Goal: Feedback & Contribution: Submit feedback/report problem

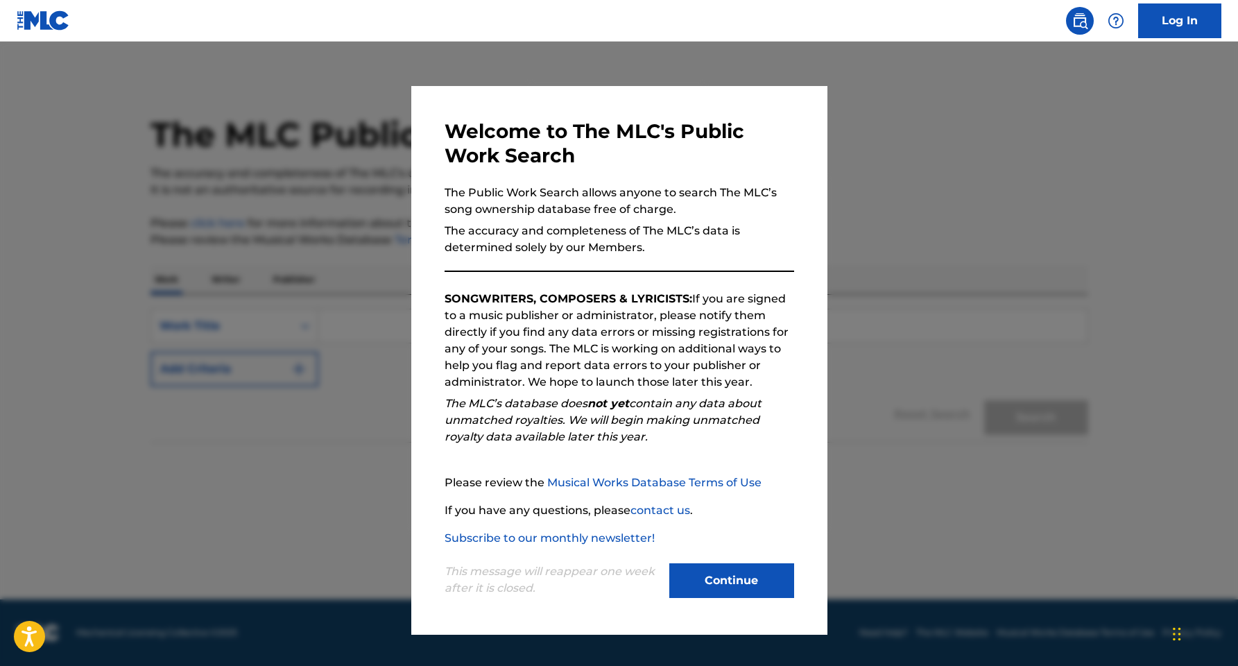
click at [735, 581] on button "Continue" at bounding box center [731, 580] width 125 height 35
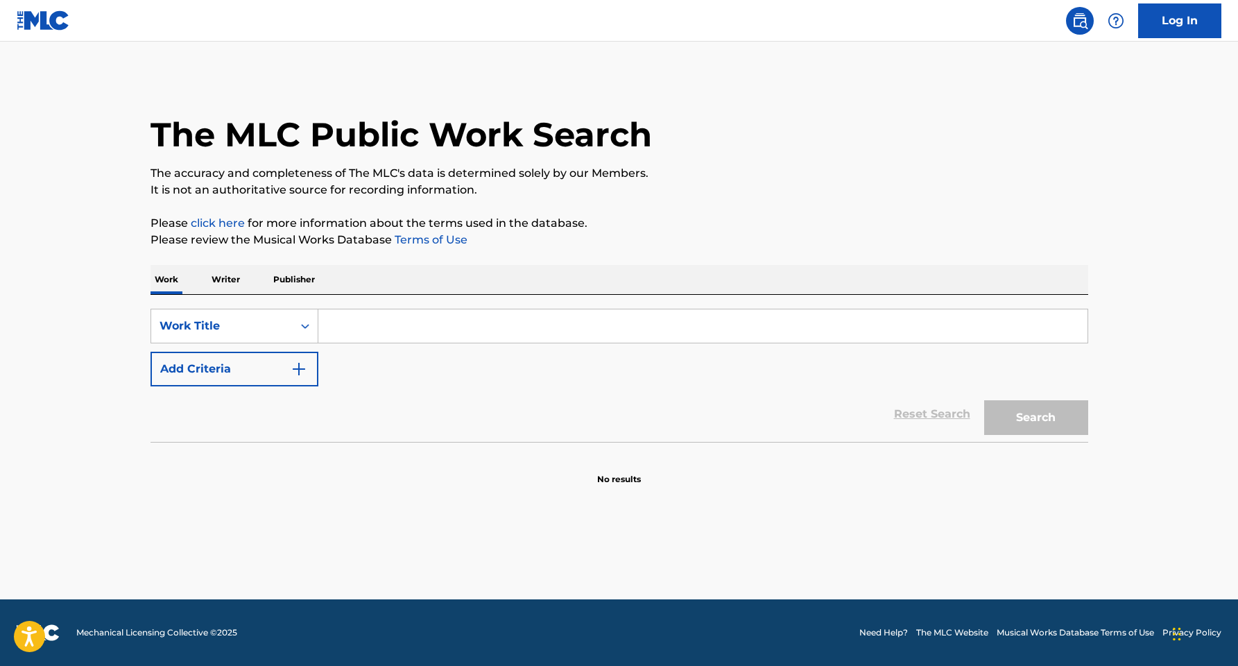
click at [291, 285] on p "Publisher" at bounding box center [294, 279] width 50 height 29
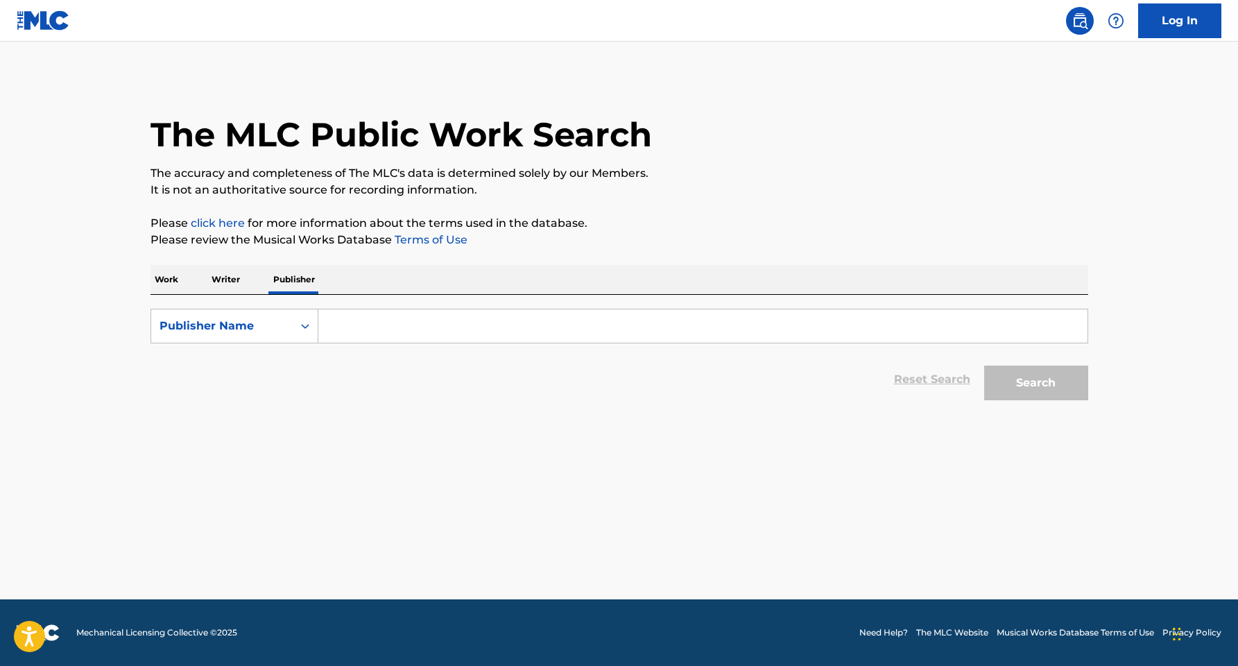
click at [360, 334] on input "Search Form" at bounding box center [702, 325] width 769 height 33
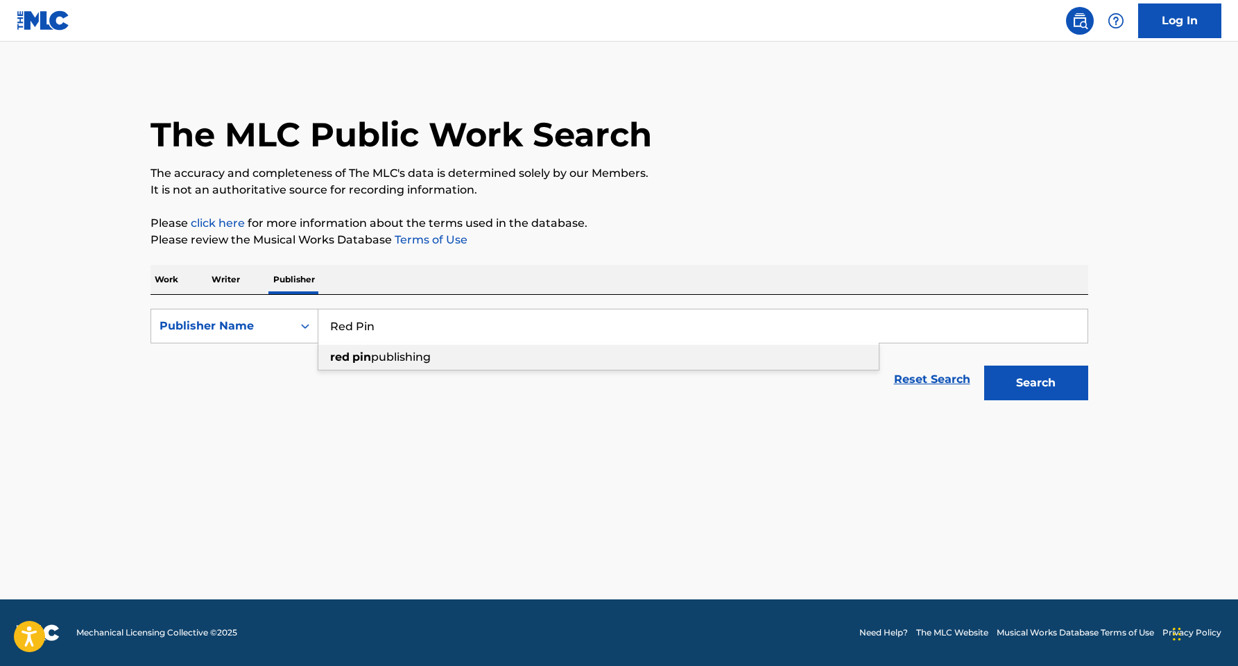
click at [376, 352] on span "publishing" at bounding box center [401, 356] width 60 height 13
type input "red pin publishing"
click at [1025, 385] on button "Search" at bounding box center [1036, 383] width 104 height 35
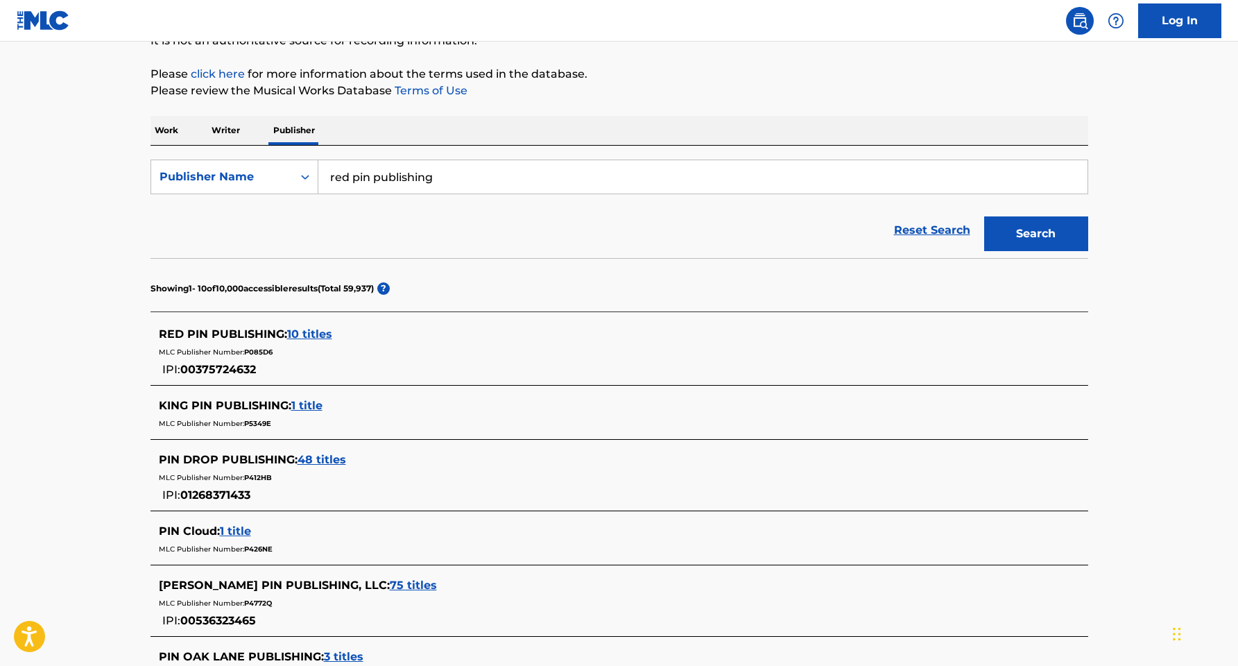
scroll to position [192, 0]
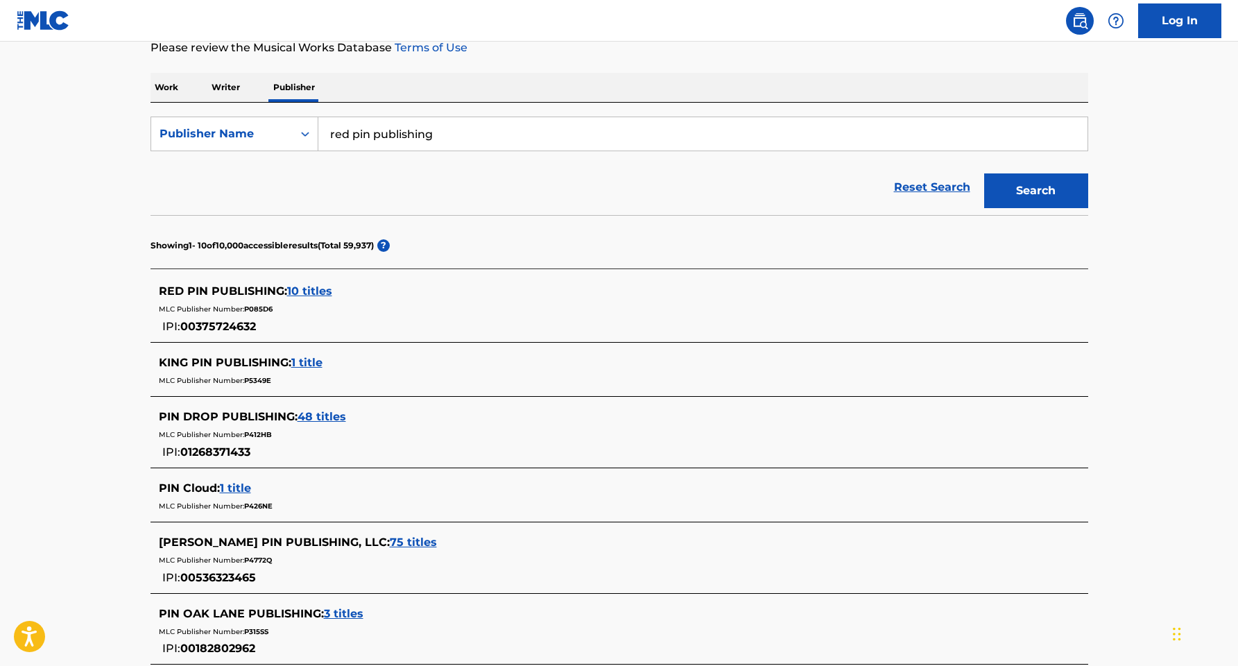
click at [310, 293] on span "10 titles" at bounding box center [309, 290] width 45 height 13
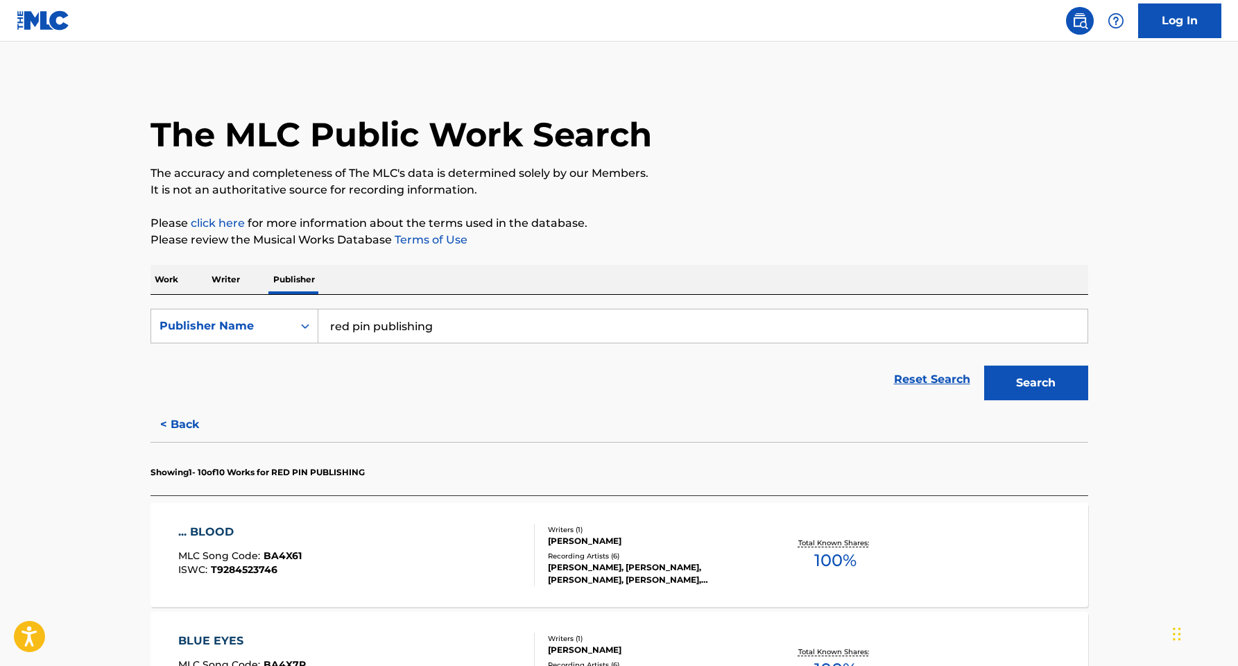
scroll to position [0, 0]
click at [1183, 22] on link "Log In" at bounding box center [1179, 20] width 83 height 35
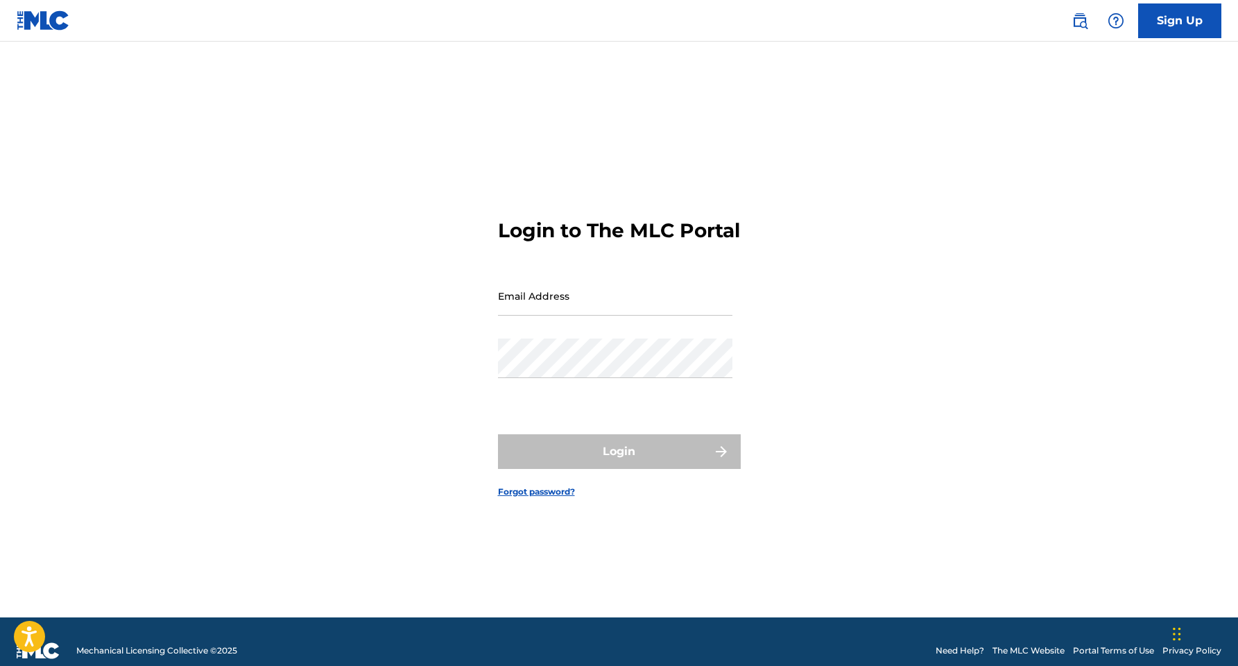
click at [35, 24] on img at bounding box center [43, 20] width 53 height 20
click at [1011, 653] on link "The MLC Website" at bounding box center [1029, 650] width 72 height 12
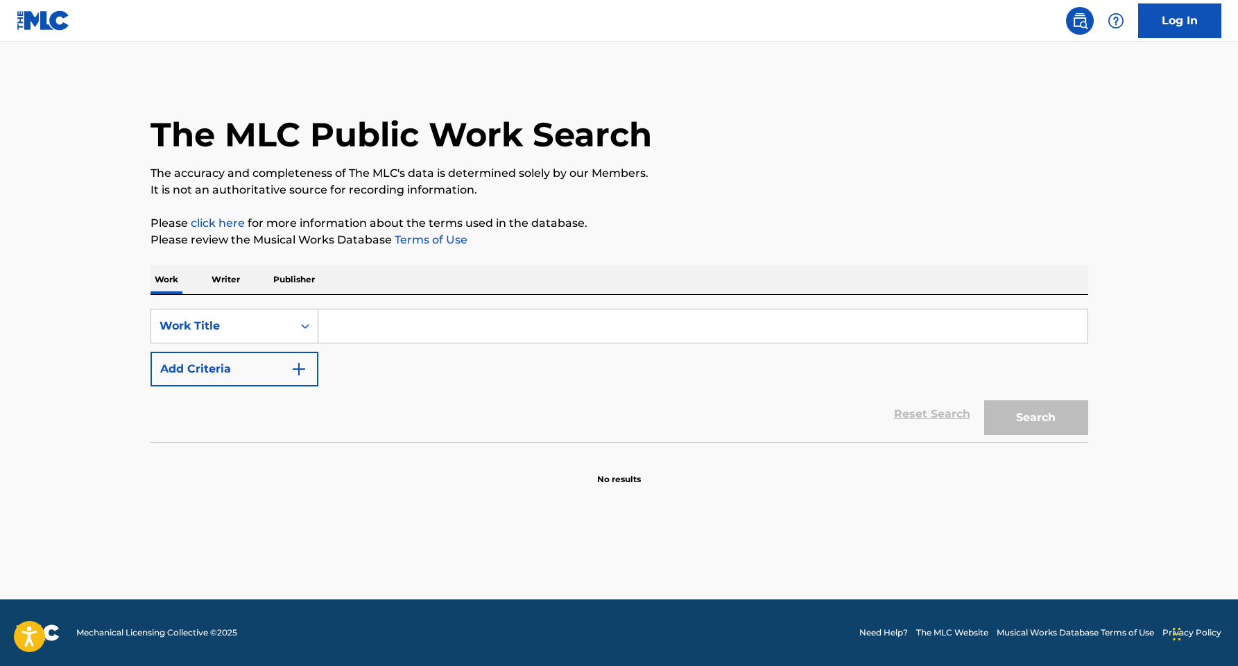
click at [226, 284] on p "Writer" at bounding box center [225, 279] width 37 height 29
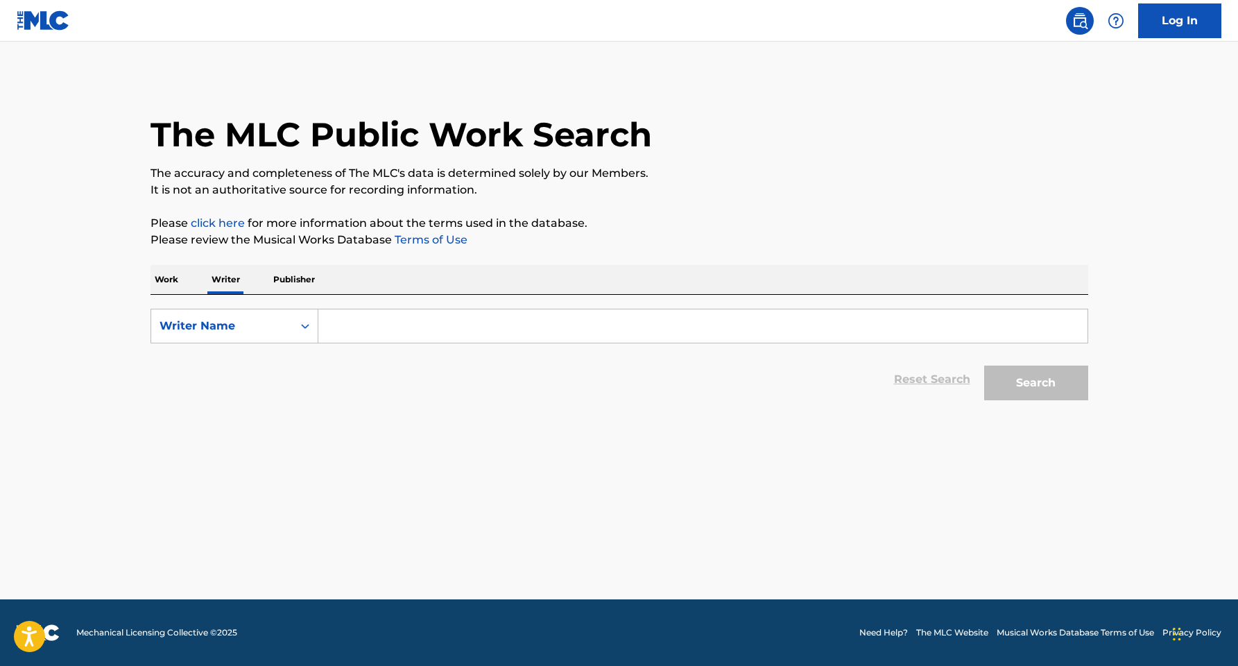
click at [360, 336] on input "Search Form" at bounding box center [702, 325] width 769 height 33
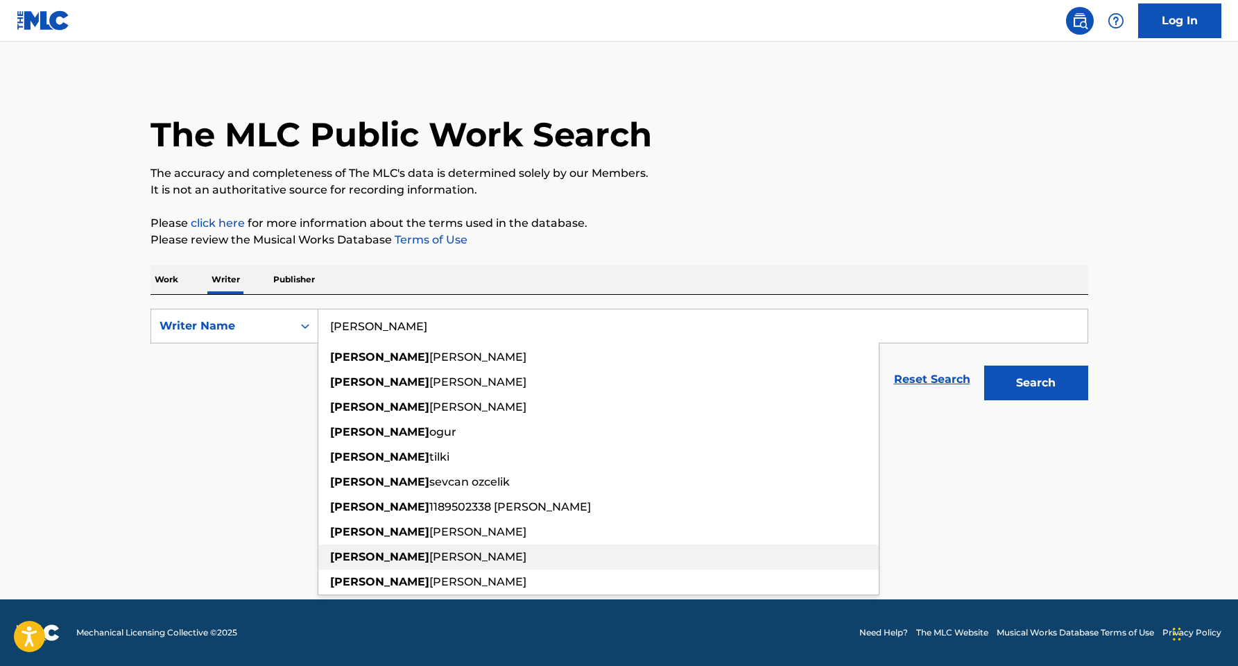
click at [345, 556] on strong "[PERSON_NAME]" at bounding box center [379, 556] width 99 height 13
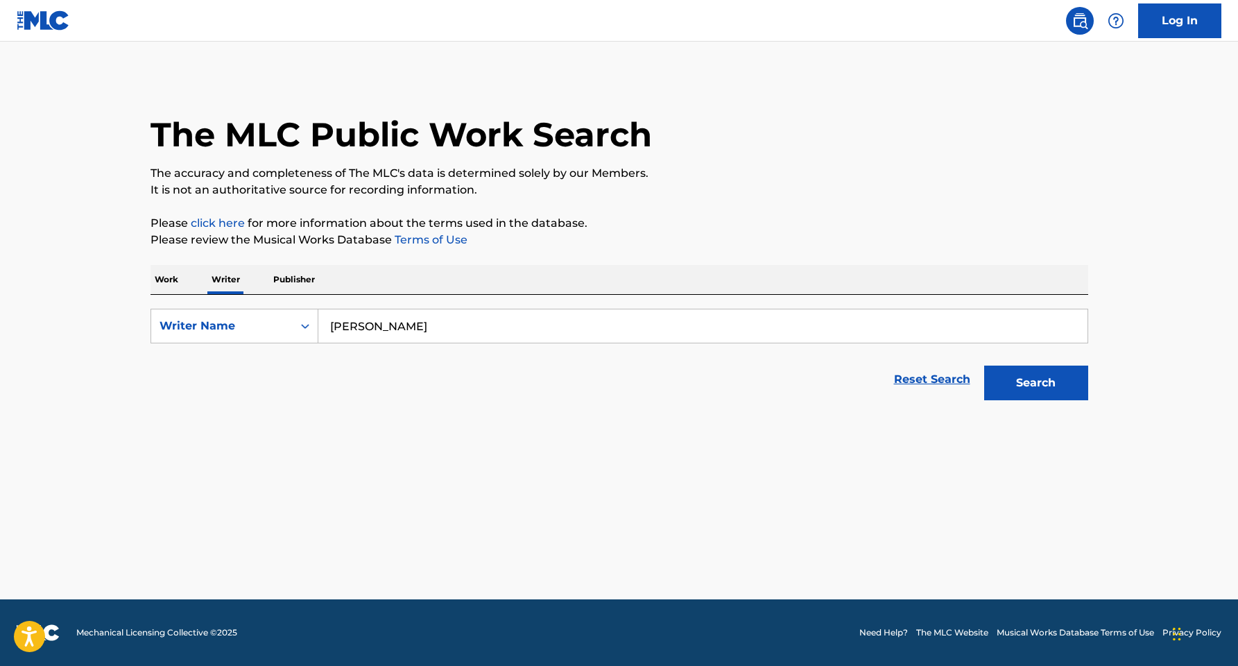
click at [1050, 385] on button "Search" at bounding box center [1036, 383] width 104 height 35
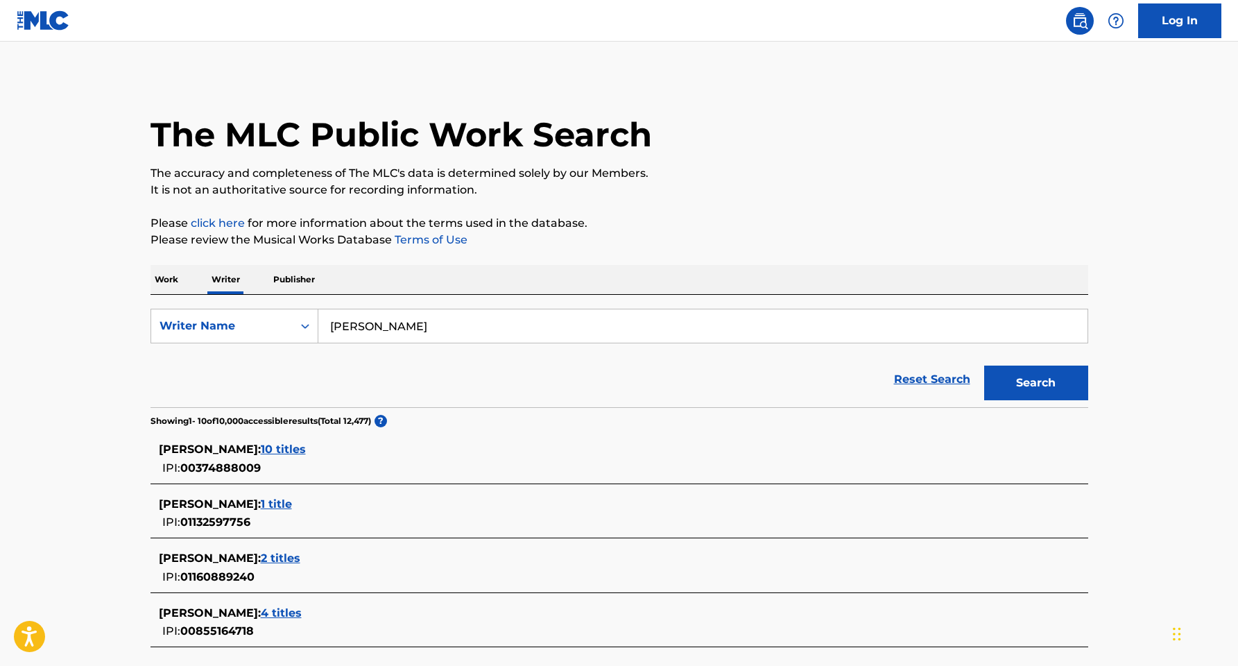
click at [306, 447] on span "10 titles" at bounding box center [283, 449] width 45 height 13
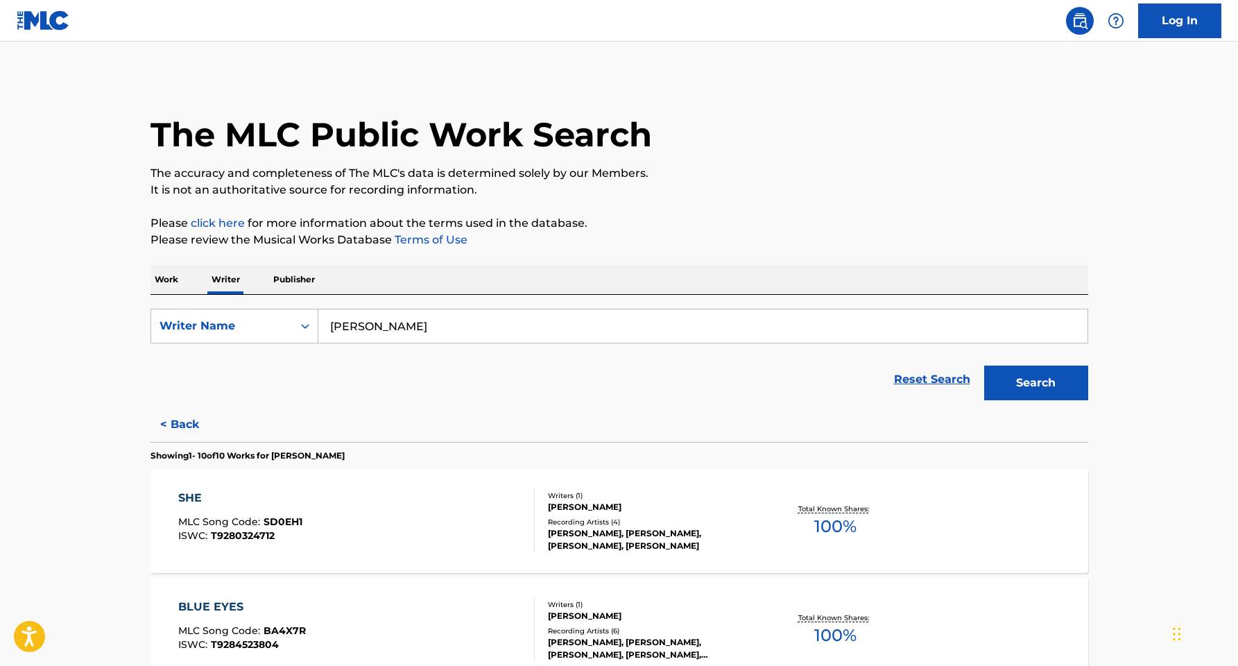
click at [455, 322] on input "[PERSON_NAME]" at bounding box center [702, 325] width 769 height 33
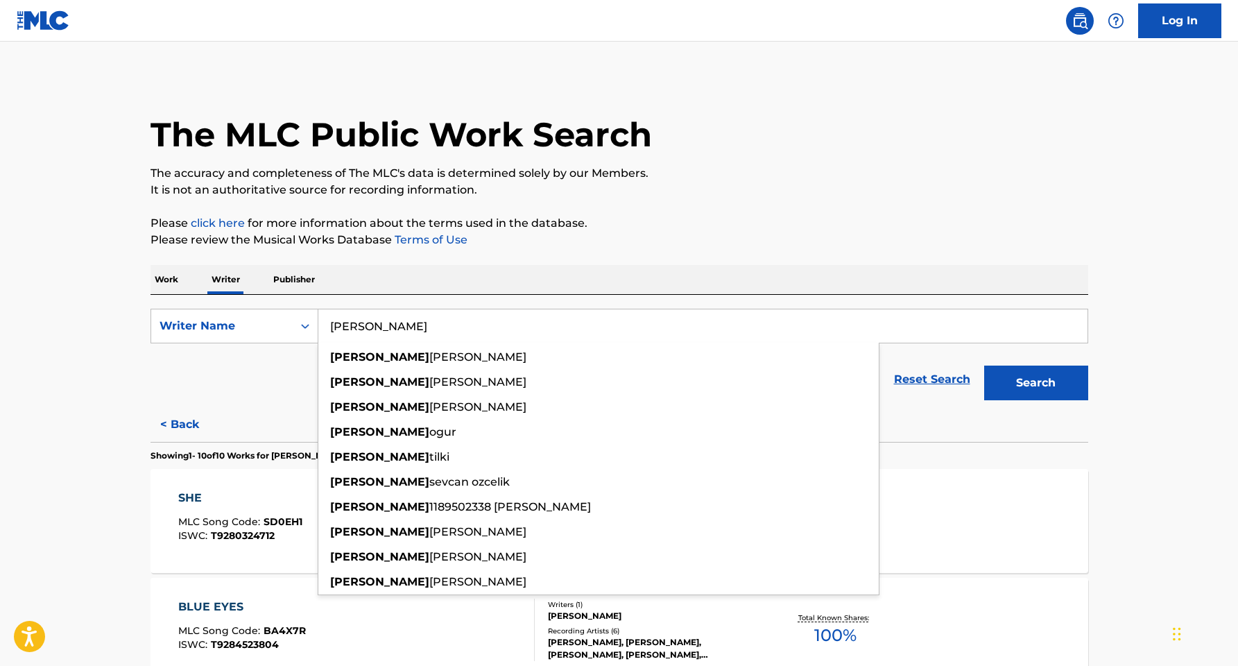
click at [1036, 383] on button "Search" at bounding box center [1036, 383] width 104 height 35
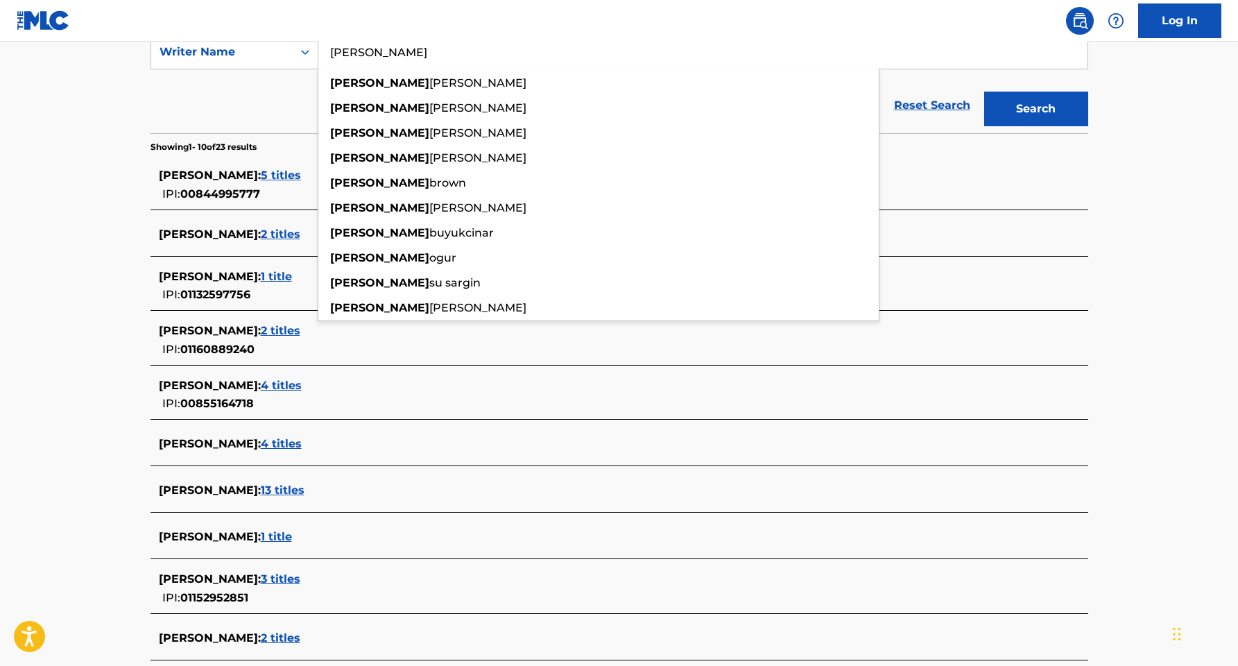
scroll to position [275, 0]
type input "[PERSON_NAME]"
click at [281, 488] on span "13 titles" at bounding box center [283, 489] width 44 height 13
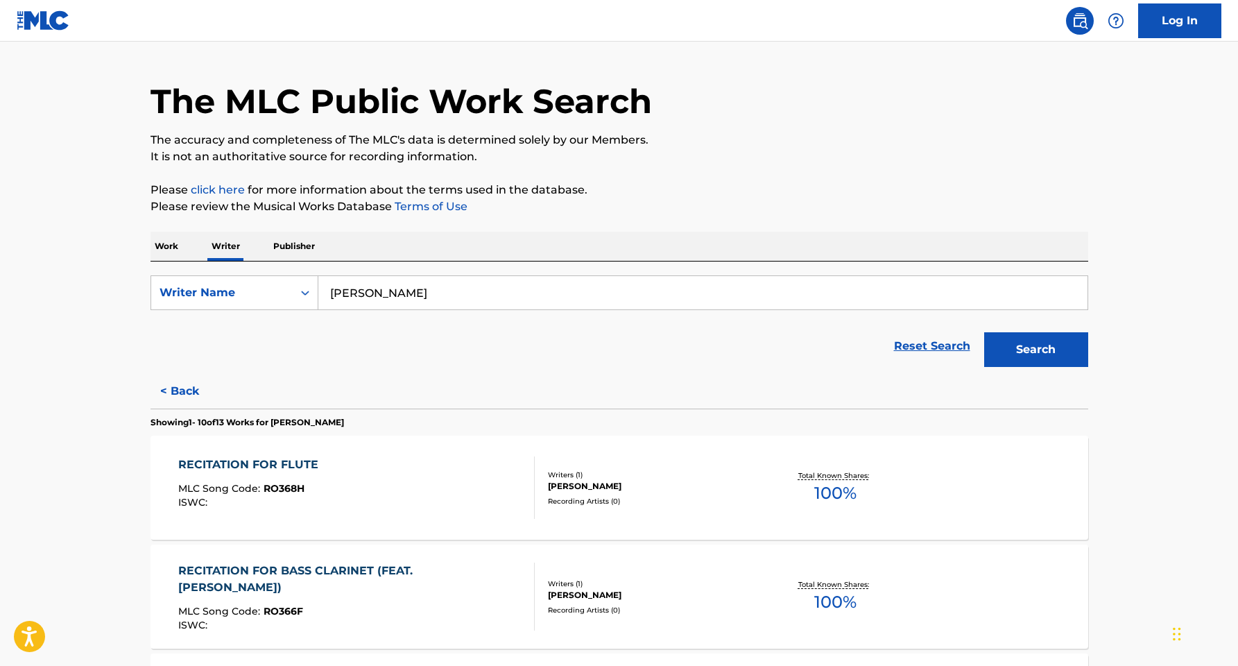
scroll to position [31, 0]
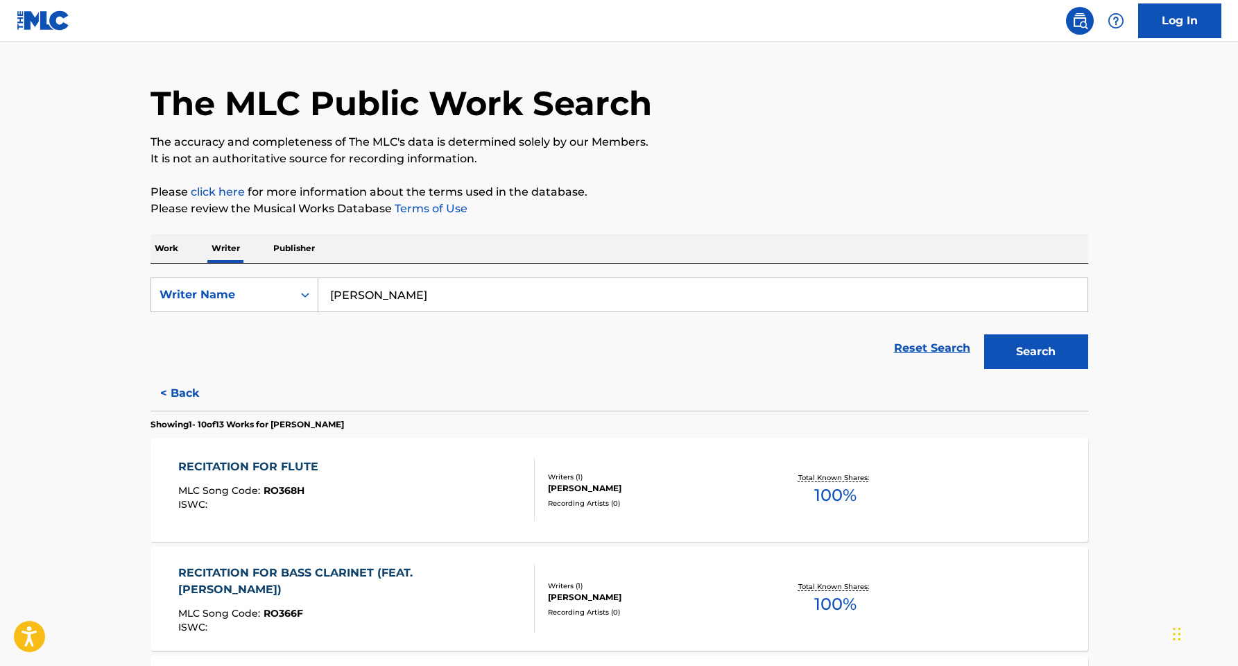
click at [233, 461] on div "RECITATION FOR FLUTE" at bounding box center [251, 467] width 147 height 17
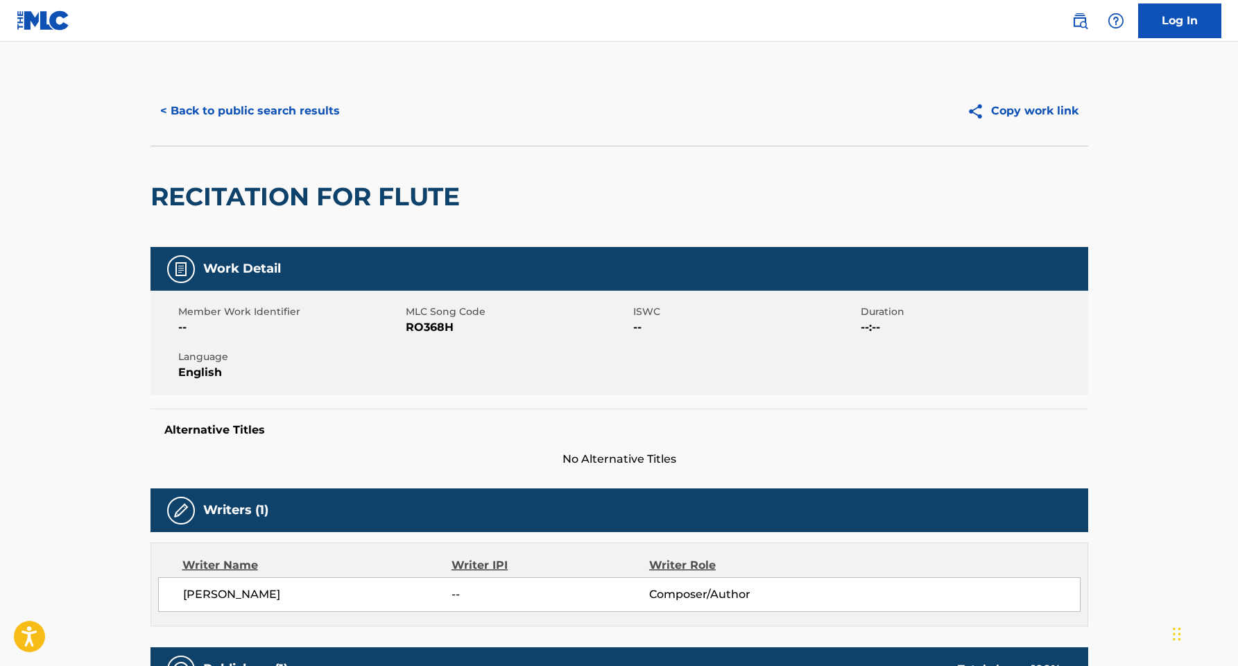
click at [297, 115] on button "< Back to public search results" at bounding box center [250, 111] width 199 height 35
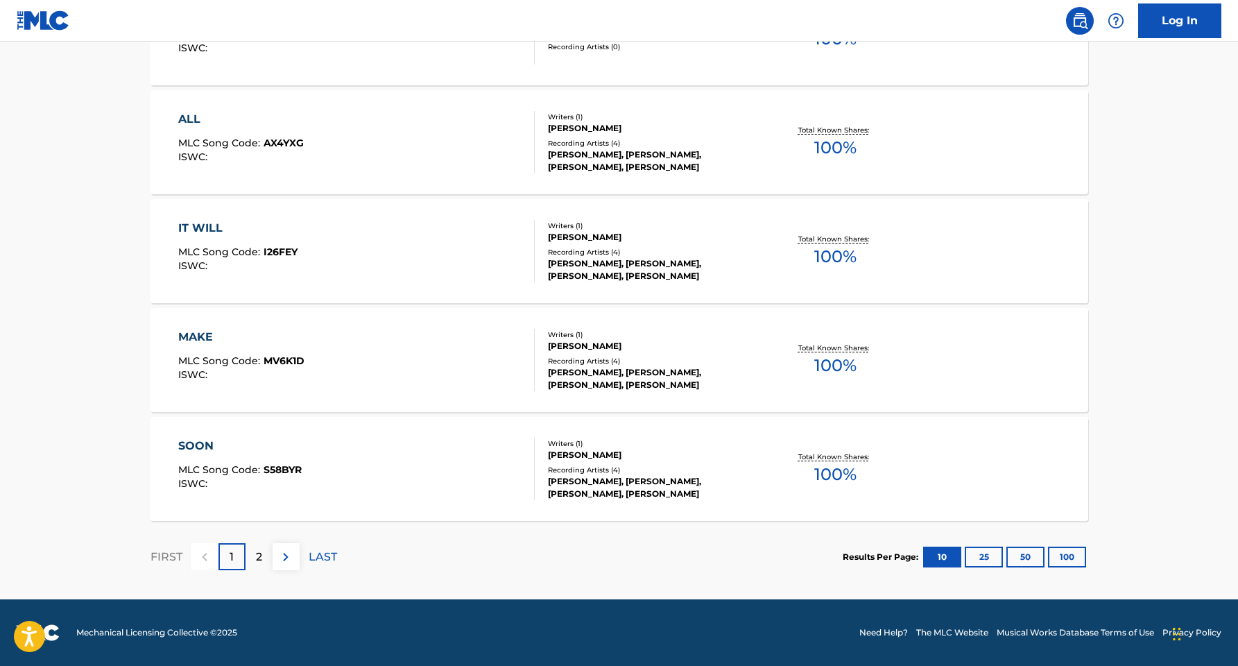
scroll to position [1032, 0]
click at [266, 466] on span "S58BYR" at bounding box center [283, 469] width 38 height 12
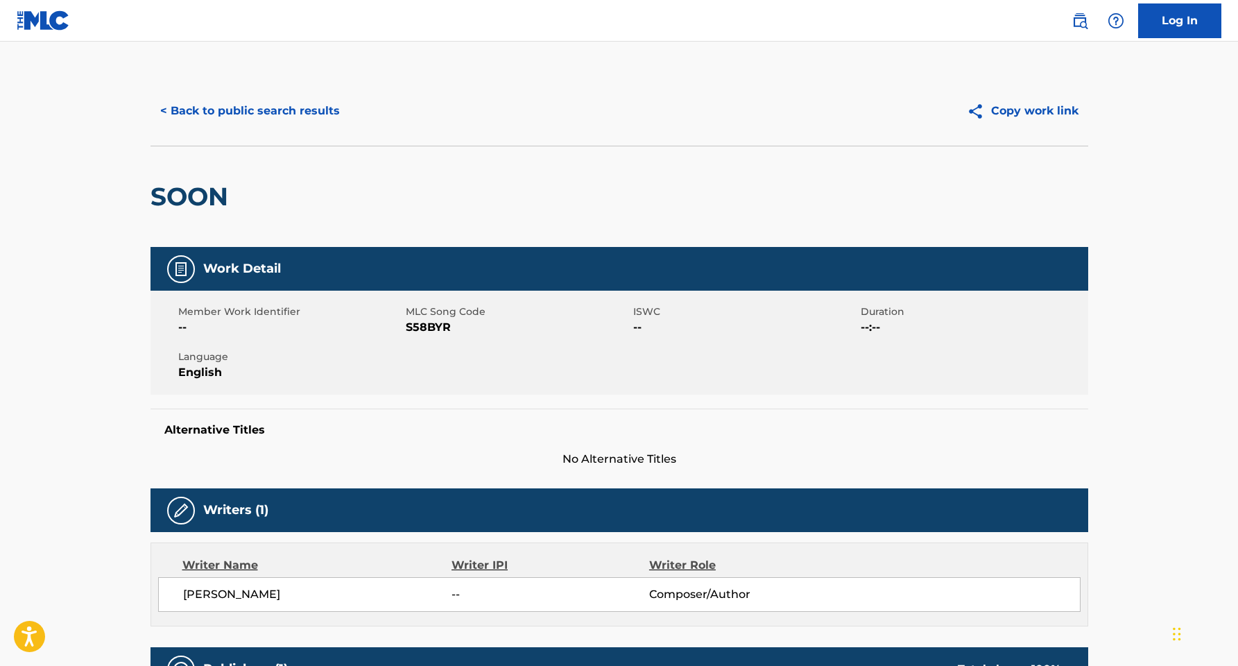
click at [268, 125] on button "< Back to public search results" at bounding box center [250, 111] width 199 height 35
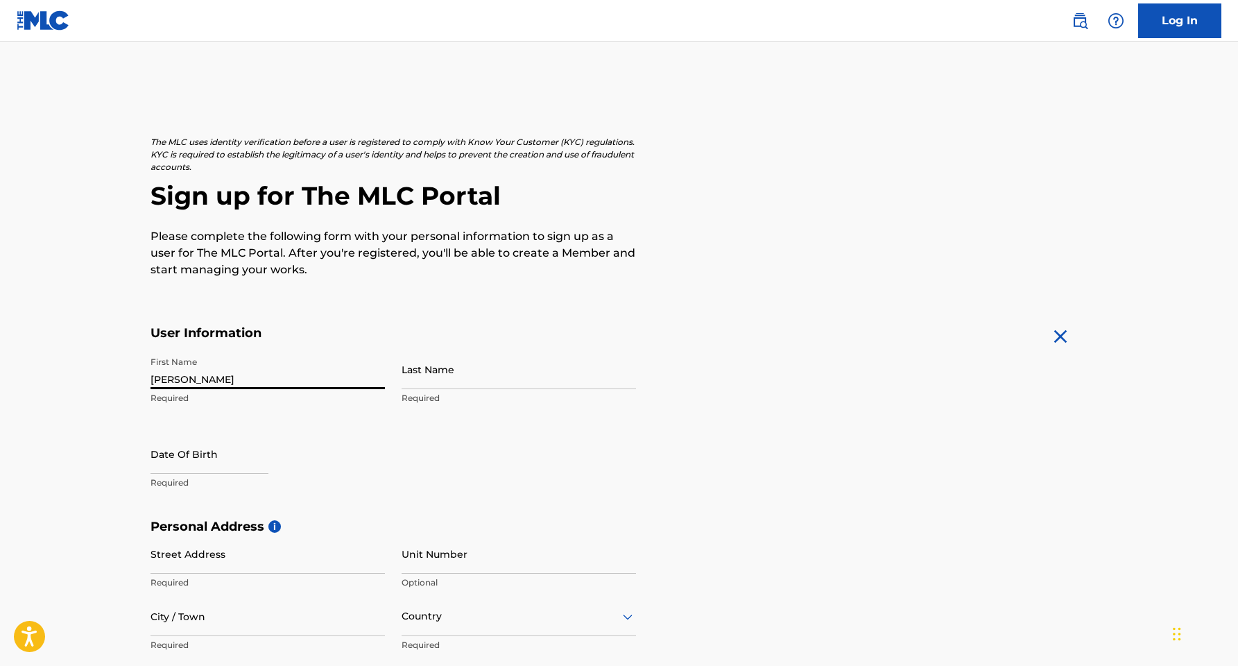
type input "[PERSON_NAME]"
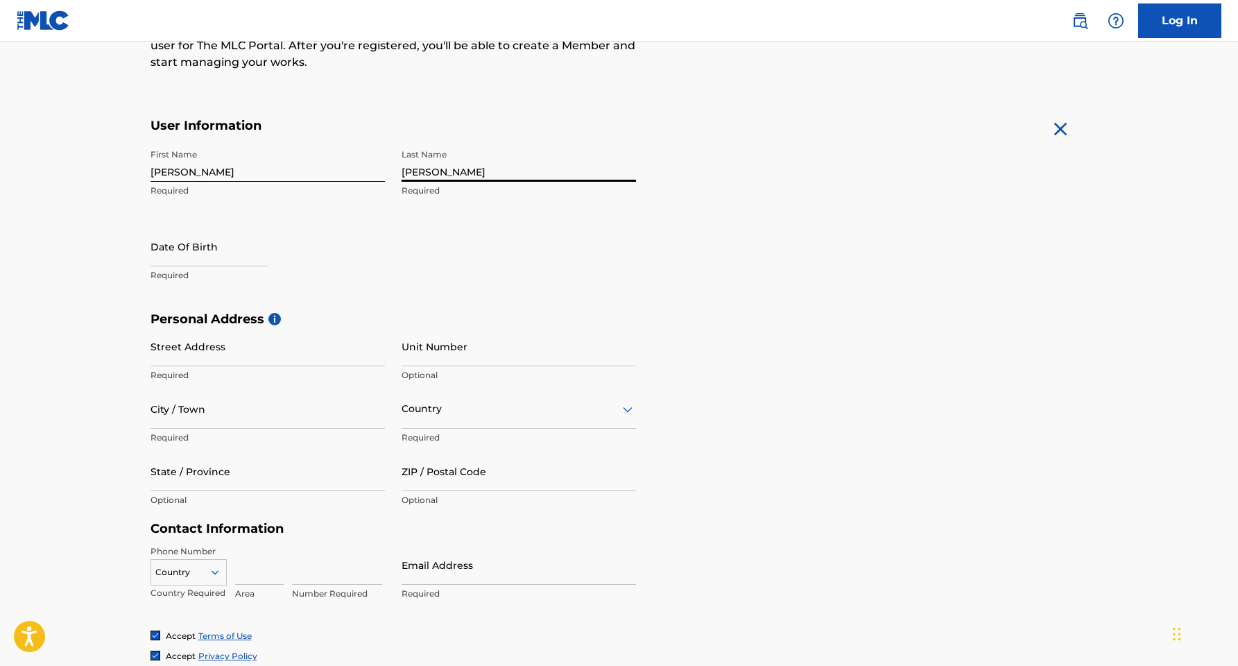
scroll to position [210, 0]
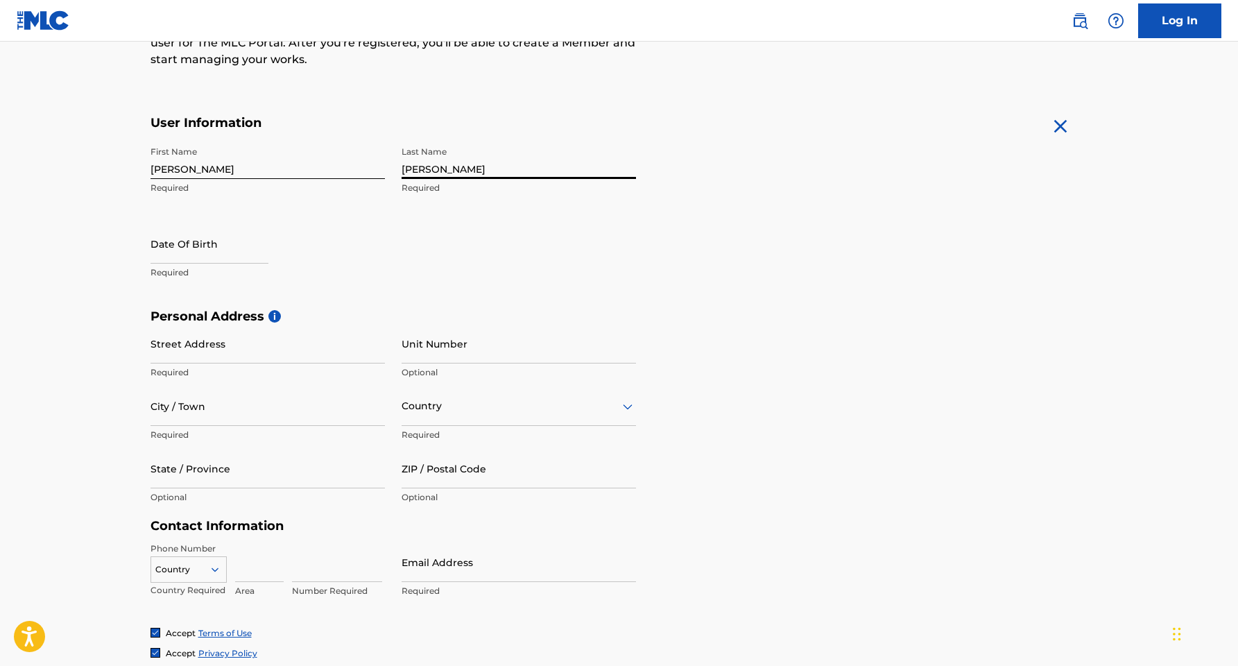
type input "Neivandt-Brown"
select select "7"
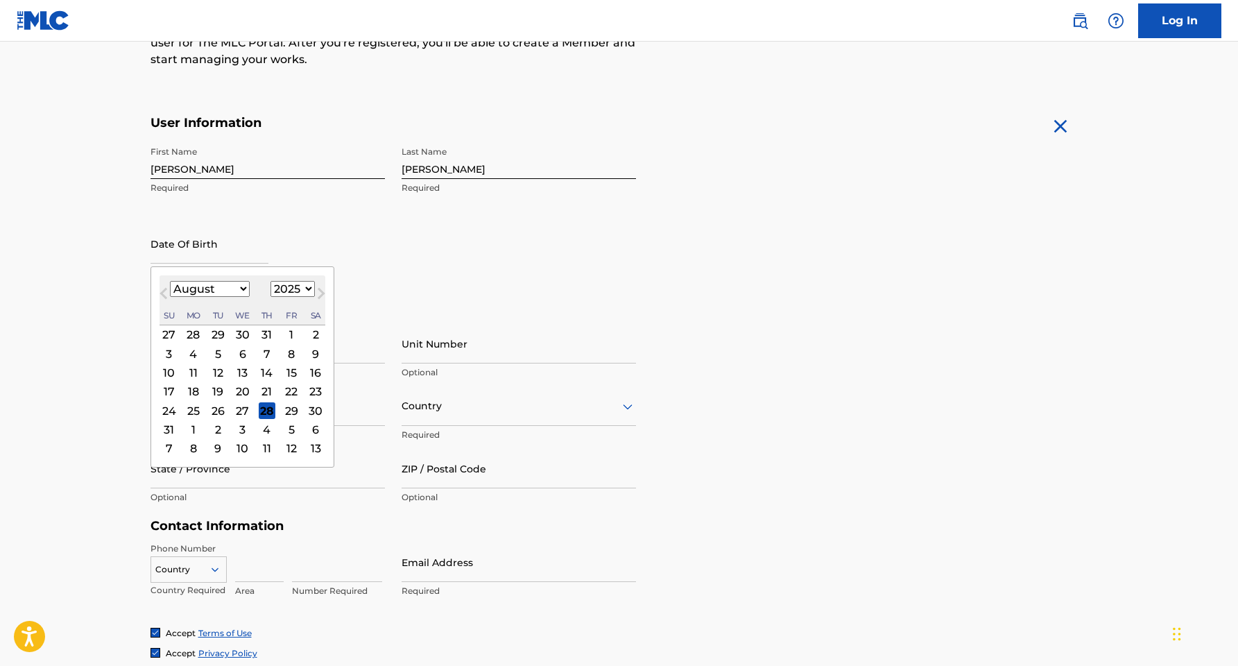
select select "1996"
select select "3"
click at [212, 391] on div "23" at bounding box center [217, 391] width 17 height 17
type input "April 23 1996"
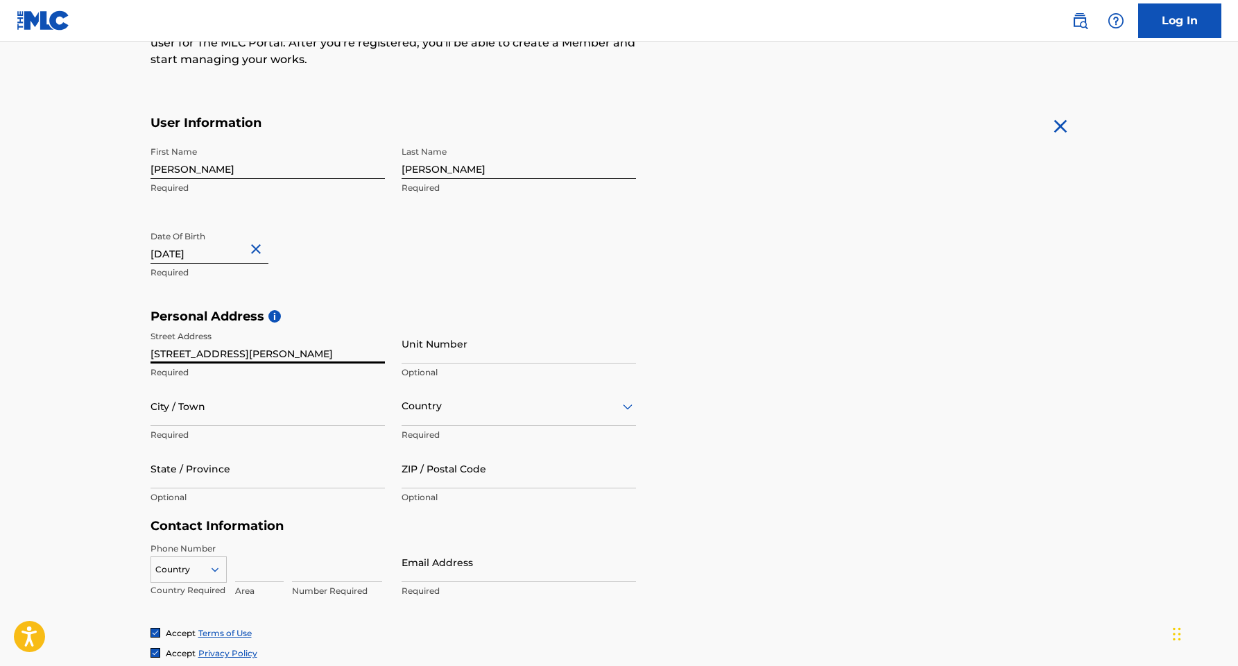
type input "350 N Ervay St"
type input "2101"
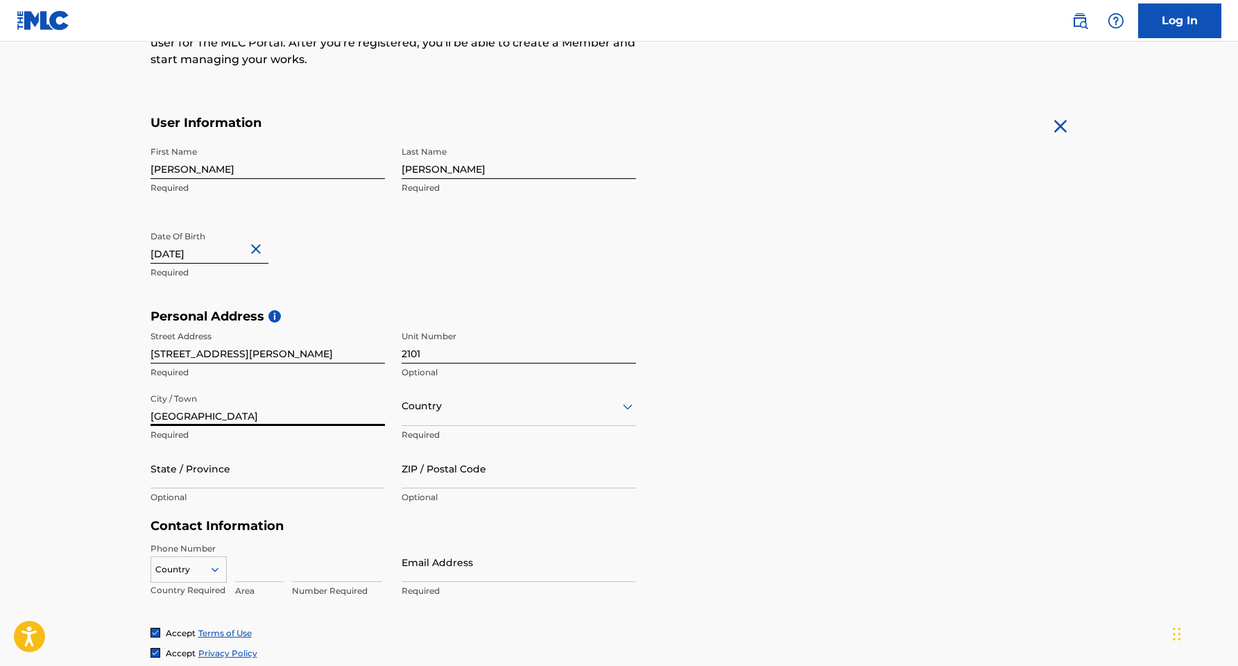
type input "Dallas"
click at [471, 415] on div "Country" at bounding box center [519, 406] width 234 height 40
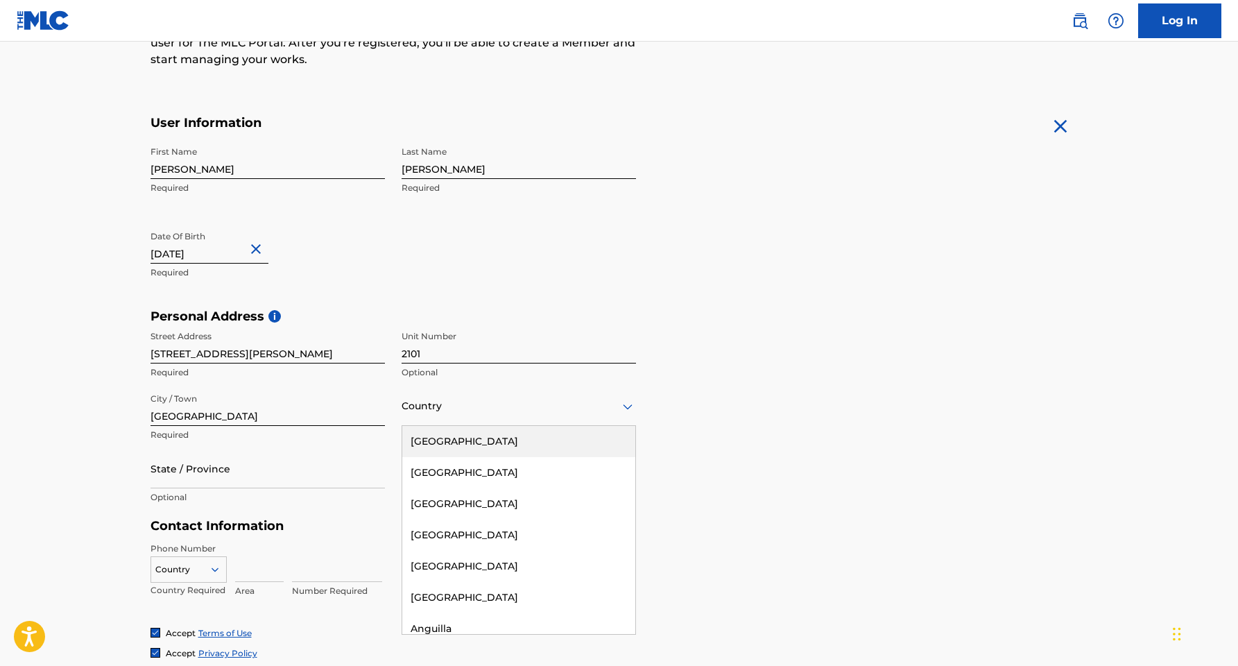
click at [468, 434] on div "[GEOGRAPHIC_DATA]" at bounding box center [518, 441] width 233 height 31
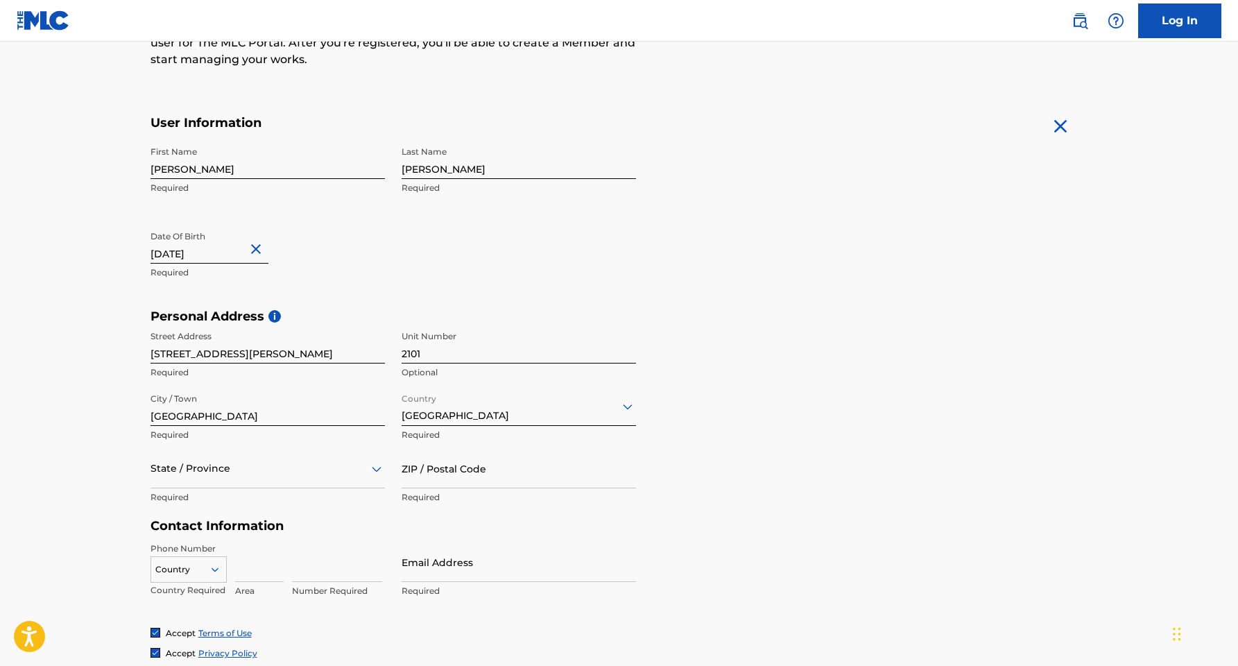
click at [211, 479] on div "State / Province" at bounding box center [268, 469] width 234 height 40
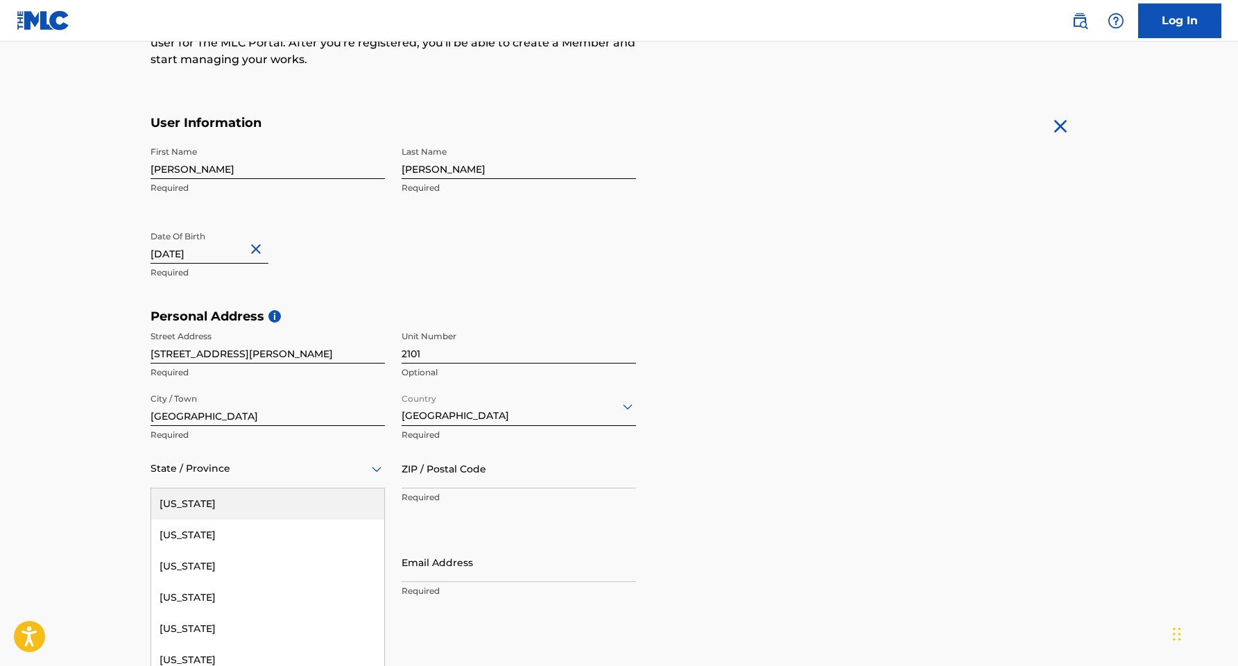
scroll to position [241, 0]
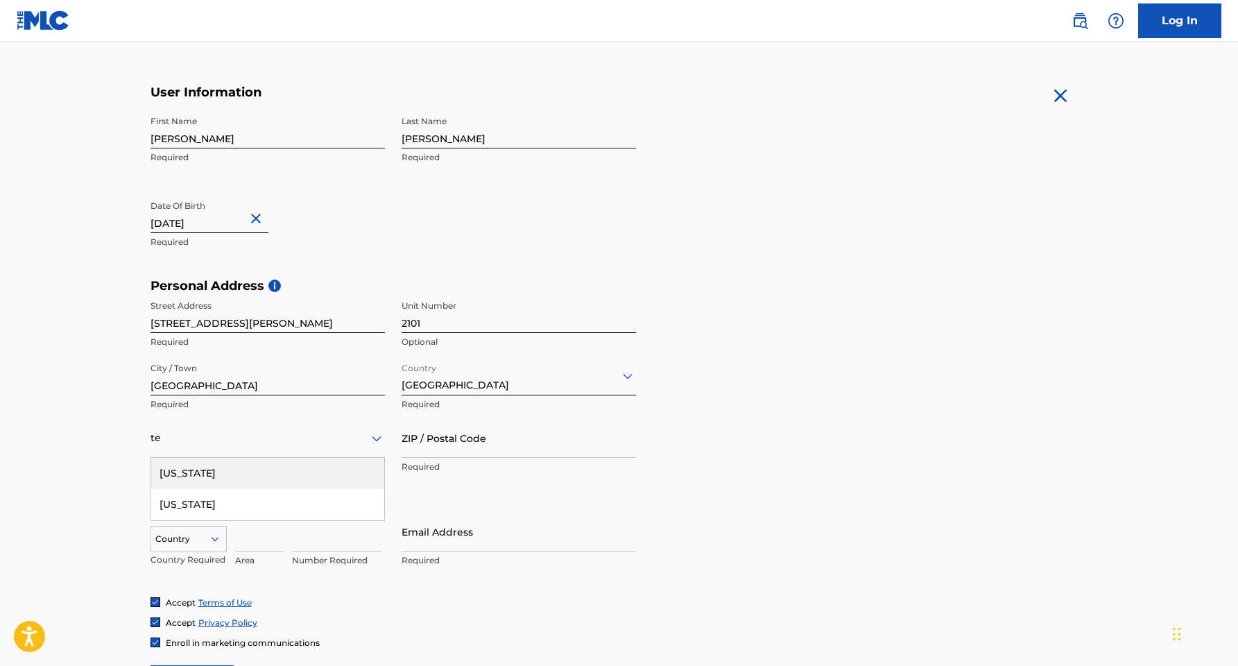
type input "tex"
click at [207, 468] on div "Texas" at bounding box center [267, 473] width 233 height 31
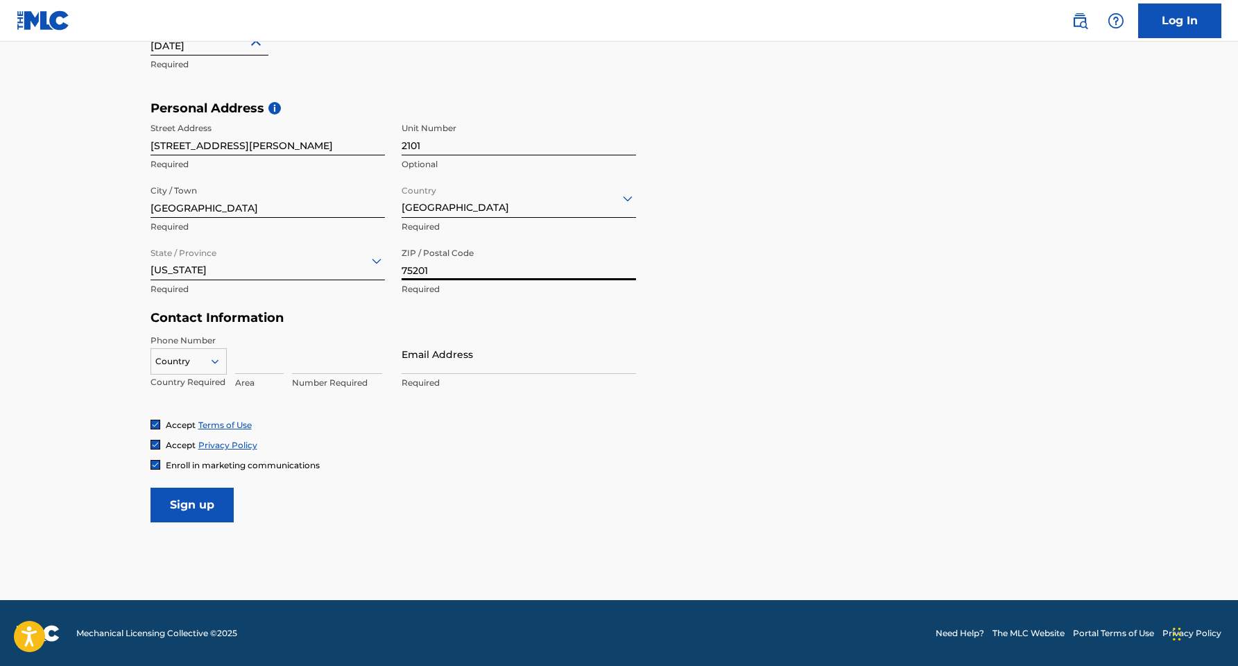
scroll to position [418, 0]
type input "75201"
click at [200, 363] on div at bounding box center [188, 361] width 75 height 15
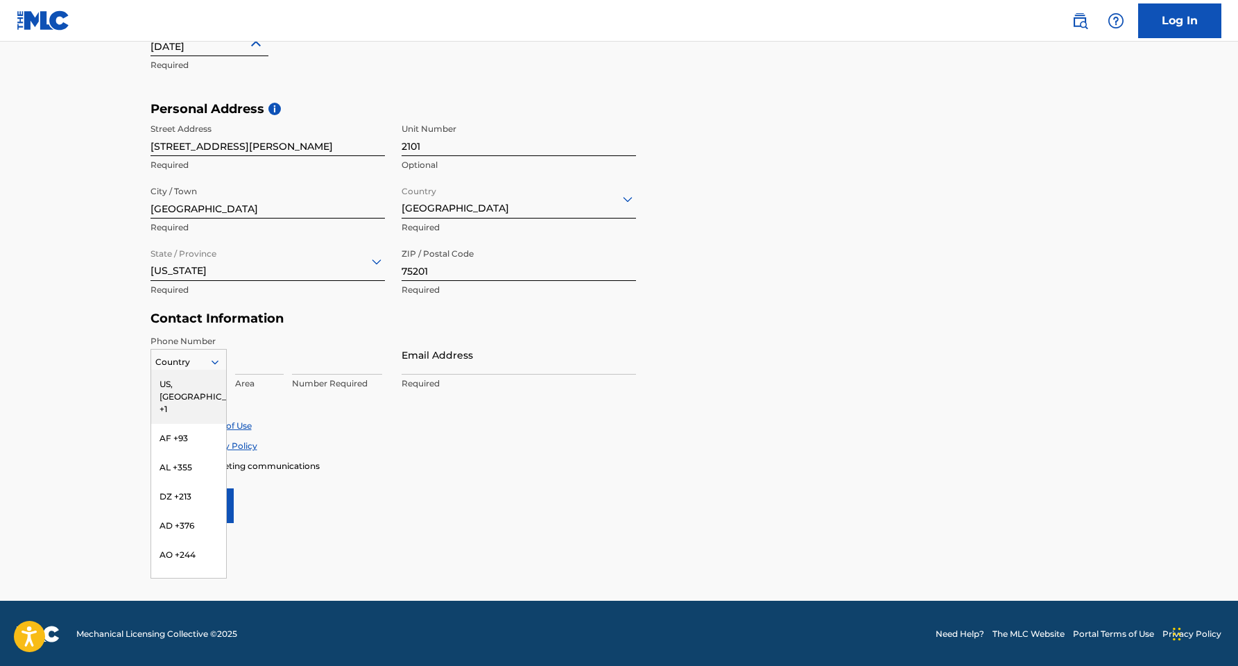
click at [191, 388] on div "US, CA +1" at bounding box center [188, 397] width 75 height 54
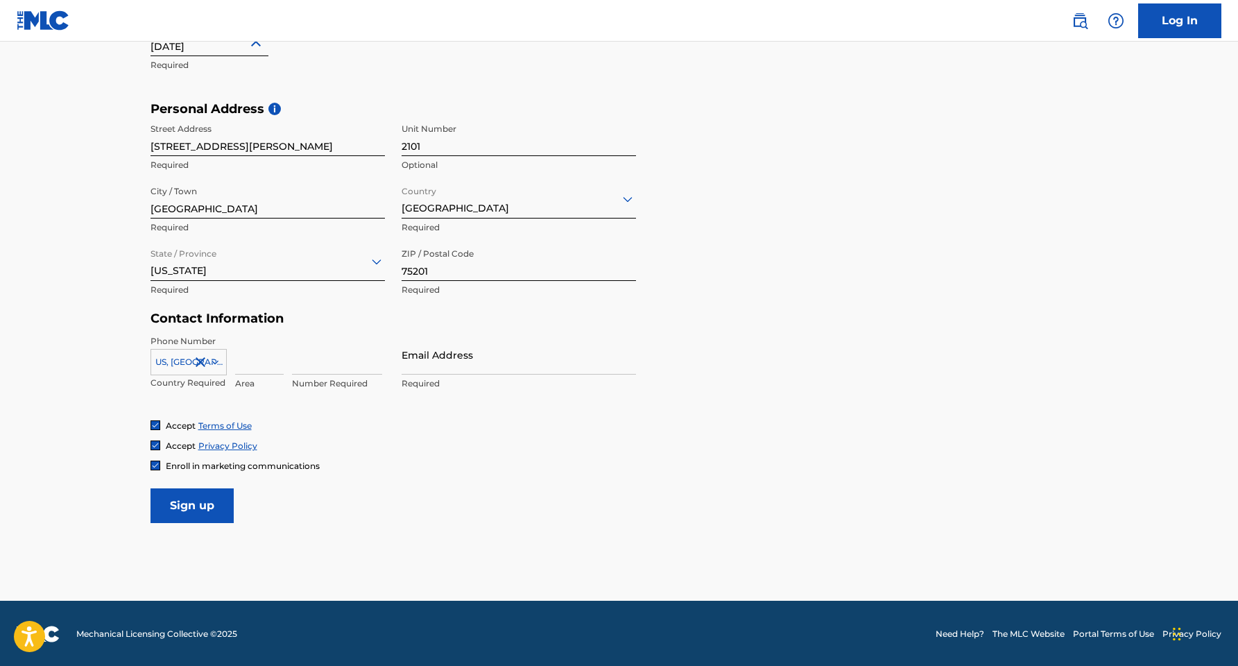
click at [259, 358] on input at bounding box center [259, 355] width 49 height 40
type input "540"
type input "2354749"
type input "[EMAIL_ADDRESS][DOMAIN_NAME]"
click at [214, 499] on input "Sign up" at bounding box center [192, 505] width 83 height 35
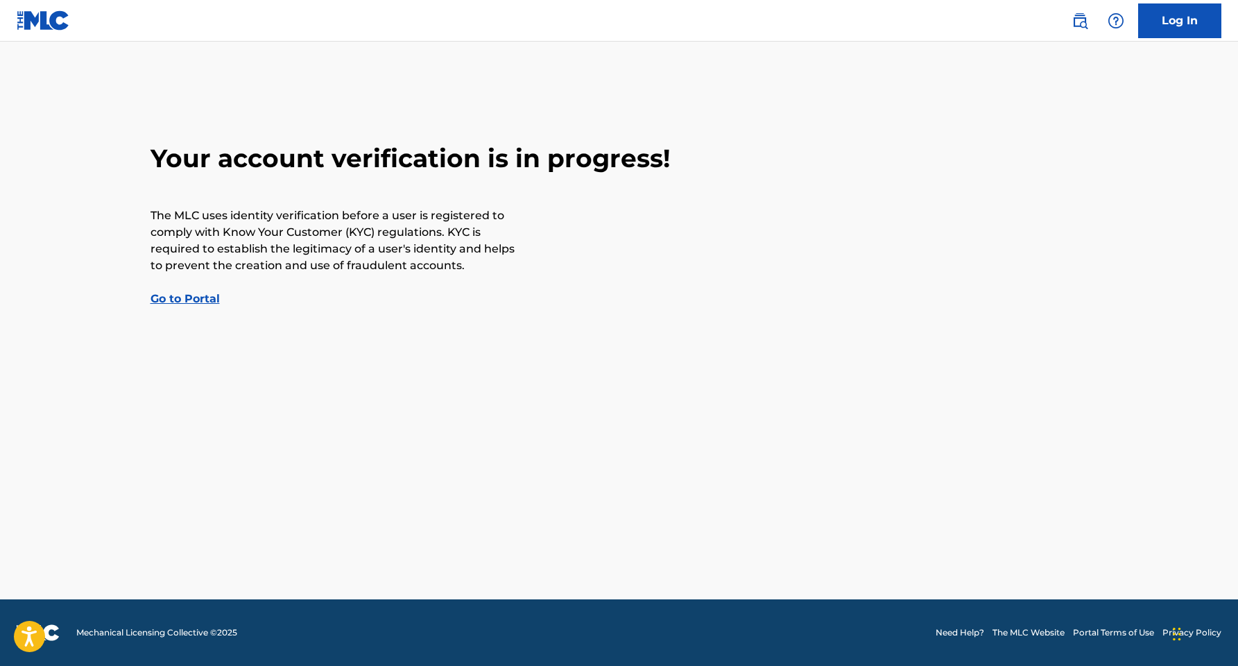
click at [205, 299] on link "Go to Portal" at bounding box center [185, 298] width 69 height 13
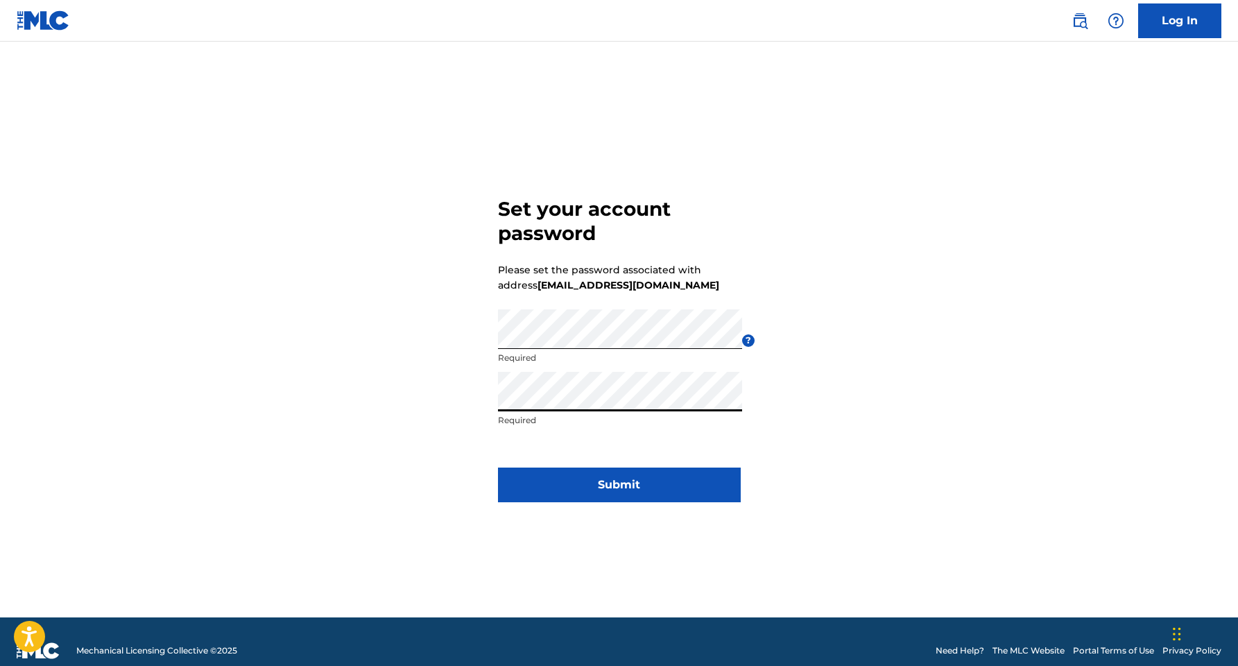
click at [639, 479] on button "Submit" at bounding box center [619, 485] width 243 height 35
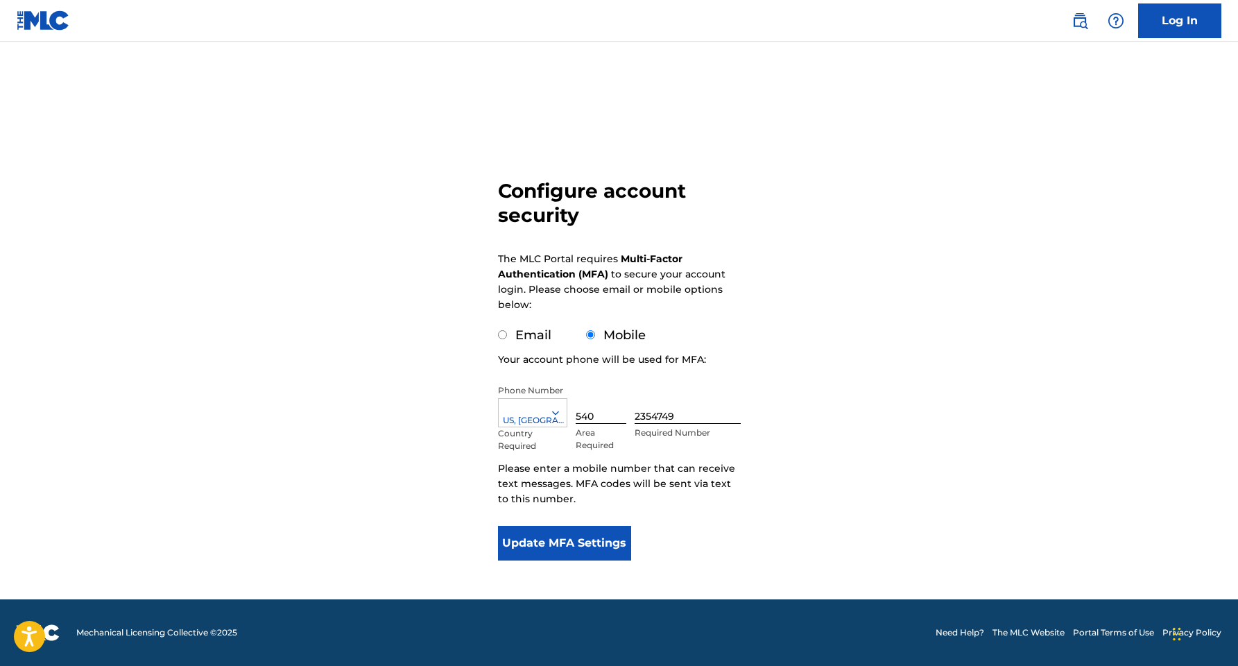
scroll to position [1, 0]
click at [576, 533] on button "Update MFA Settings" at bounding box center [565, 543] width 134 height 35
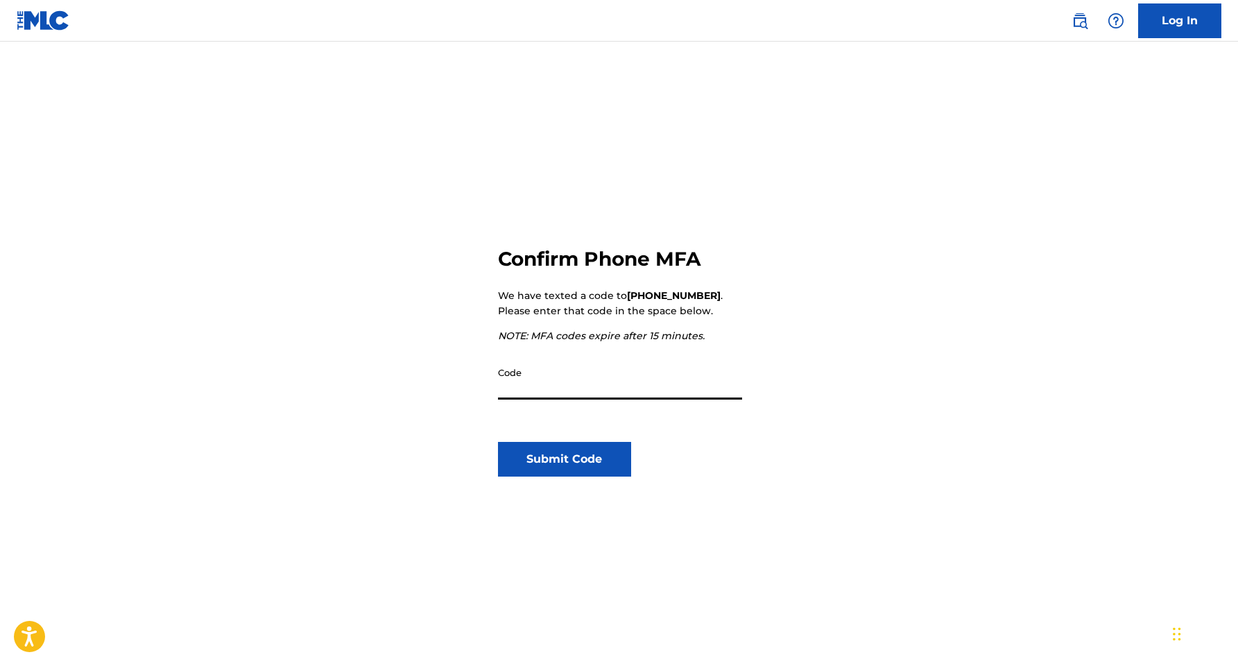
click at [536, 395] on input "Code" at bounding box center [620, 380] width 244 height 40
type input "774936"
click at [562, 468] on button "Submit Code" at bounding box center [565, 459] width 134 height 35
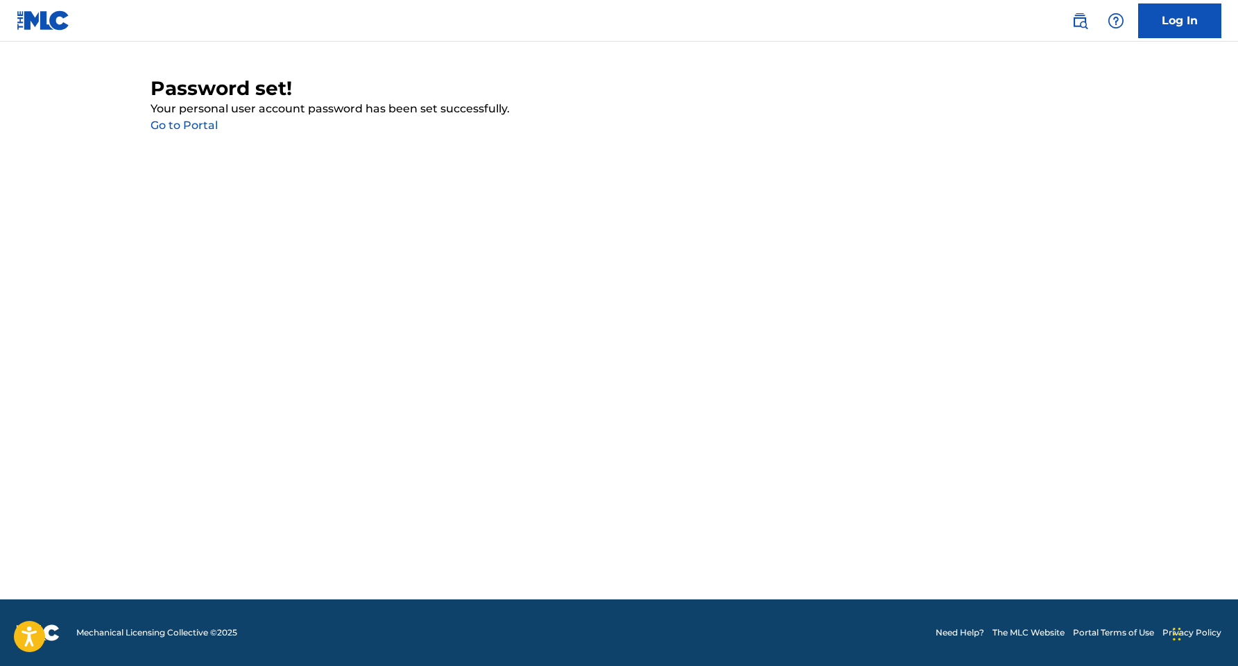
click at [180, 125] on link "Go to Portal" at bounding box center [184, 125] width 67 height 13
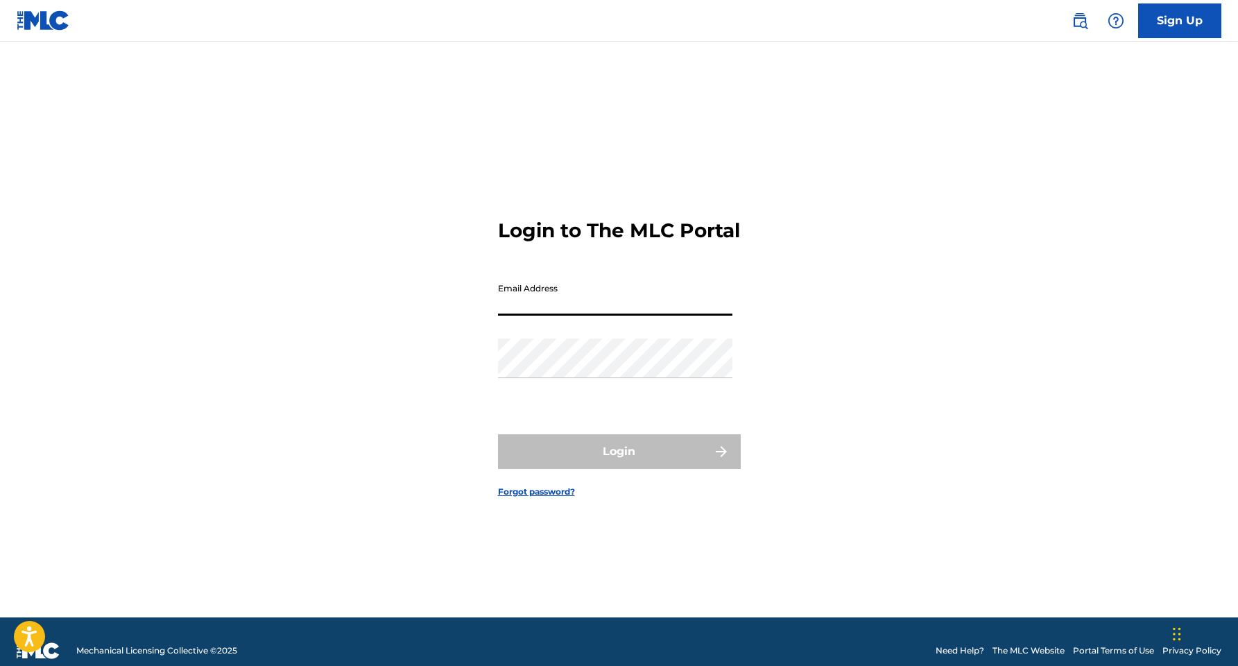
type input "aleynaneivandtbrown@gmail.com"
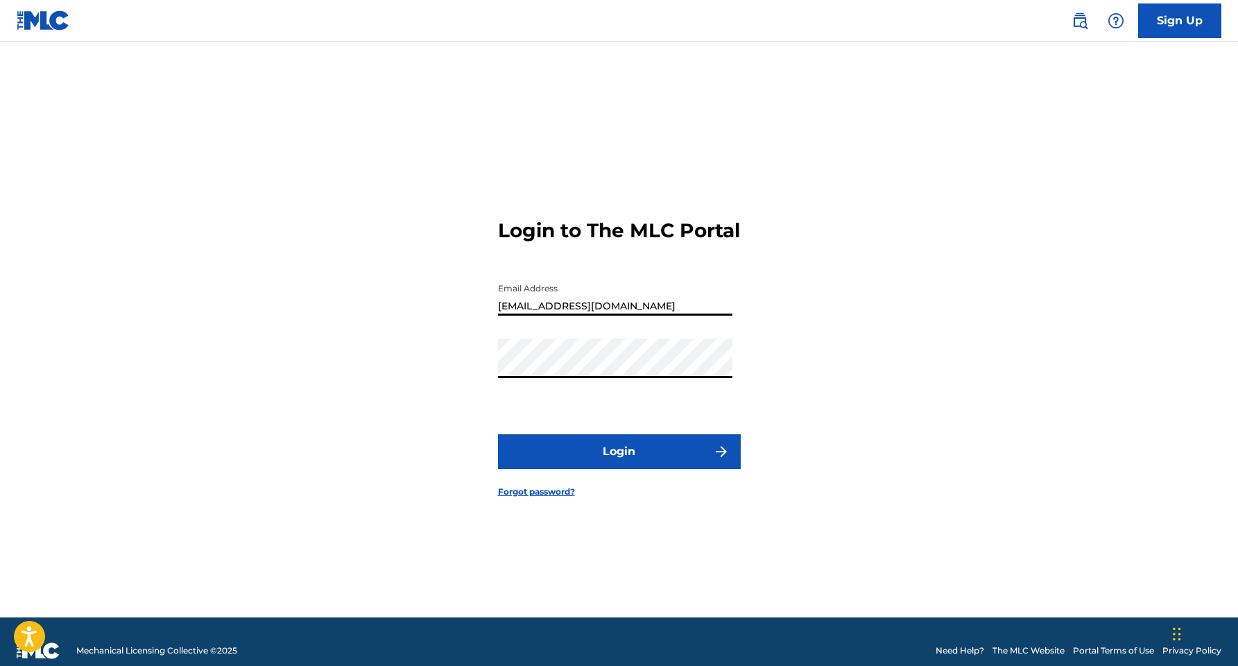
click at [619, 463] on button "Login" at bounding box center [619, 451] width 243 height 35
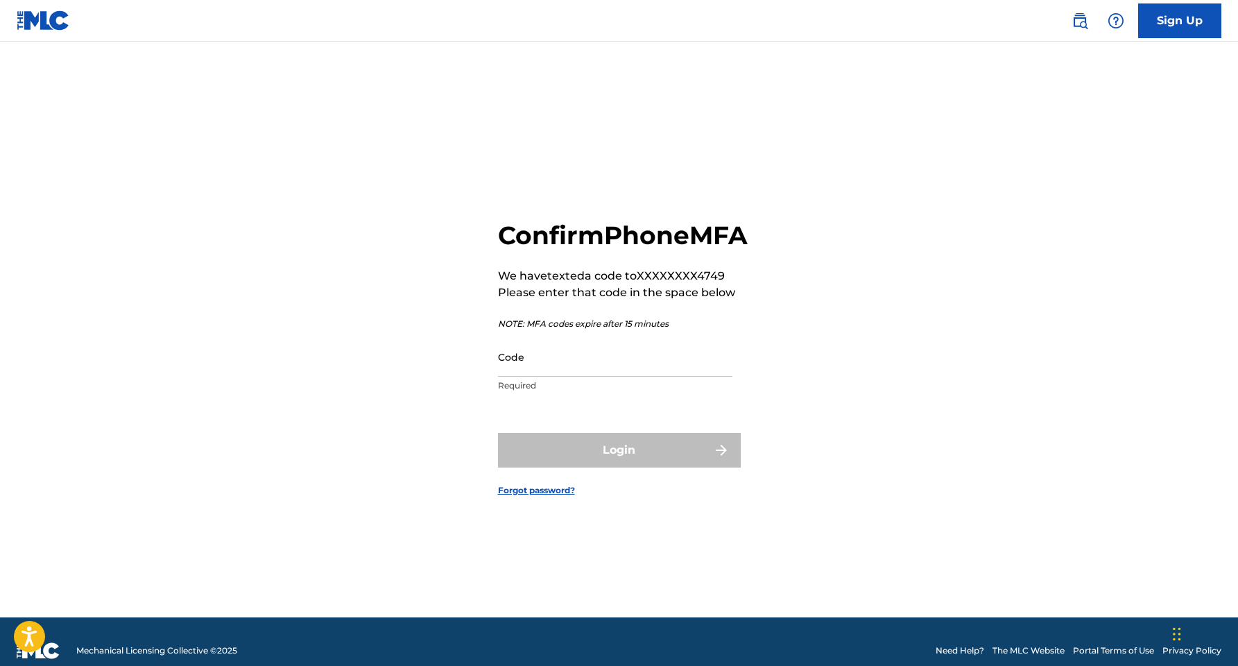
click at [545, 376] on input "Code" at bounding box center [615, 357] width 234 height 40
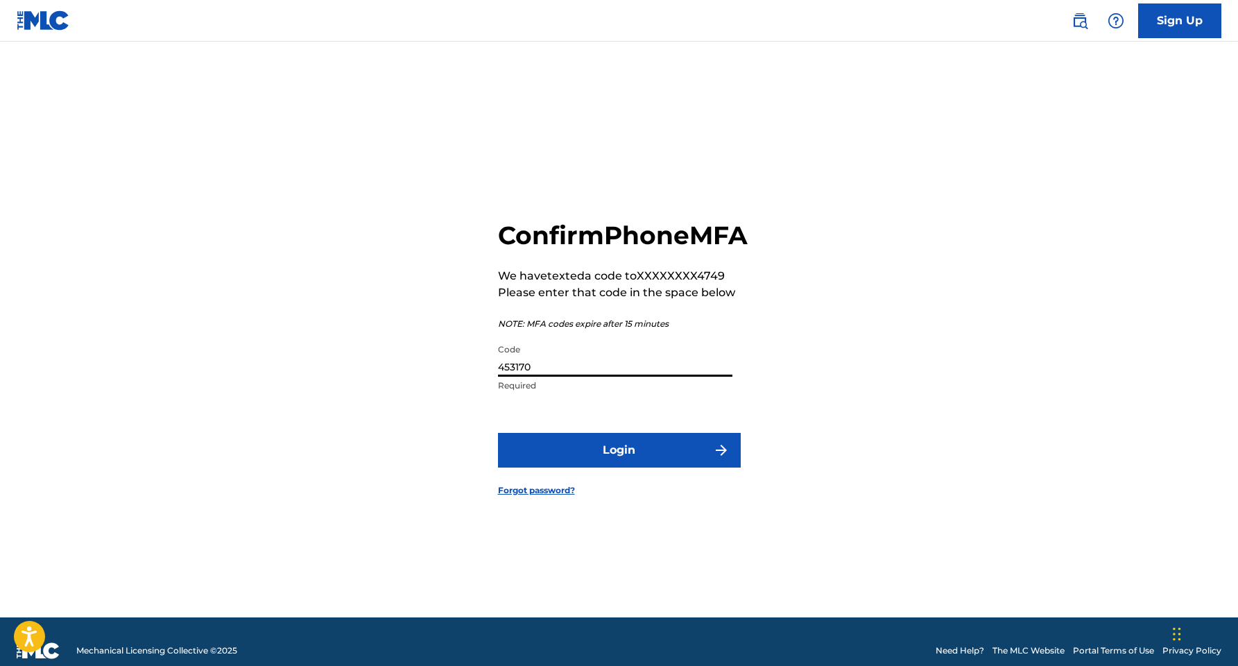
type input "453170"
click at [583, 463] on button "Login" at bounding box center [619, 450] width 243 height 35
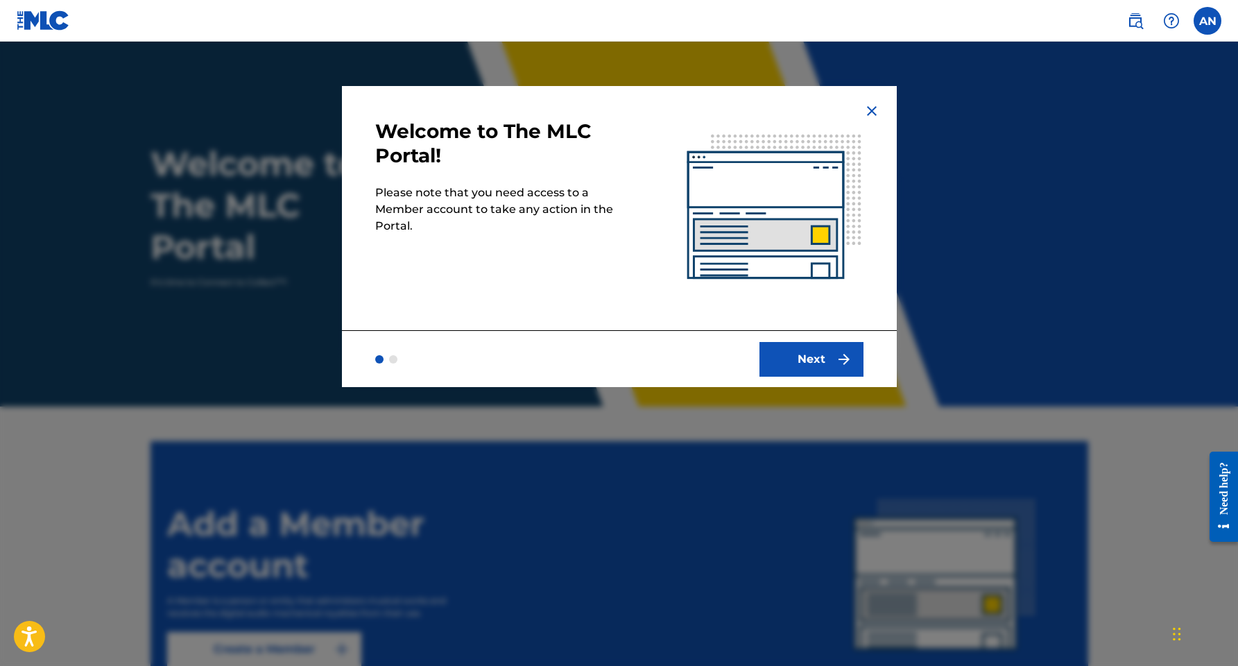
click at [813, 363] on button "Next" at bounding box center [812, 359] width 104 height 35
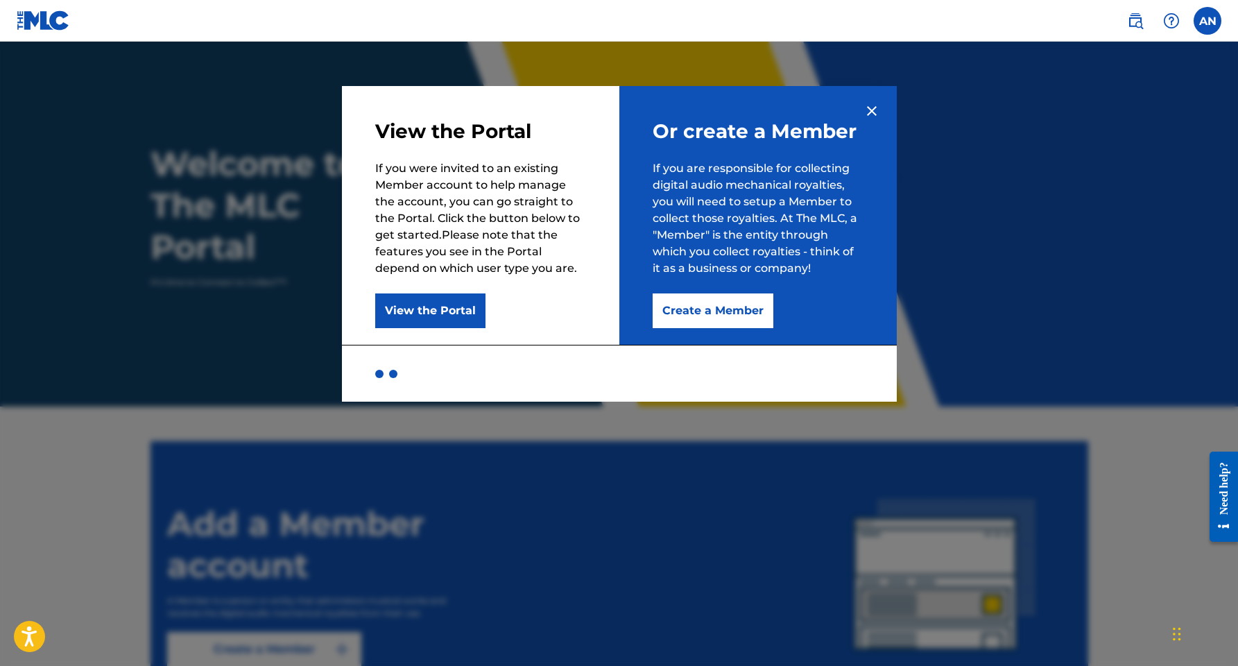
click at [695, 316] on button "Create a Member" at bounding box center [713, 310] width 121 height 35
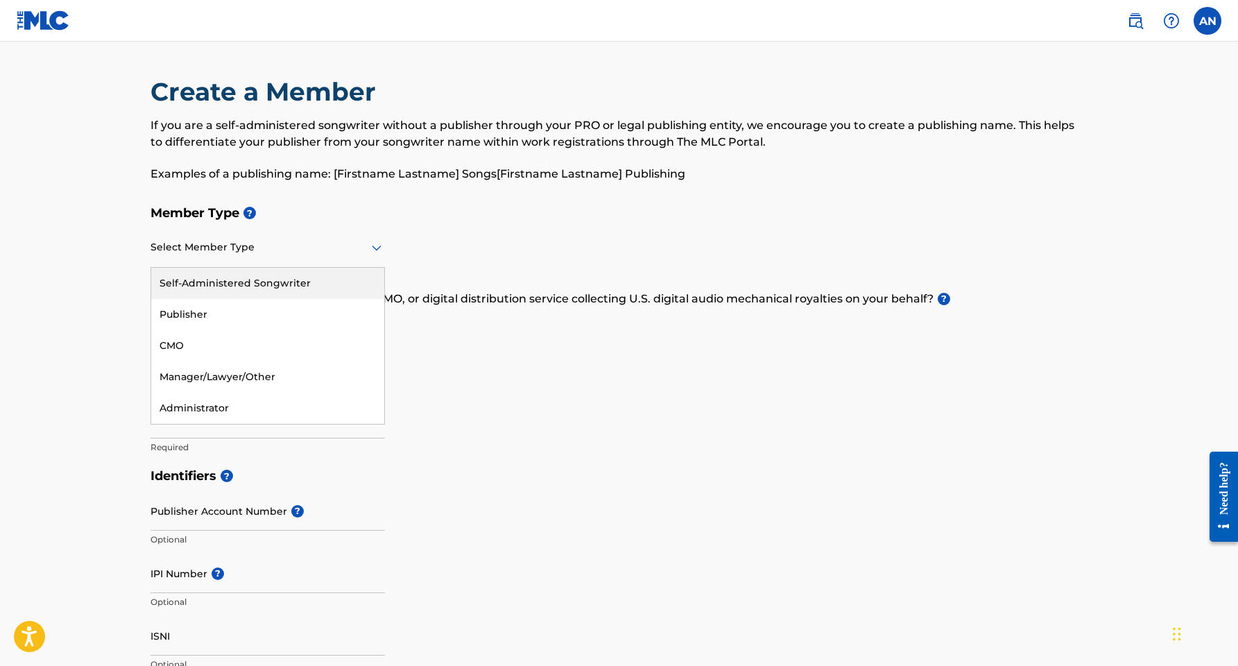
click at [320, 250] on div at bounding box center [268, 247] width 234 height 17
click at [255, 289] on div "Self-Administered Songwriter" at bounding box center [267, 283] width 233 height 31
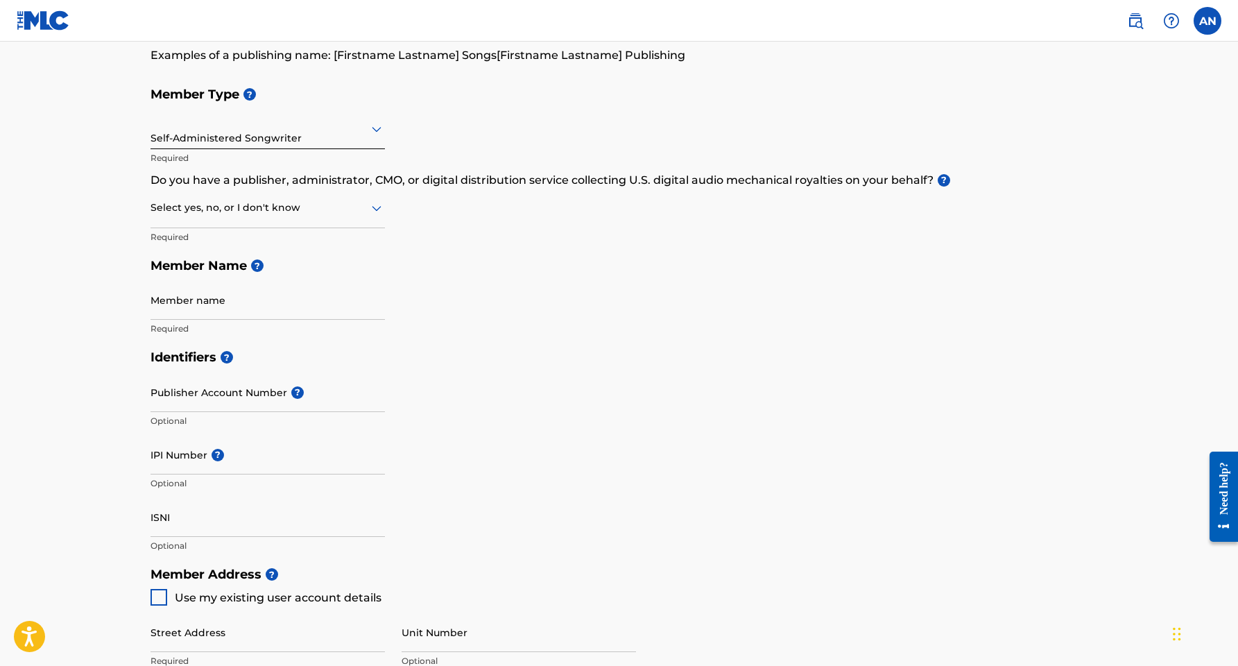
scroll to position [124, 0]
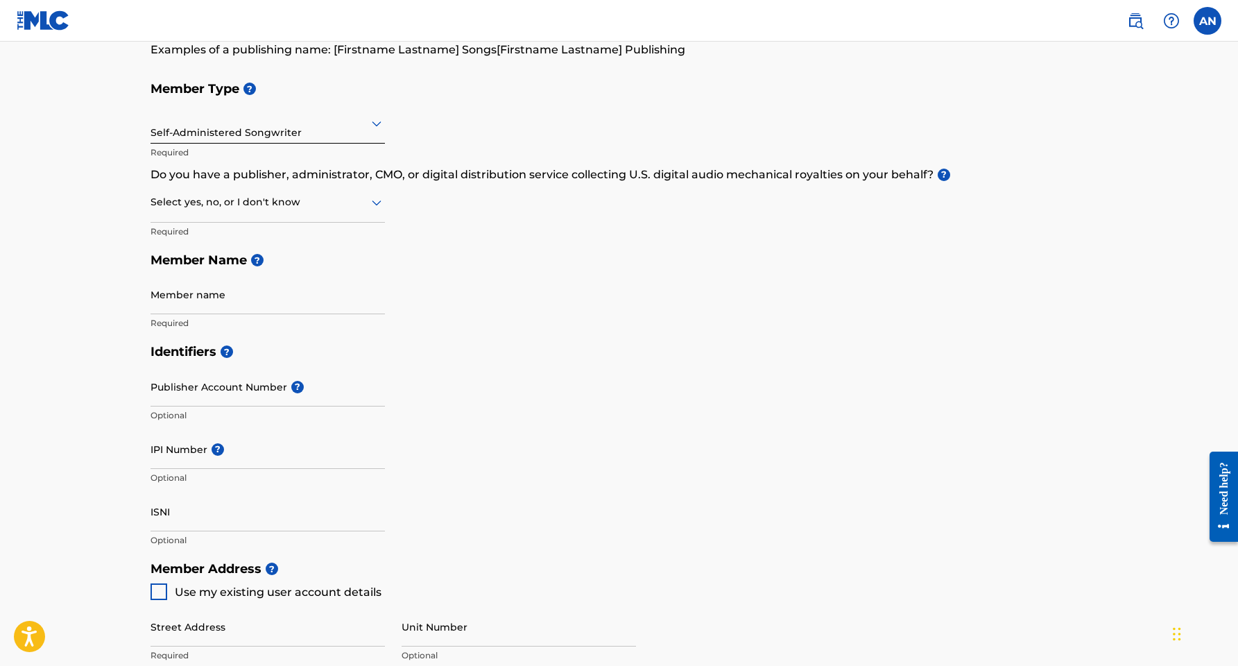
click at [352, 205] on div at bounding box center [268, 202] width 234 height 17
click at [316, 237] on div "Yes" at bounding box center [267, 238] width 233 height 31
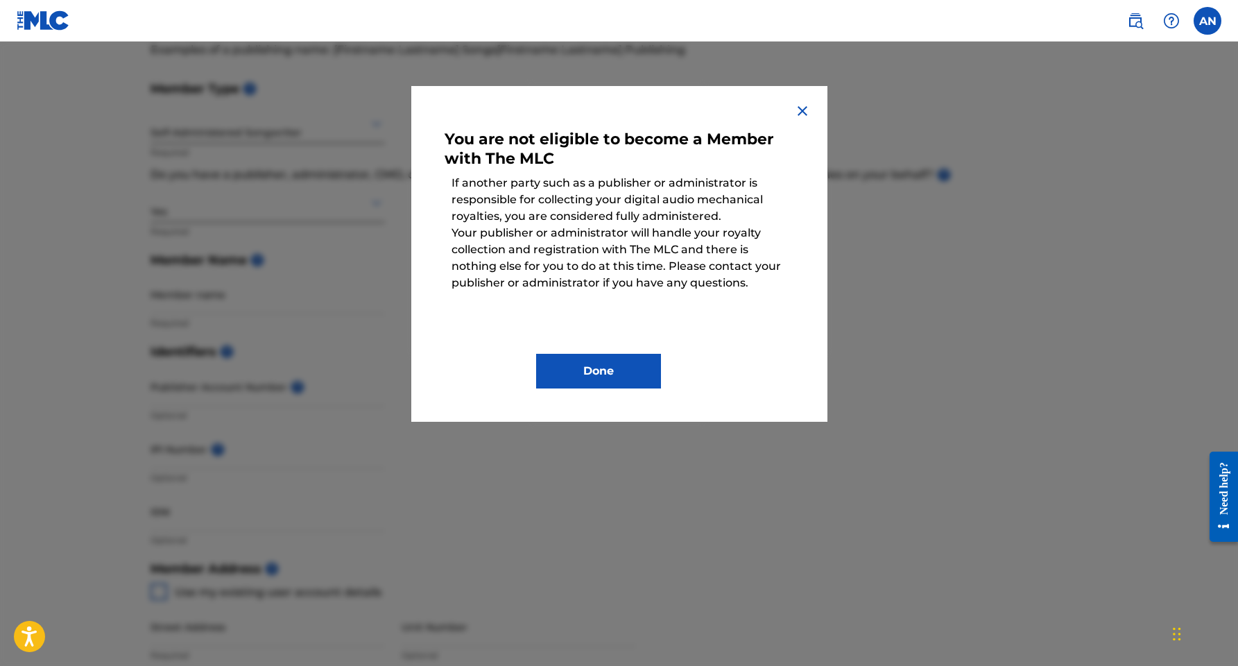
click at [803, 108] on img at bounding box center [802, 111] width 17 height 17
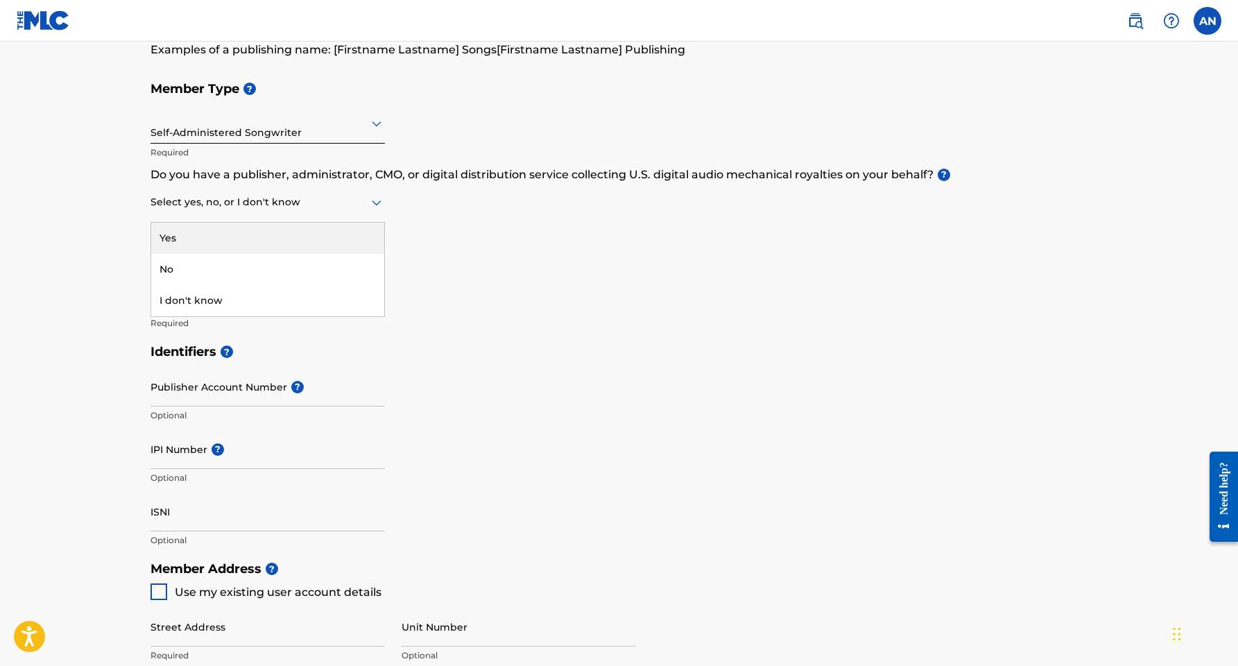
click at [223, 203] on div at bounding box center [268, 202] width 234 height 17
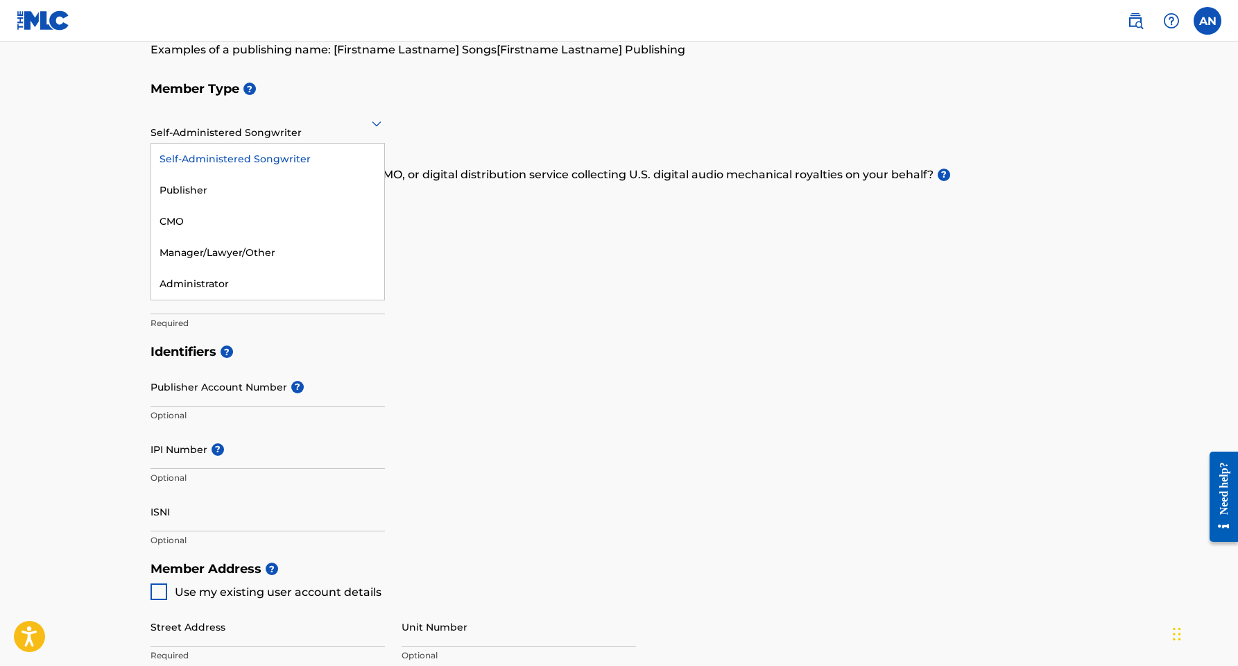
click at [302, 134] on div "Self-Administered Songwriter" at bounding box center [268, 123] width 234 height 34
click at [252, 194] on div "Publisher" at bounding box center [267, 190] width 233 height 31
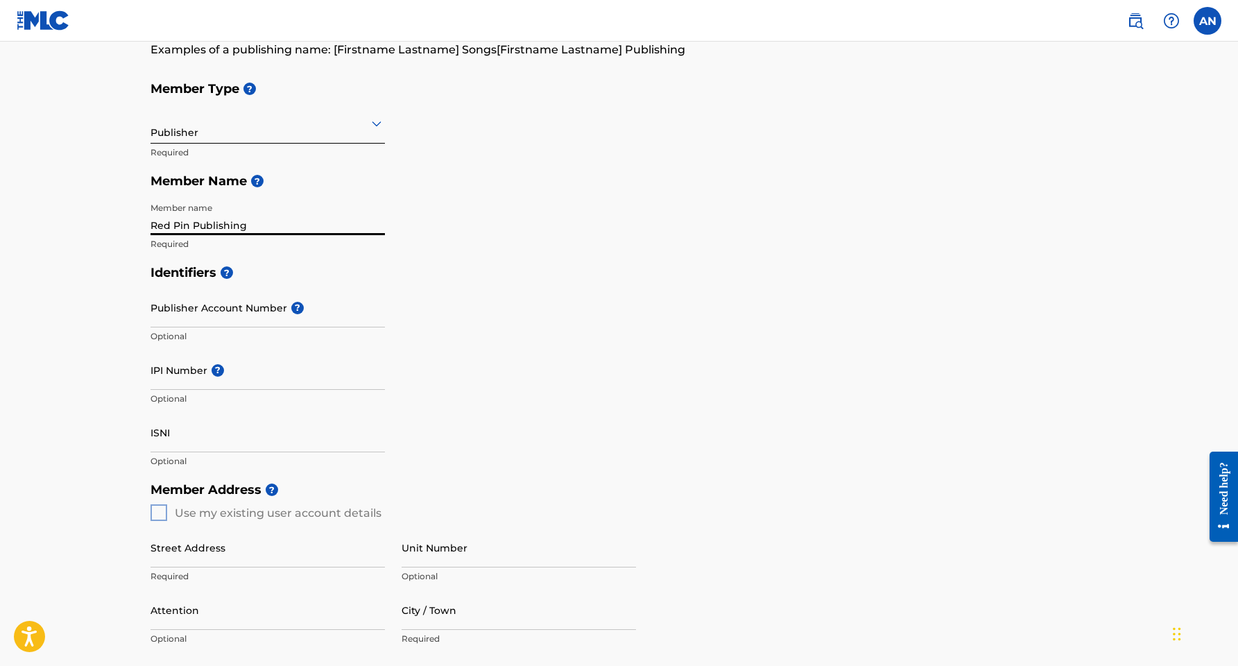
type input "Red Pin Publishing"
click at [242, 313] on input "Publisher Account Number ?" at bounding box center [268, 308] width 234 height 40
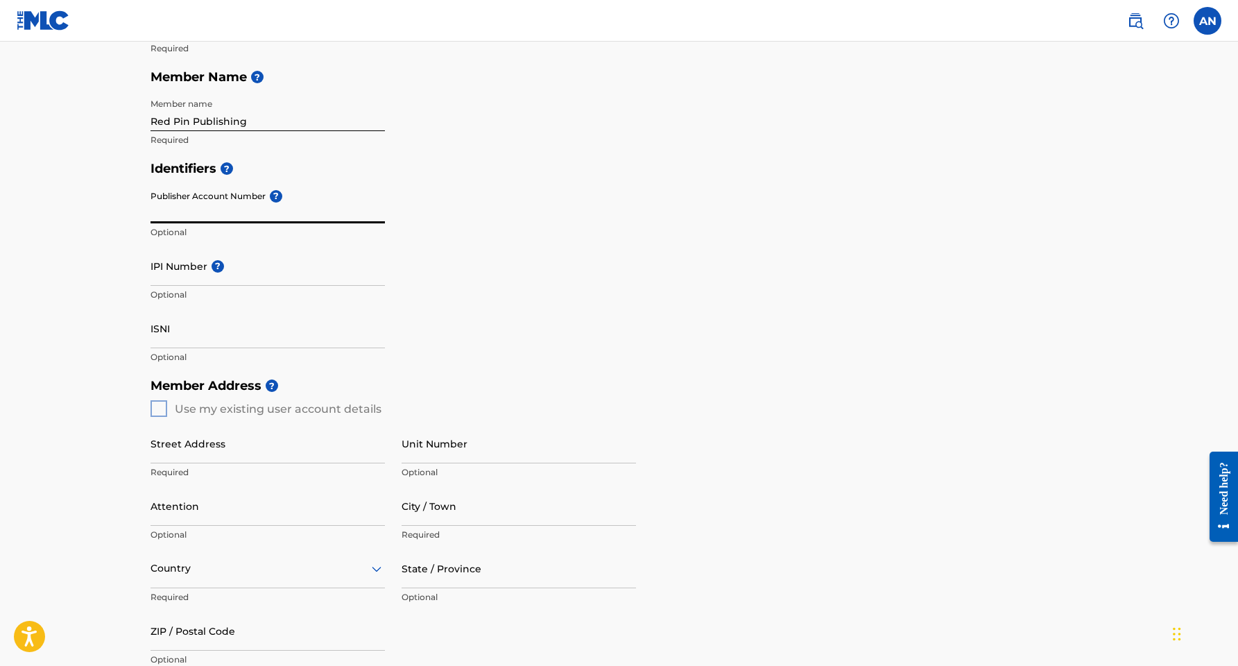
scroll to position [230, 0]
click at [204, 271] on input "IPI Number ?" at bounding box center [268, 265] width 234 height 40
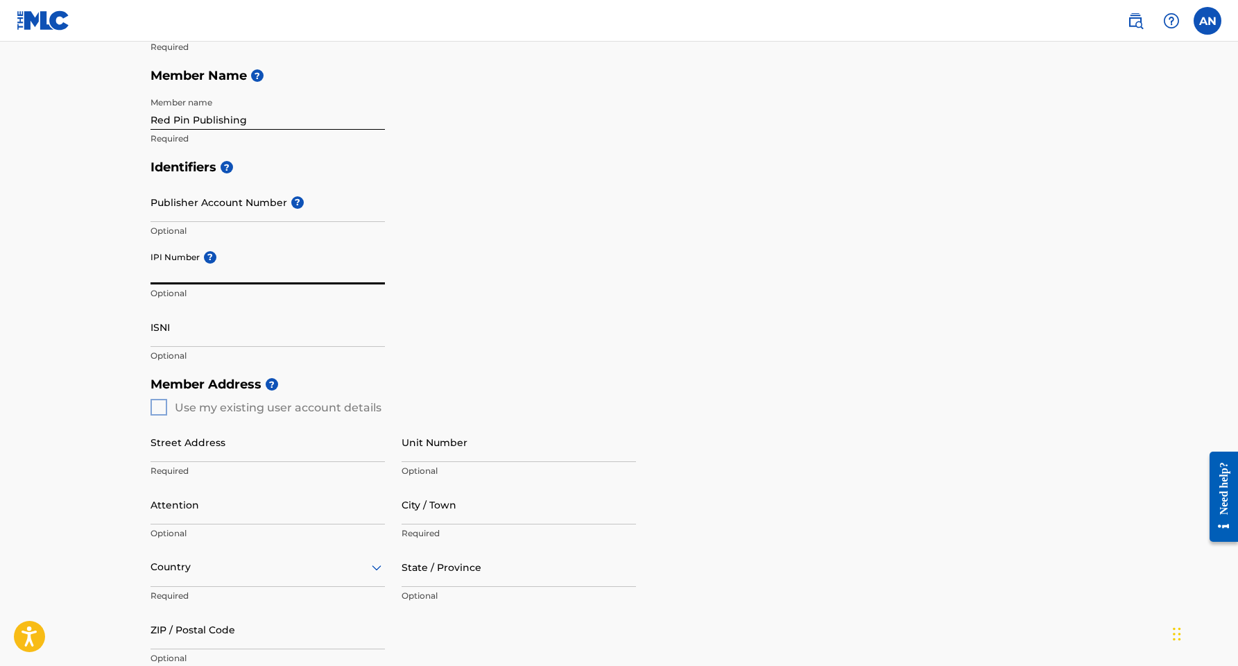
paste input "375724632"
type input "375724632"
click at [157, 406] on div "Member Address ? Use my existing user account details Street Address Required U…" at bounding box center [620, 528] width 938 height 317
click at [157, 408] on div "Member Address ? Use my existing user account details Street Address Required U…" at bounding box center [620, 528] width 938 height 317
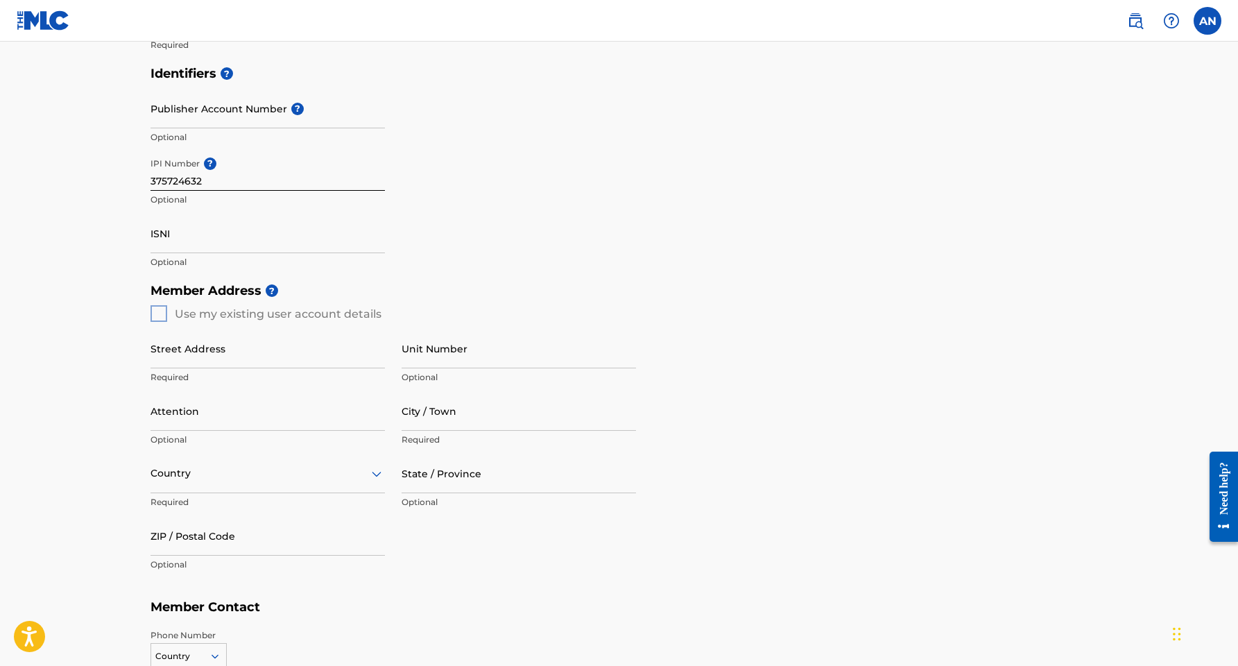
scroll to position [326, 0]
click at [153, 312] on div "Member Address ? Use my existing user account details Street Address Required U…" at bounding box center [620, 431] width 938 height 317
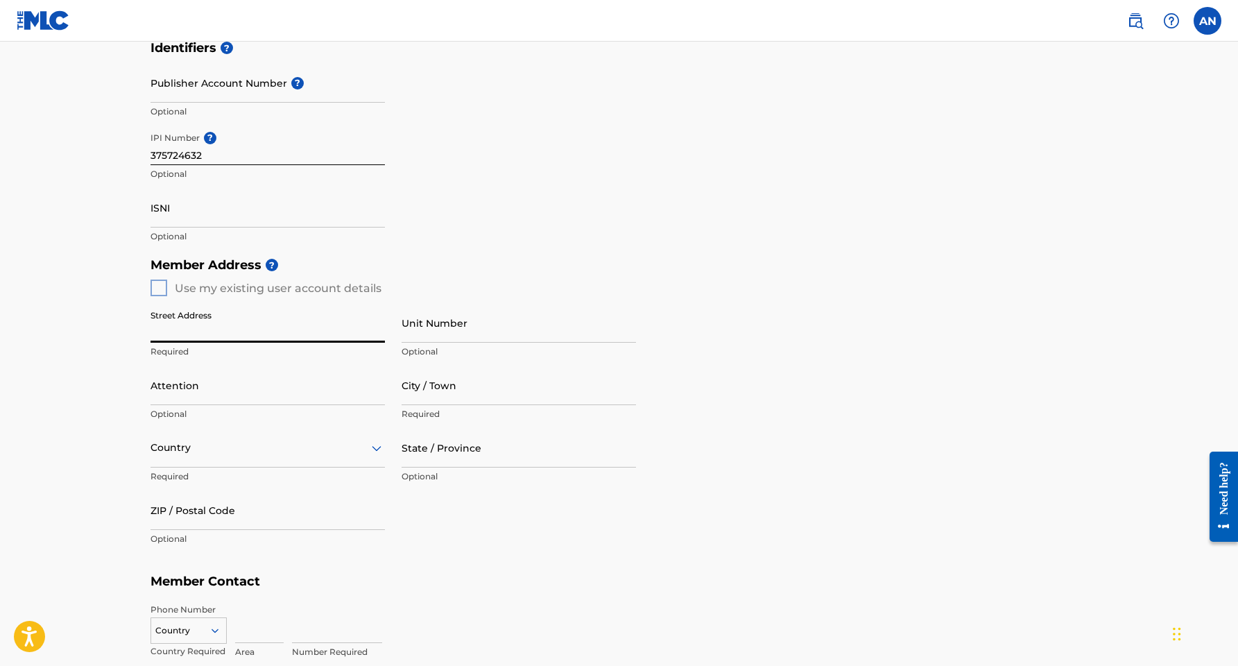
scroll to position [351, 0]
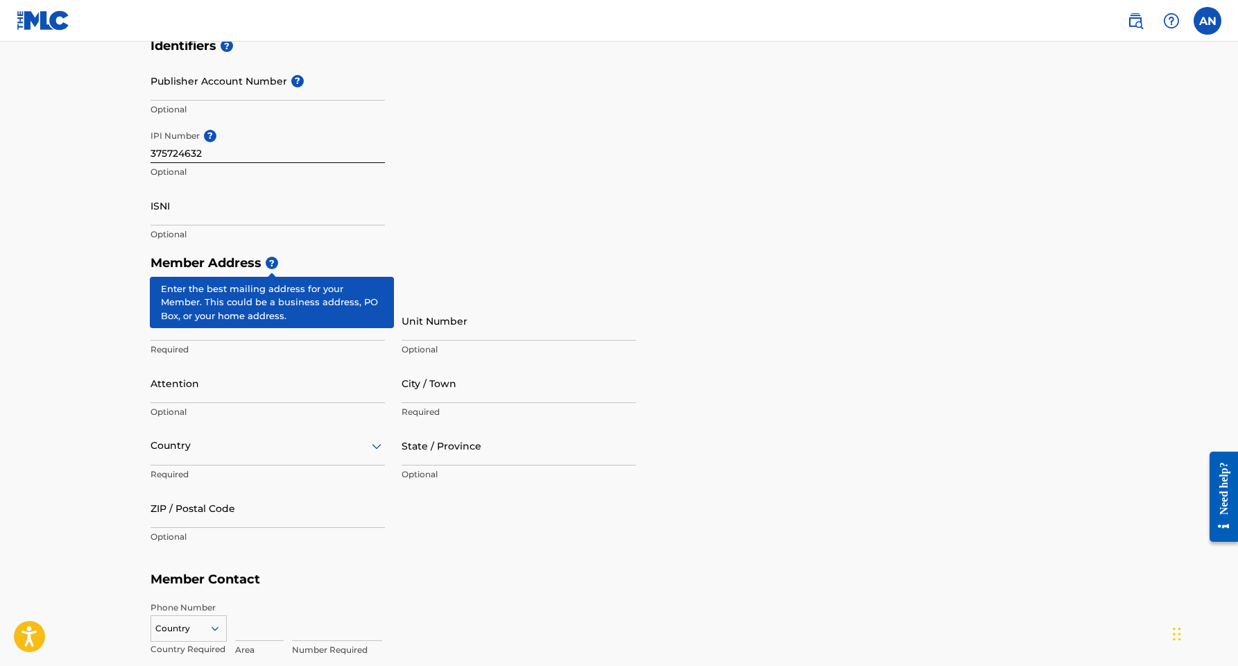
click at [275, 264] on span "?" at bounding box center [272, 263] width 12 height 12
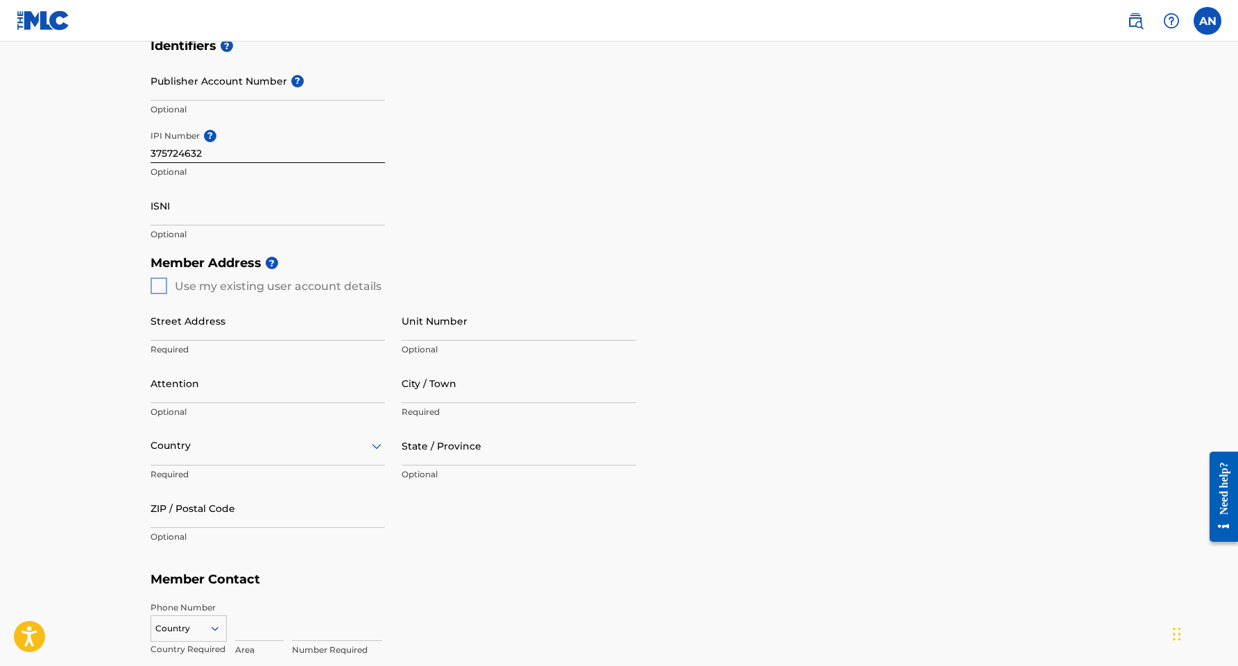
click at [158, 284] on div "Member Address ? Use my existing user account details Street Address Required U…" at bounding box center [620, 406] width 938 height 317
click at [175, 319] on input "Street Address" at bounding box center [268, 321] width 234 height 40
type input "350 N Ervay St"
type input "2101"
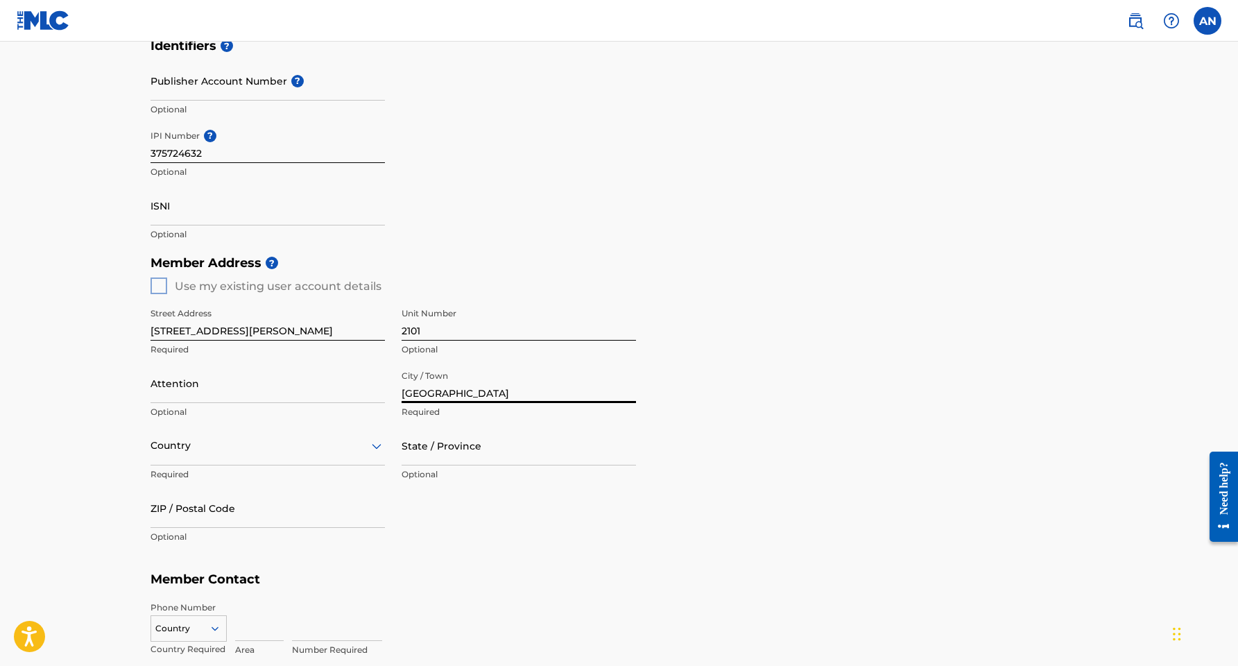
type input "Dallas"
click at [261, 453] on div "Country" at bounding box center [268, 446] width 234 height 40
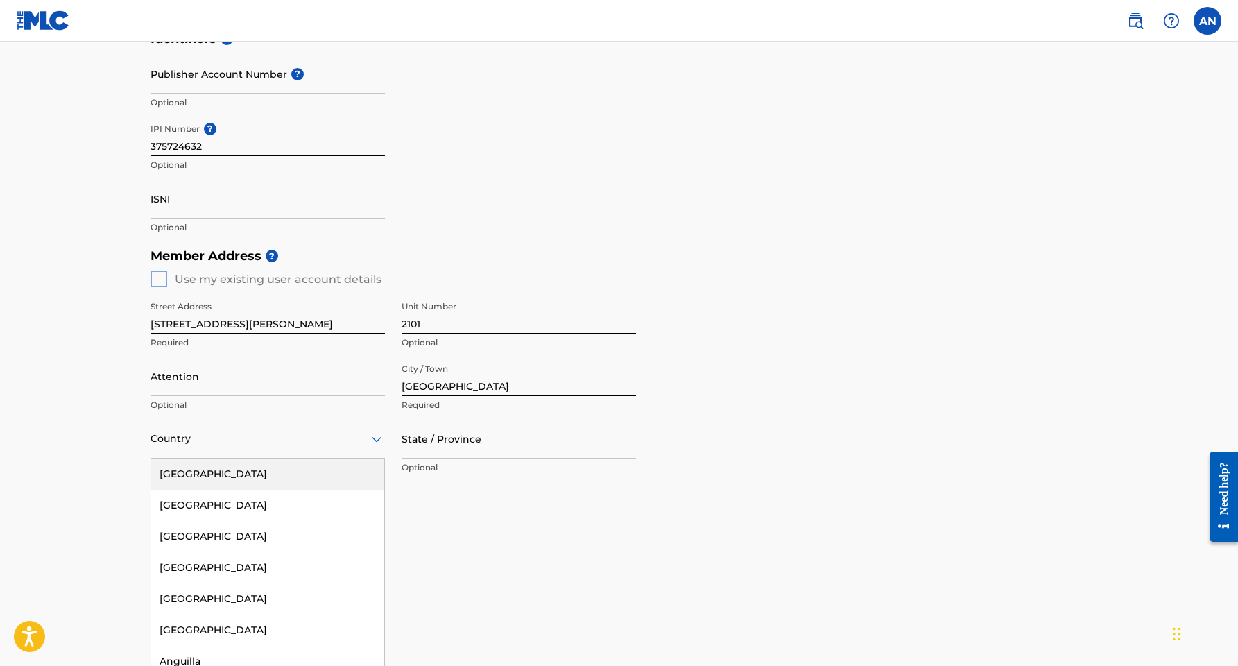
click at [255, 477] on div "[GEOGRAPHIC_DATA]" at bounding box center [267, 474] width 233 height 31
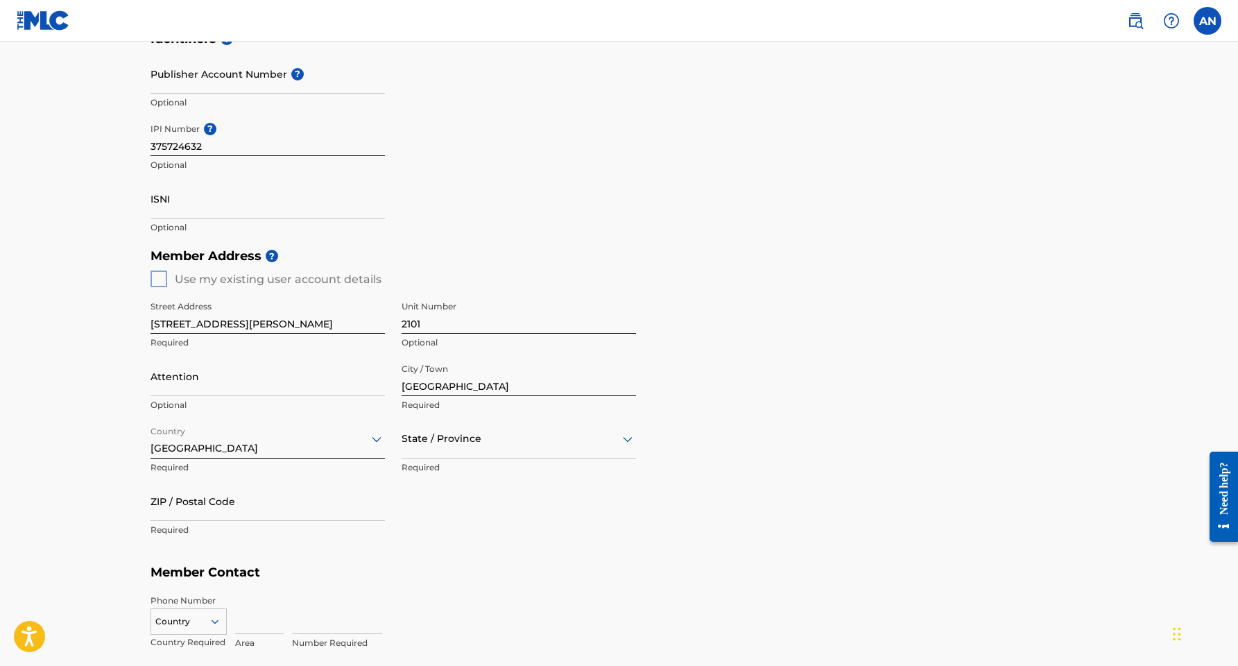
click at [435, 452] on div "State / Province" at bounding box center [519, 439] width 234 height 40
type input "tex"
click at [455, 474] on div "Texas" at bounding box center [518, 474] width 233 height 31
type input "75201"
click at [327, 574] on h5 "Member Contact" at bounding box center [620, 573] width 938 height 30
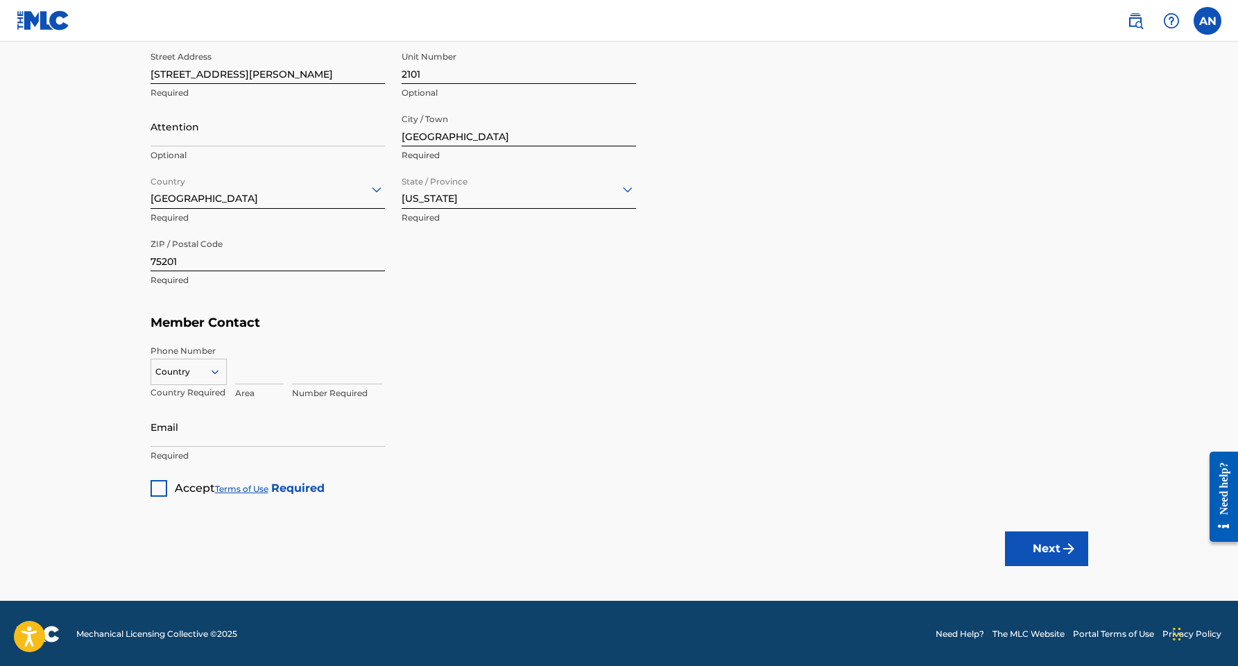
scroll to position [607, 0]
click at [200, 373] on div at bounding box center [188, 372] width 75 height 15
click at [196, 395] on div "US, CA +1" at bounding box center [188, 407] width 75 height 54
click at [241, 378] on input at bounding box center [259, 365] width 49 height 40
type input "540"
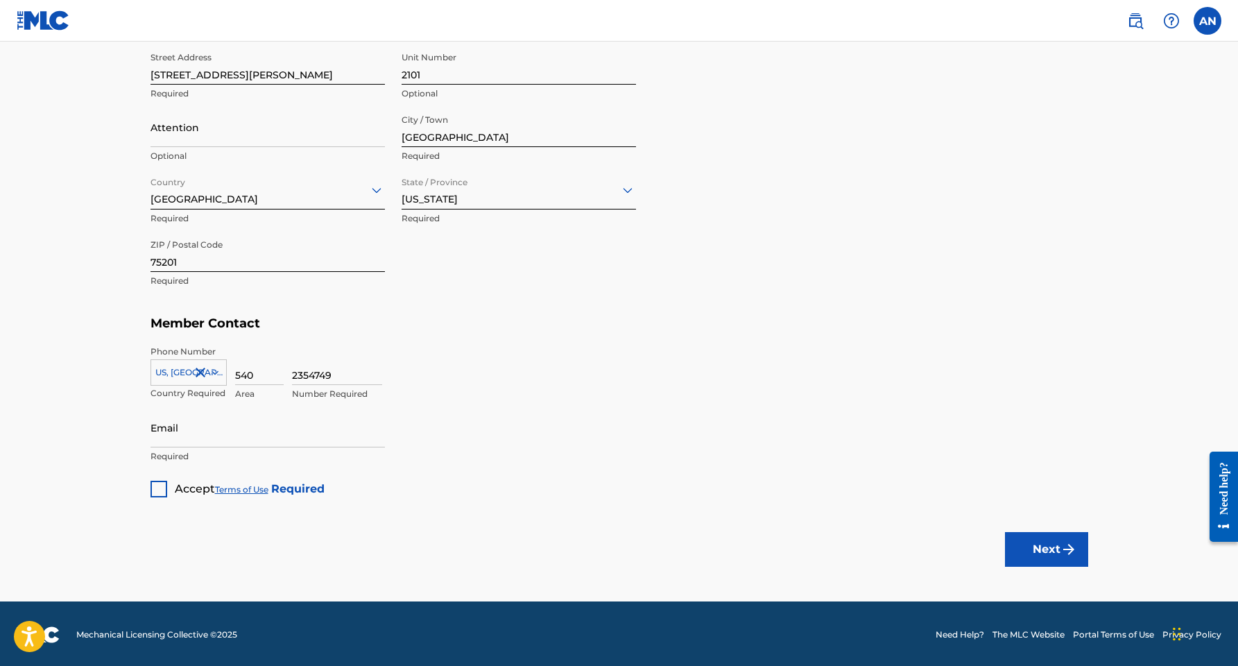
type input "2354749"
type input "redpinproductions@gmail.com"
click at [154, 487] on div at bounding box center [159, 489] width 17 height 17
click at [1059, 549] on button "Next" at bounding box center [1046, 549] width 83 height 35
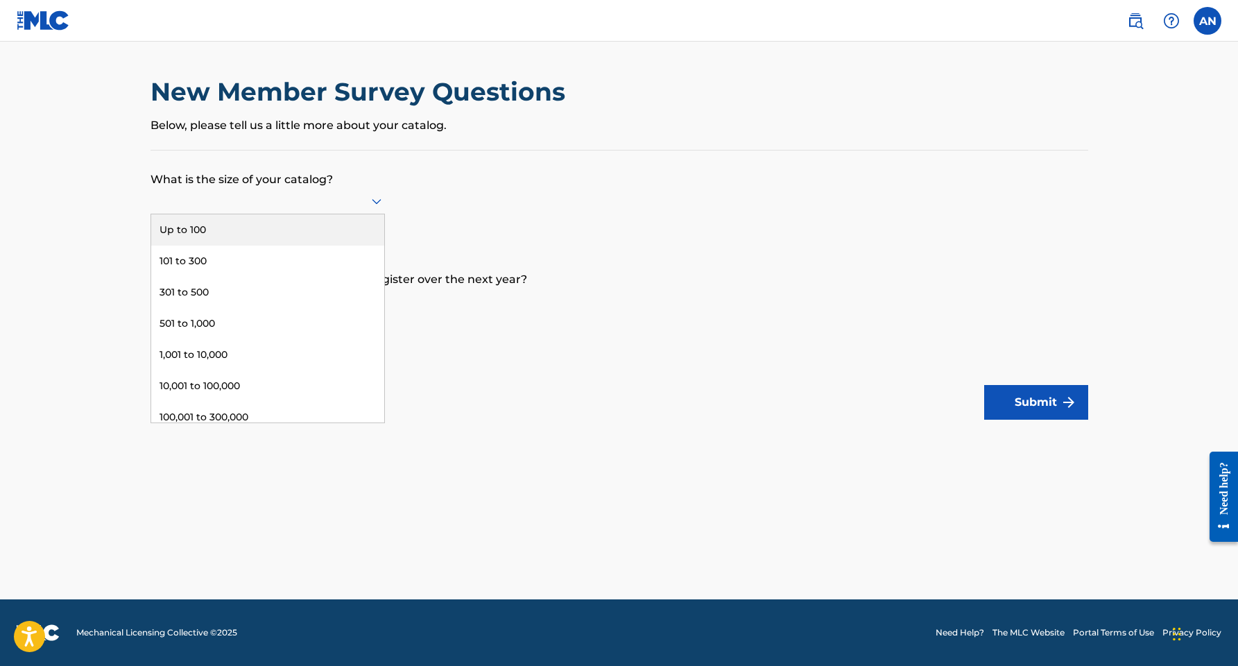
click at [319, 208] on div at bounding box center [268, 200] width 234 height 17
click at [286, 239] on div "Up to 100" at bounding box center [267, 229] width 233 height 31
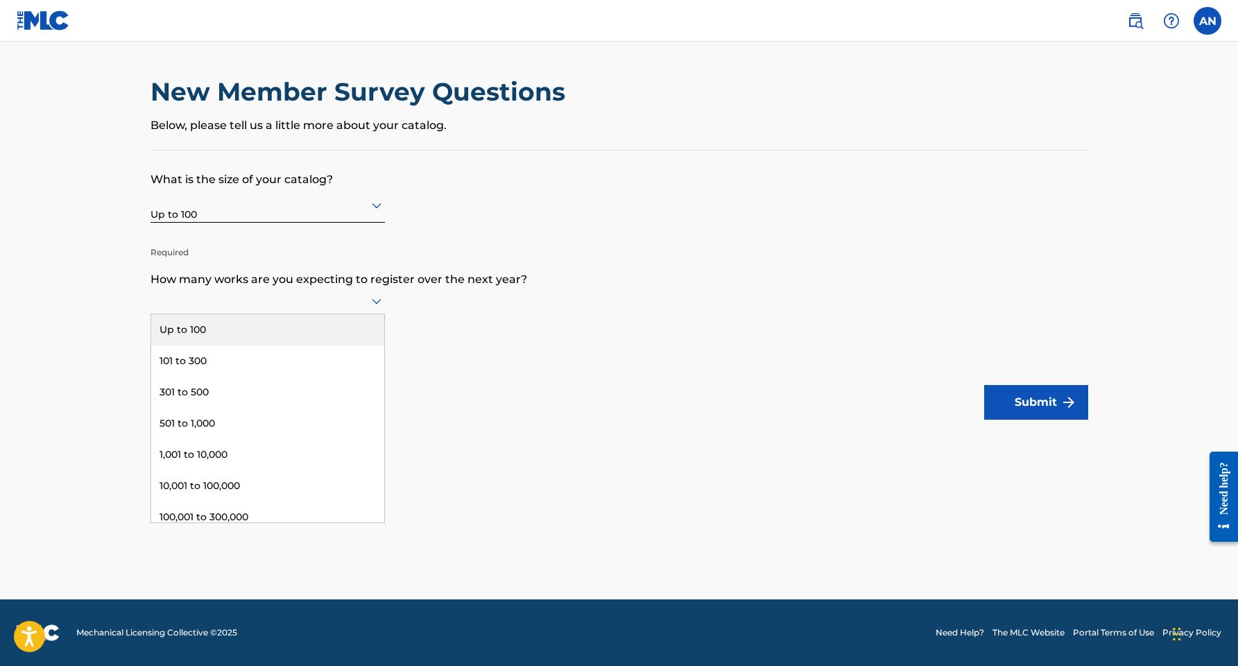
click at [328, 309] on div at bounding box center [268, 300] width 234 height 17
click at [315, 343] on div "Up to 100" at bounding box center [267, 329] width 233 height 31
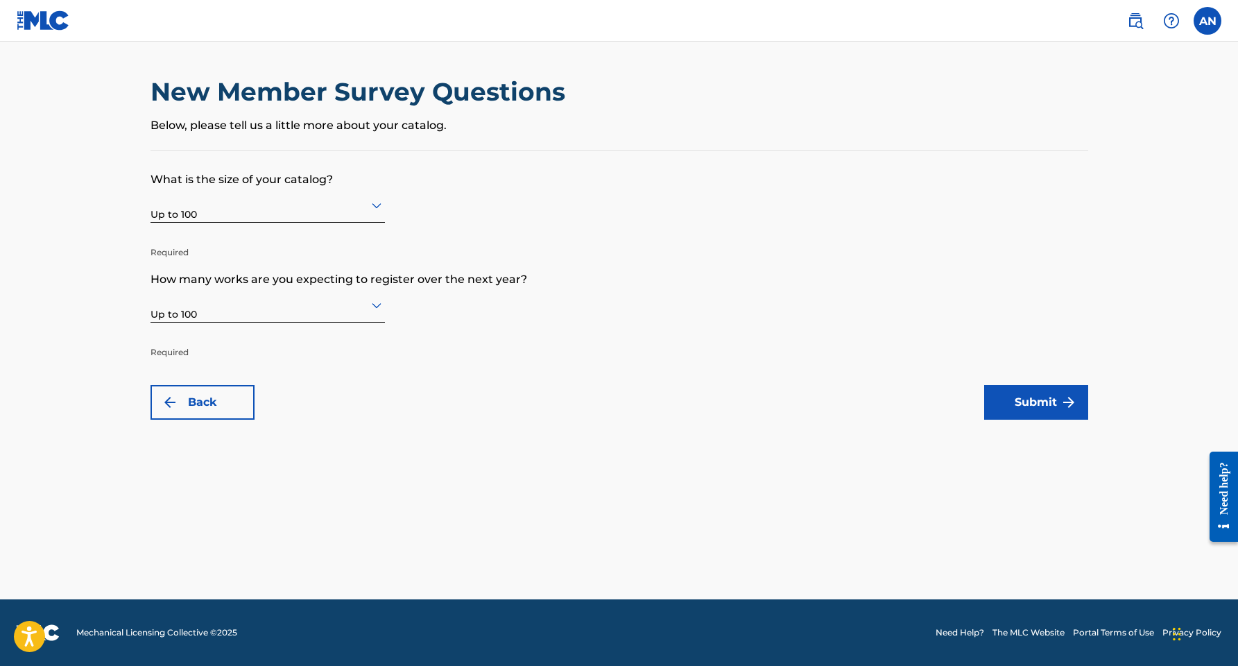
click at [1043, 395] on button "Submit" at bounding box center [1036, 402] width 104 height 35
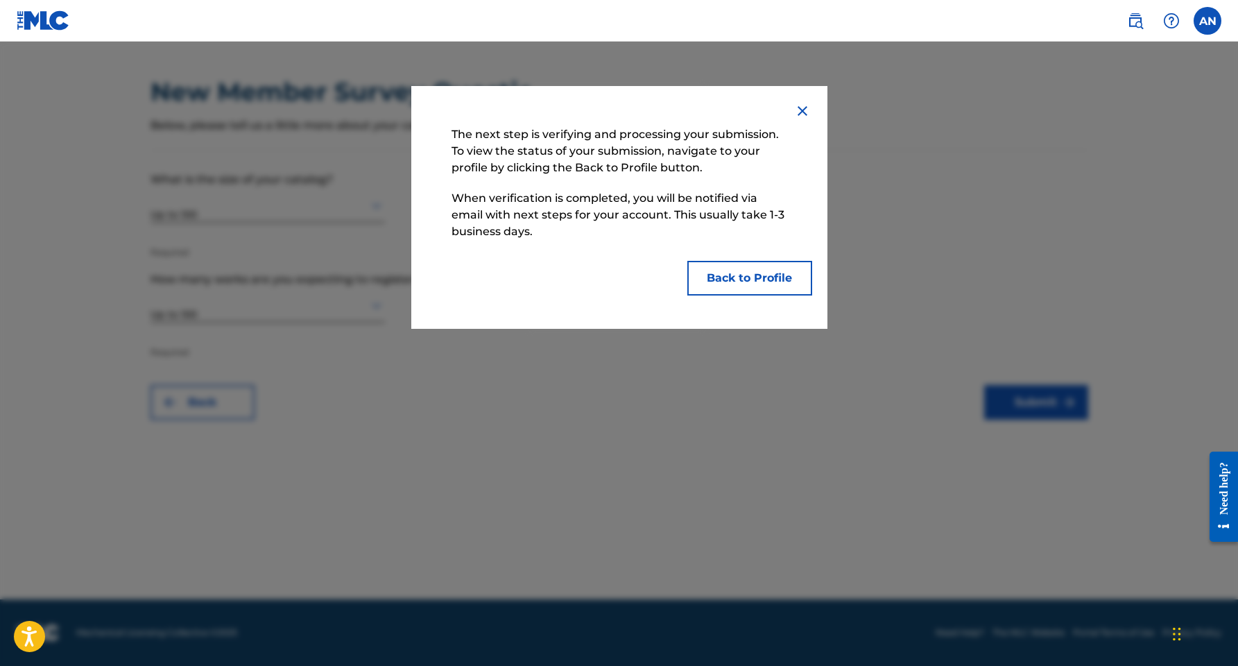
click at [760, 275] on button "Back to Profile" at bounding box center [749, 278] width 125 height 35
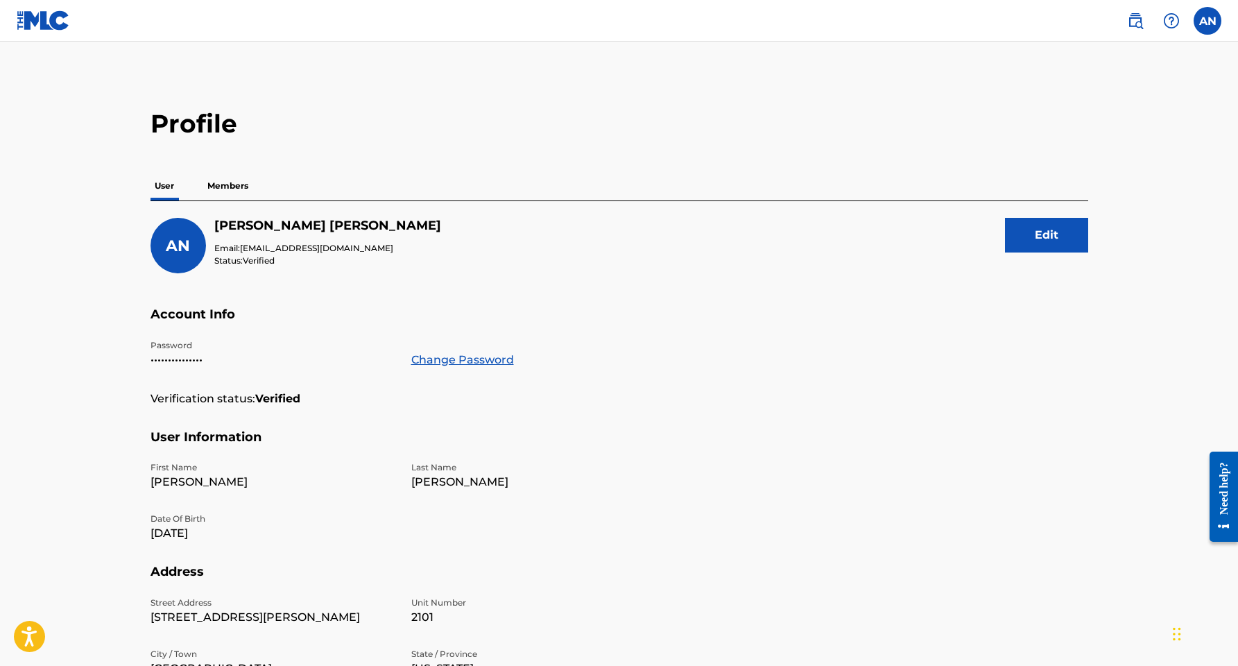
click at [239, 191] on p "Members" at bounding box center [227, 185] width 49 height 29
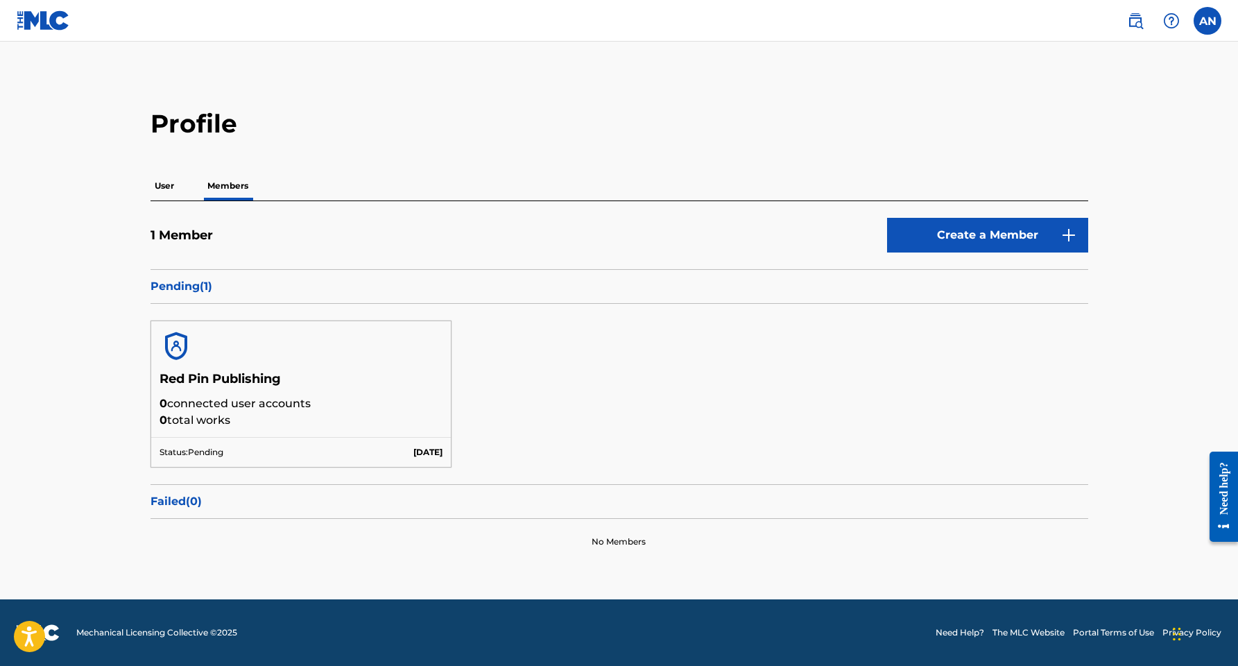
click at [1027, 237] on link "Create a Member" at bounding box center [987, 235] width 201 height 35
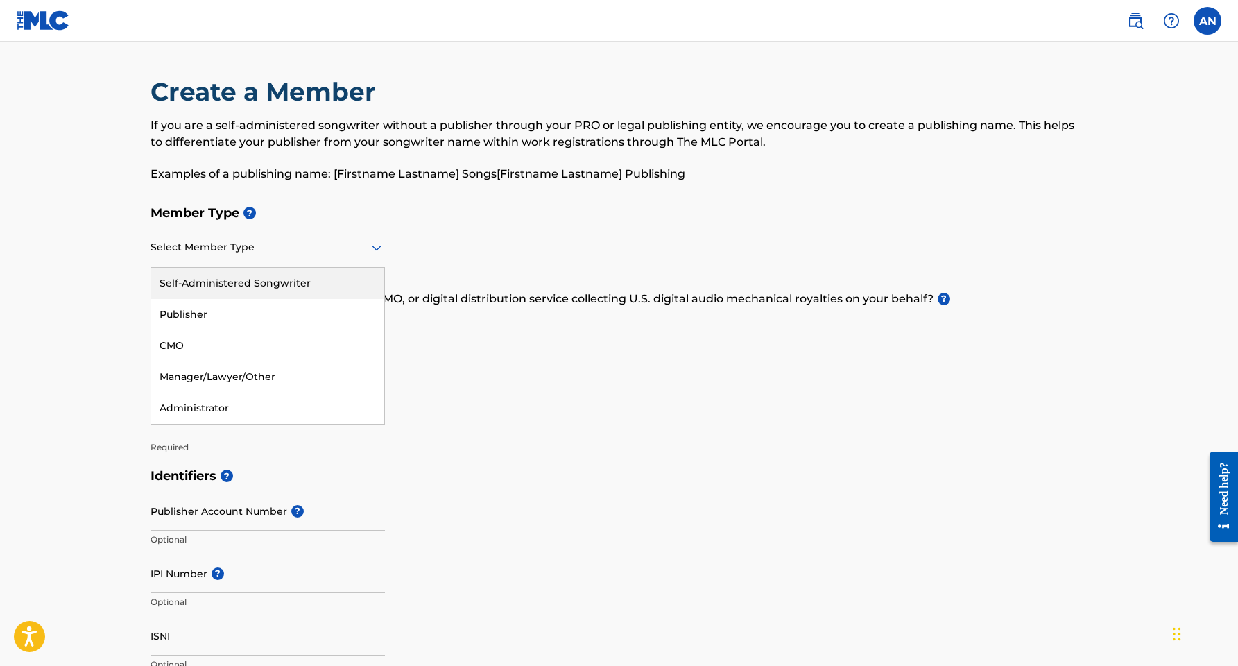
click at [266, 248] on div at bounding box center [268, 247] width 234 height 17
click at [260, 282] on div "Self-Administered Songwriter" at bounding box center [267, 283] width 233 height 31
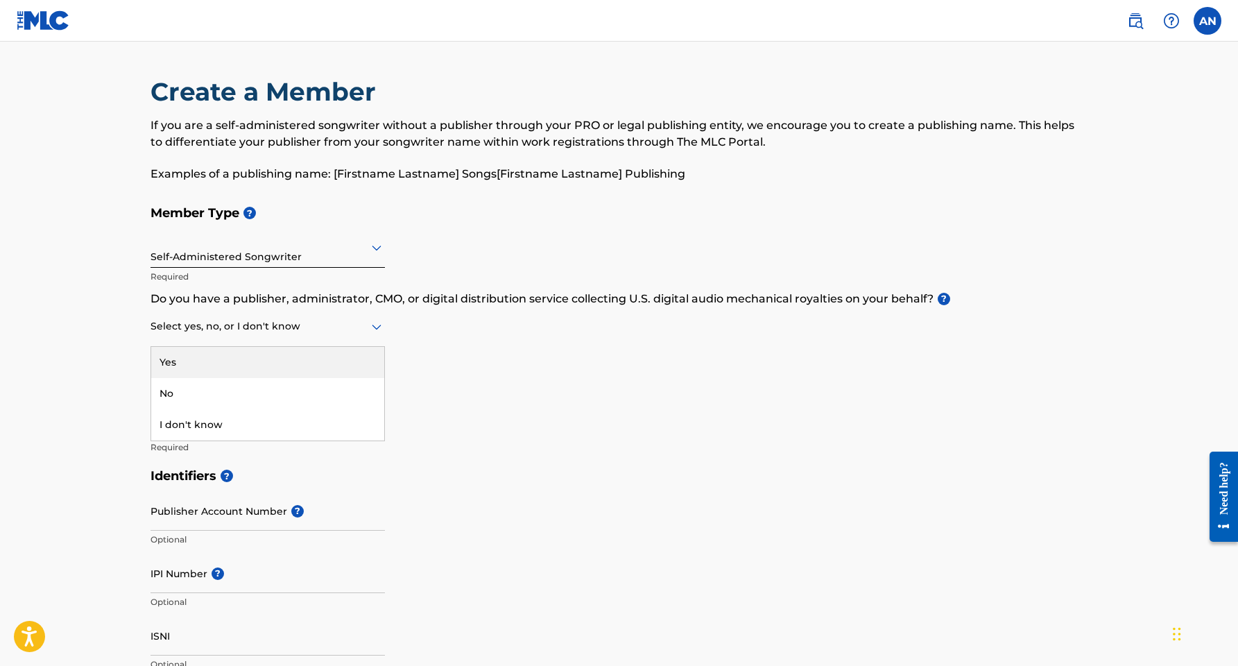
click at [226, 329] on div at bounding box center [268, 326] width 234 height 17
click at [216, 387] on div "No" at bounding box center [267, 393] width 233 height 31
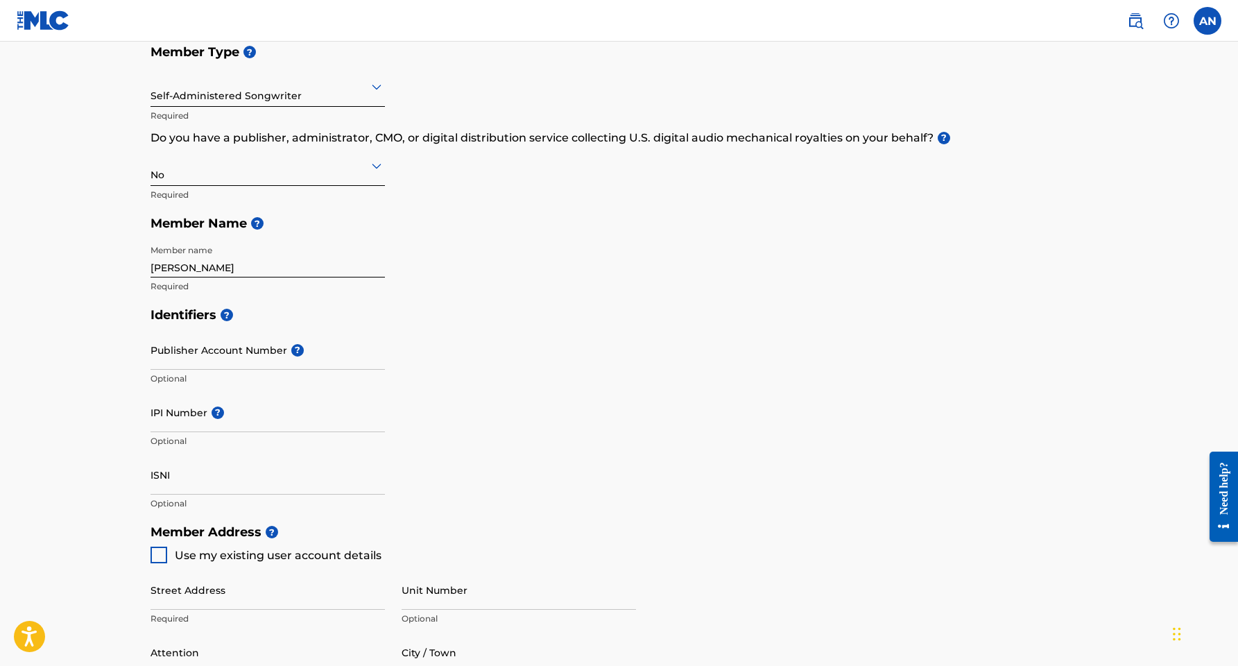
scroll to position [164, 0]
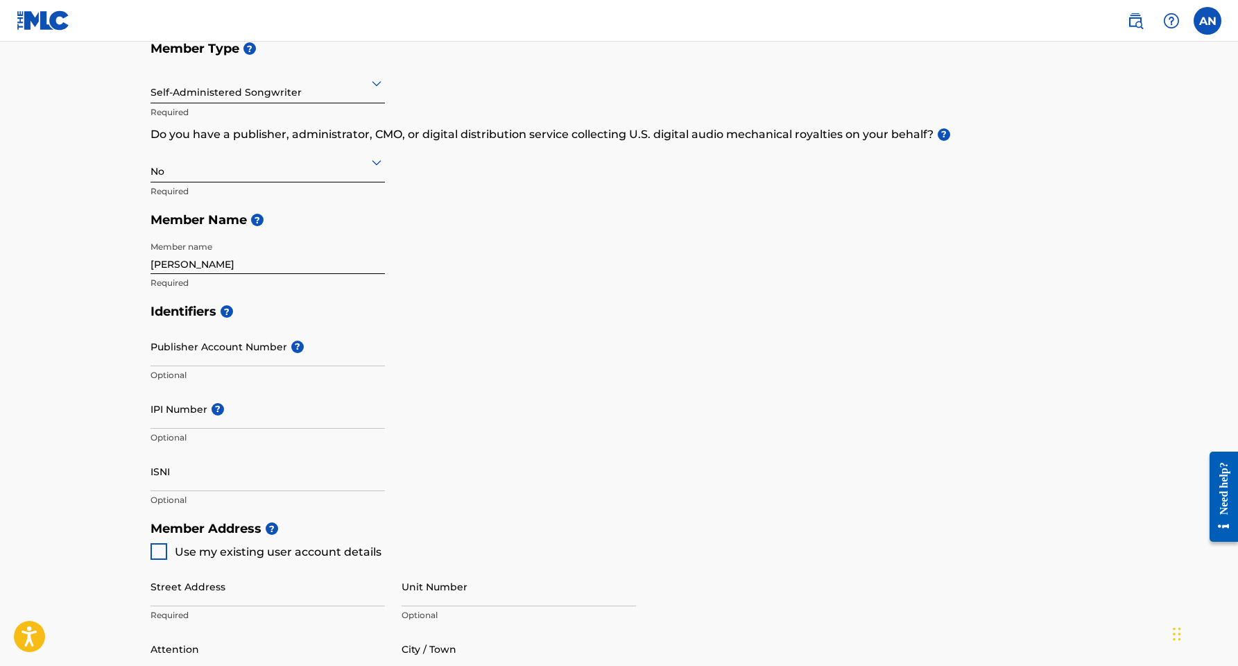
click at [188, 264] on input "[PERSON_NAME]" at bounding box center [268, 254] width 234 height 40
type input "Aleyna Neivandt-Brown"
click at [179, 347] on input "Publisher Account Number ?" at bounding box center [268, 347] width 234 height 40
click at [206, 175] on div "No" at bounding box center [268, 162] width 234 height 34
click at [196, 265] on div "I don't know" at bounding box center [267, 260] width 233 height 31
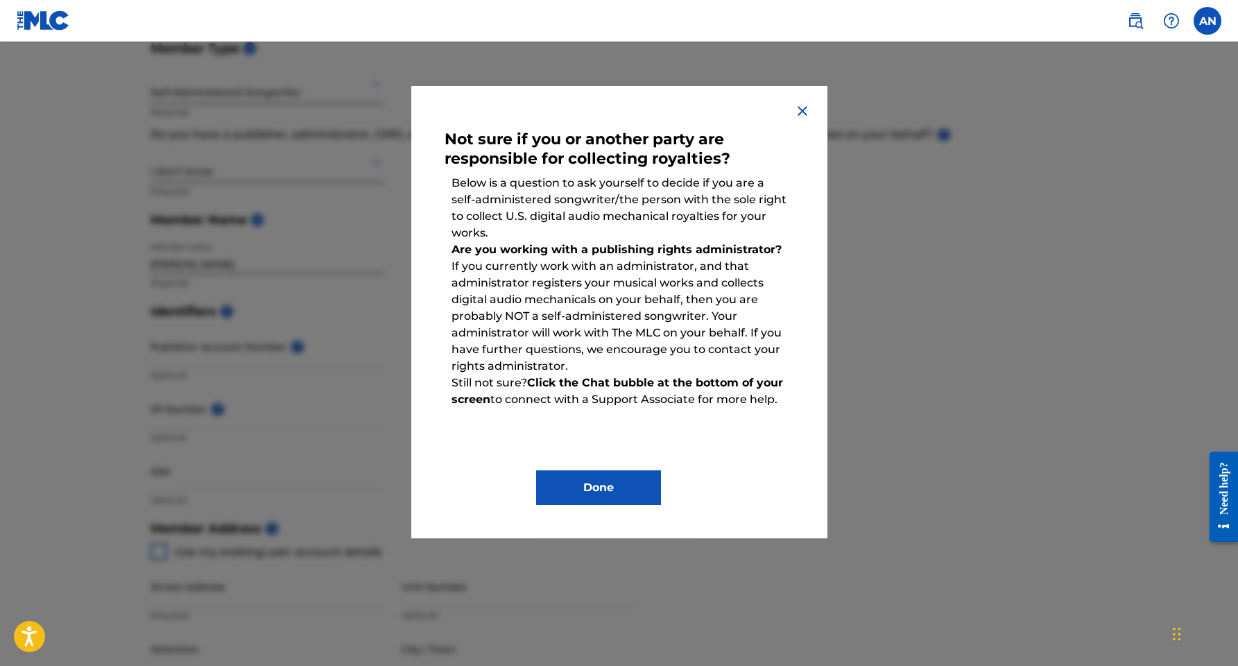
click at [577, 483] on button "Done" at bounding box center [598, 487] width 125 height 35
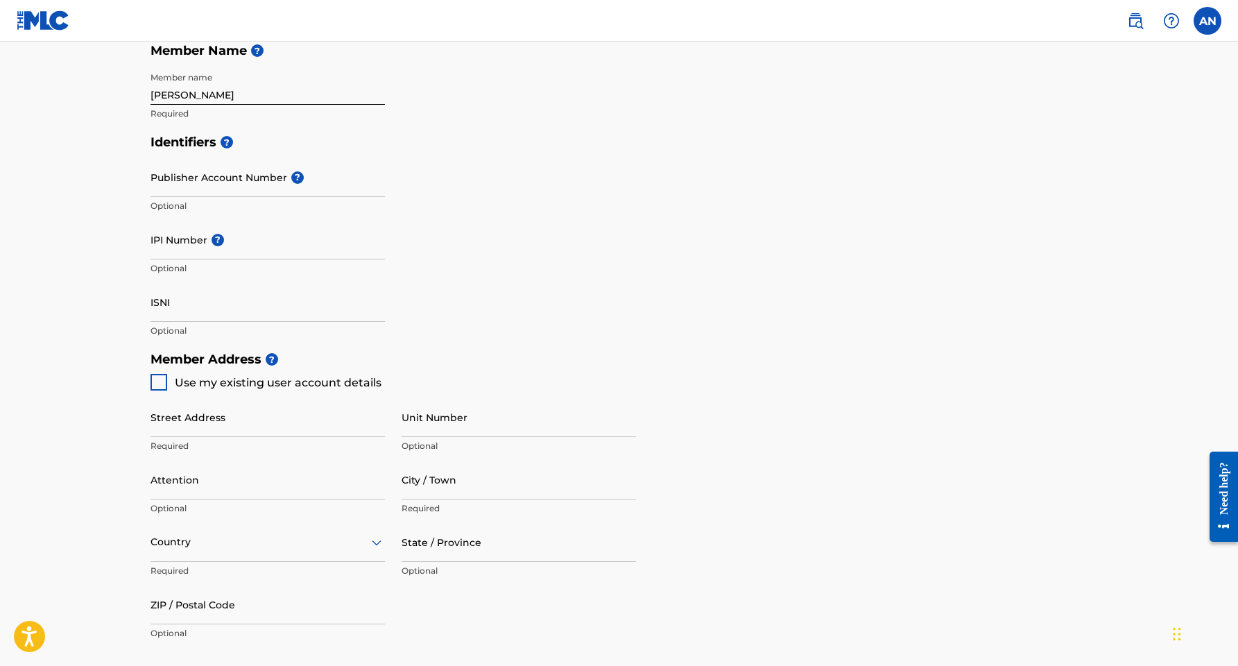
scroll to position [339, 0]
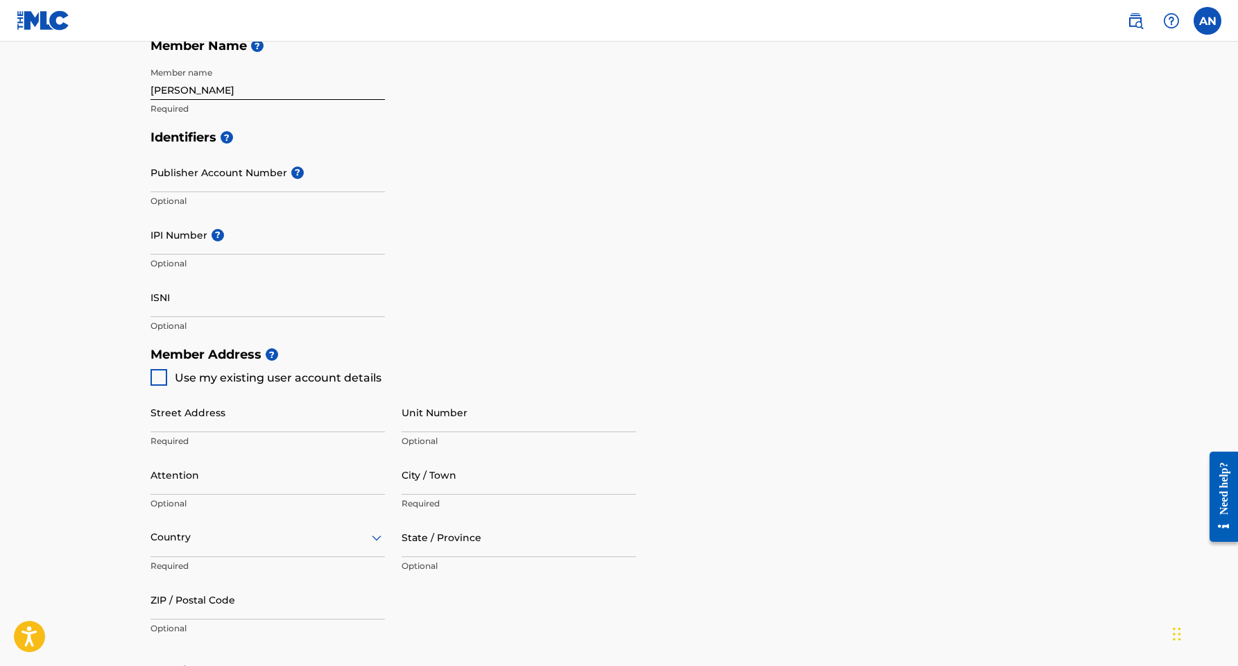
click at [836, 422] on div "Member Address ? Use my existing user account details Street Address Required U…" at bounding box center [620, 498] width 938 height 317
click at [207, 167] on input "Publisher Account Number ?" at bounding box center [268, 173] width 234 height 40
click at [169, 243] on input "IPI Number ?" at bounding box center [268, 235] width 234 height 40
click at [175, 243] on input "IPI Number ?" at bounding box center [268, 235] width 234 height 40
paste input "1298325126"
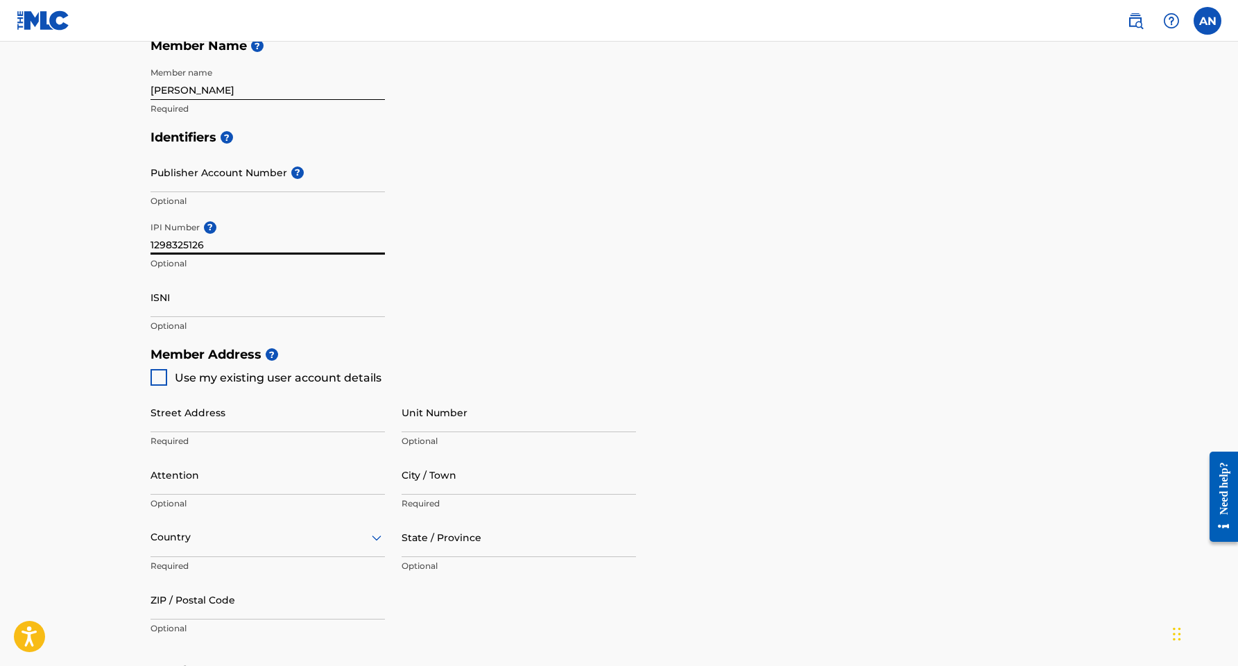
type input "1298325126"
click at [157, 377] on div at bounding box center [159, 377] width 17 height 17
type input "350 N Ervay St"
type input "Dallas"
type input "75201"
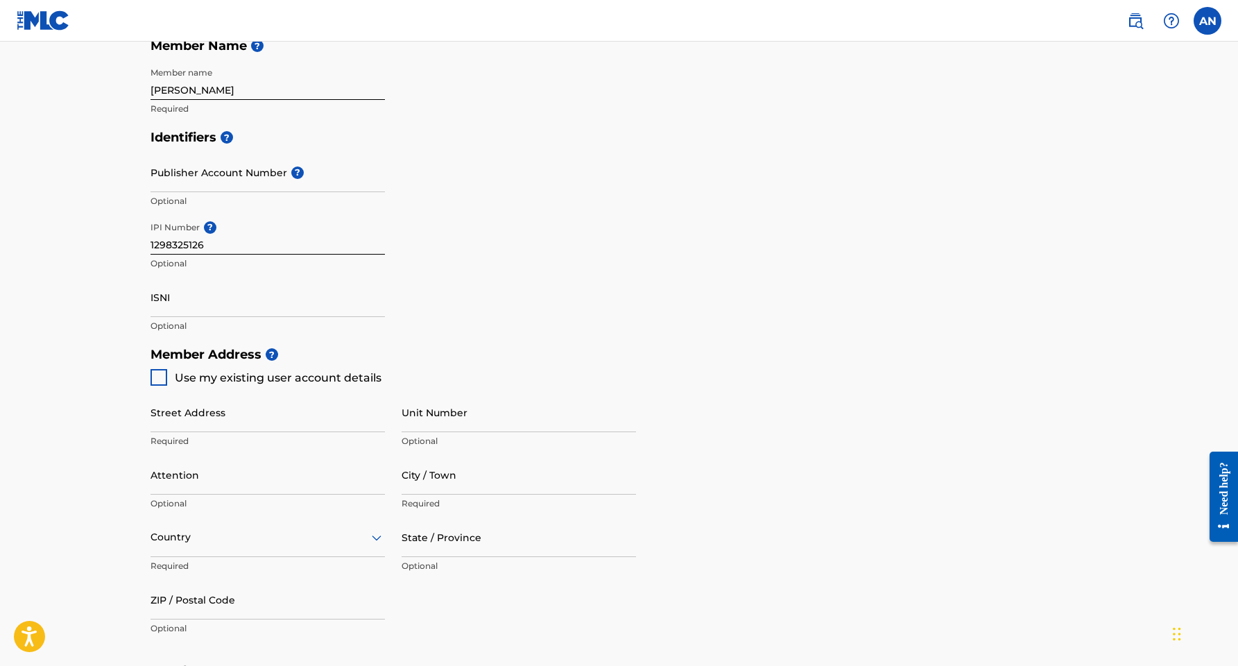
type input "540"
type input "2354749"
type input "[EMAIL_ADDRESS][DOMAIN_NAME]"
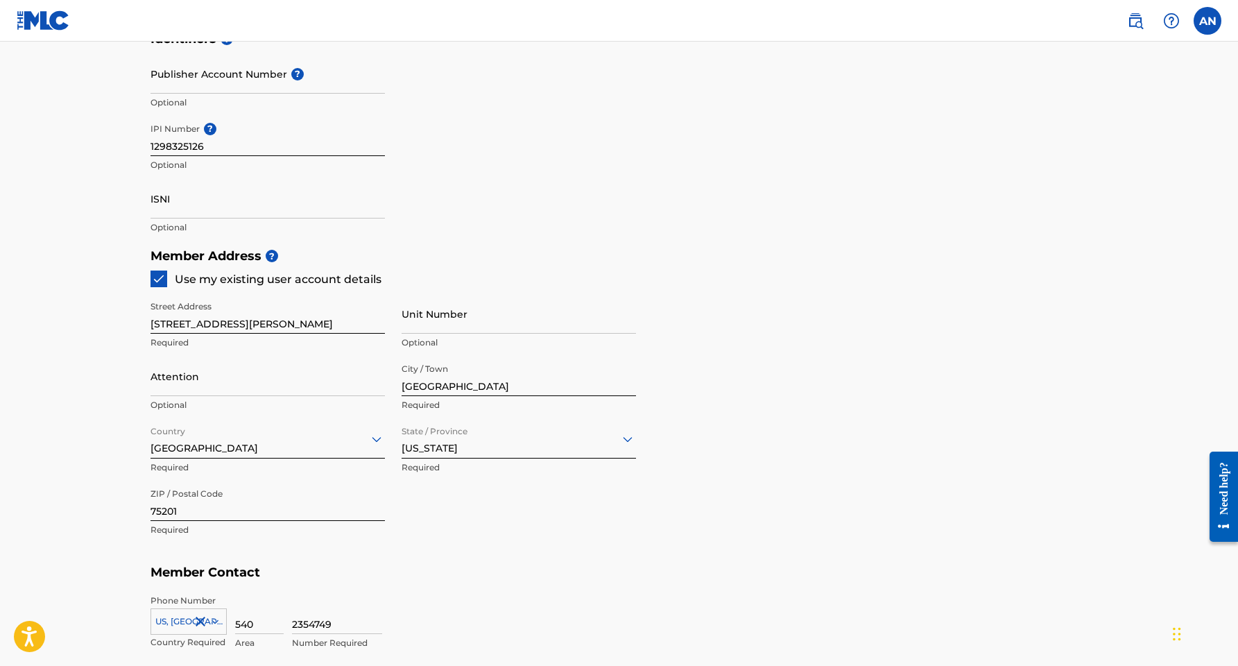
scroll to position [452, 0]
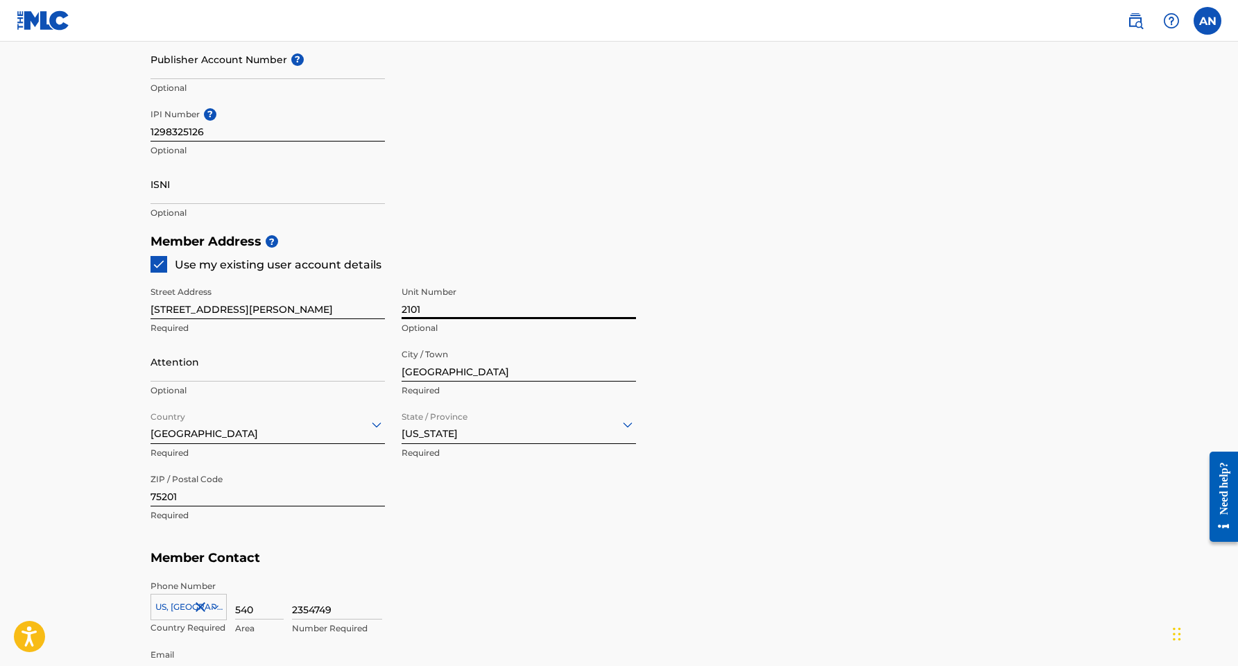
type input "2101"
click at [119, 441] on main "Create a Member If you are a self-administered songwriter without a publisher t…" at bounding box center [619, 213] width 1238 height 1246
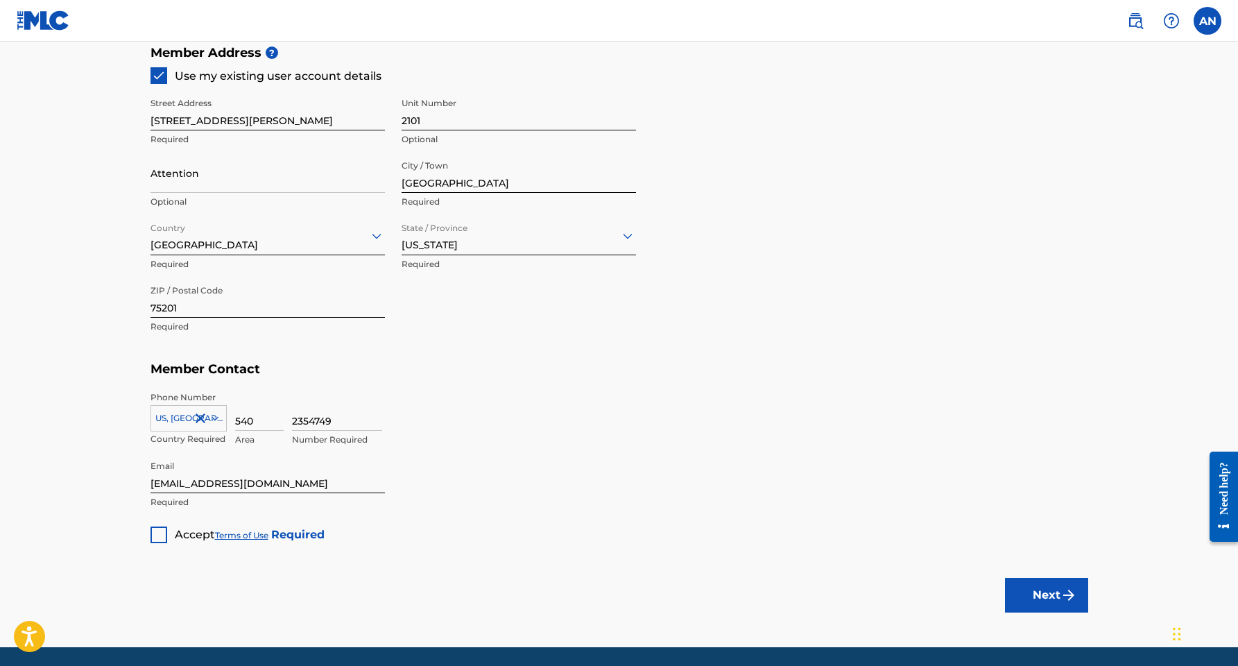
scroll to position [647, 0]
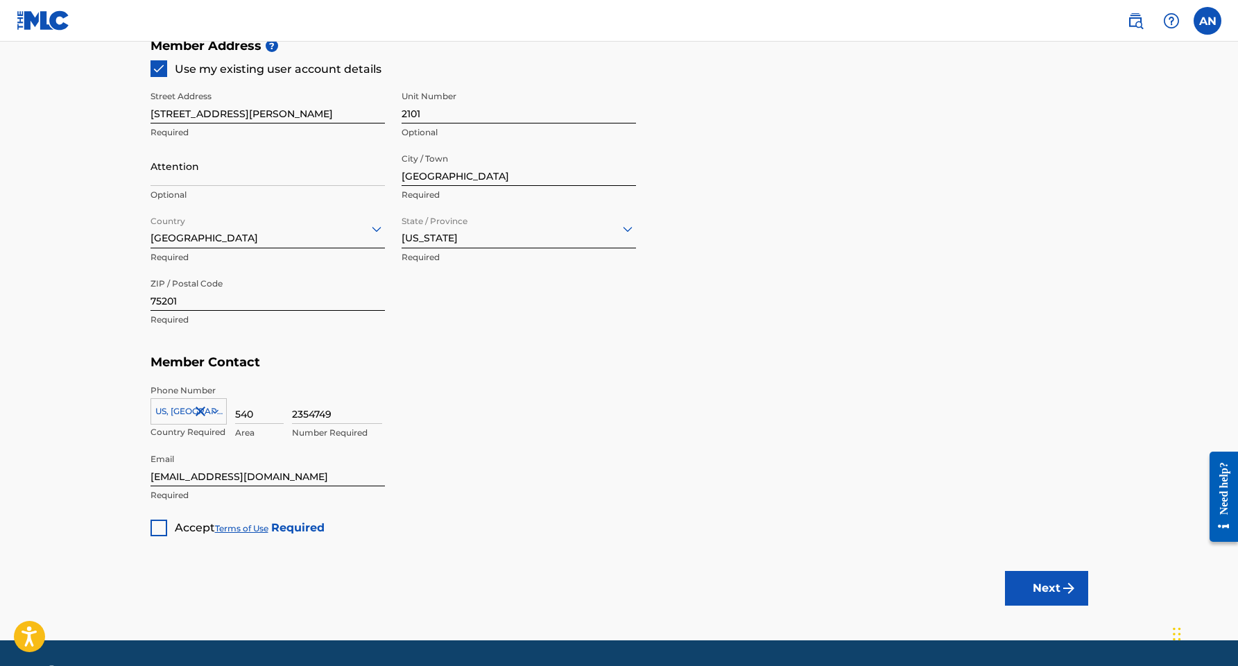
click at [156, 529] on div at bounding box center [159, 528] width 17 height 17
click at [1036, 580] on button "Next" at bounding box center [1046, 588] width 83 height 35
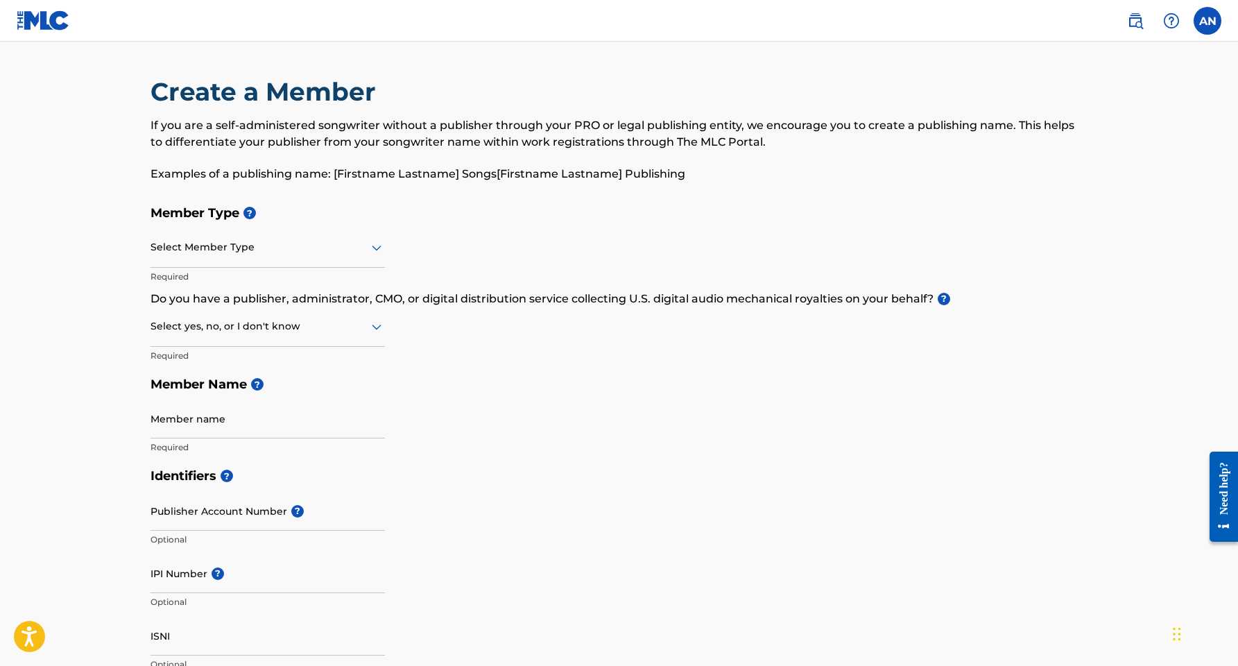
click at [340, 242] on div at bounding box center [268, 247] width 234 height 17
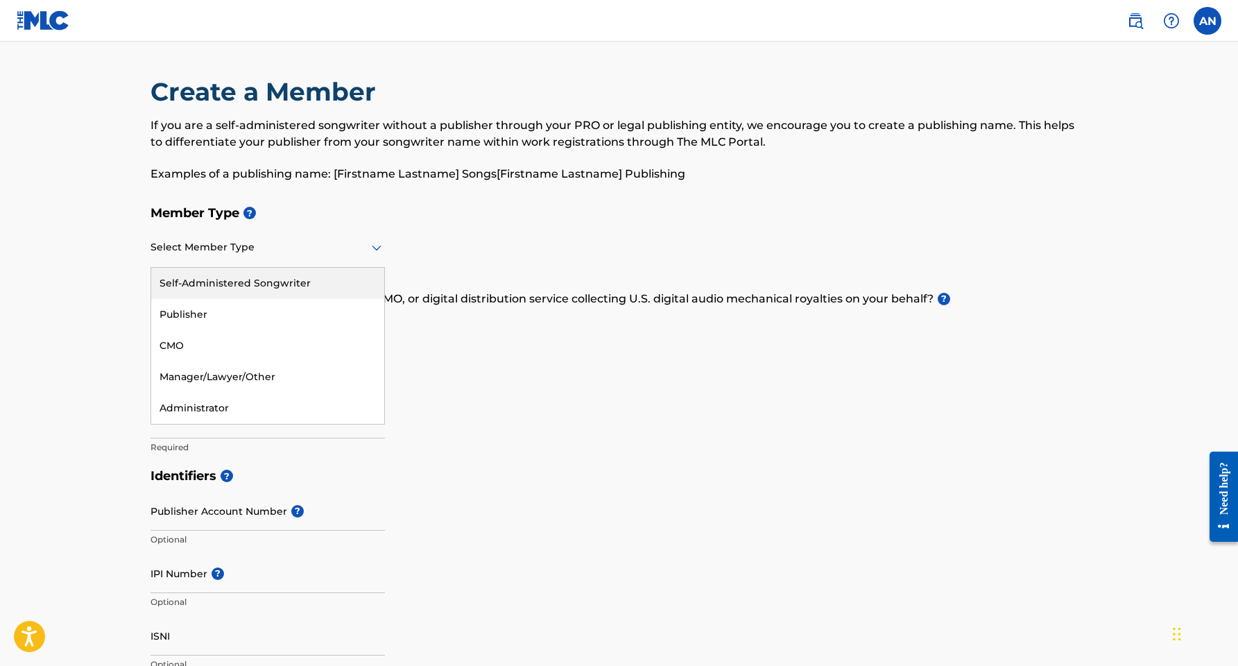
click at [219, 273] on div "Self-Administered Songwriter" at bounding box center [267, 283] width 233 height 31
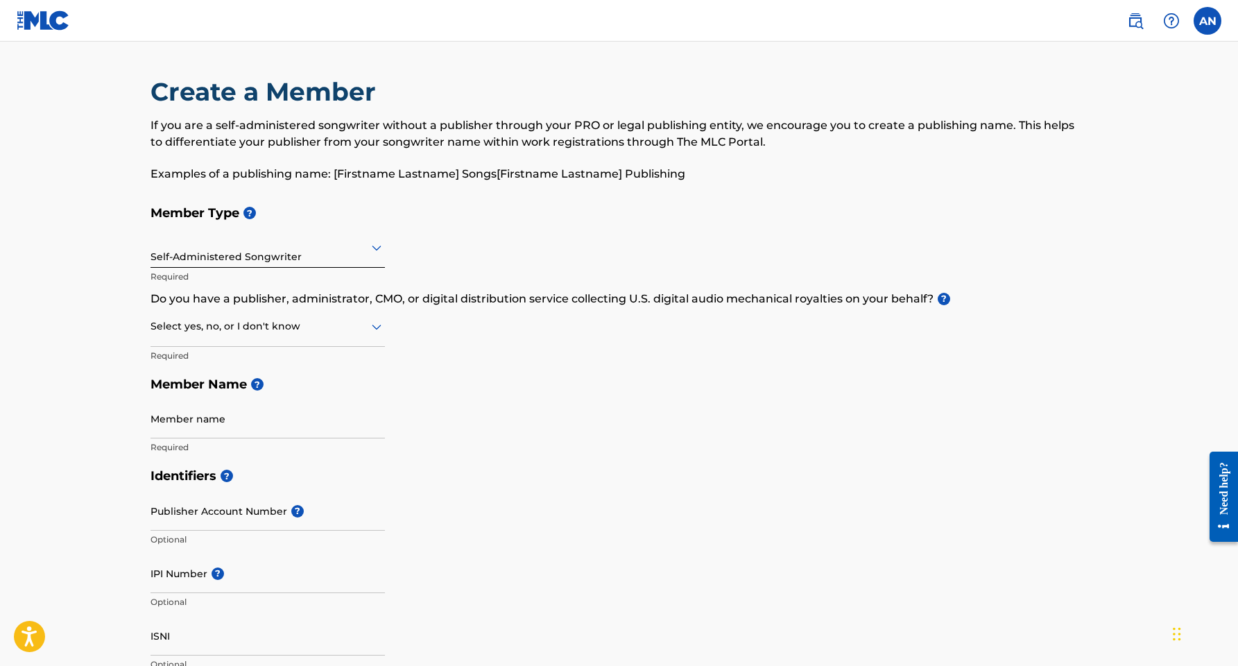
click at [209, 325] on div at bounding box center [268, 326] width 234 height 17
click at [202, 386] on div "No" at bounding box center [267, 393] width 233 height 31
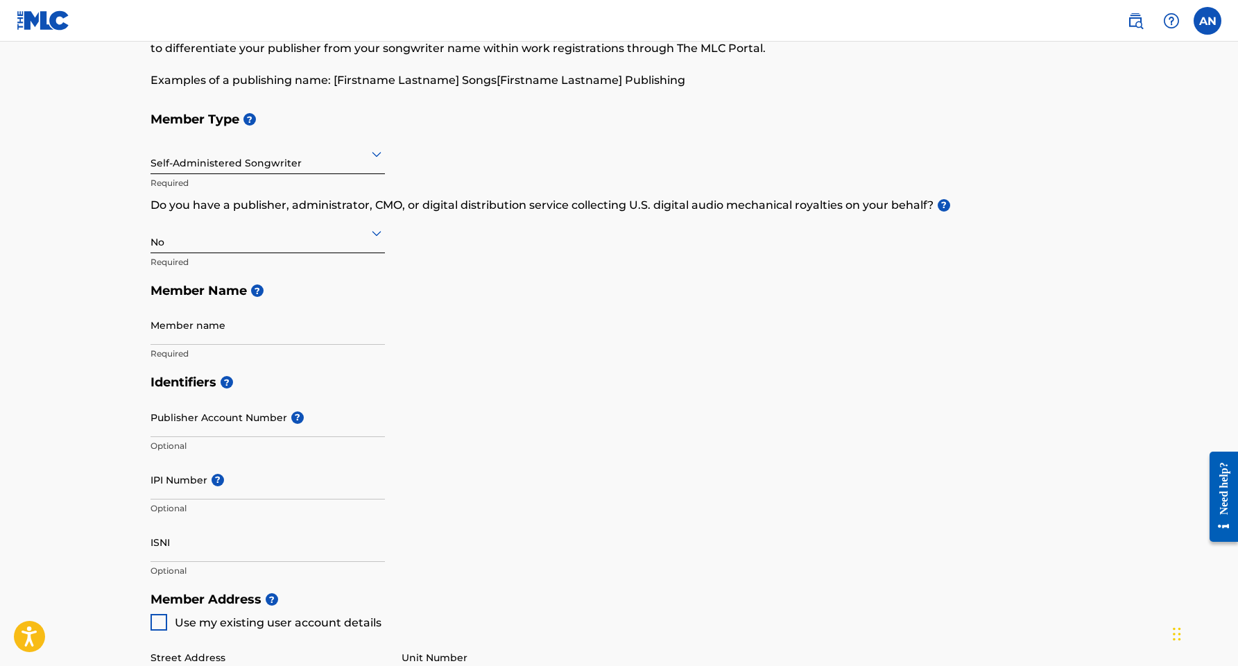
scroll to position [109, 0]
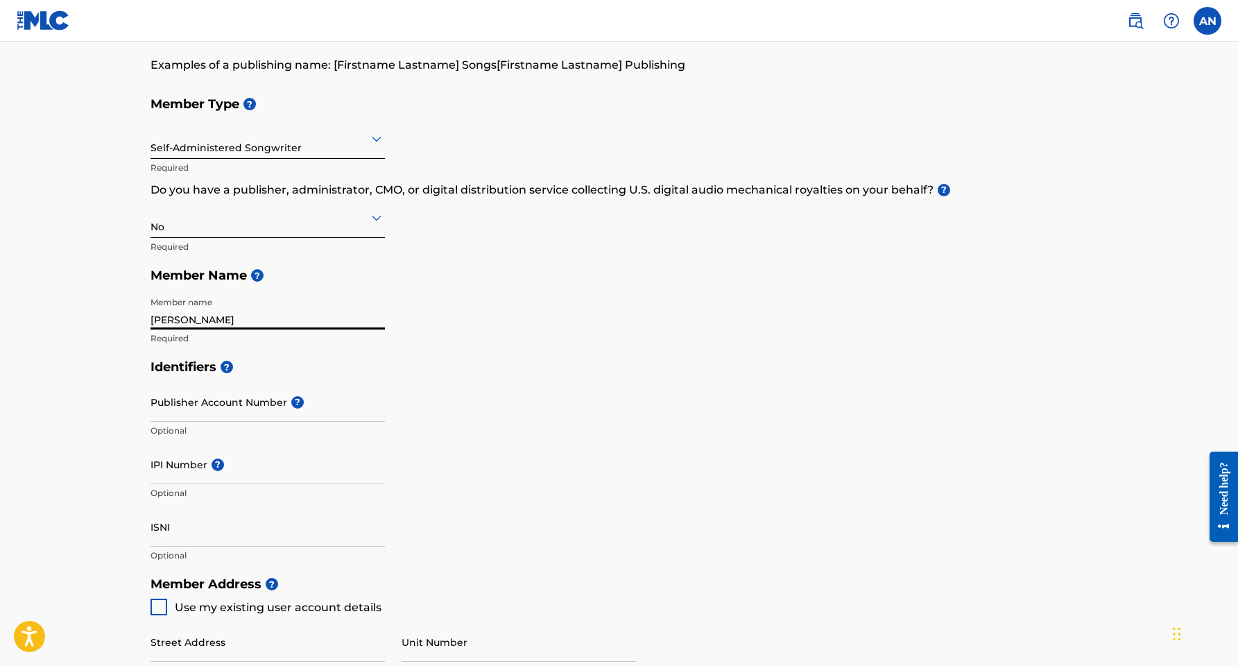
type input "Aleyna Neivandt-Brown"
click at [197, 398] on input "Publisher Account Number ?" at bounding box center [268, 402] width 234 height 40
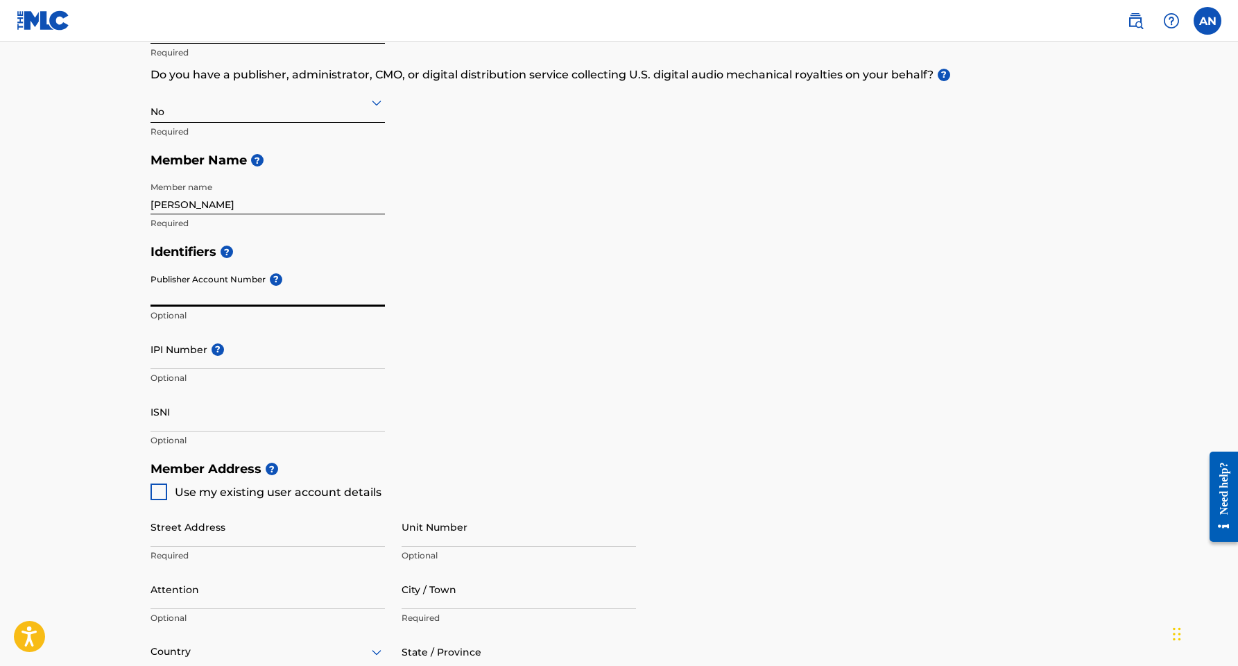
scroll to position [223, 0]
click at [187, 350] on input "IPI Number ?" at bounding box center [268, 351] width 234 height 40
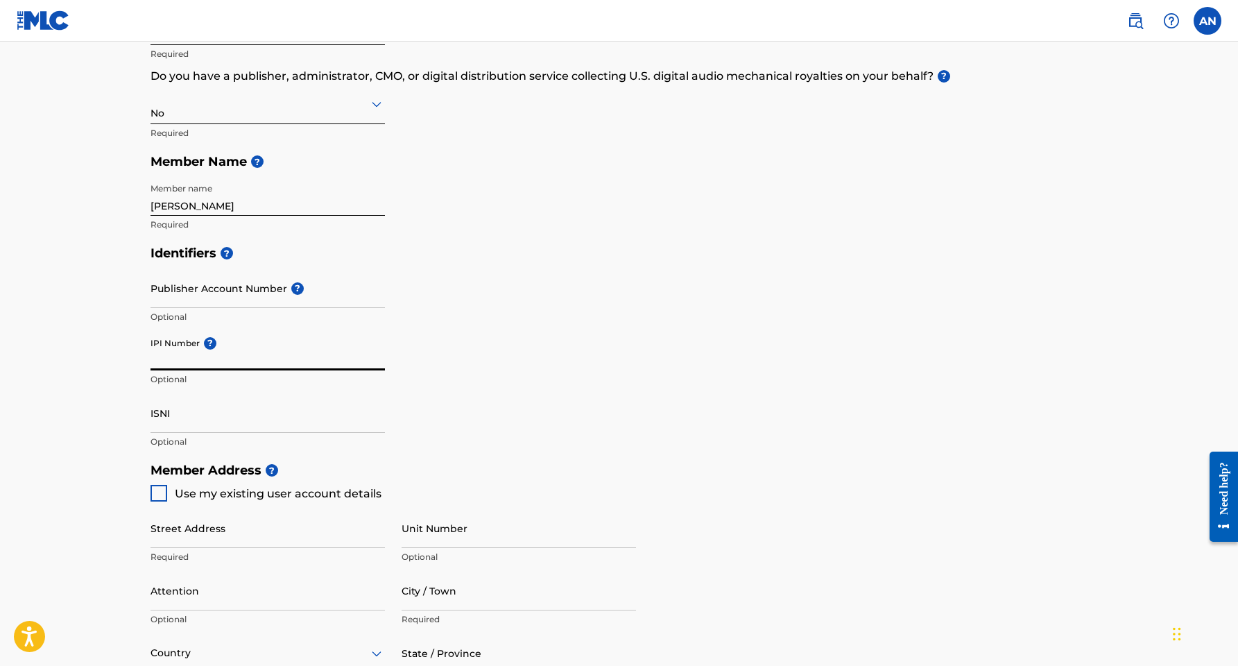
paste input "1298325126"
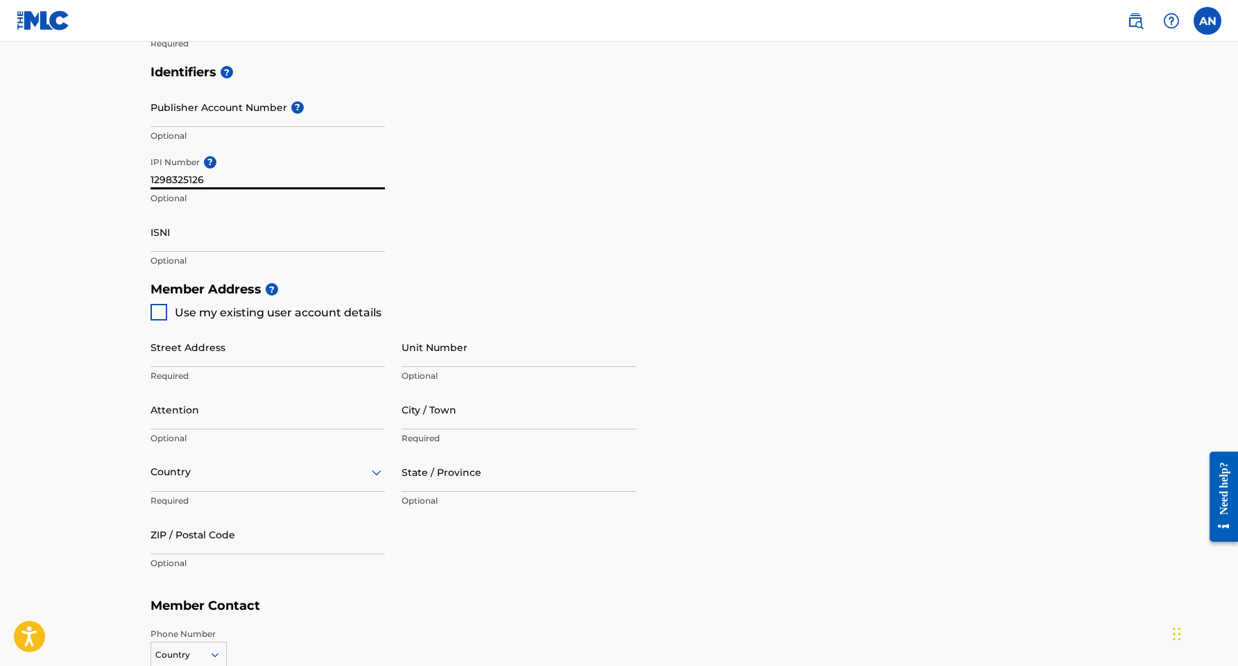
scroll to position [404, 0]
type input "1298325126"
click at [160, 303] on div at bounding box center [159, 311] width 17 height 17
type input "350 N Ervay St"
type input "Dallas"
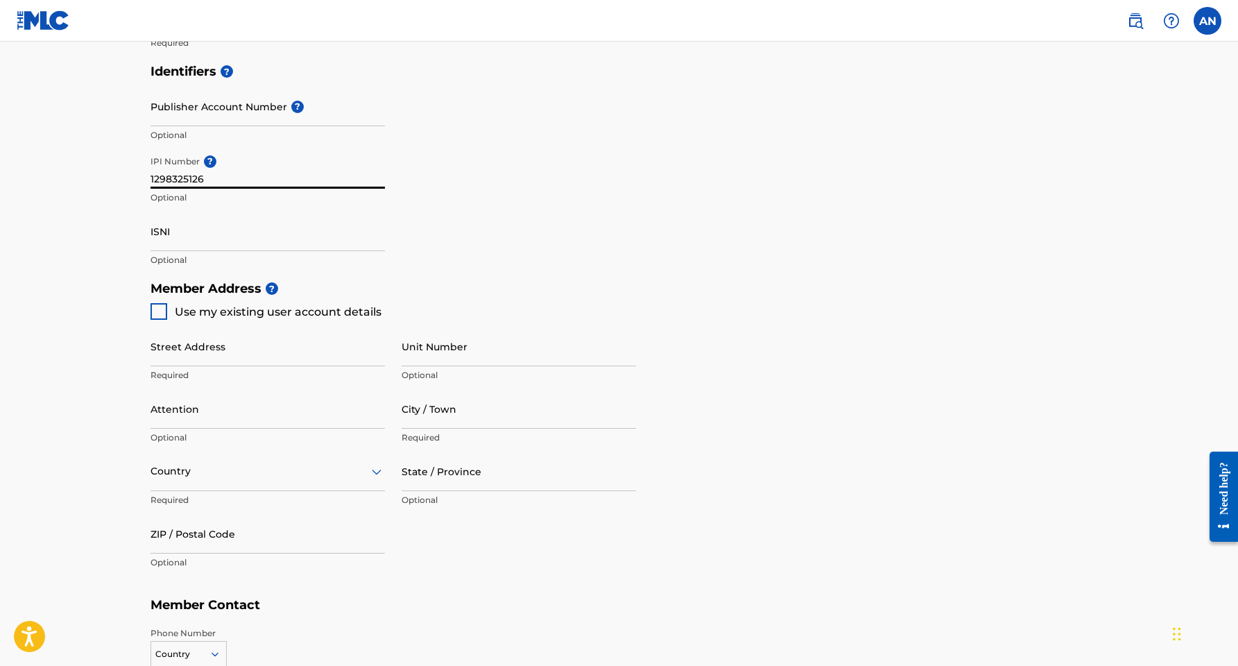
type input "75201"
type input "540"
type input "2354749"
type input "[EMAIL_ADDRESS][DOMAIN_NAME]"
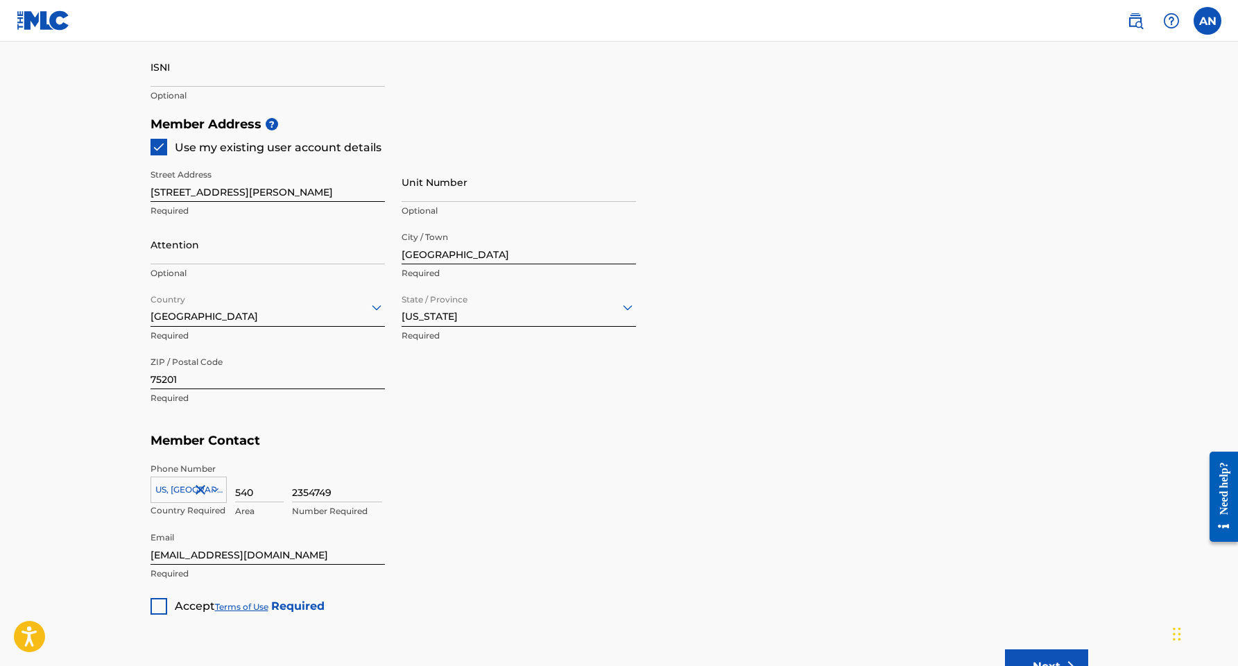
scroll to position [572, 0]
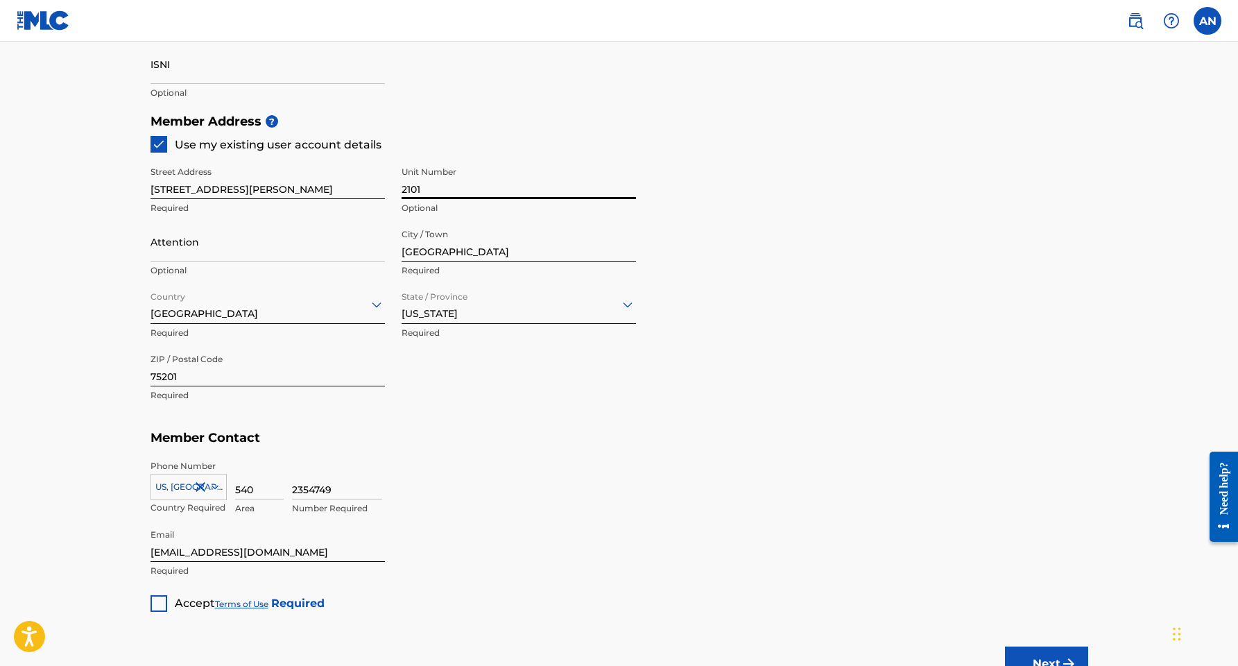
type input "2101"
click at [111, 449] on main "Create a Member If you are a self-administered songwriter without a publisher t…" at bounding box center [619, 93] width 1238 height 1246
click at [156, 607] on div at bounding box center [159, 603] width 17 height 17
click at [937, 551] on div "Member Type ? Self-Administered Songwriter Required Do you have a publisher, ad…" at bounding box center [620, 119] width 938 height 985
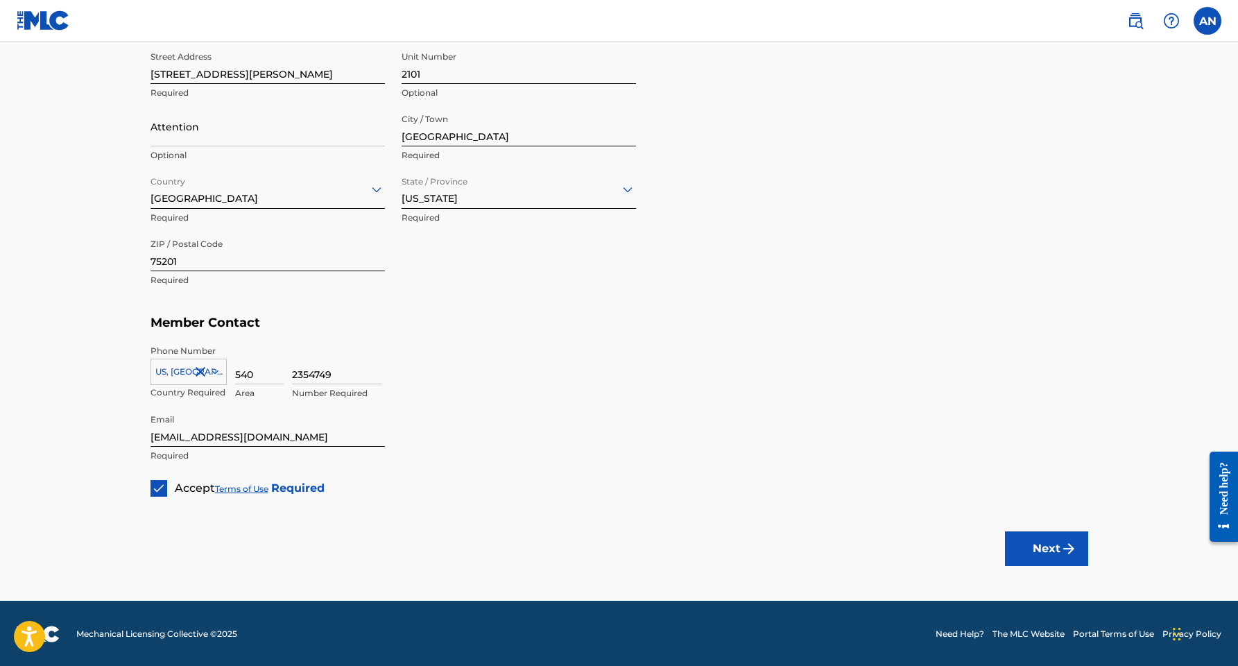
scroll to position [686, 0]
click at [1044, 542] on button "Next" at bounding box center [1046, 549] width 83 height 35
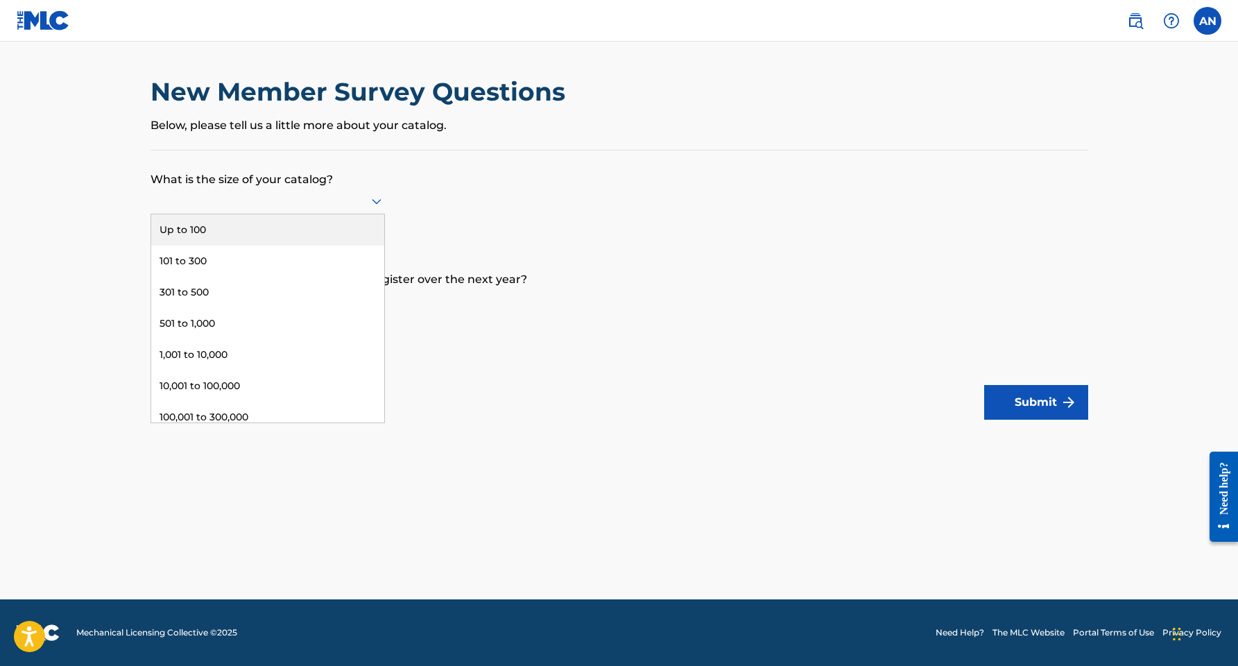
click at [339, 214] on div at bounding box center [268, 201] width 234 height 26
click at [312, 238] on div "Up to 100" at bounding box center [267, 229] width 233 height 31
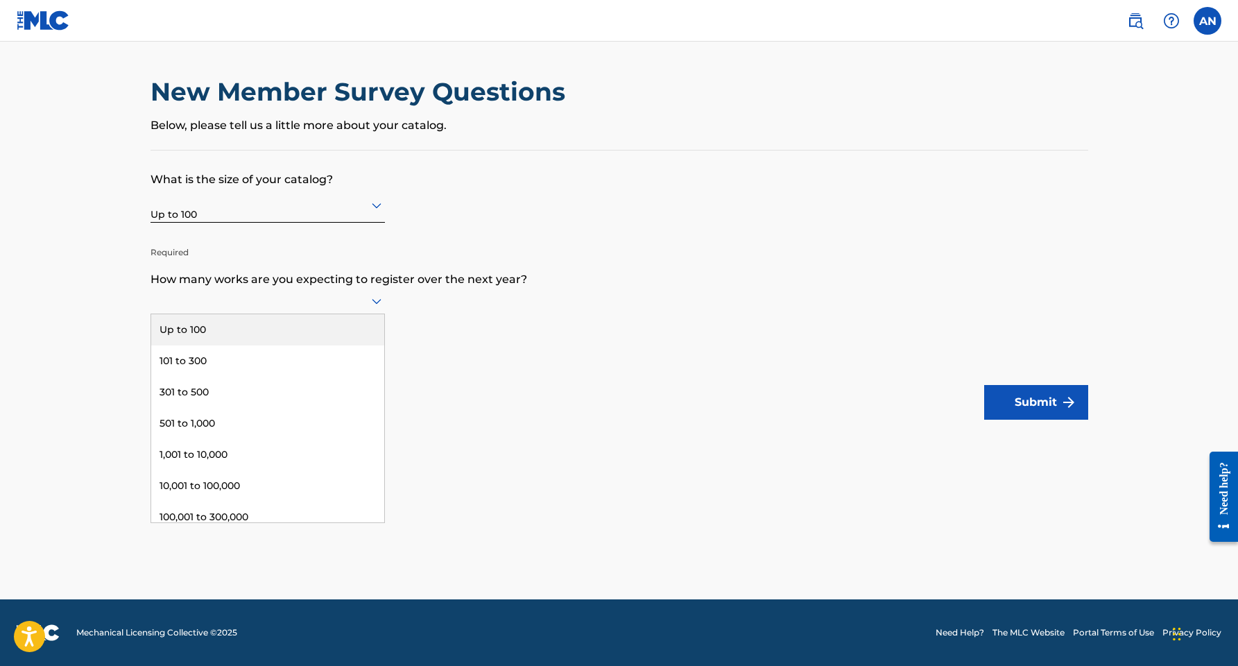
click at [232, 309] on div at bounding box center [268, 300] width 234 height 17
click at [233, 345] on div "Up to 100" at bounding box center [267, 329] width 233 height 31
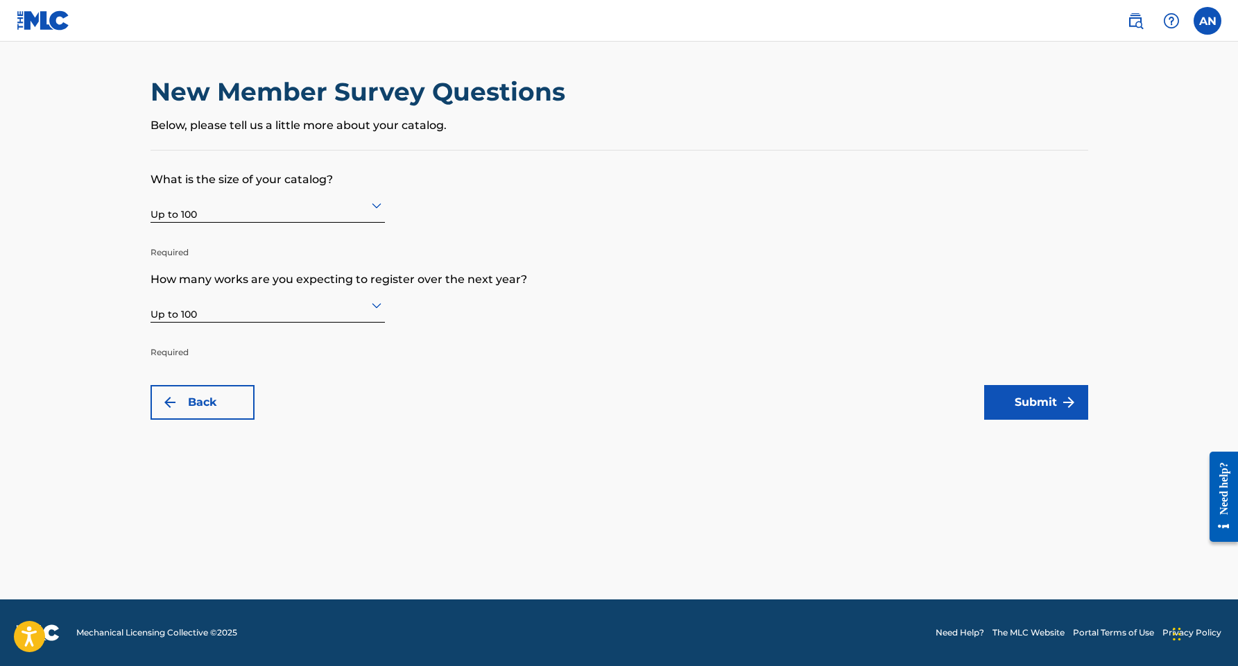
click at [1013, 393] on button "Submit" at bounding box center [1036, 402] width 104 height 35
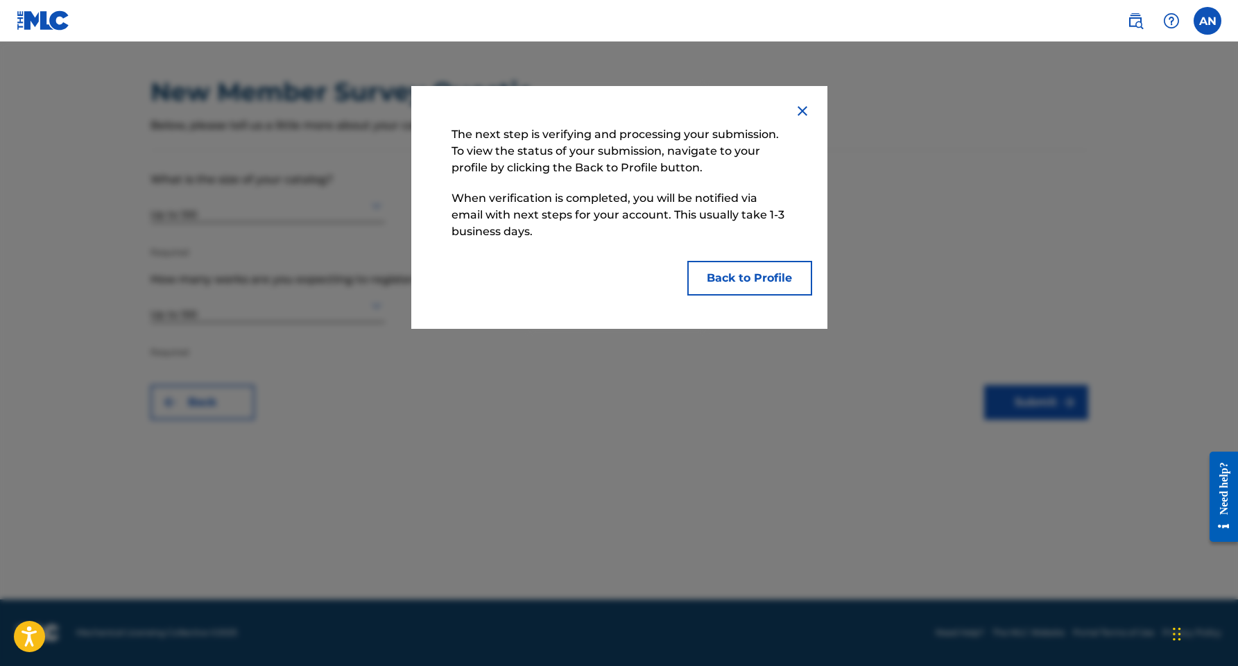
click at [763, 284] on button "Back to Profile" at bounding box center [749, 278] width 125 height 35
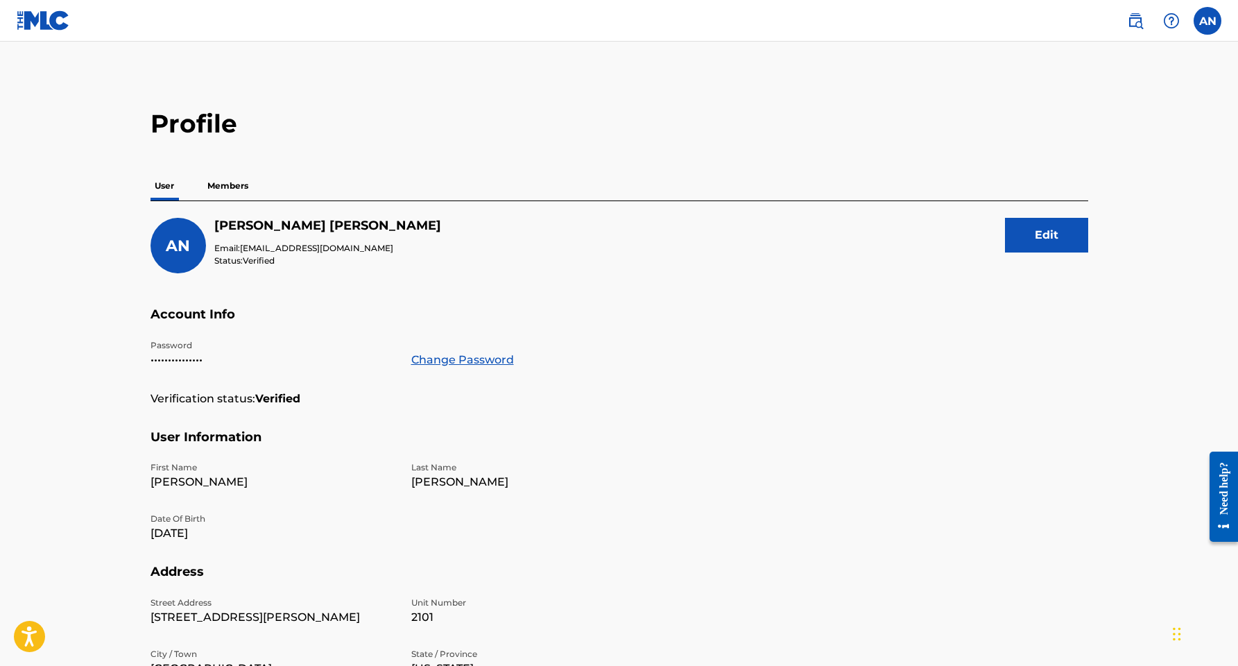
click at [236, 181] on p "Members" at bounding box center [227, 185] width 49 height 29
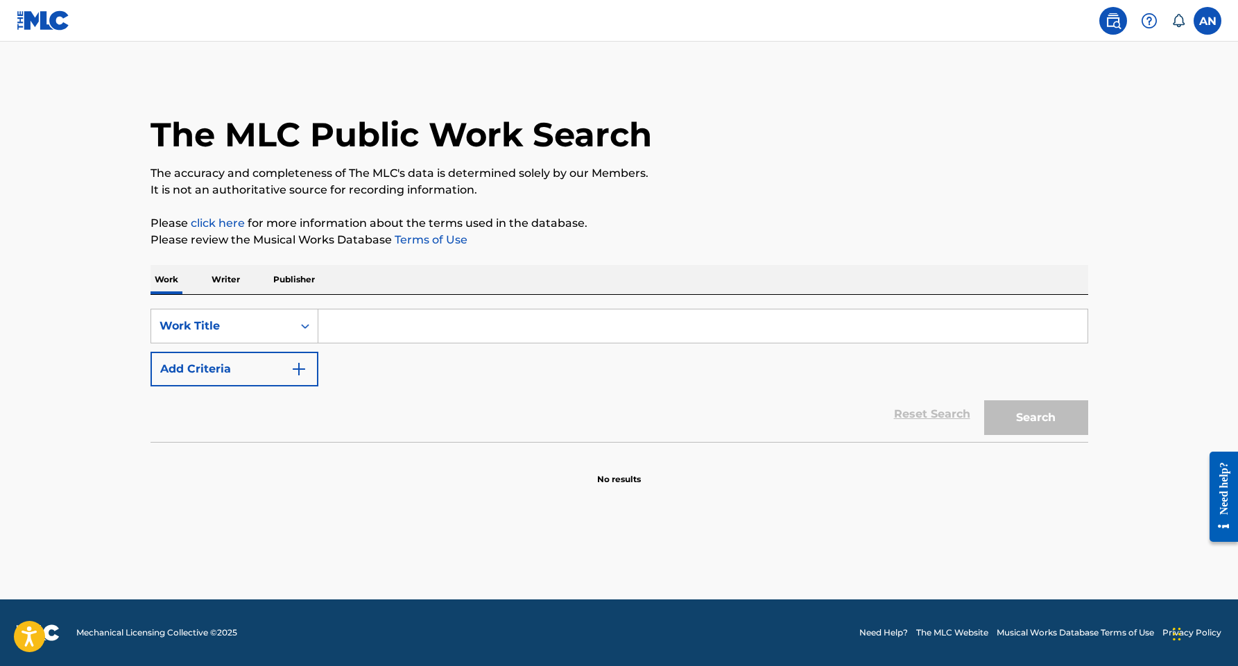
click at [235, 280] on p "Writer" at bounding box center [225, 279] width 37 height 29
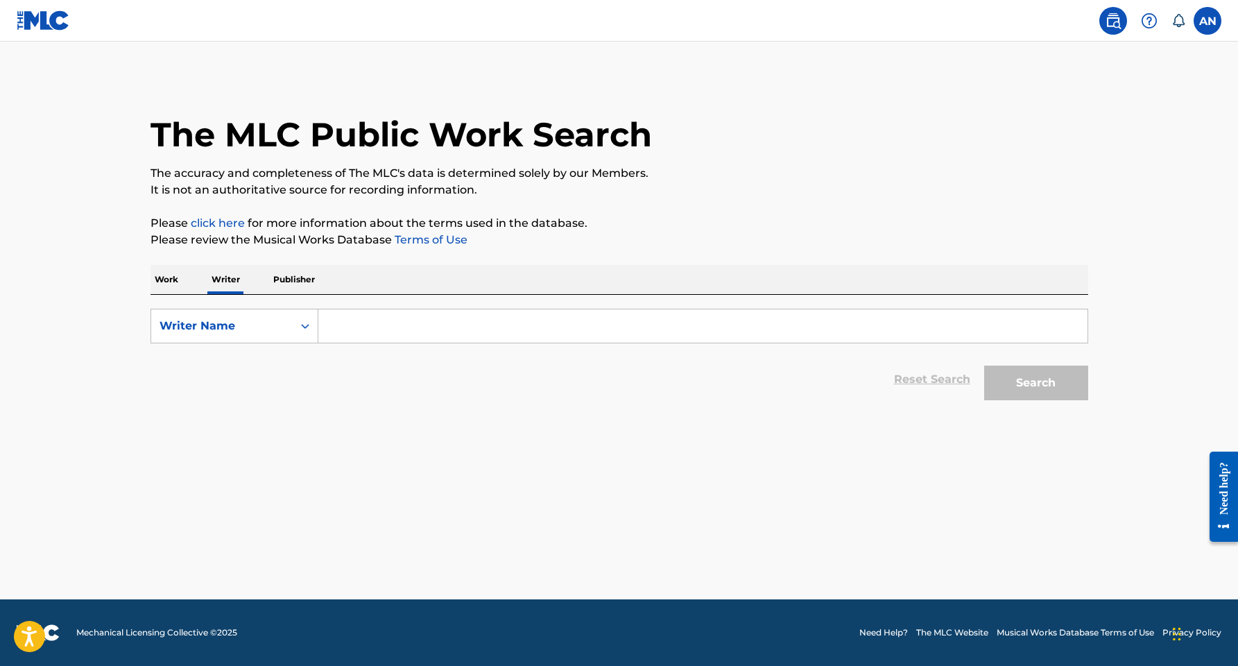
click at [405, 338] on input "Search Form" at bounding box center [702, 325] width 769 height 33
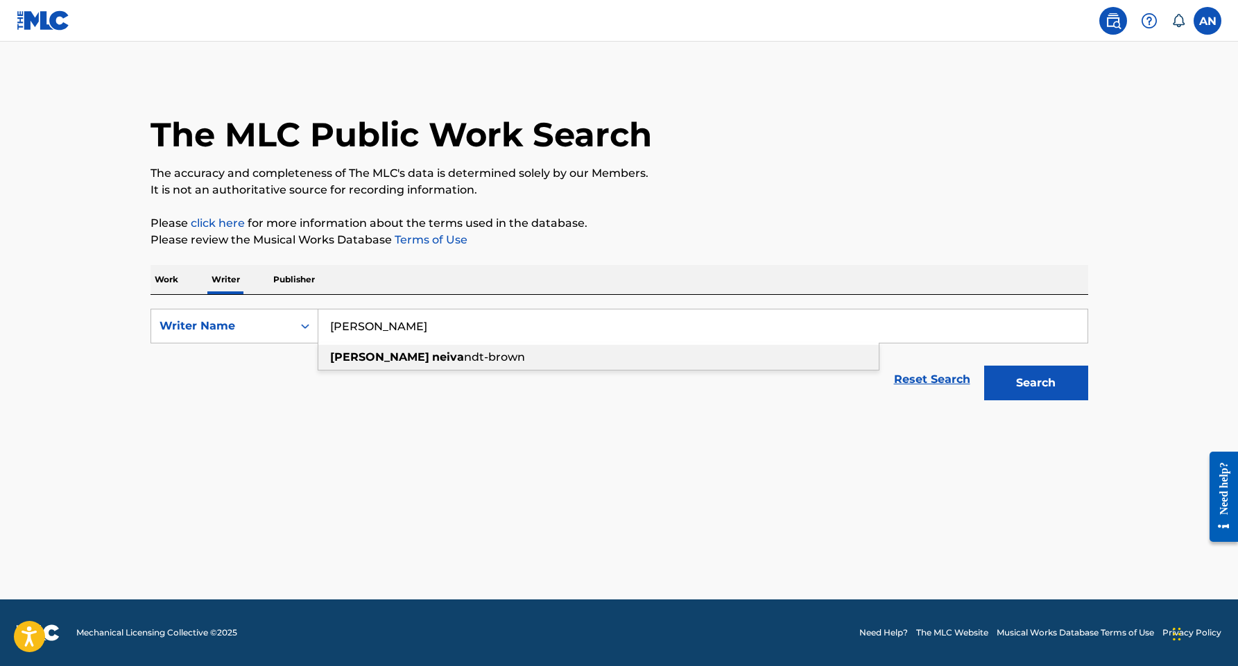
click at [398, 364] on div "[PERSON_NAME] ndt-brown" at bounding box center [598, 357] width 560 height 25
type input "[PERSON_NAME]"
click at [1043, 388] on button "Search" at bounding box center [1036, 383] width 104 height 35
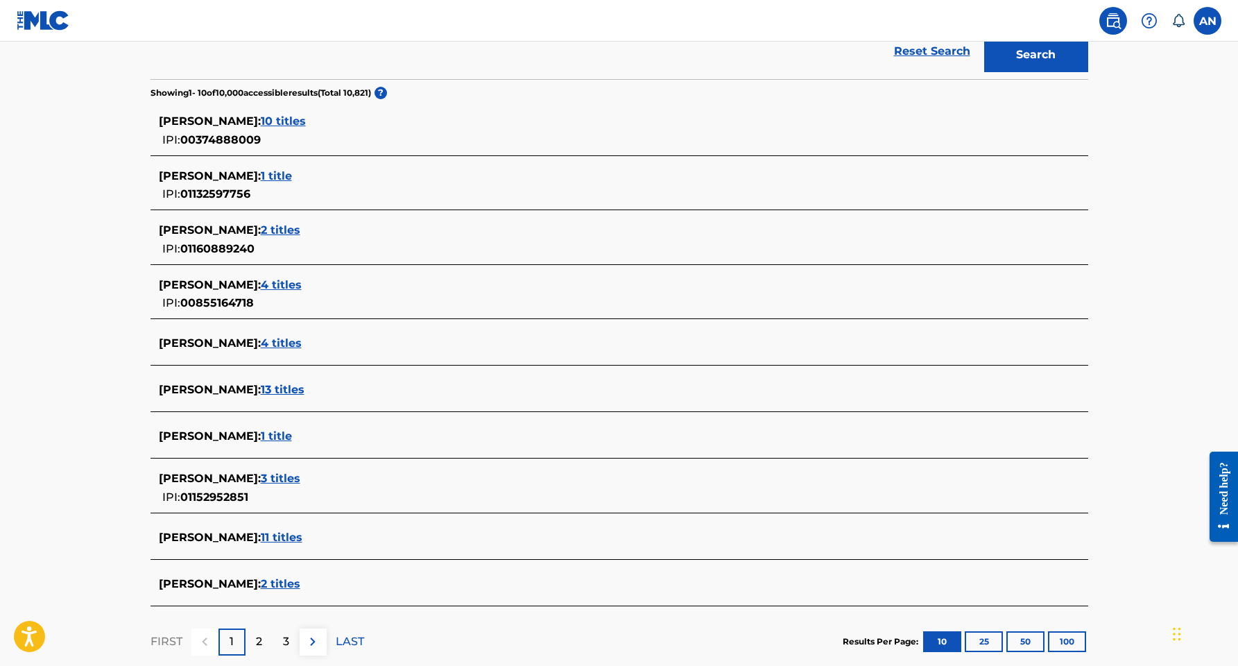
scroll to position [359, 0]
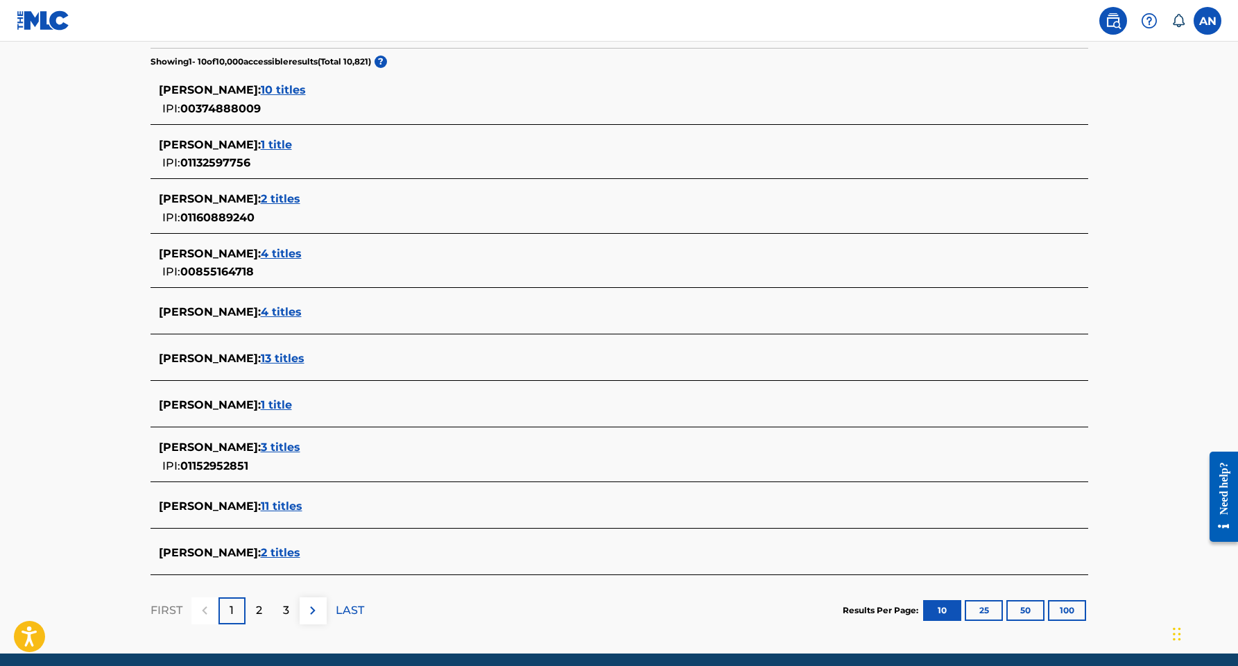
click at [284, 403] on span "1 title" at bounding box center [276, 404] width 31 height 13
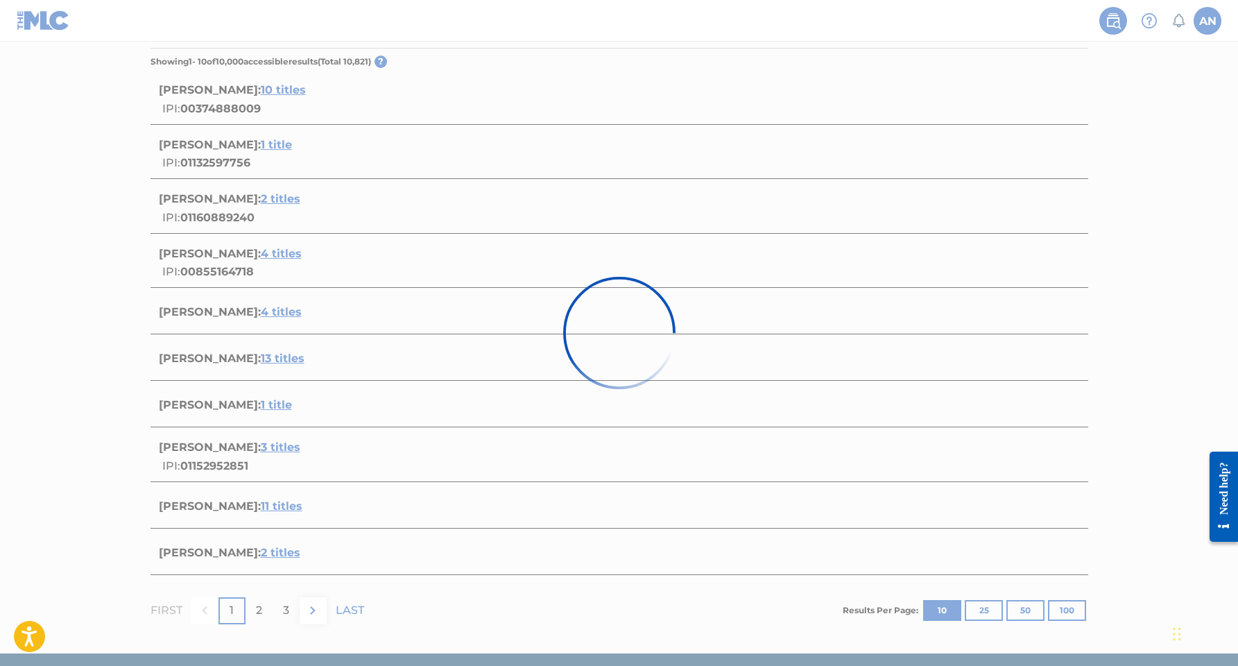
scroll to position [46, 0]
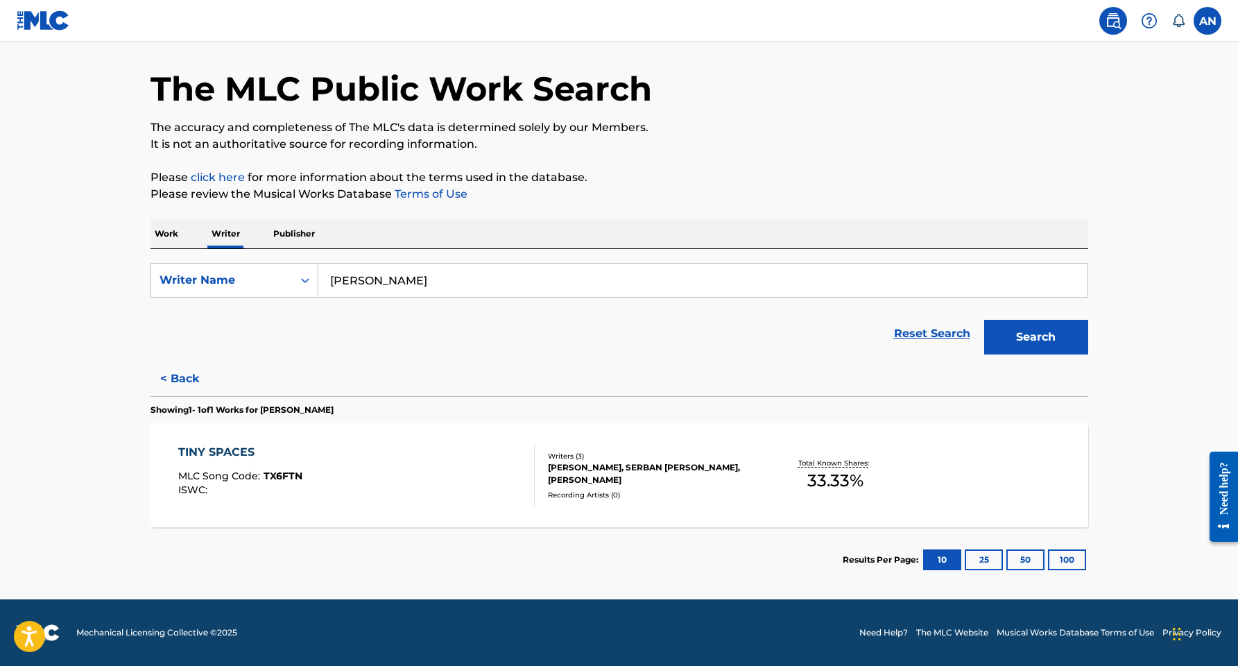
click at [187, 370] on button "< Back" at bounding box center [192, 378] width 83 height 35
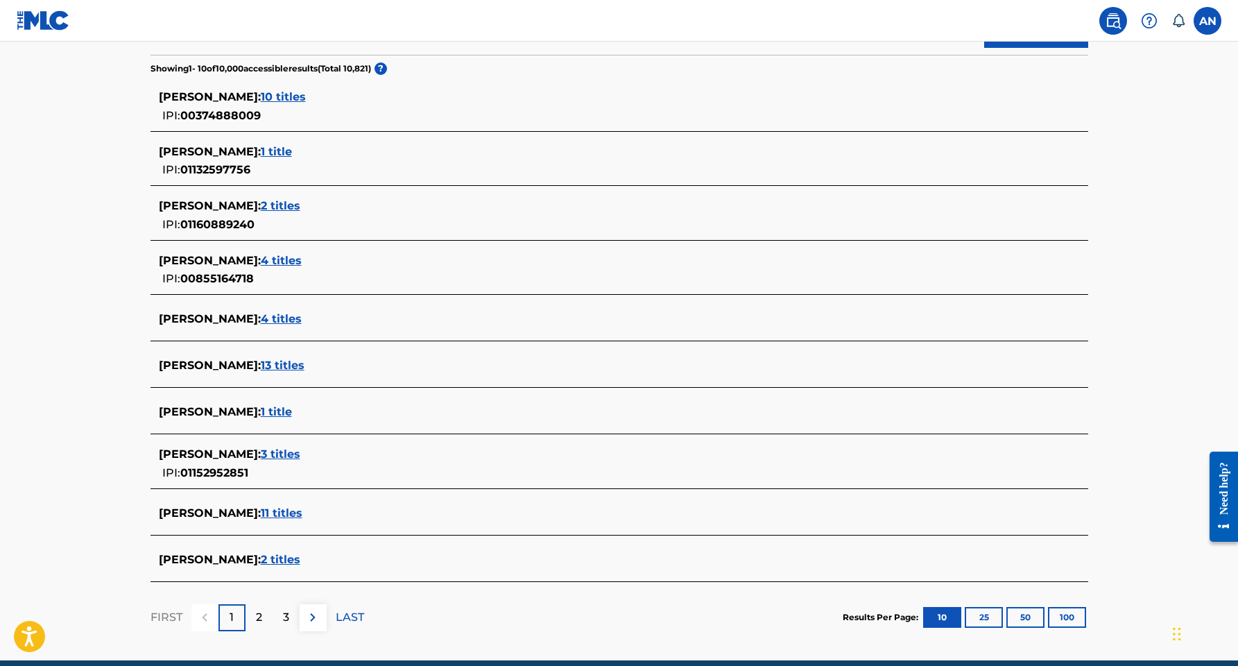
scroll to position [363, 0]
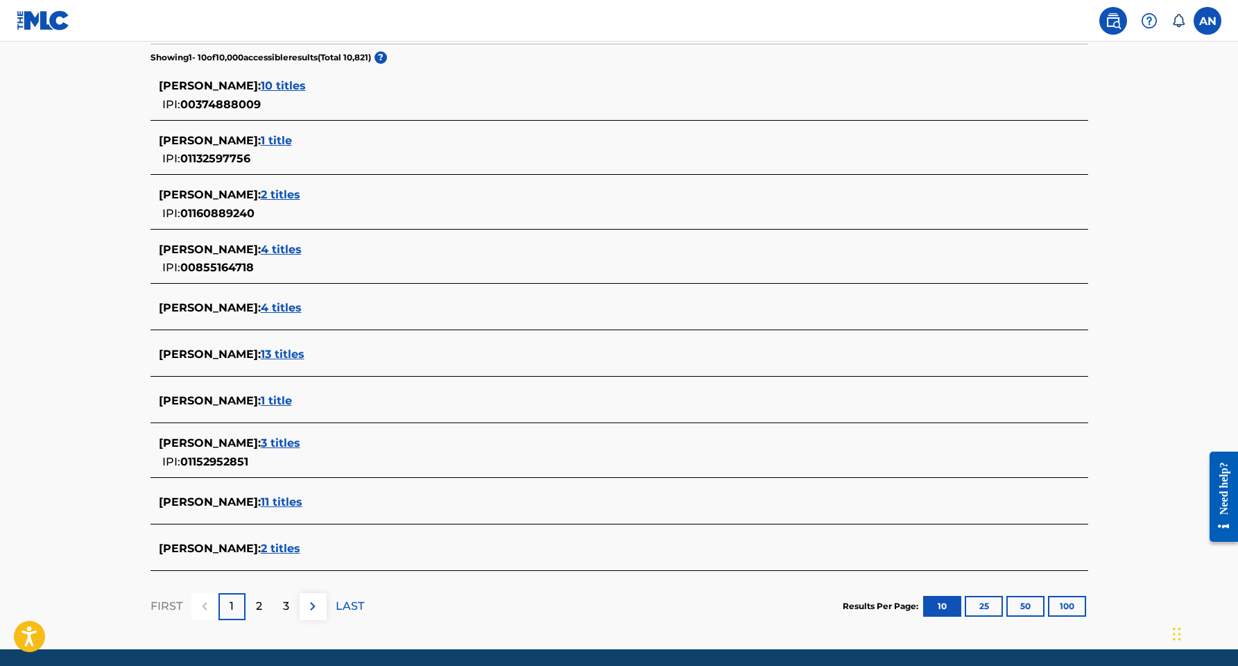
click at [302, 502] on span "11 titles" at bounding box center [282, 501] width 42 height 13
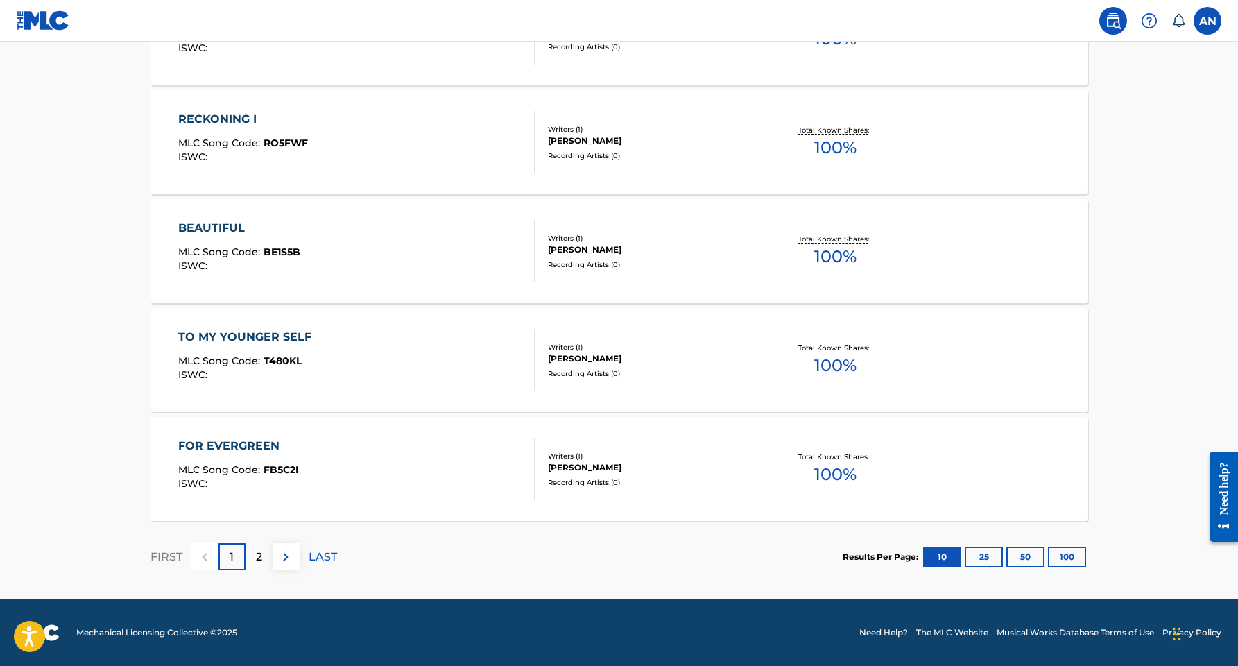
scroll to position [1032, 0]
click at [579, 464] on div "ALEYNA NEIVANDT-BROWN" at bounding box center [652, 467] width 209 height 12
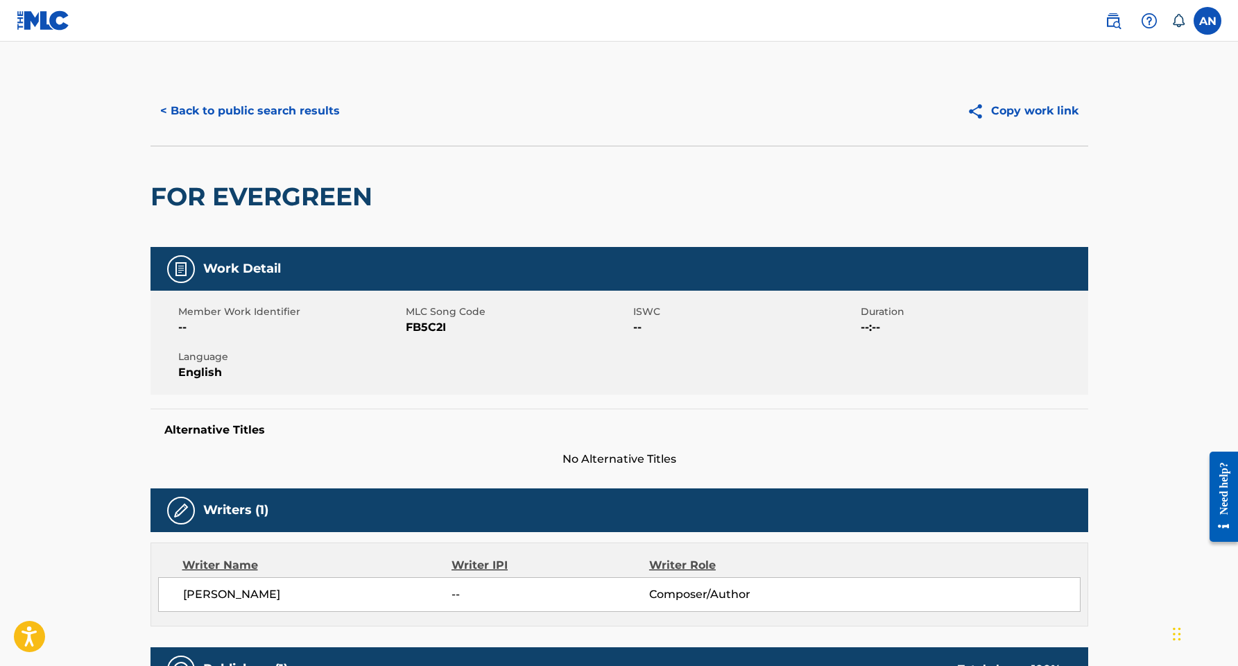
click at [300, 114] on button "< Back to public search results" at bounding box center [250, 111] width 199 height 35
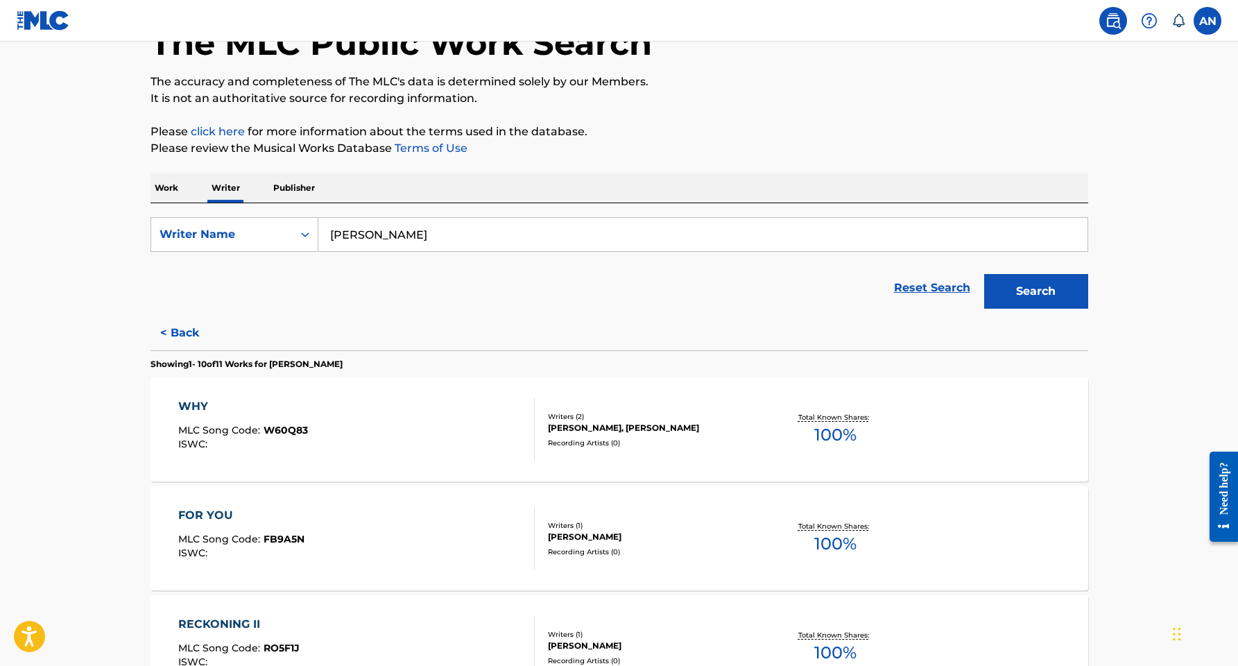
scroll to position [90, 0]
click at [409, 236] on input "aleyna neivandt-brown" at bounding box center [702, 235] width 769 height 33
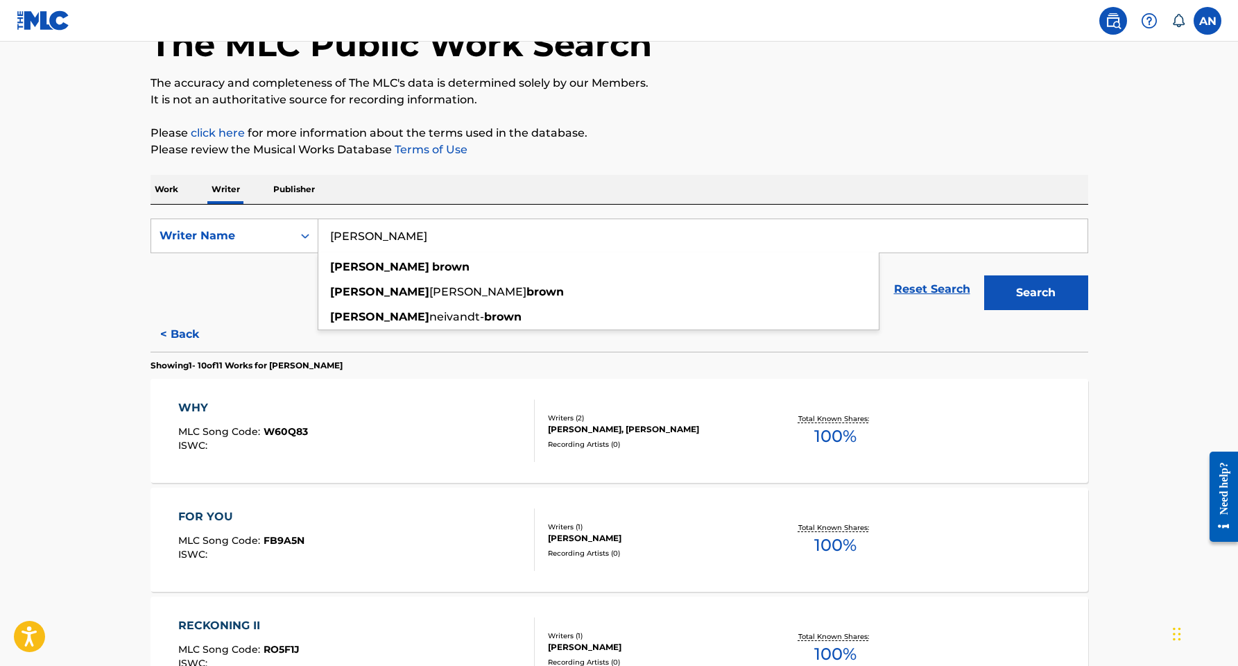
type input "aleyna brown"
click at [1036, 293] on button "Search" at bounding box center [1036, 292] width 104 height 35
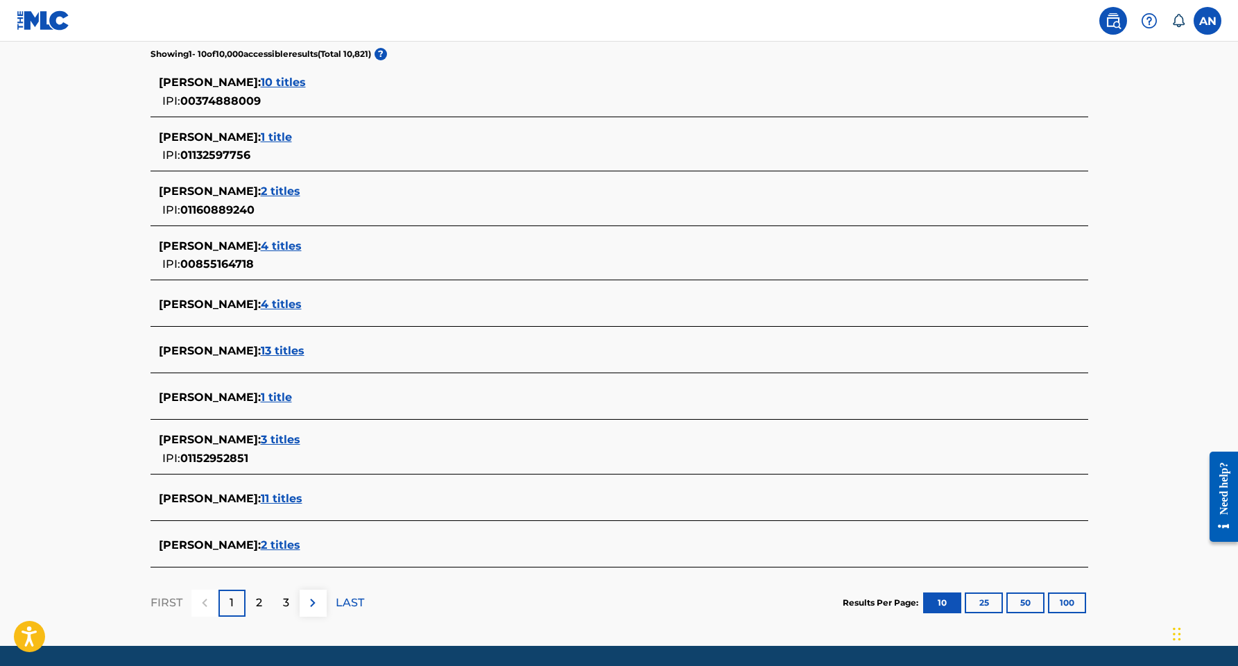
scroll to position [385, 0]
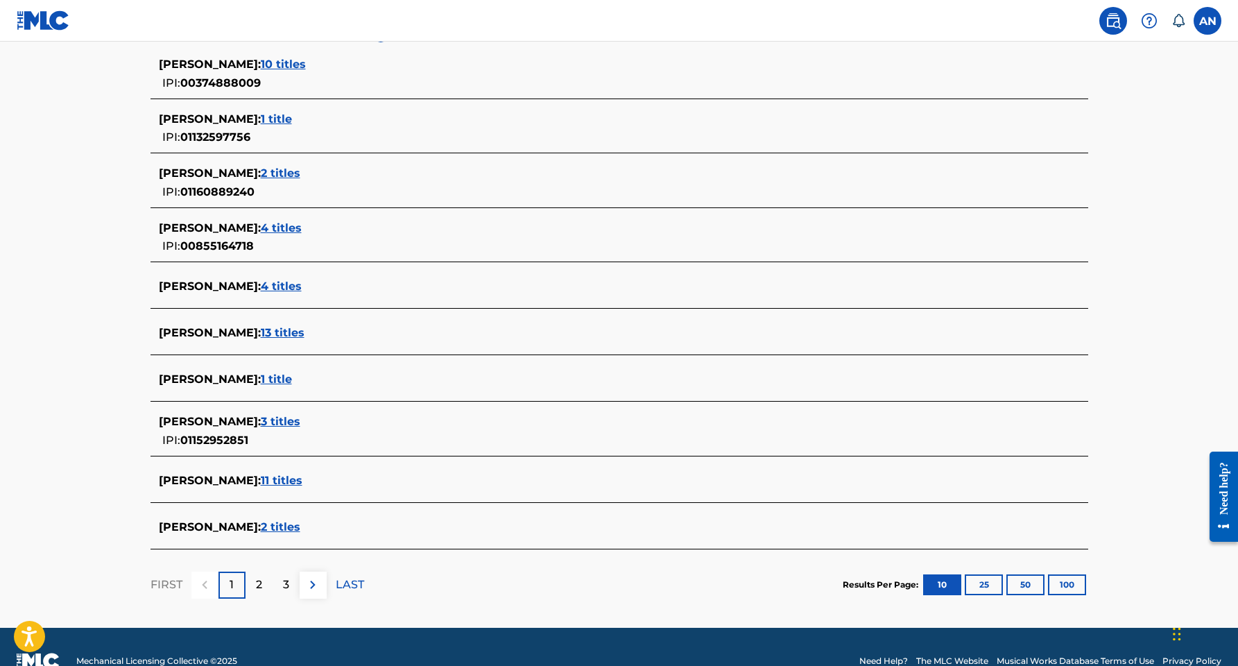
click at [286, 333] on span "13 titles" at bounding box center [283, 332] width 44 height 13
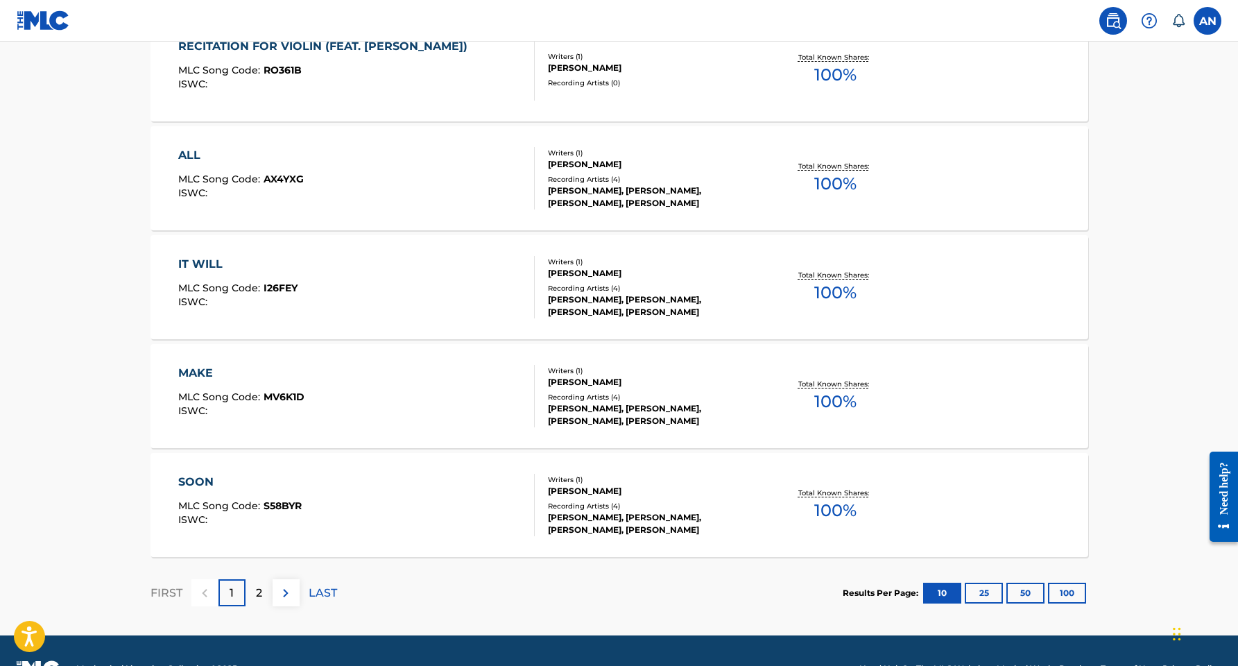
scroll to position [1000, 0]
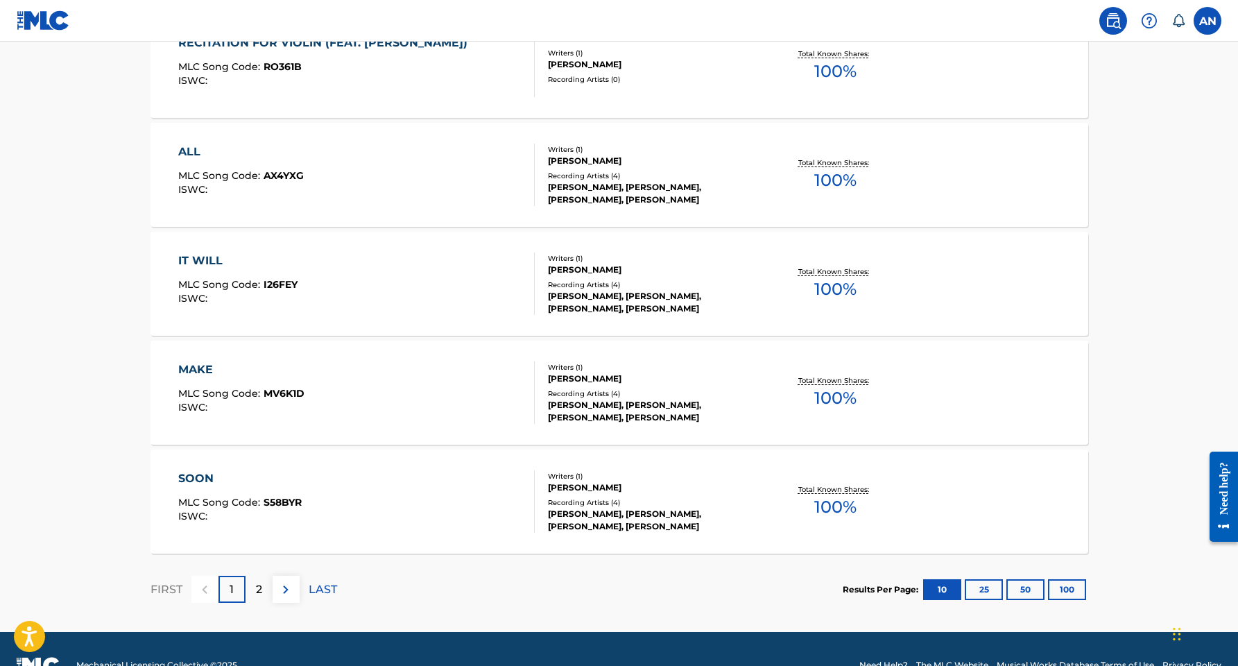
click at [262, 589] on p "2" at bounding box center [259, 589] width 6 height 17
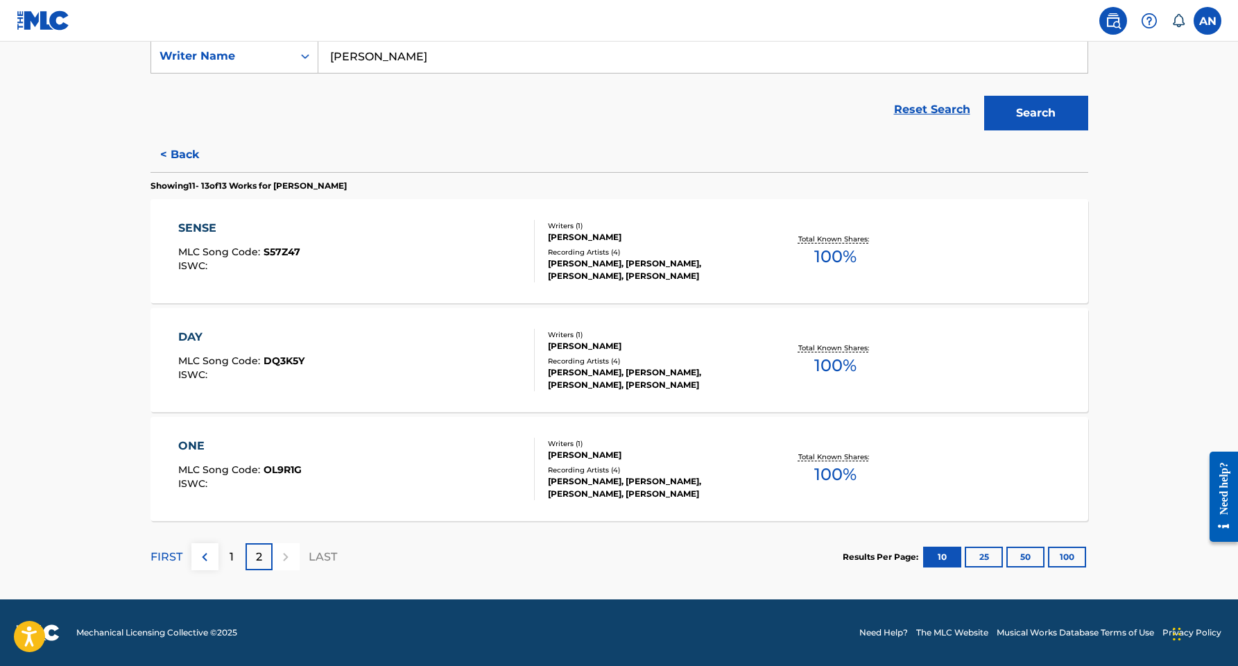
scroll to position [270, 0]
click at [230, 565] on div "1" at bounding box center [232, 556] width 27 height 27
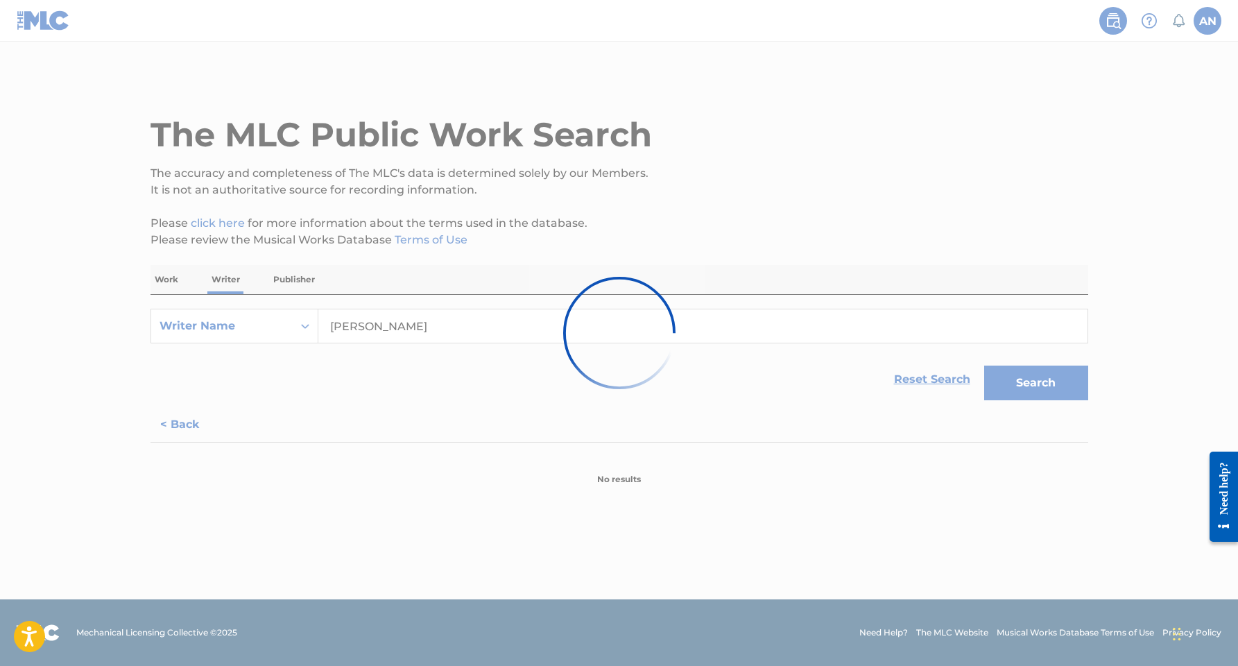
scroll to position [0, 0]
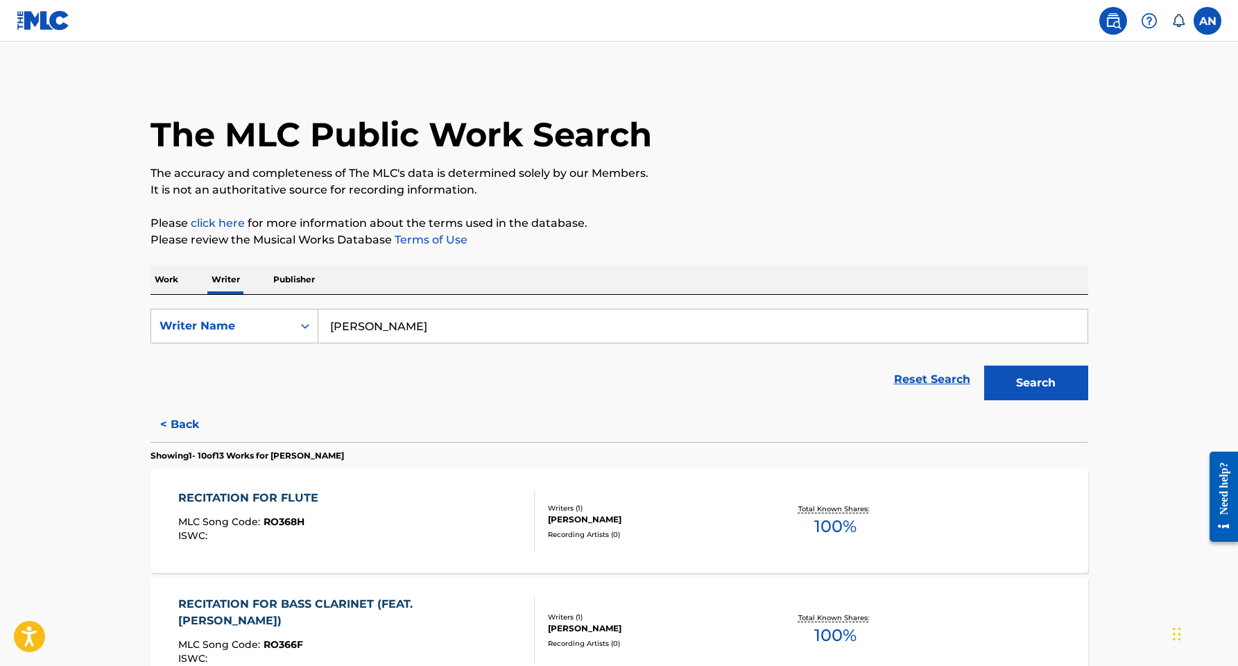
click at [579, 519] on div "[PERSON_NAME]" at bounding box center [652, 519] width 209 height 12
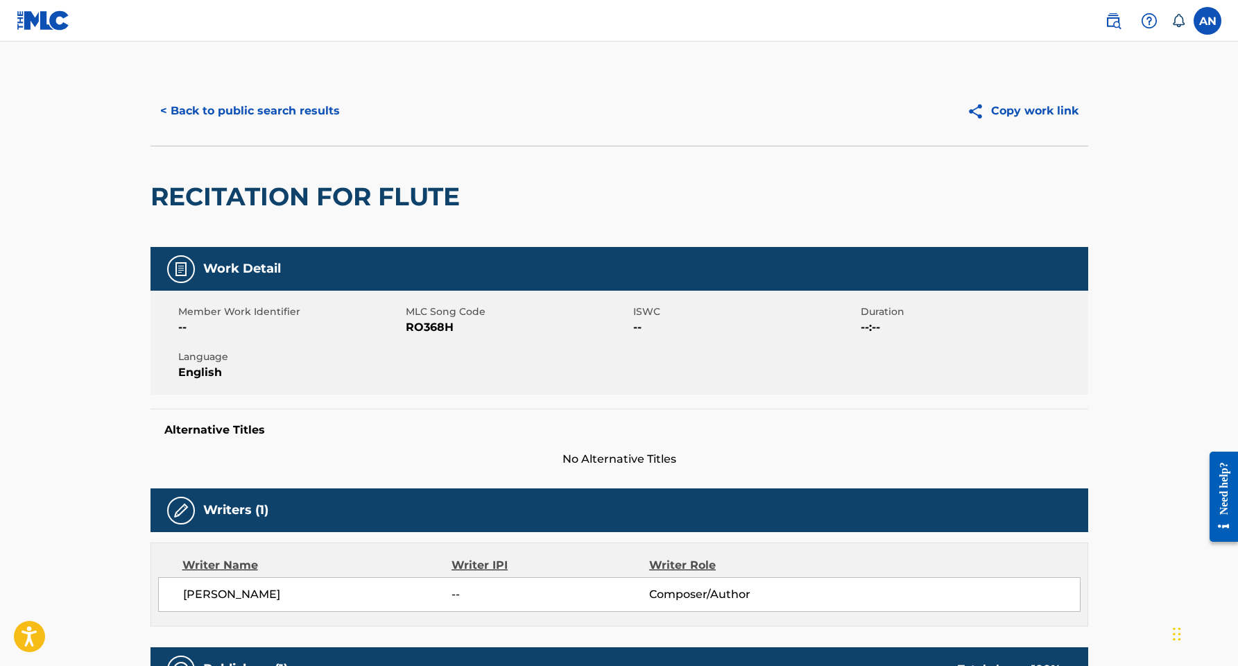
click at [264, 114] on button "< Back to public search results" at bounding box center [250, 111] width 199 height 35
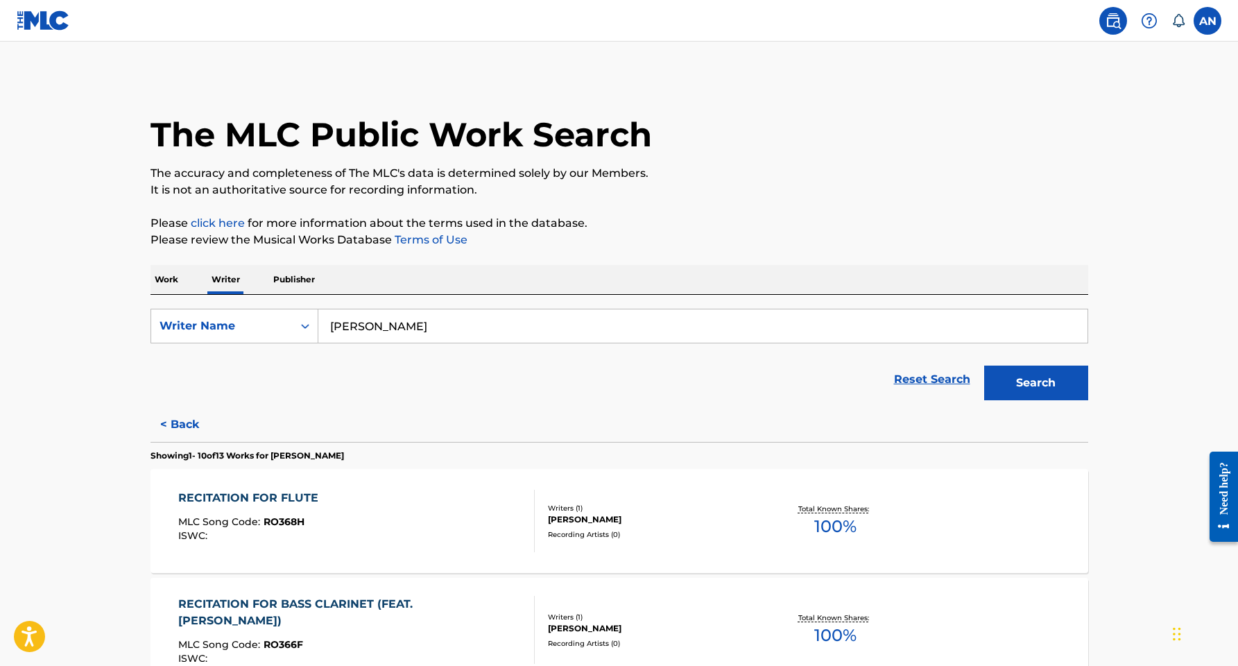
click at [176, 275] on p "Work" at bounding box center [167, 279] width 32 height 29
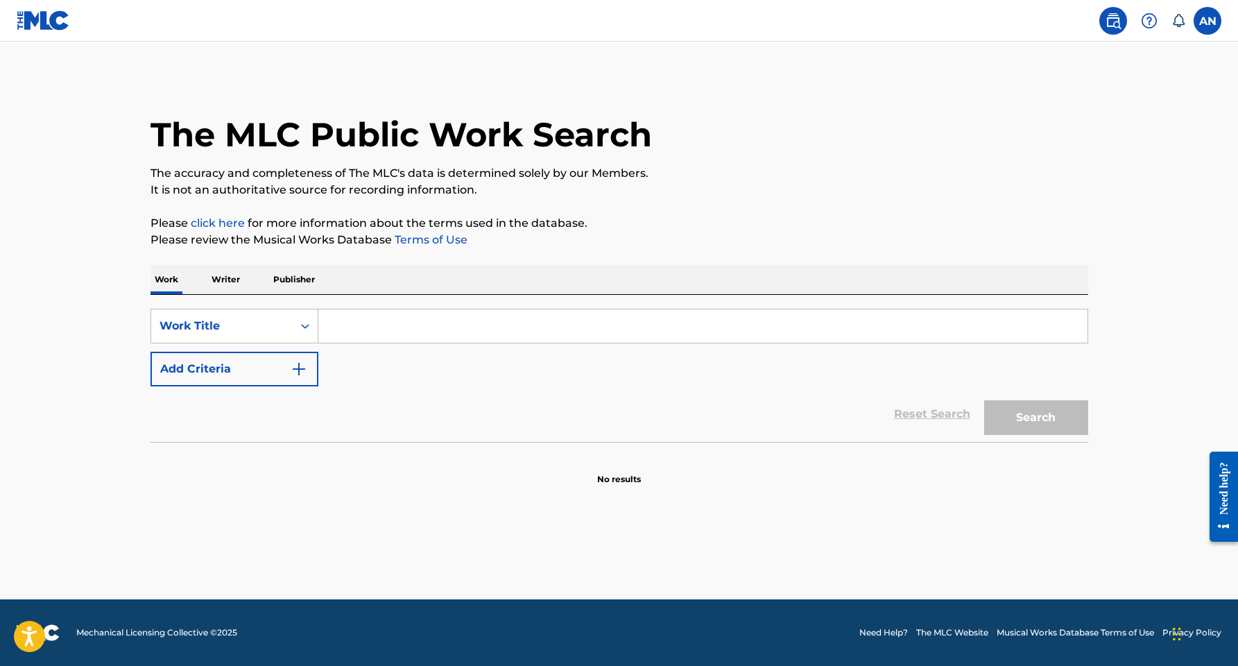
click at [393, 327] on input "Search Form" at bounding box center [702, 325] width 769 height 33
type input "What is life?"
click at [1036, 418] on button "Search" at bounding box center [1036, 417] width 104 height 35
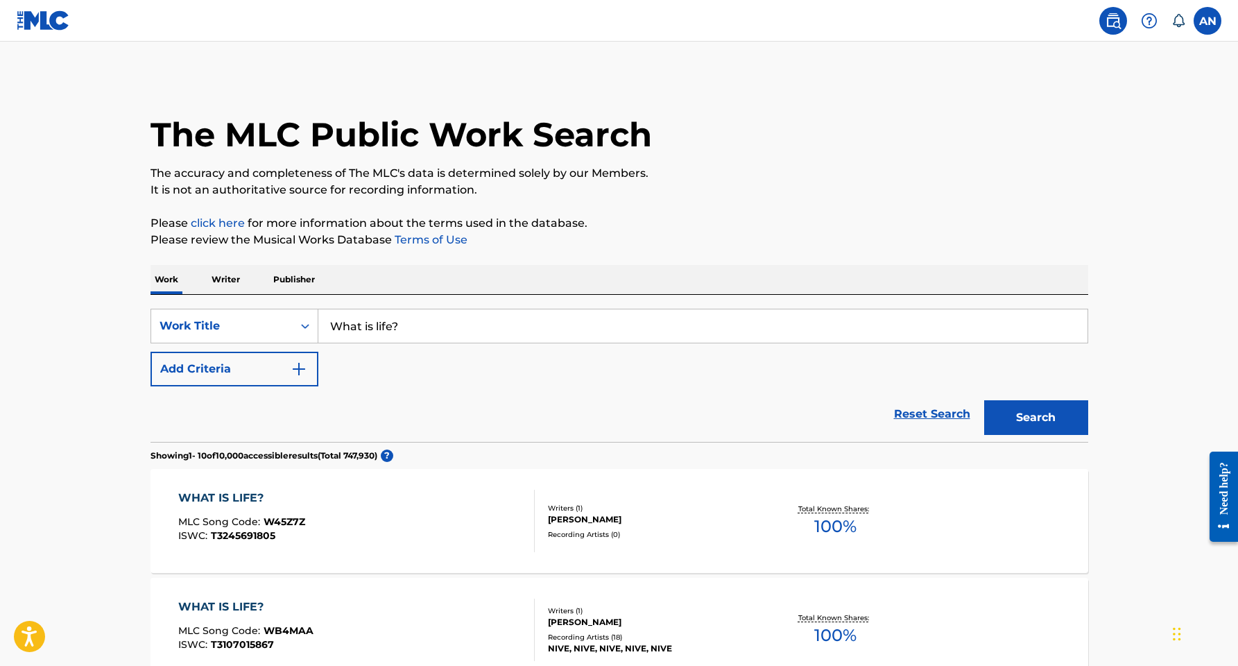
click at [431, 323] on input "What is life?" at bounding box center [702, 325] width 769 height 33
click at [304, 368] on img "Search Form" at bounding box center [299, 369] width 17 height 17
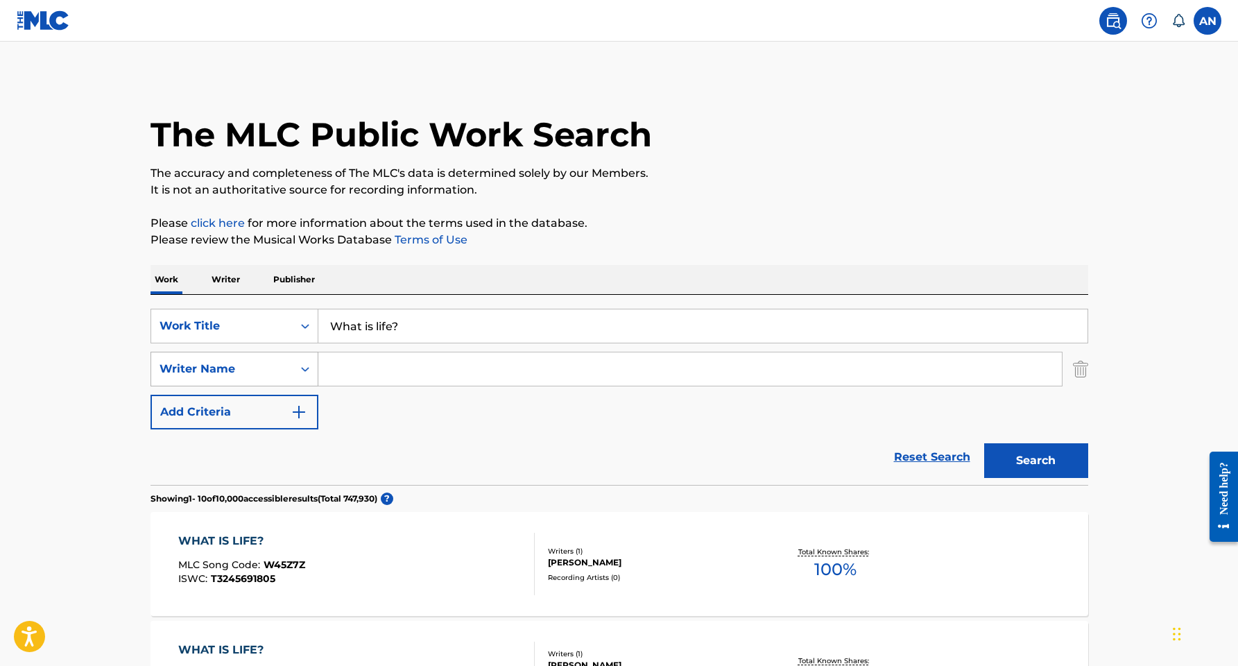
click at [308, 372] on icon "Search Form" at bounding box center [305, 369] width 14 height 14
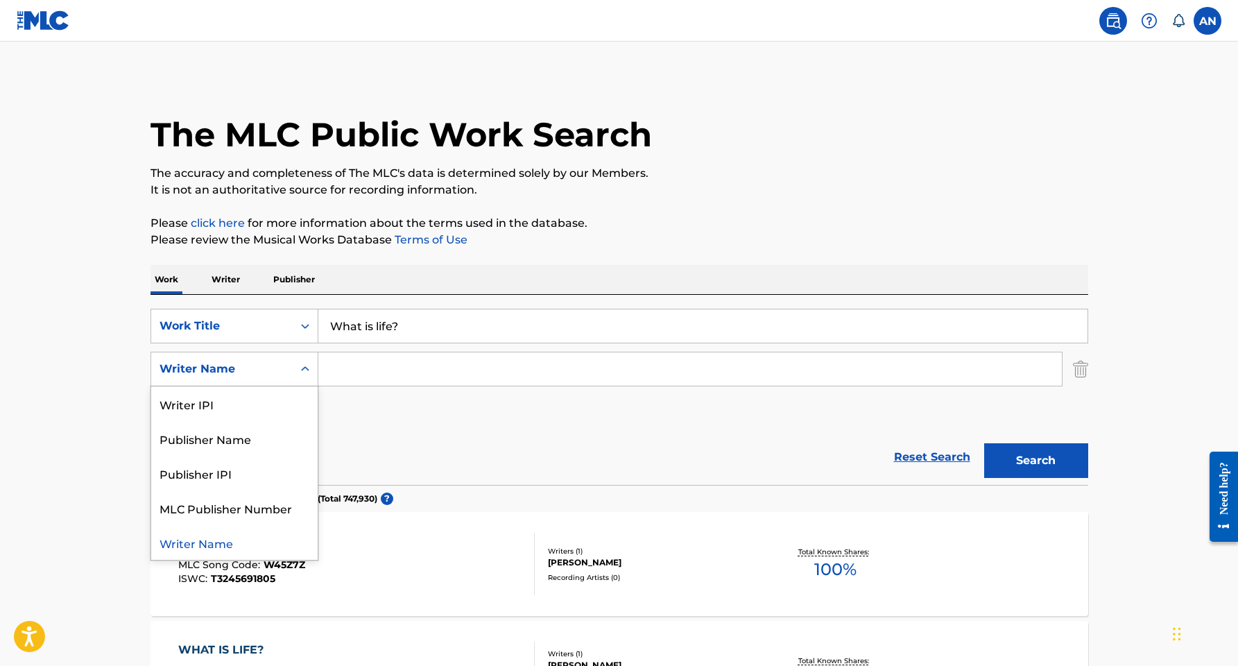
click at [372, 366] on input "Search Form" at bounding box center [690, 368] width 744 height 33
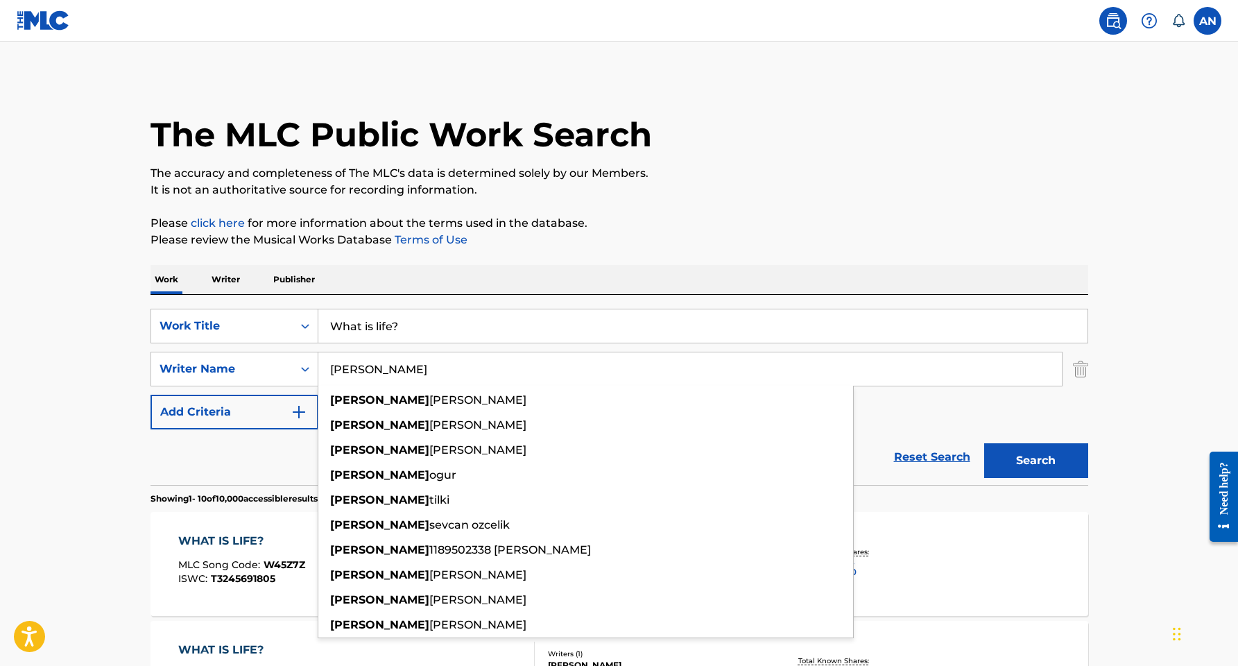
type input "[PERSON_NAME]"
click at [1054, 451] on button "Search" at bounding box center [1036, 460] width 104 height 35
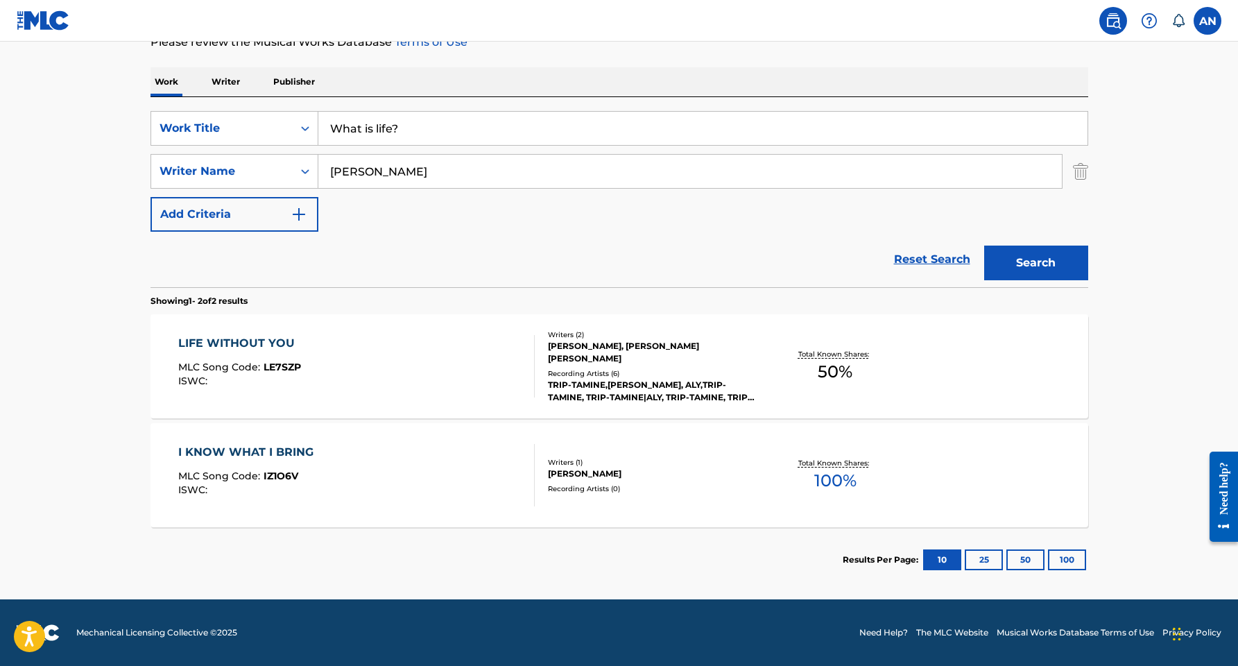
scroll to position [198, 0]
click at [589, 472] on div "ALEYNA NEIVANDT-BROWN" at bounding box center [652, 474] width 209 height 12
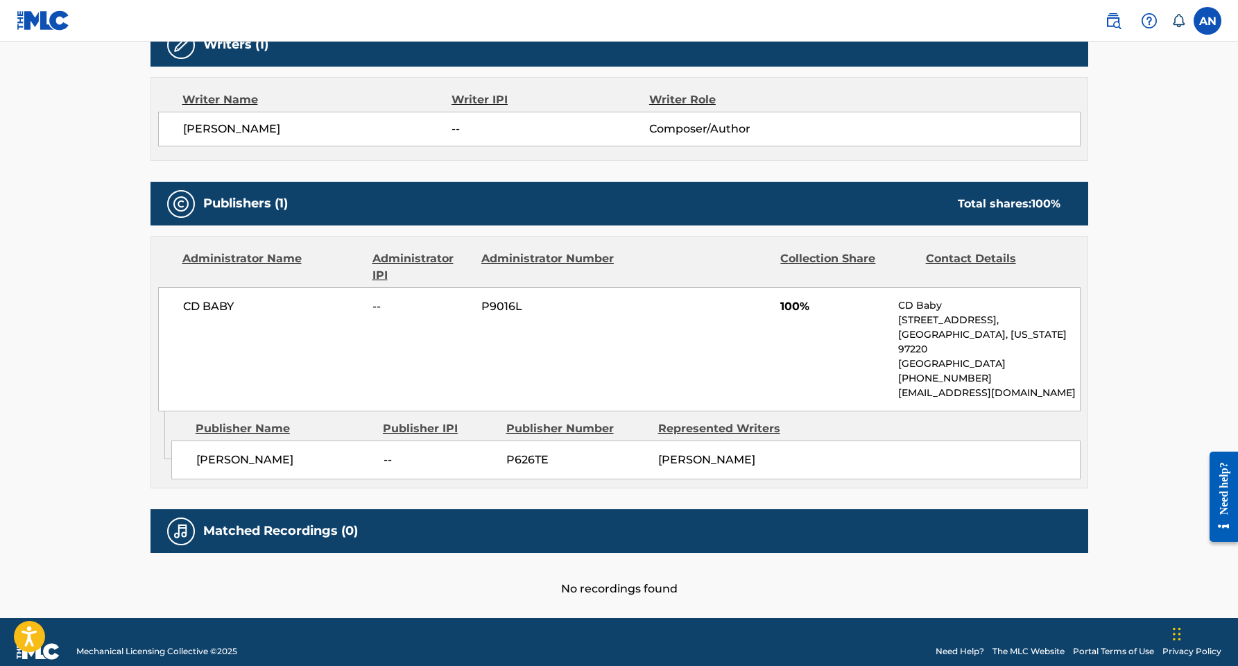
scroll to position [491, 0]
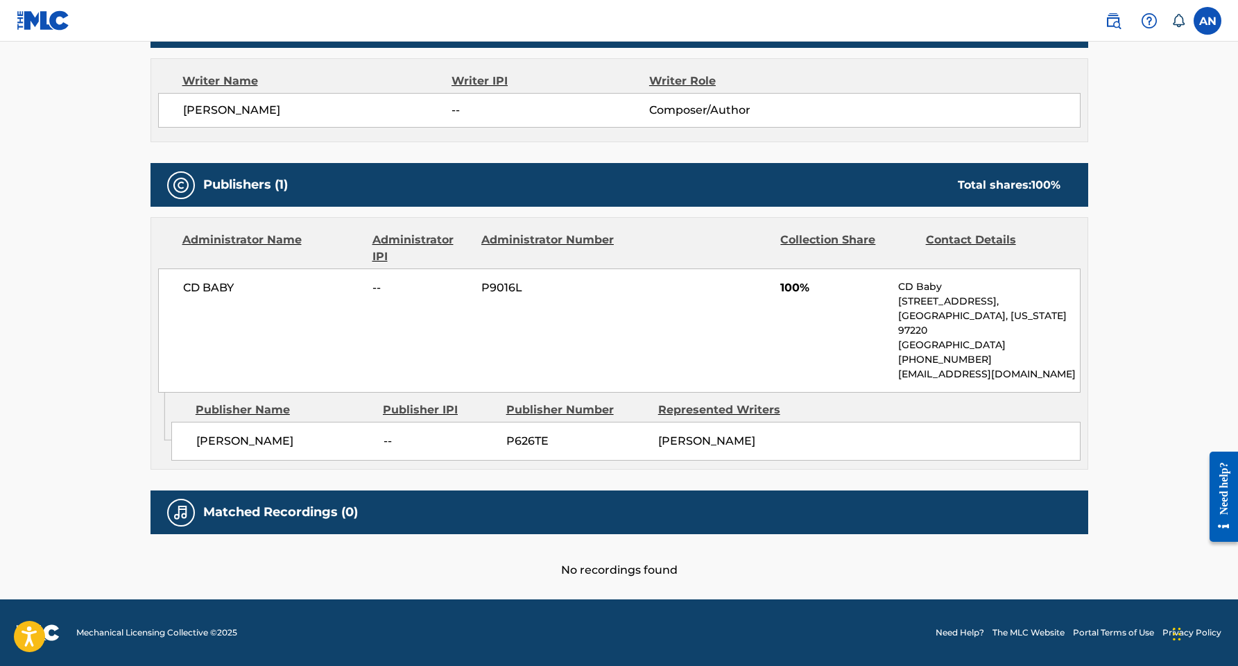
click at [266, 404] on div "Publisher Name" at bounding box center [284, 410] width 177 height 17
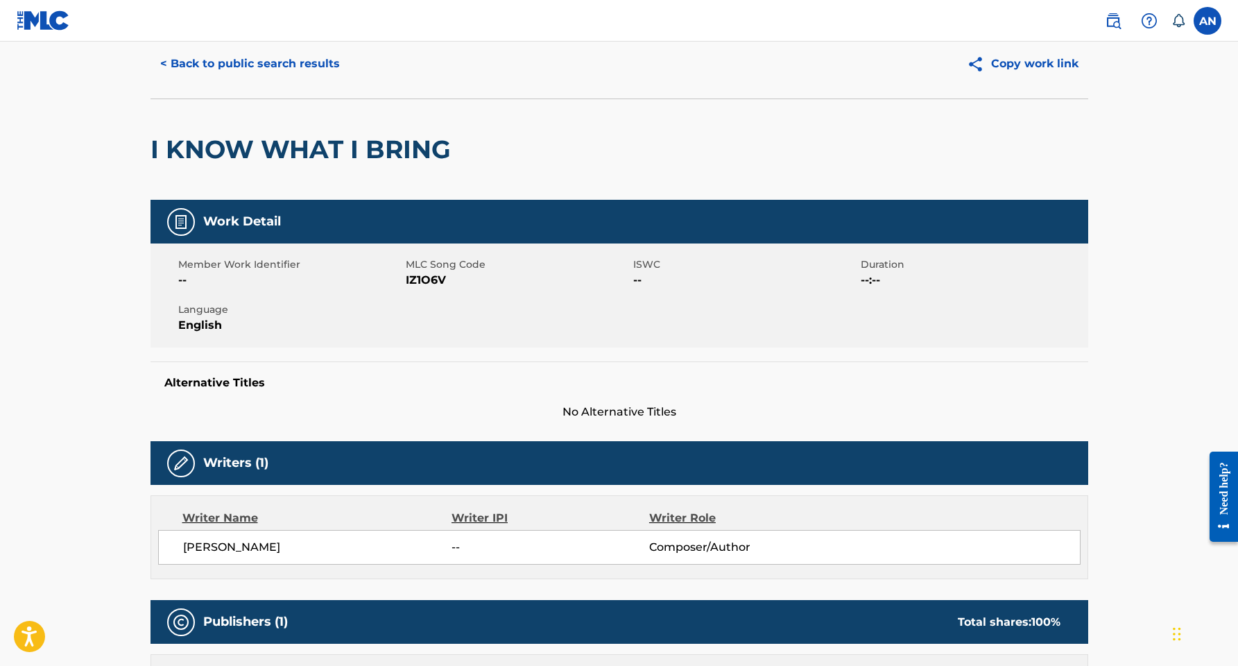
scroll to position [47, 0]
click at [235, 65] on button "< Back to public search results" at bounding box center [250, 63] width 199 height 35
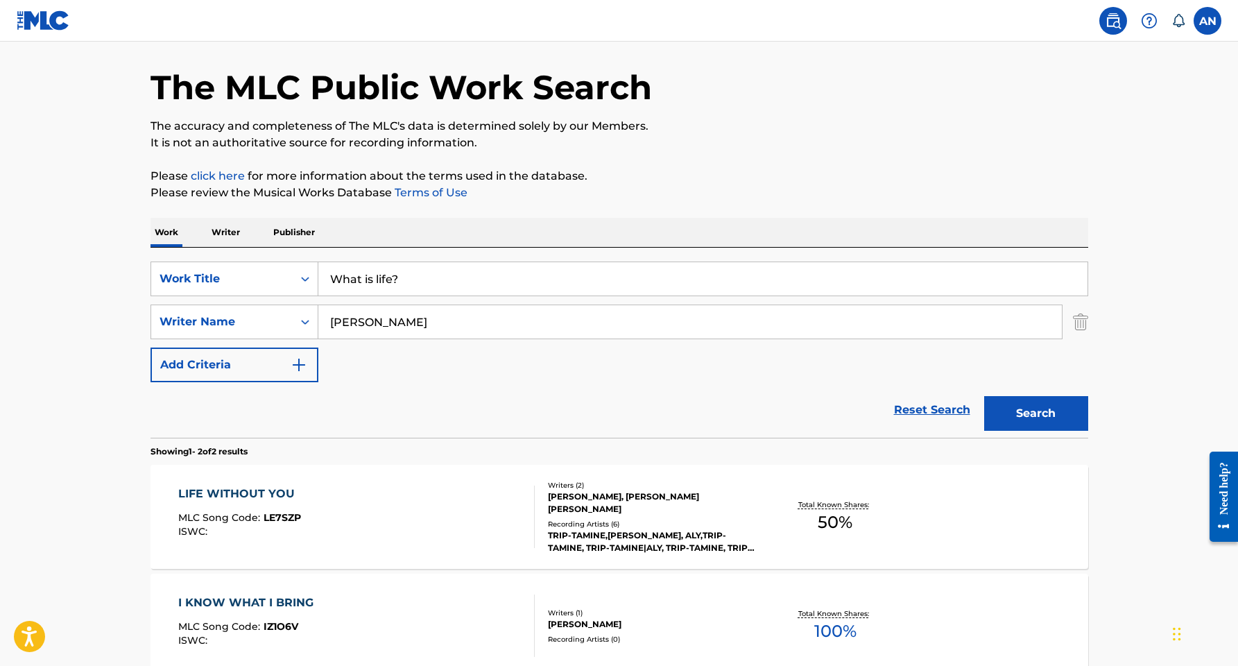
scroll to position [119, 0]
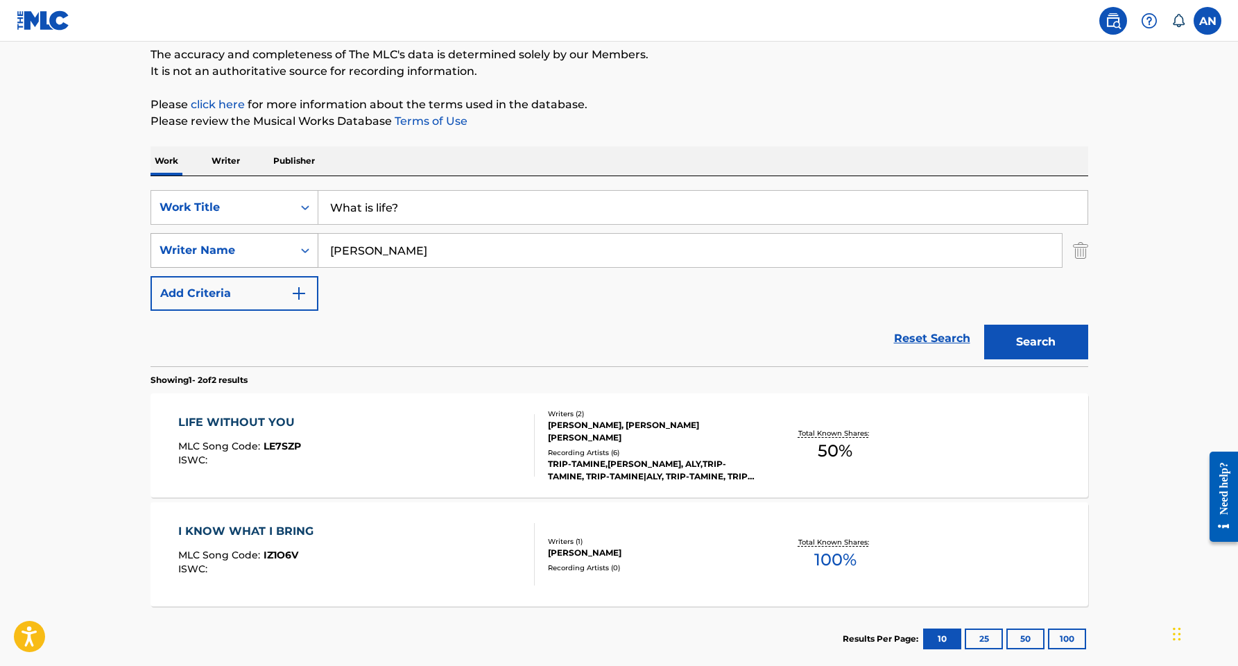
click at [305, 252] on icon "Search Form" at bounding box center [305, 250] width 14 height 14
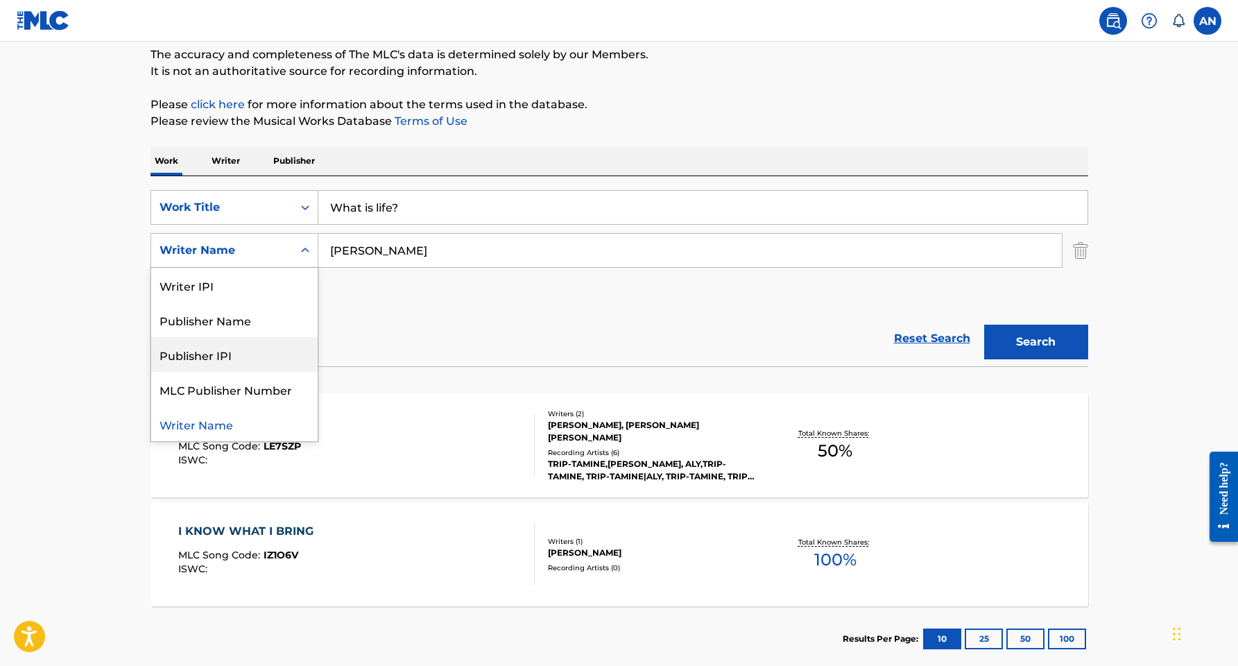
click at [219, 353] on div "Publisher IPI" at bounding box center [234, 354] width 166 height 35
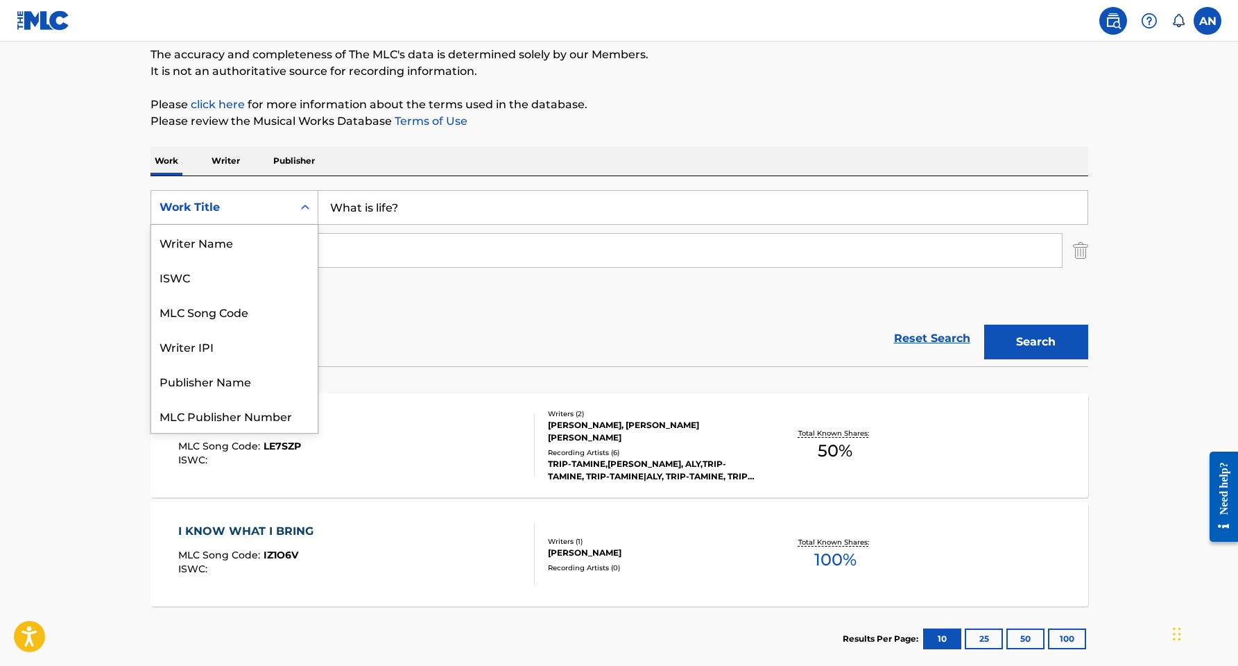
click at [305, 205] on icon "Search Form" at bounding box center [305, 207] width 14 height 14
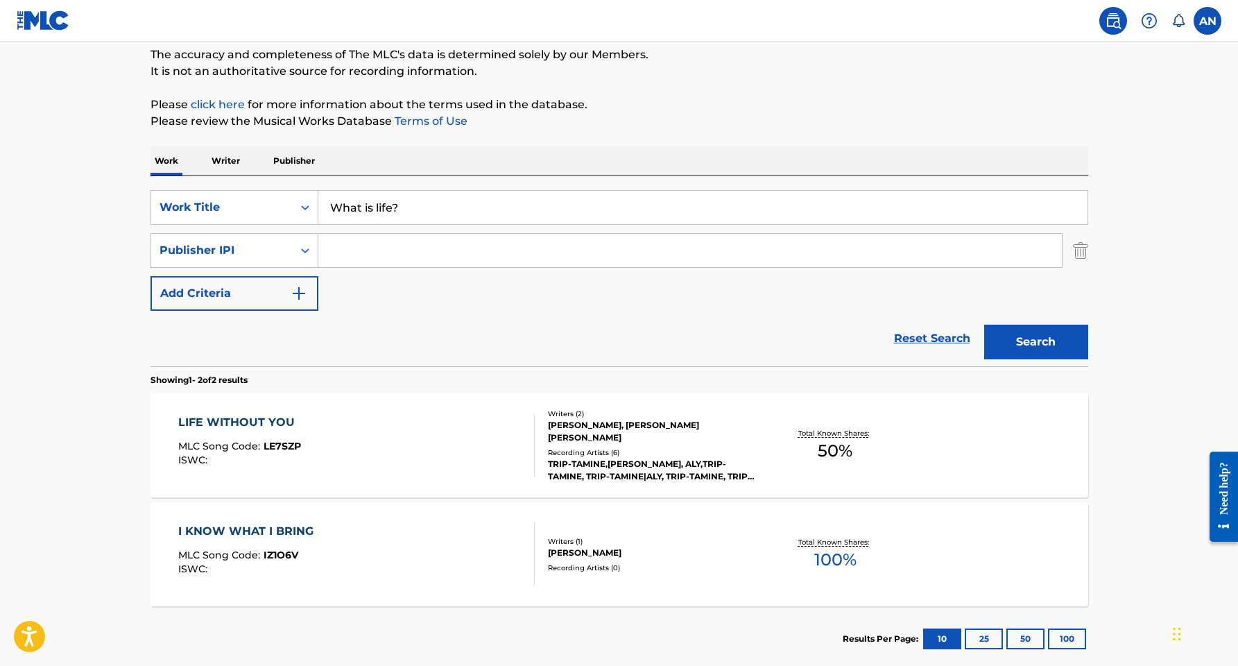
click at [358, 244] on input "Search Form" at bounding box center [690, 250] width 744 height 33
click at [341, 255] on input "Search Form" at bounding box center [690, 250] width 744 height 33
paste input "375724632"
type input "375724632"
click at [1022, 358] on button "Search" at bounding box center [1036, 342] width 104 height 35
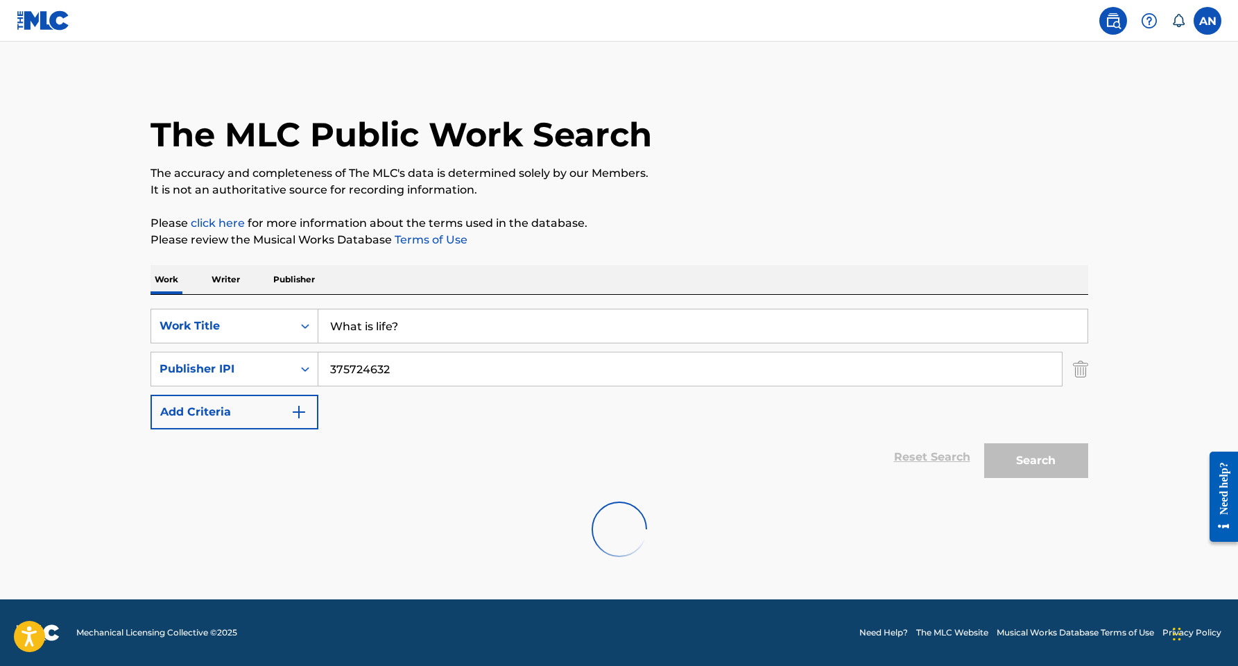
scroll to position [0, 0]
click at [290, 294] on div "Work Writer Publisher" at bounding box center [620, 280] width 938 height 30
click at [287, 271] on p "Publisher" at bounding box center [294, 279] width 50 height 29
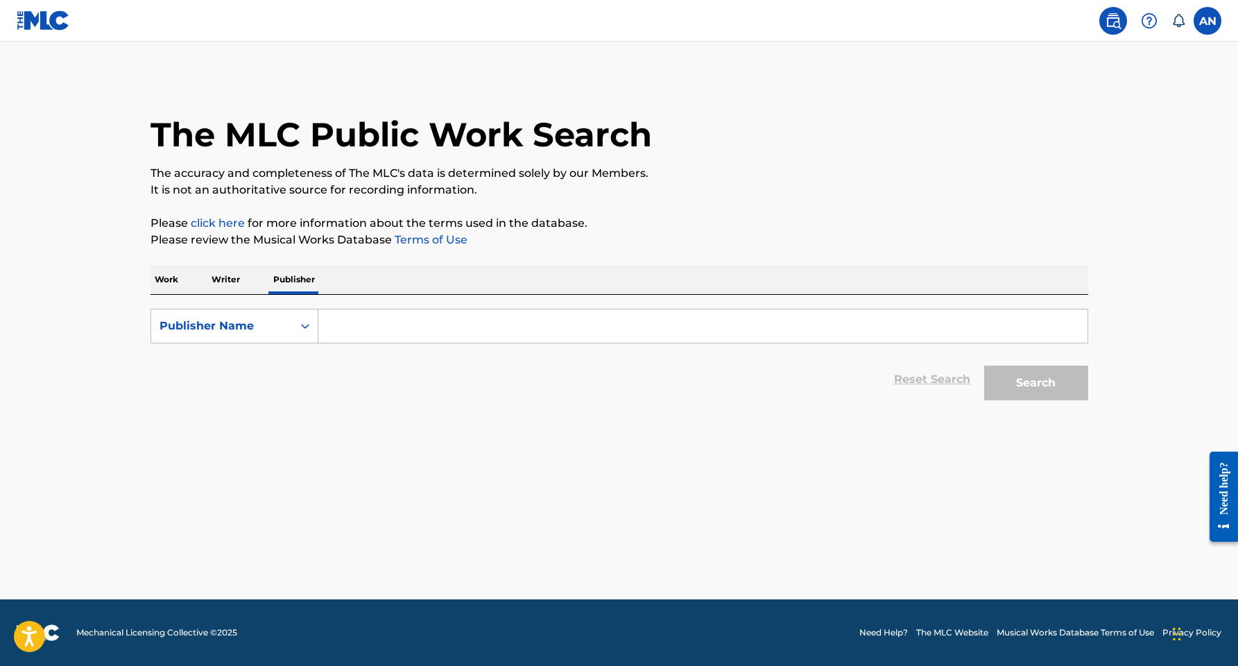
click at [366, 327] on input "Search Form" at bounding box center [702, 325] width 769 height 33
click at [305, 327] on icon "Search Form" at bounding box center [305, 326] width 14 height 14
click at [264, 372] on div "Publisher IPI" at bounding box center [234, 360] width 166 height 35
click at [348, 327] on input "Search Form" at bounding box center [702, 325] width 769 height 33
paste input "375724632"
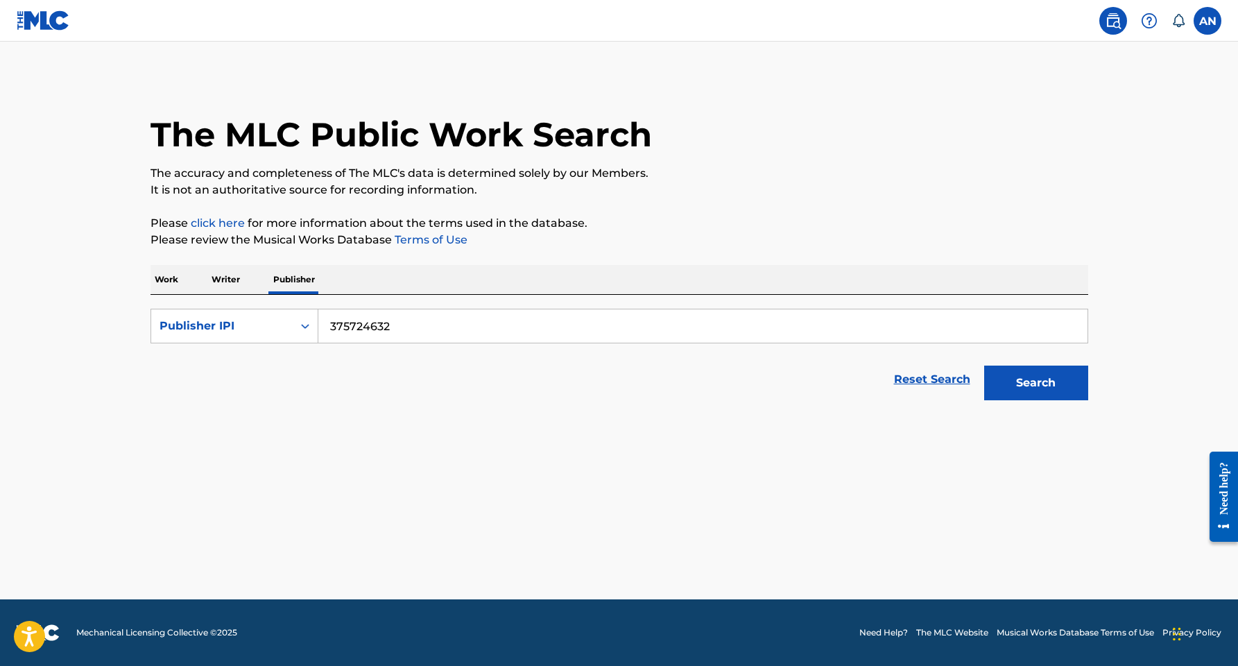
type input "375724632"
click at [1052, 378] on button "Search" at bounding box center [1036, 383] width 104 height 35
click at [1035, 387] on button "Search" at bounding box center [1036, 383] width 104 height 35
click at [473, 334] on input "375724632" at bounding box center [702, 325] width 769 height 33
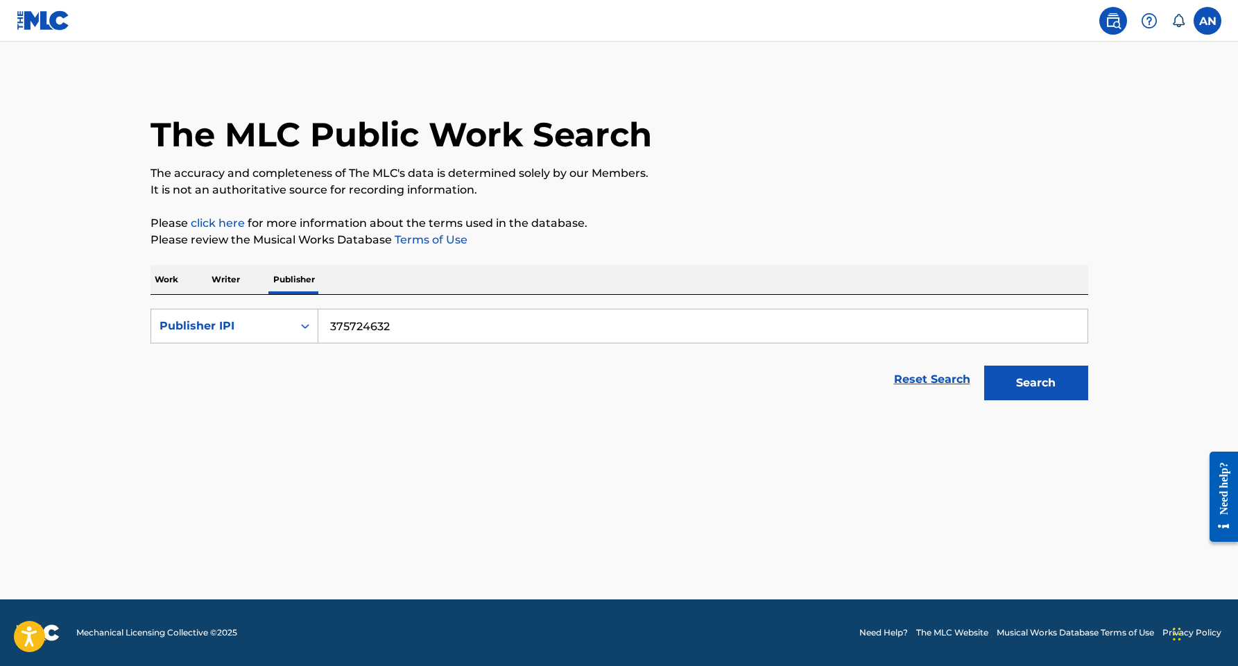
click at [1036, 383] on button "Search" at bounding box center [1036, 383] width 104 height 35
click at [228, 316] on div "Publisher IPI" at bounding box center [222, 326] width 142 height 26
click at [228, 352] on div "Publisher Name" at bounding box center [234, 360] width 166 height 35
click at [383, 330] on input "Search Form" at bounding box center [702, 325] width 769 height 33
click at [411, 359] on span "publishing" at bounding box center [401, 356] width 60 height 13
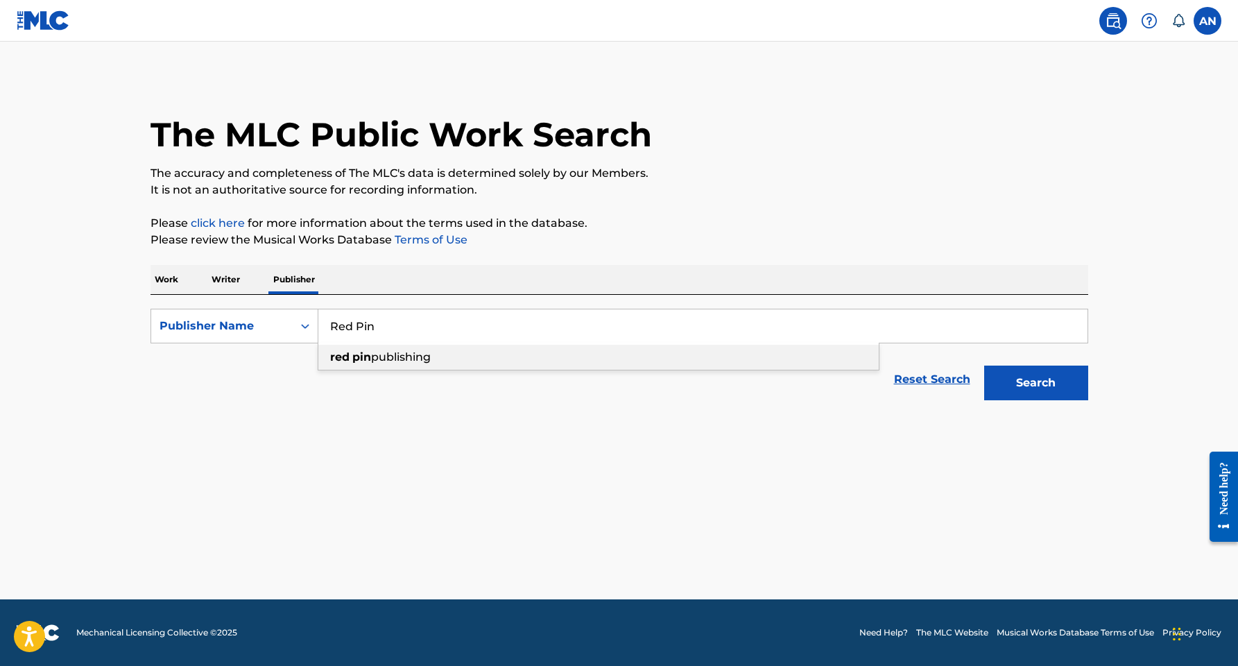
type input "red pin publishing"
click at [1056, 393] on button "Search" at bounding box center [1036, 383] width 104 height 35
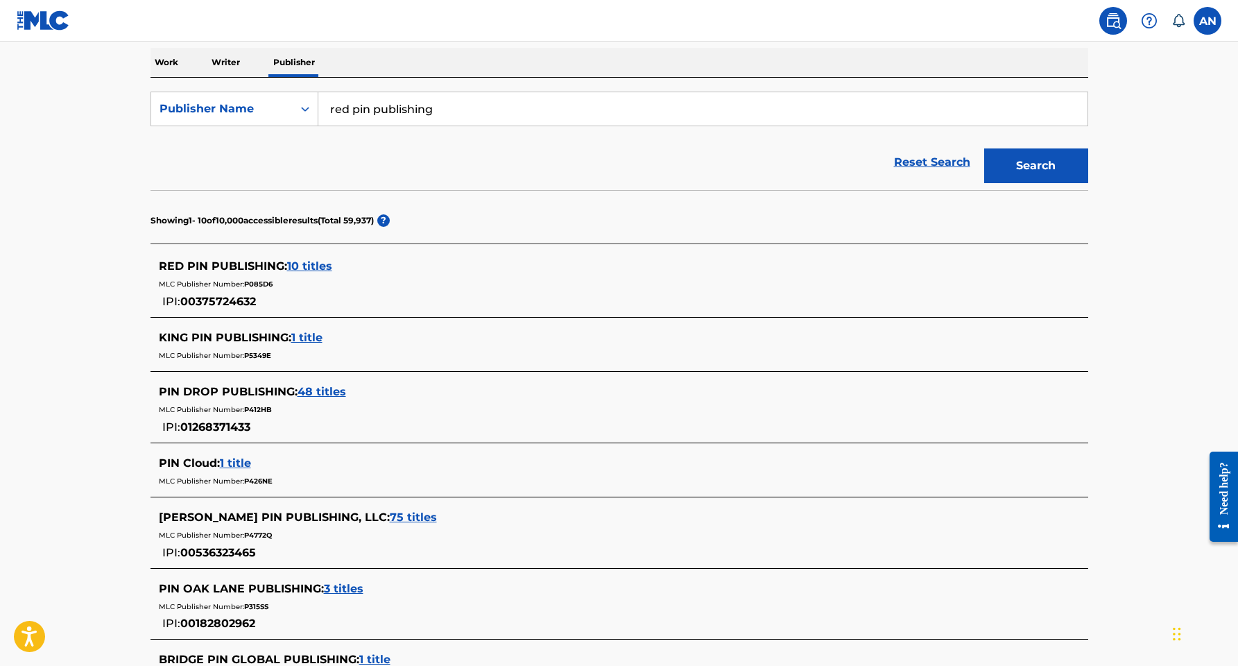
scroll to position [218, 0]
click at [302, 262] on span "10 titles" at bounding box center [309, 265] width 45 height 13
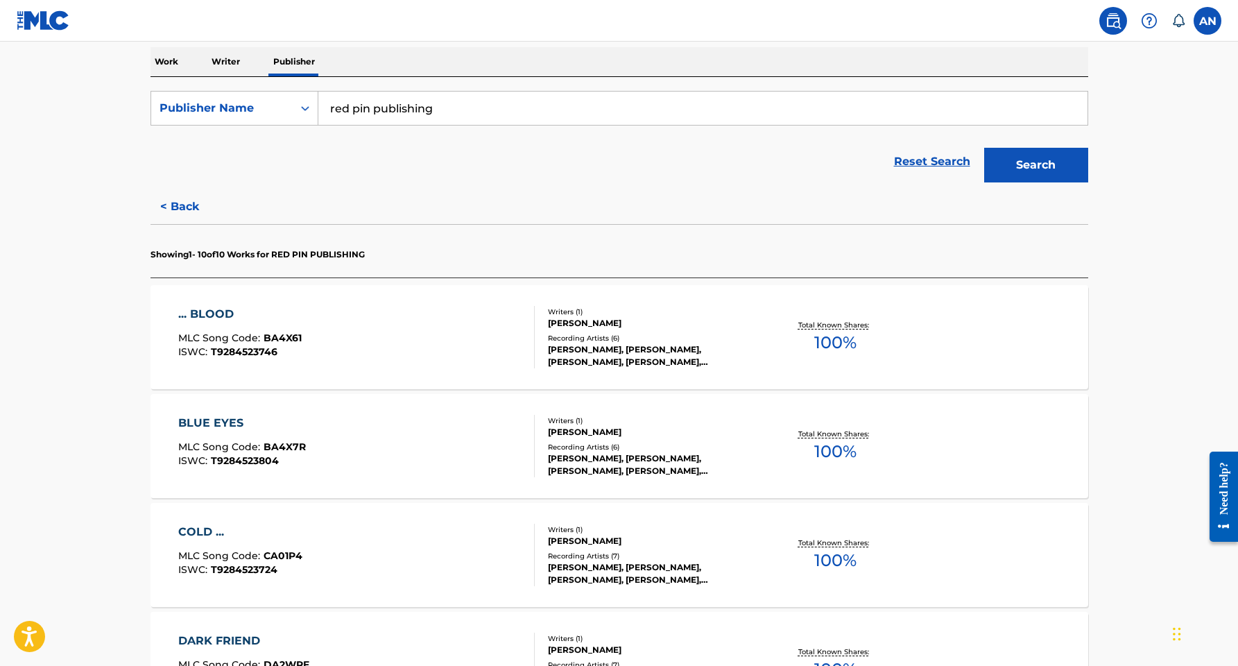
click at [590, 323] on div "ALEYNA MARGARET BROWN" at bounding box center [652, 323] width 209 height 12
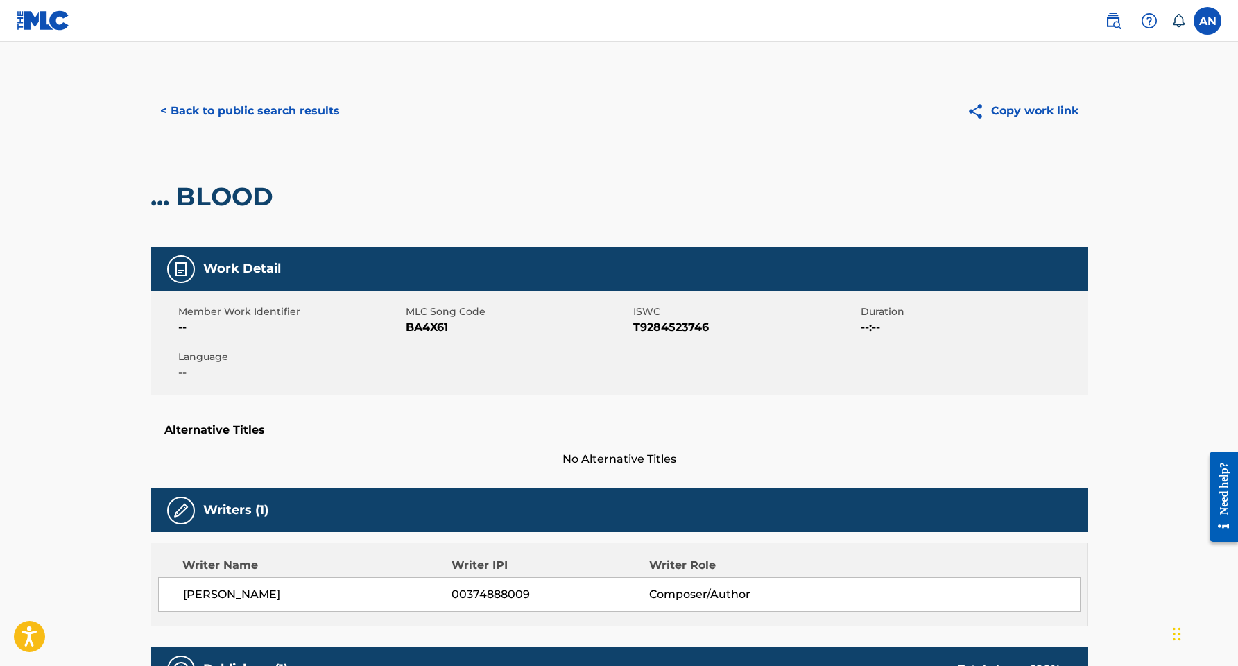
click at [284, 112] on button "< Back to public search results" at bounding box center [250, 111] width 199 height 35
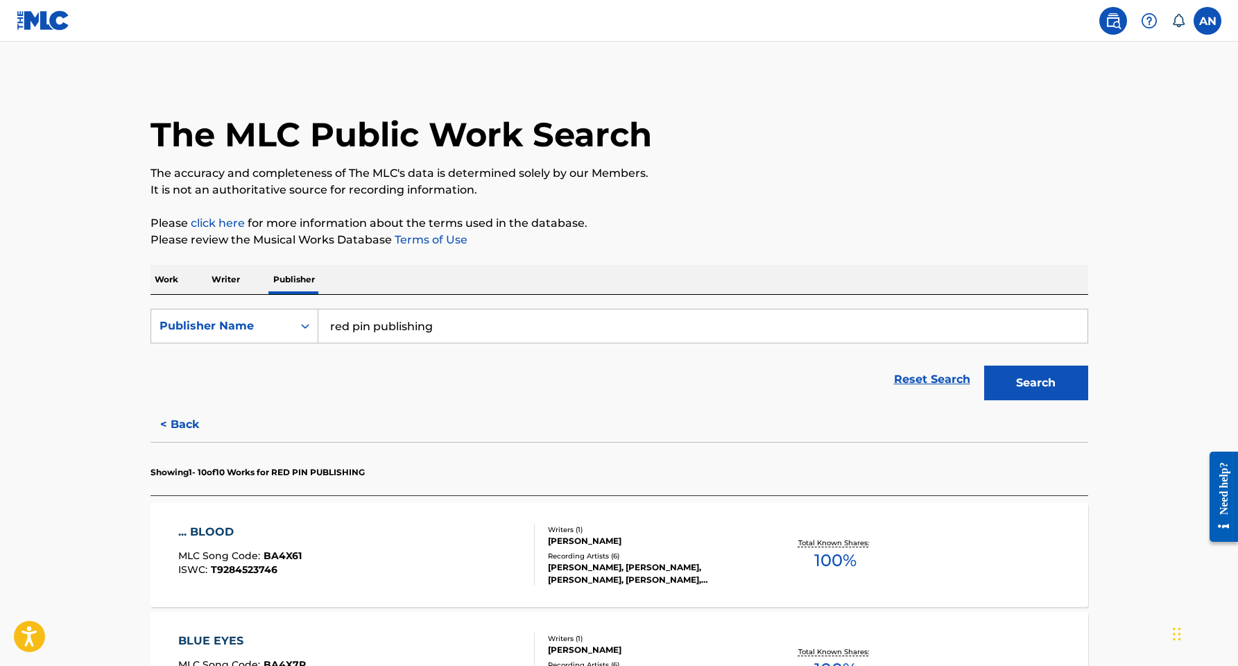
click at [407, 328] on input "red pin publishing" at bounding box center [702, 325] width 769 height 33
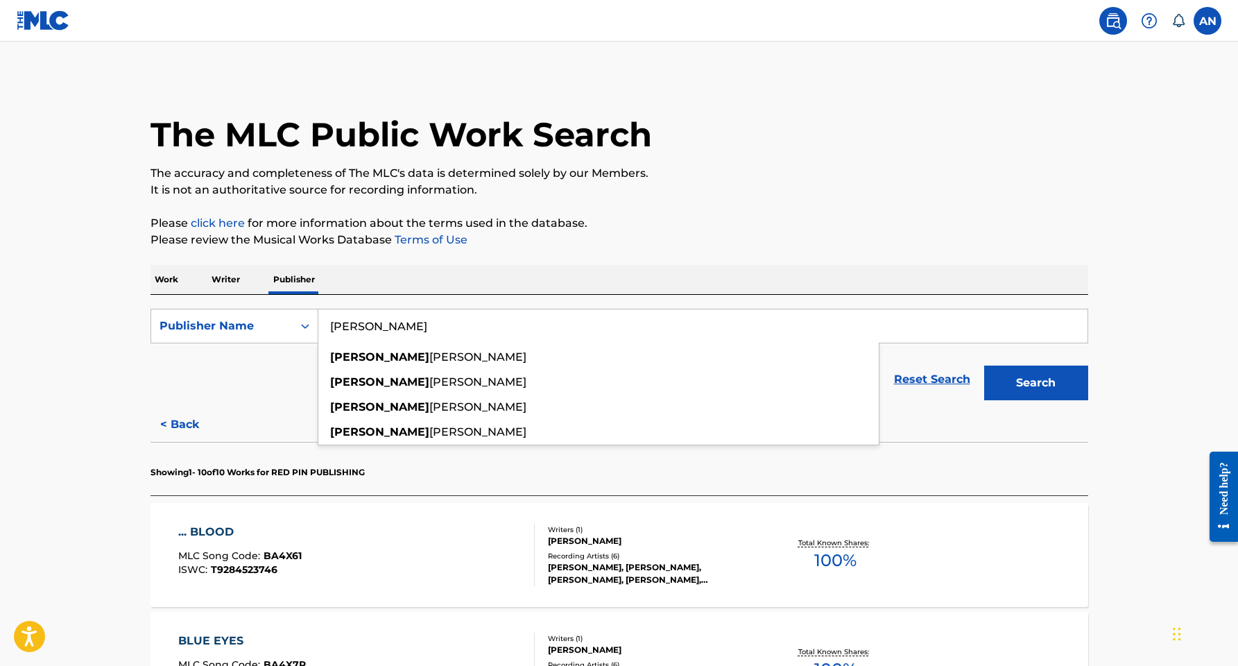
type input "[PERSON_NAME]"
click at [250, 363] on div "Reset Search Search" at bounding box center [620, 379] width 938 height 55
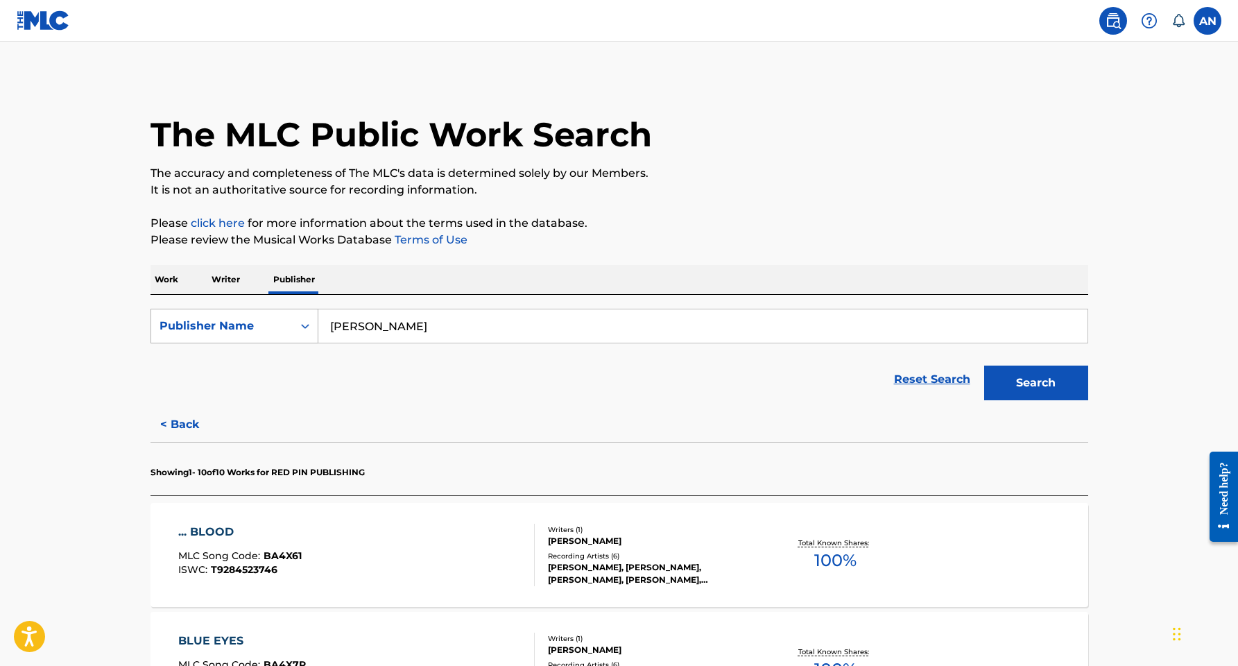
click at [226, 327] on div "Publisher Name" at bounding box center [222, 326] width 125 height 17
click at [217, 277] on p "Writer" at bounding box center [225, 279] width 37 height 29
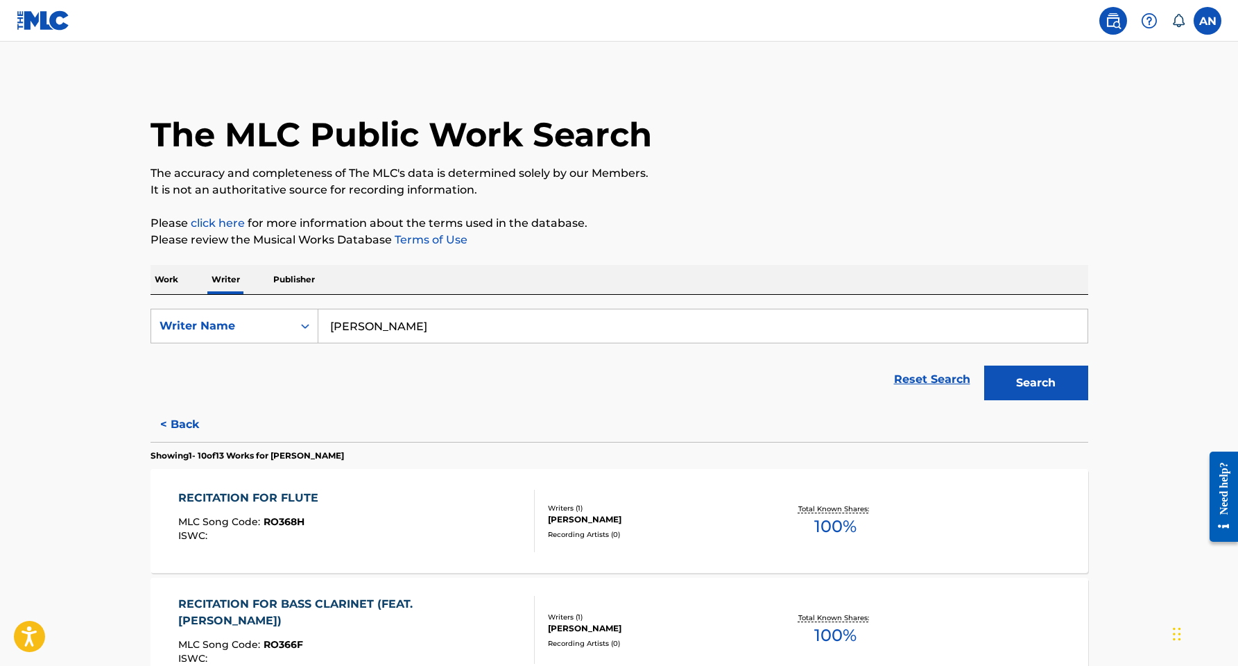
click at [394, 318] on input "aleyna brown" at bounding box center [702, 325] width 769 height 33
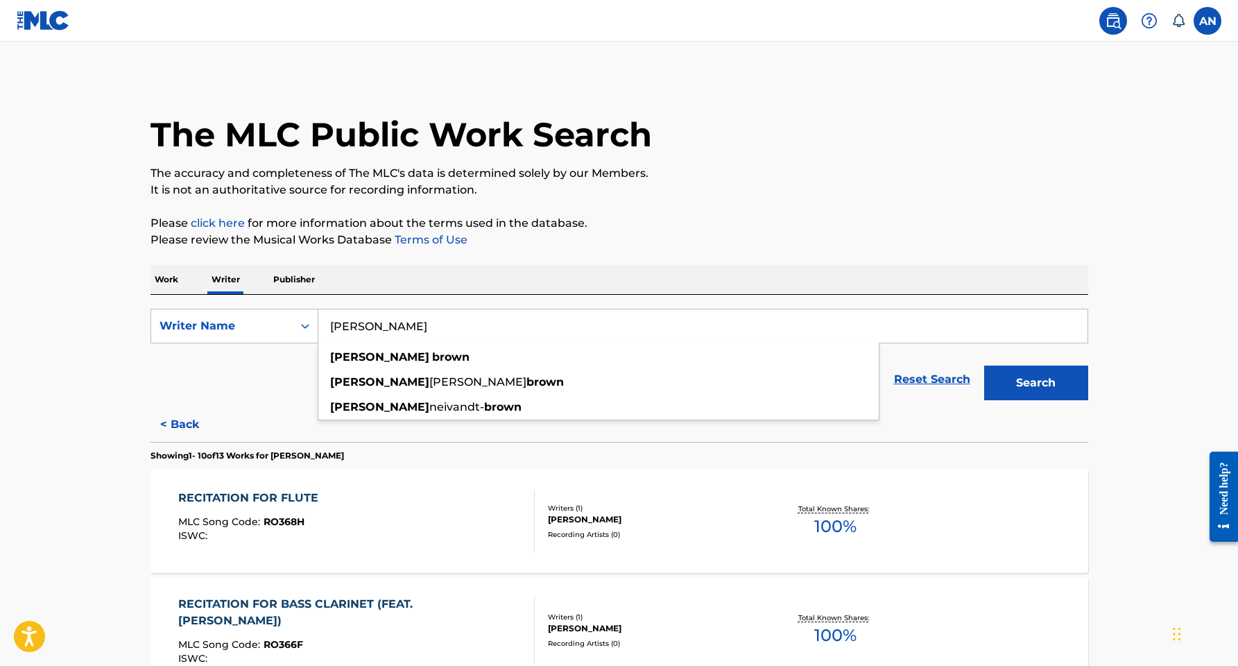
click at [394, 318] on input "aleyna brown" at bounding box center [702, 325] width 769 height 33
click at [248, 494] on div "RECITATION FOR FLUTE" at bounding box center [251, 498] width 147 height 17
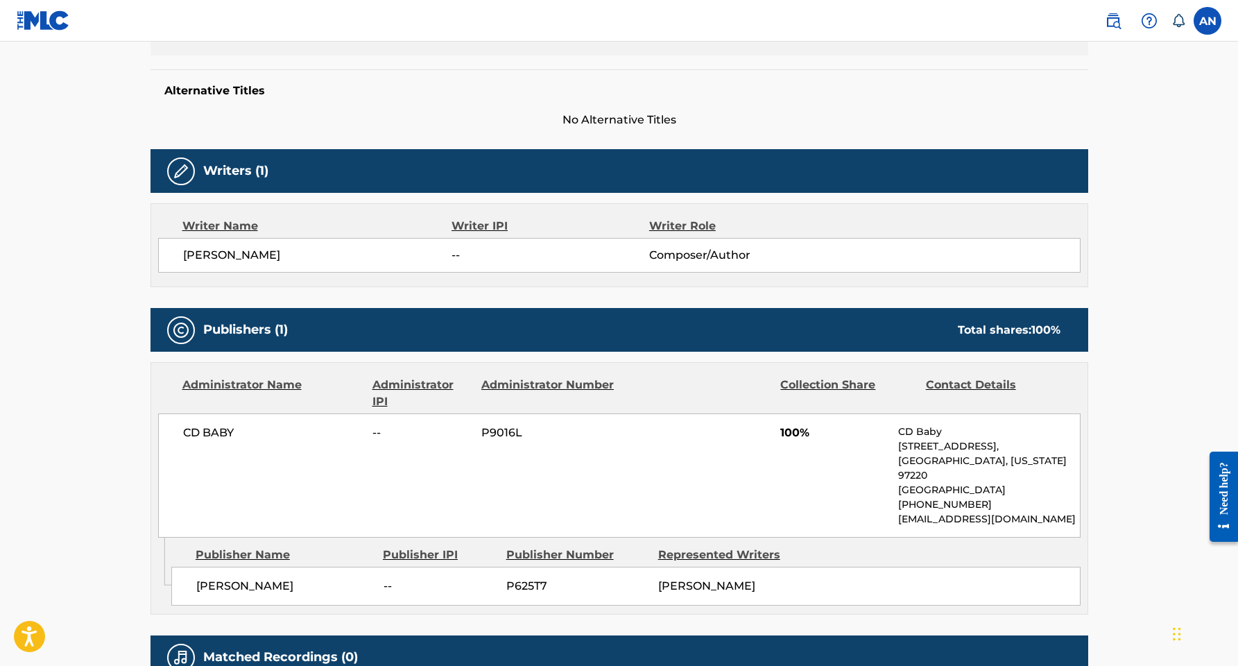
scroll to position [386, 0]
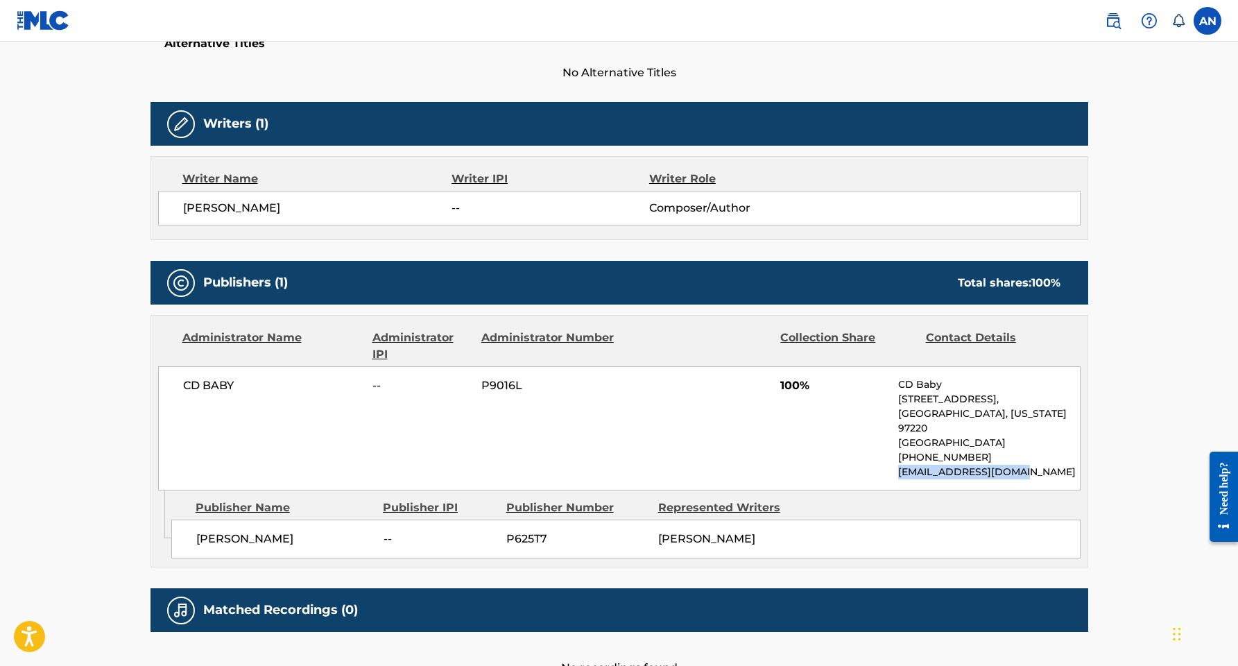
drag, startPoint x: 898, startPoint y: 473, endPoint x: 1036, endPoint y: 468, distance: 137.4
click at [1036, 468] on p "publishing@cdbaby.com" at bounding box center [988, 472] width 181 height 15
copy p "publishing@cdbaby.com"
click at [739, 191] on div "ALEYNA BROWN -- Composer/Author" at bounding box center [619, 208] width 923 height 35
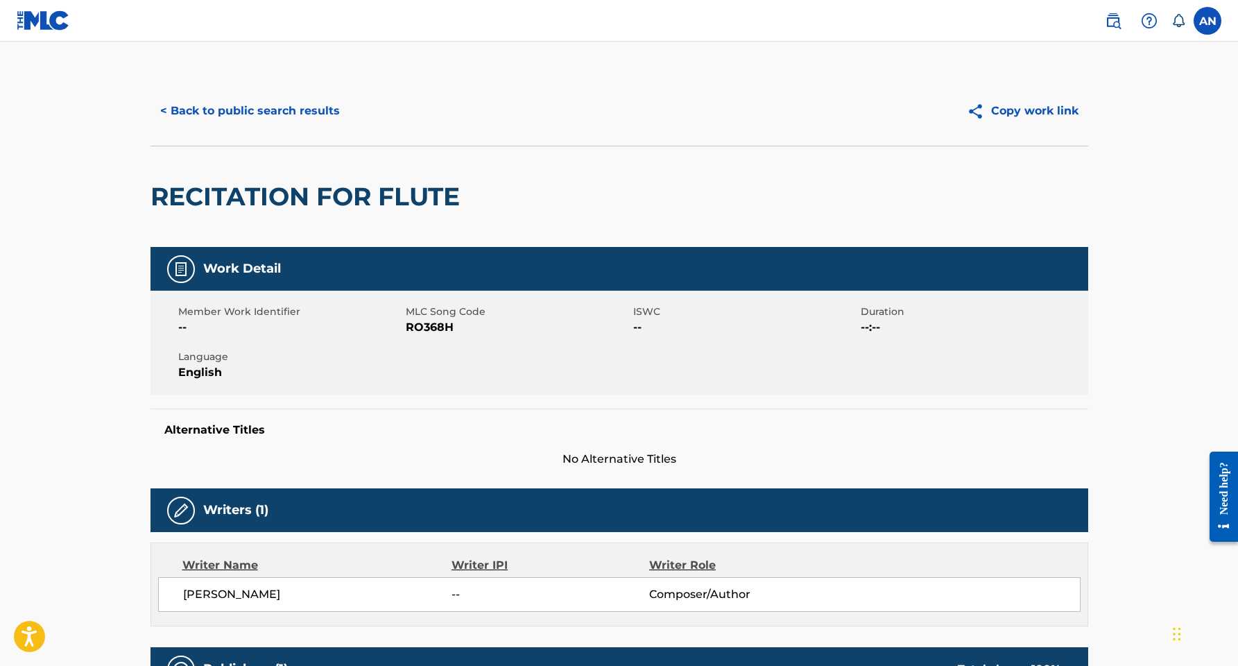
scroll to position [0, 0]
click at [271, 112] on button "< Back to public search results" at bounding box center [250, 111] width 199 height 35
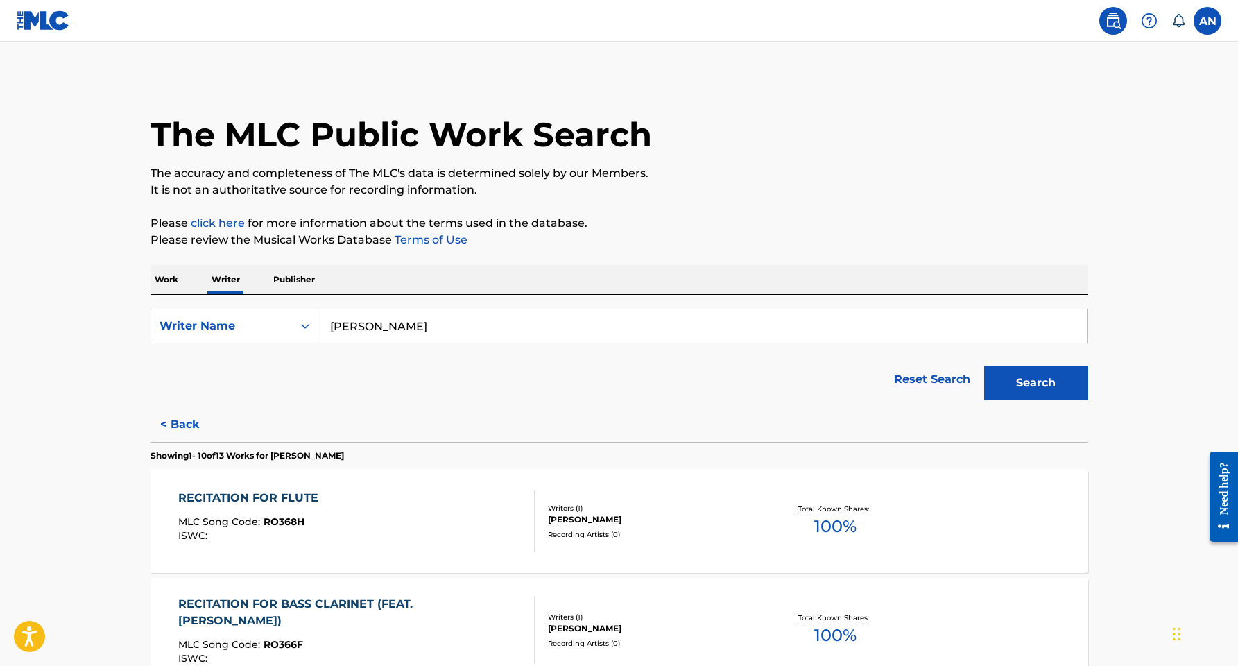
click at [372, 325] on input "aleyna brown" at bounding box center [702, 325] width 769 height 33
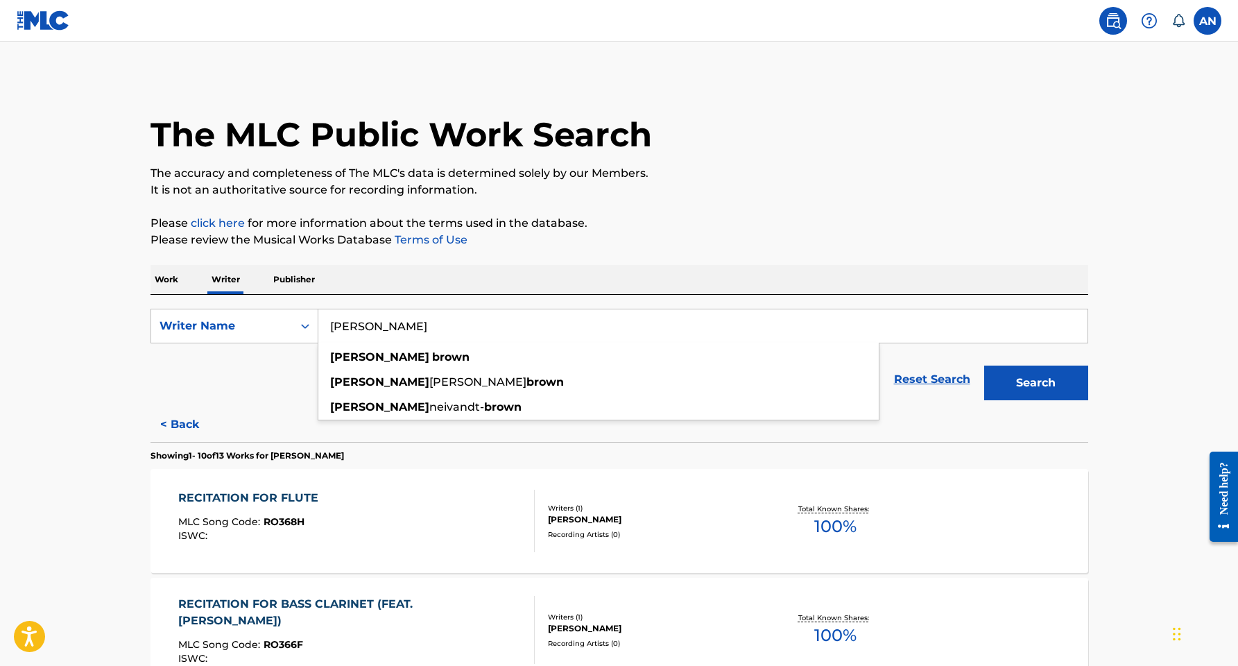
click at [173, 281] on p "Work" at bounding box center [167, 279] width 32 height 29
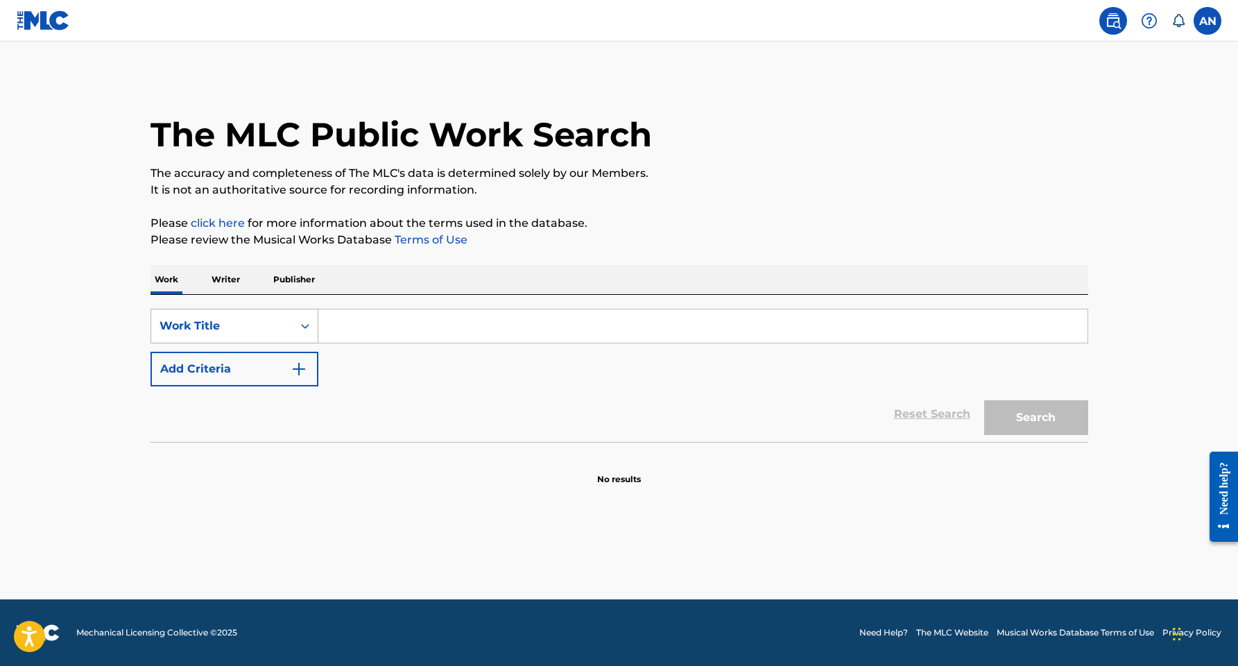
click at [225, 335] on div "Work Title" at bounding box center [222, 326] width 142 height 26
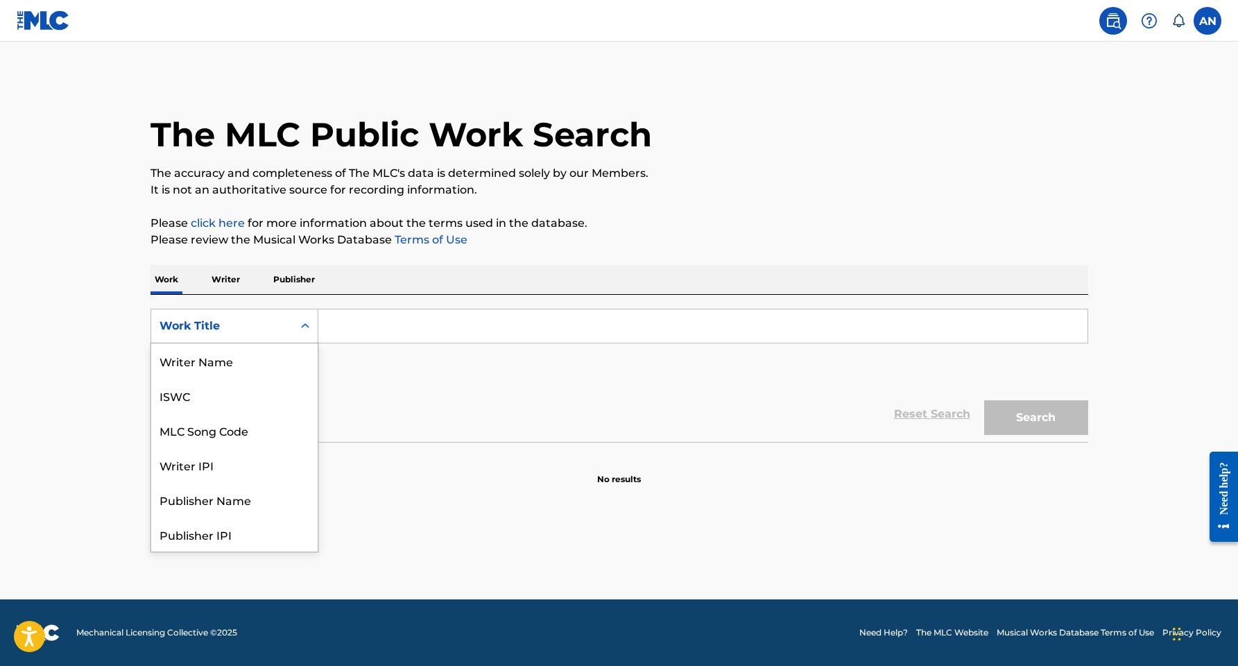
scroll to position [69, 0]
click at [383, 331] on input "Search Form" at bounding box center [702, 325] width 769 height 33
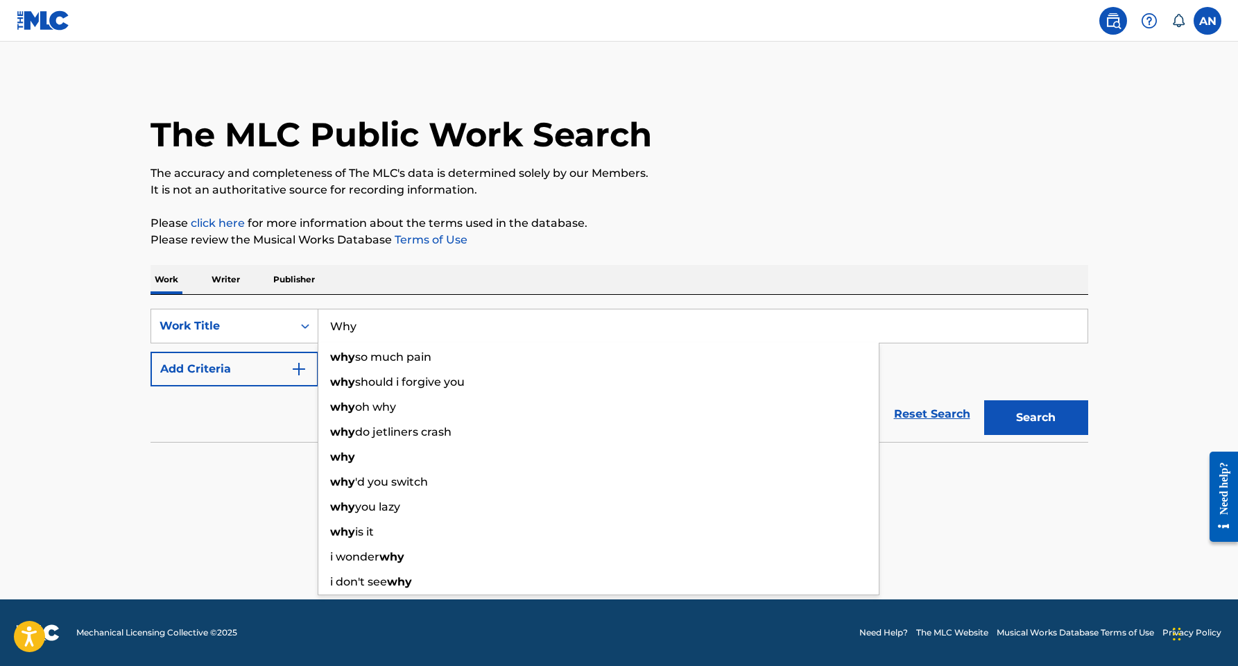
type input "Why"
click at [270, 372] on button "Add Criteria" at bounding box center [235, 369] width 168 height 35
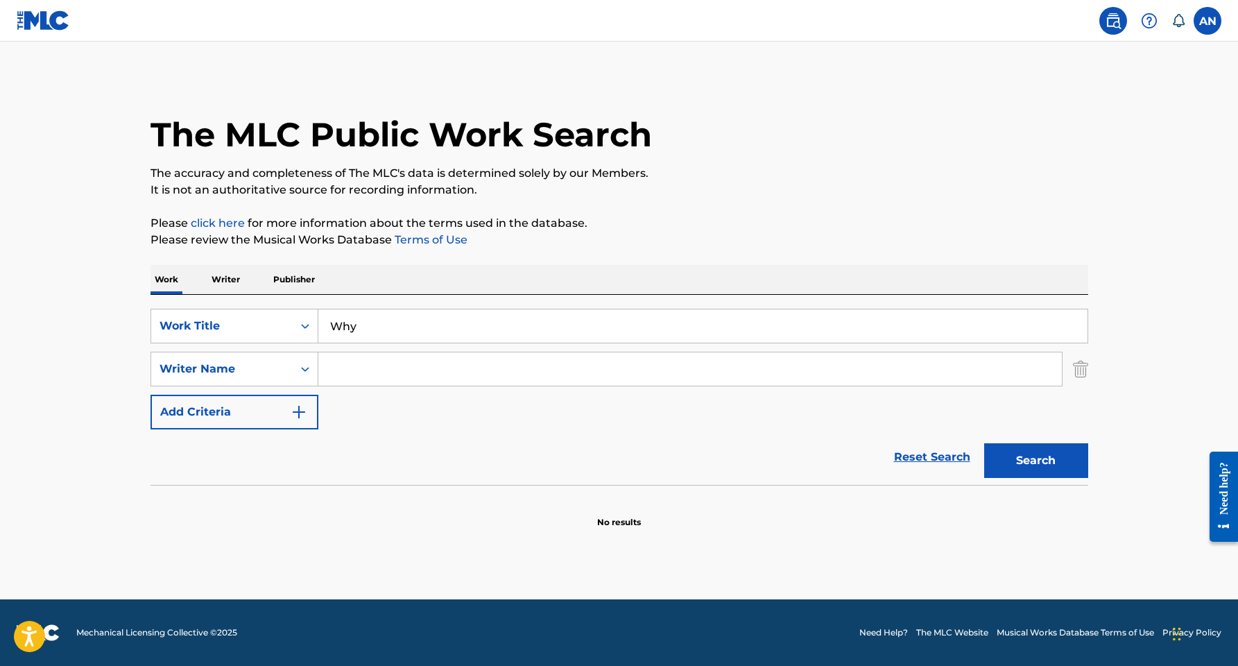
click at [341, 370] on input "Search Form" at bounding box center [690, 368] width 744 height 33
drag, startPoint x: 341, startPoint y: 370, endPoint x: 367, endPoint y: 402, distance: 40.9
click at [367, 402] on strong "[PERSON_NAME]" at bounding box center [379, 399] width 99 height 13
type input "aleyna neivandt-brown"
click at [1072, 466] on button "Search" at bounding box center [1036, 460] width 104 height 35
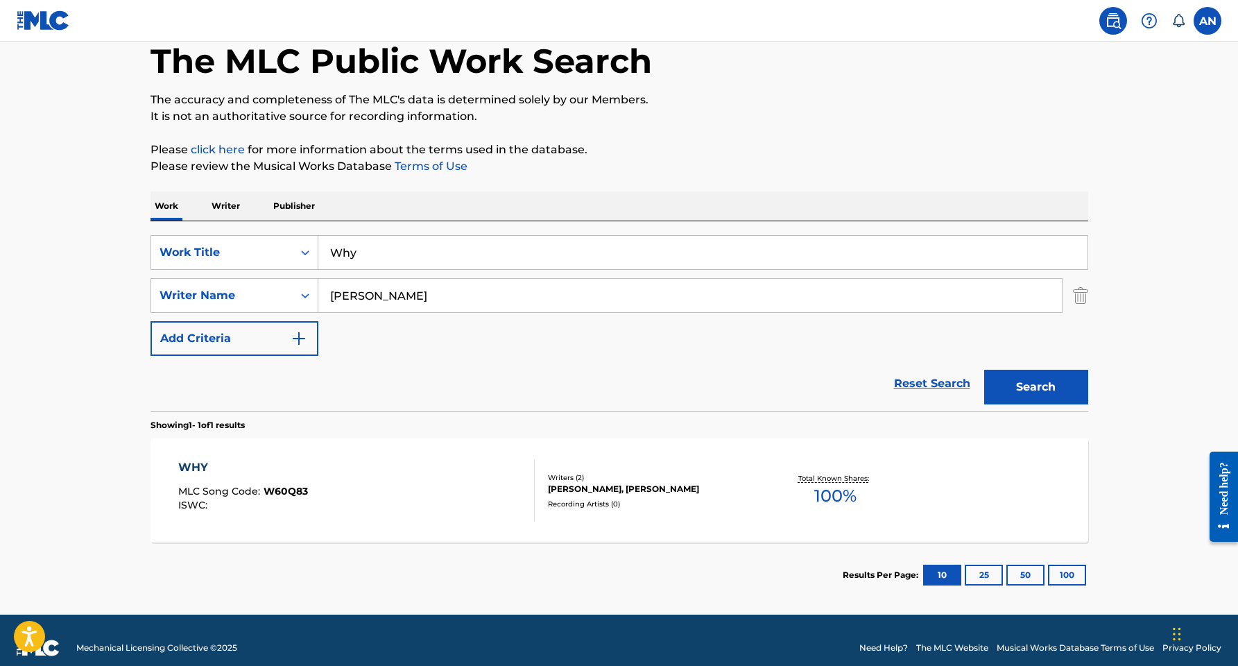
scroll to position [77, 0]
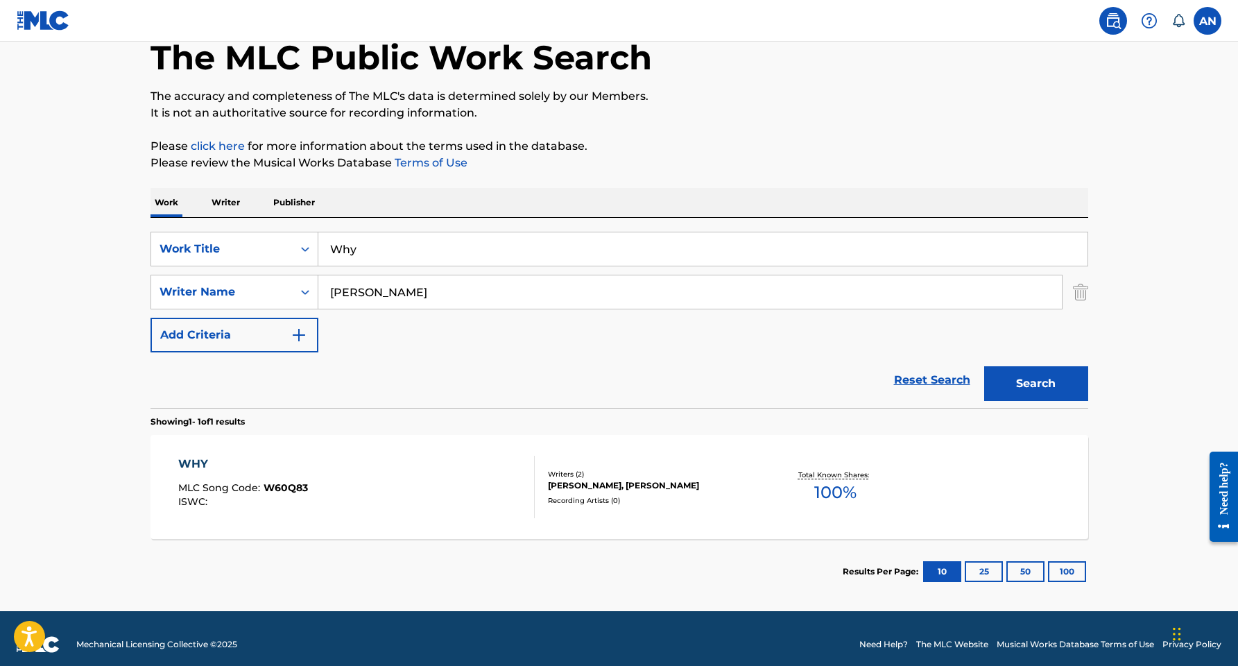
click at [626, 495] on div "Recording Artists ( 0 )" at bounding box center [652, 500] width 209 height 10
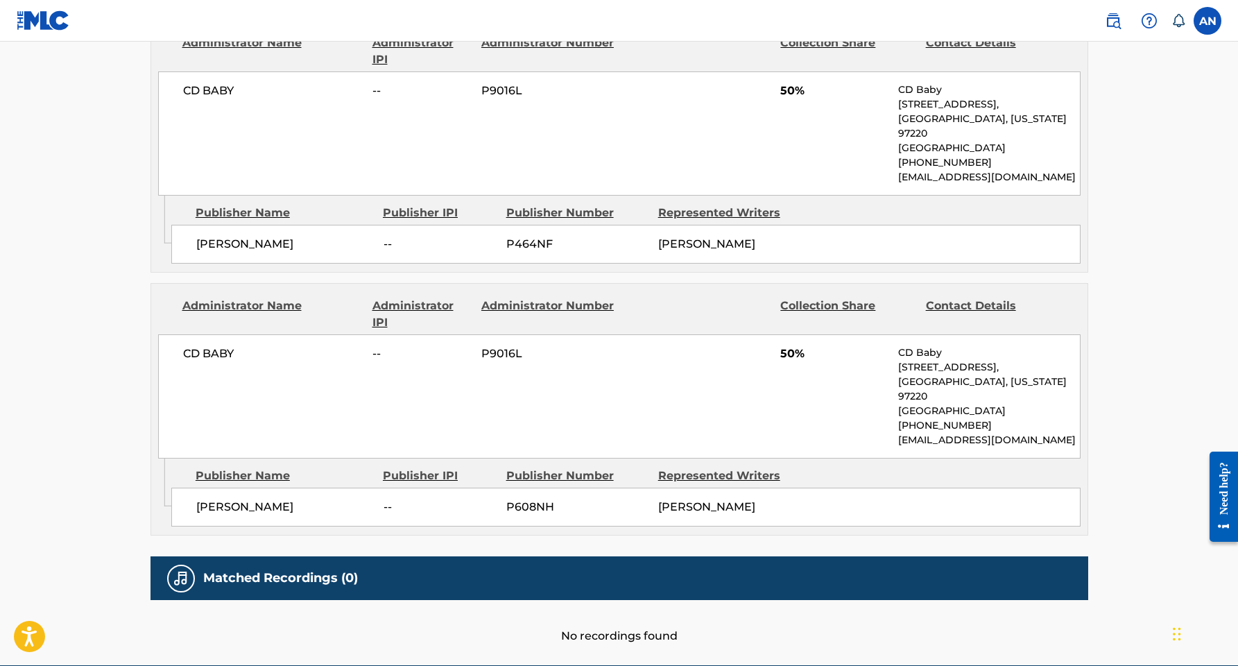
scroll to position [710, 0]
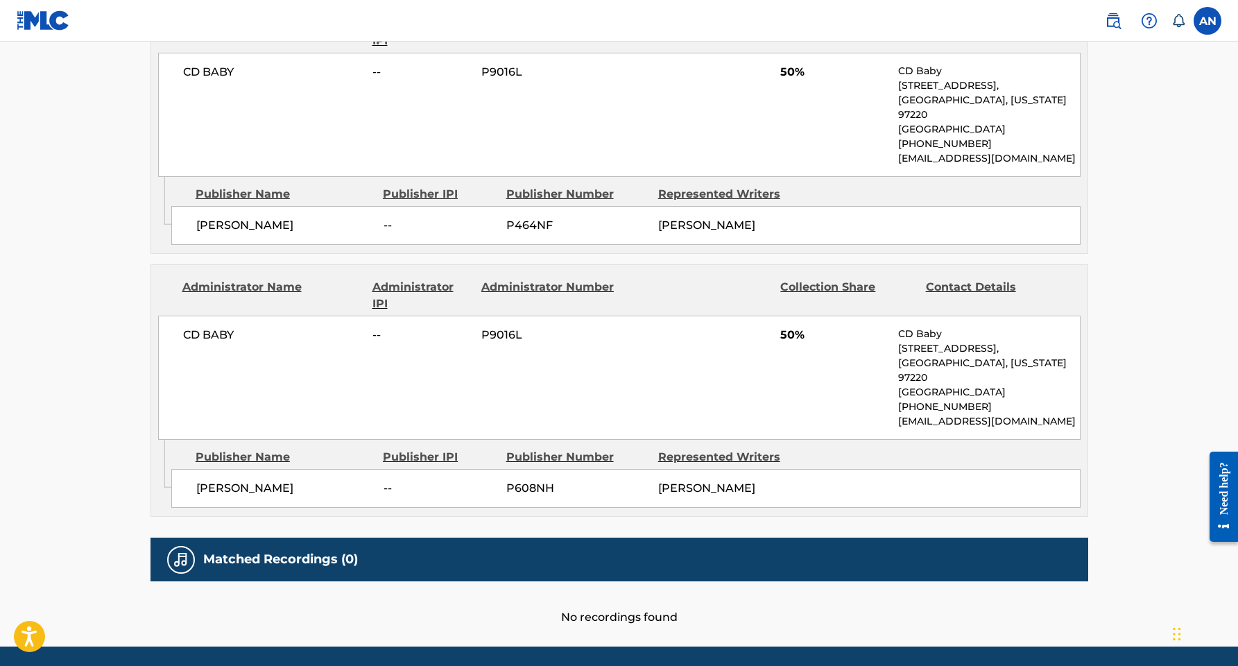
click at [291, 567] on h5 "Matched Recordings (0)" at bounding box center [280, 559] width 155 height 16
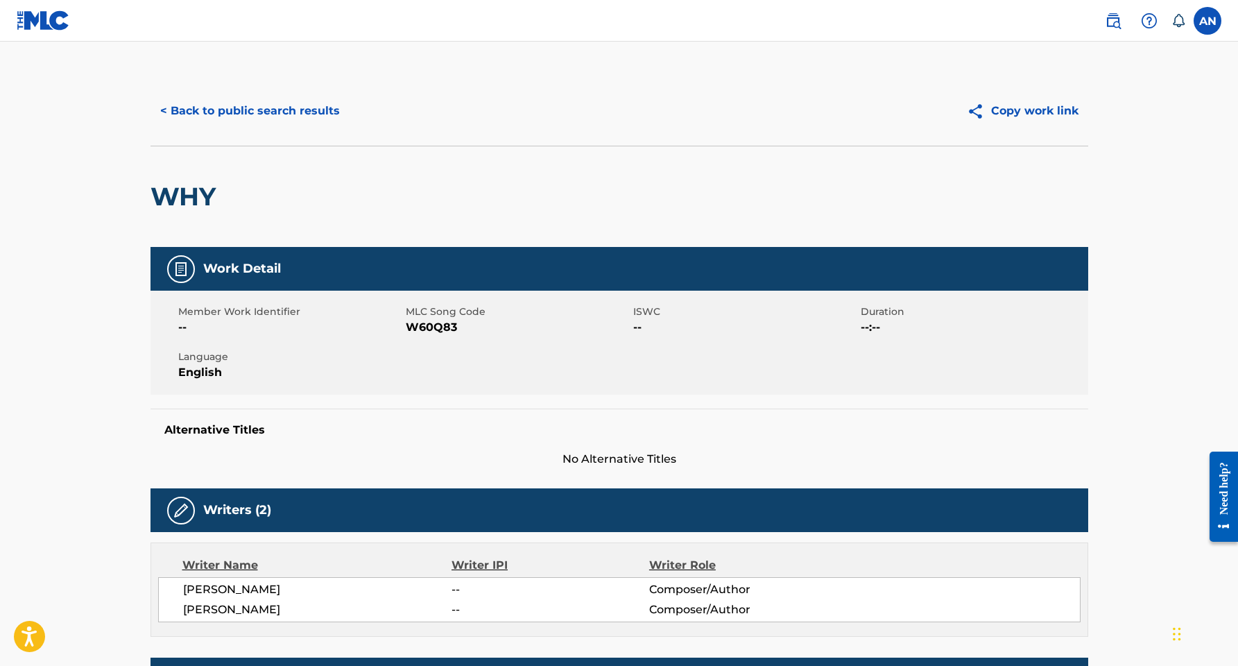
scroll to position [1, 0]
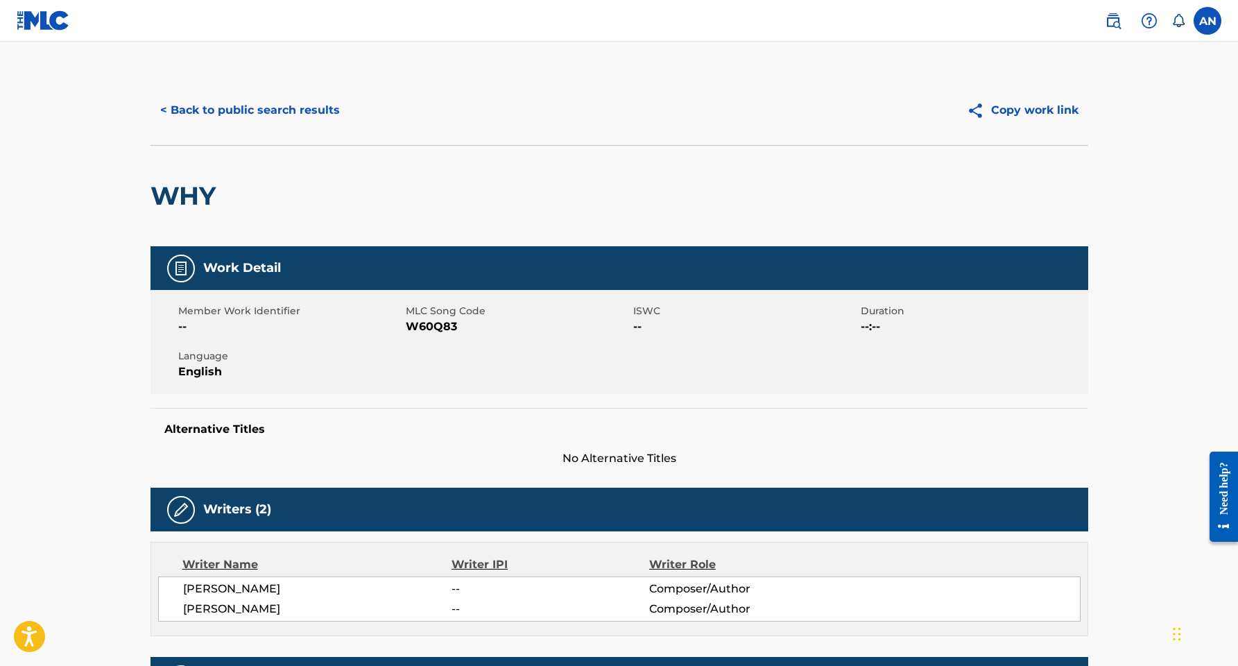
click at [1034, 101] on button "Copy work link" at bounding box center [1022, 110] width 131 height 35
click at [1009, 107] on button "Copy work link" at bounding box center [1022, 110] width 131 height 35
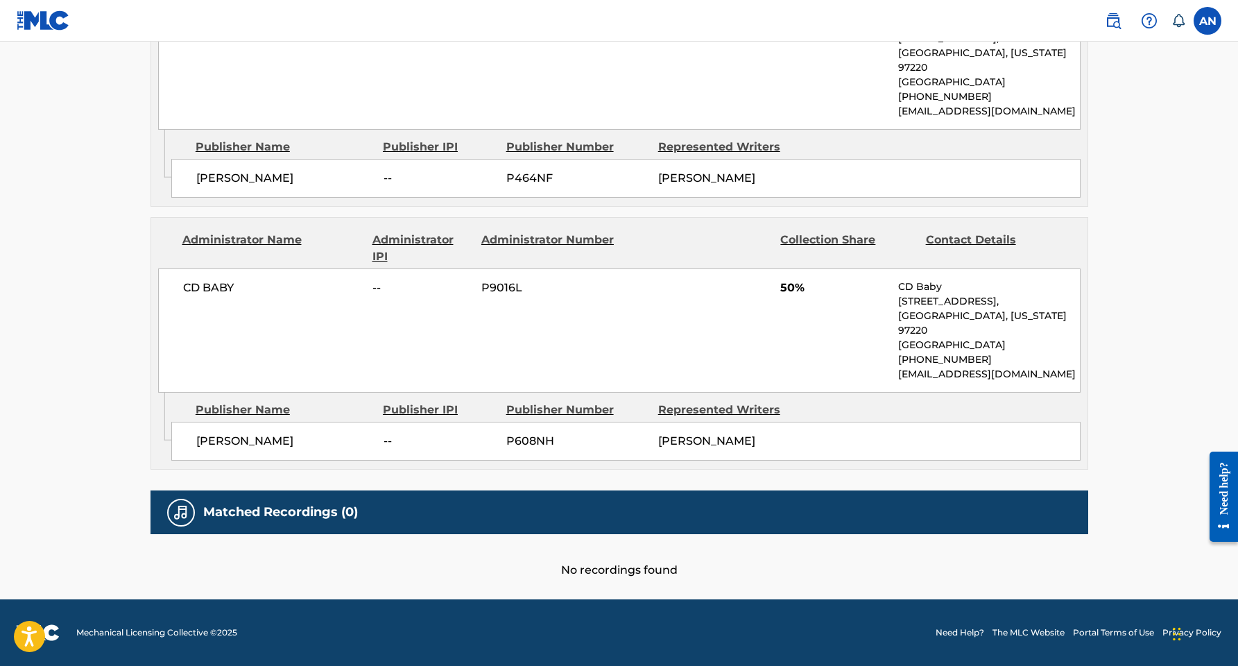
scroll to position [768, 0]
click at [523, 520] on div "Matched Recordings (0)" at bounding box center [620, 512] width 938 height 44
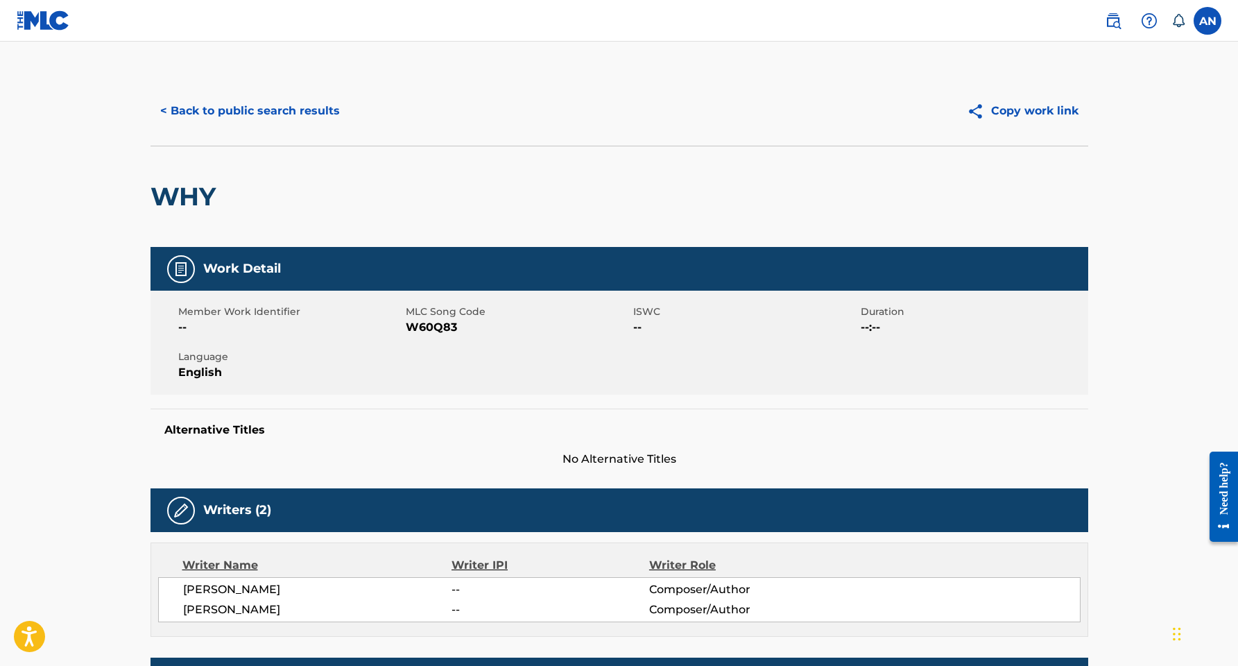
scroll to position [0, 0]
click at [210, 118] on button "< Back to public search results" at bounding box center [250, 111] width 199 height 35
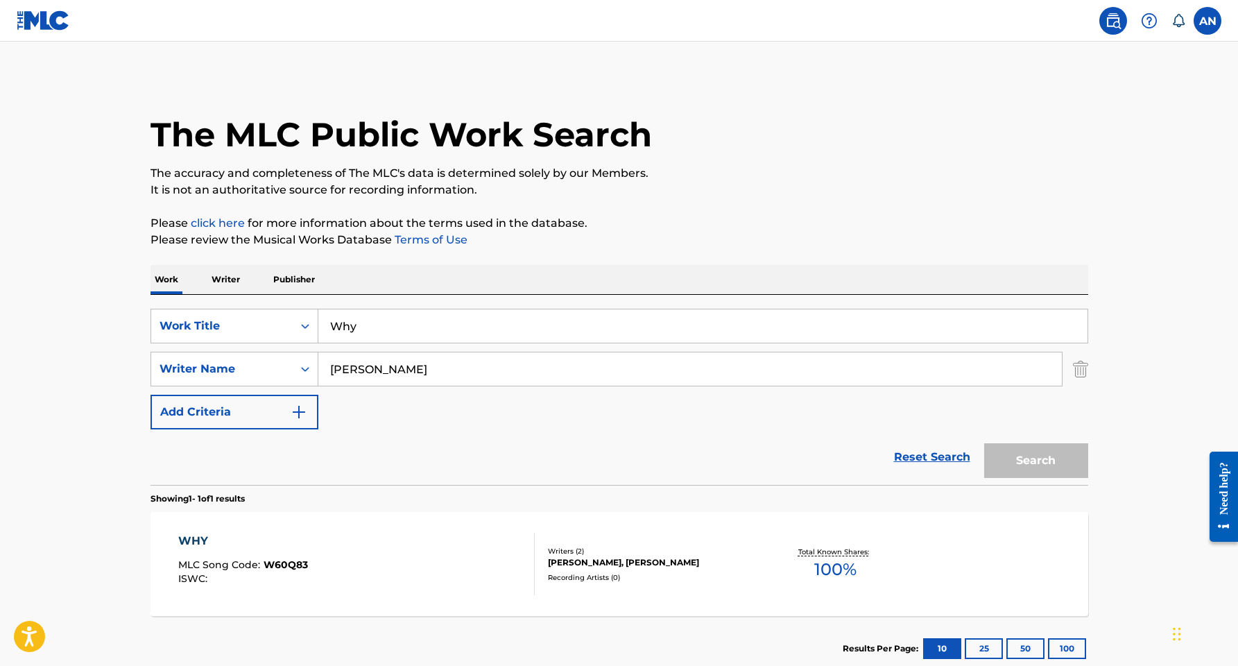
scroll to position [10, 0]
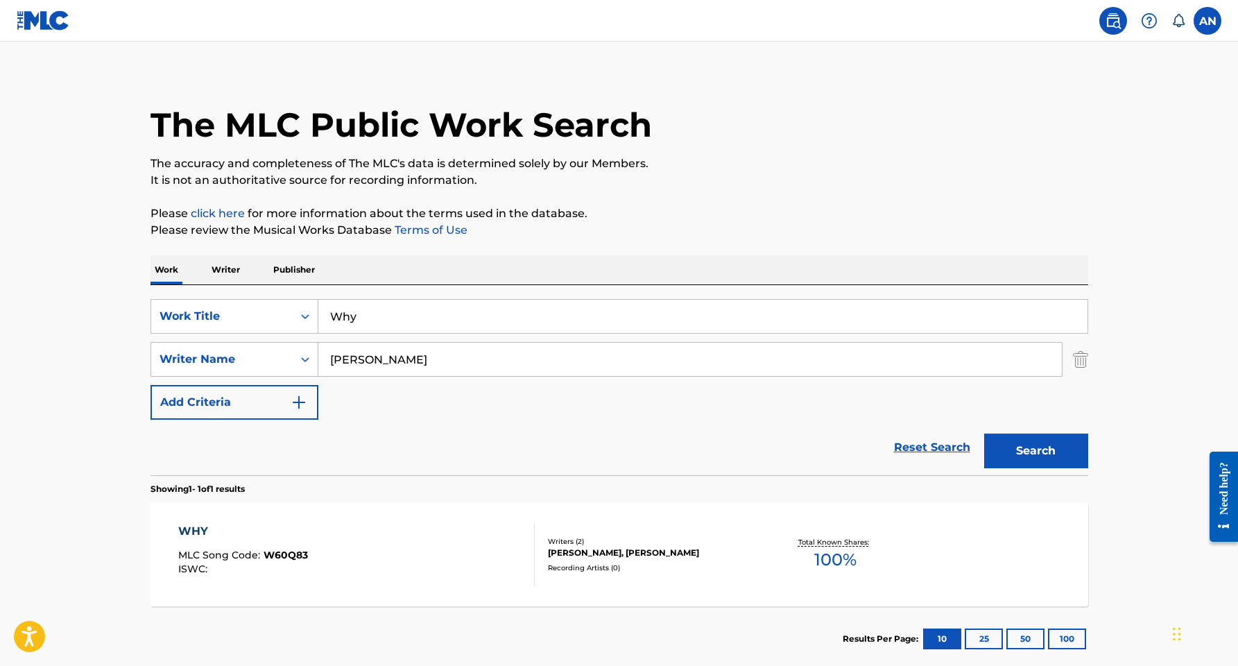
click at [348, 320] on input "Why" at bounding box center [702, 316] width 769 height 33
type input "... Blood"
click at [364, 364] on input "aleyna neivandt-brown" at bounding box center [690, 359] width 744 height 33
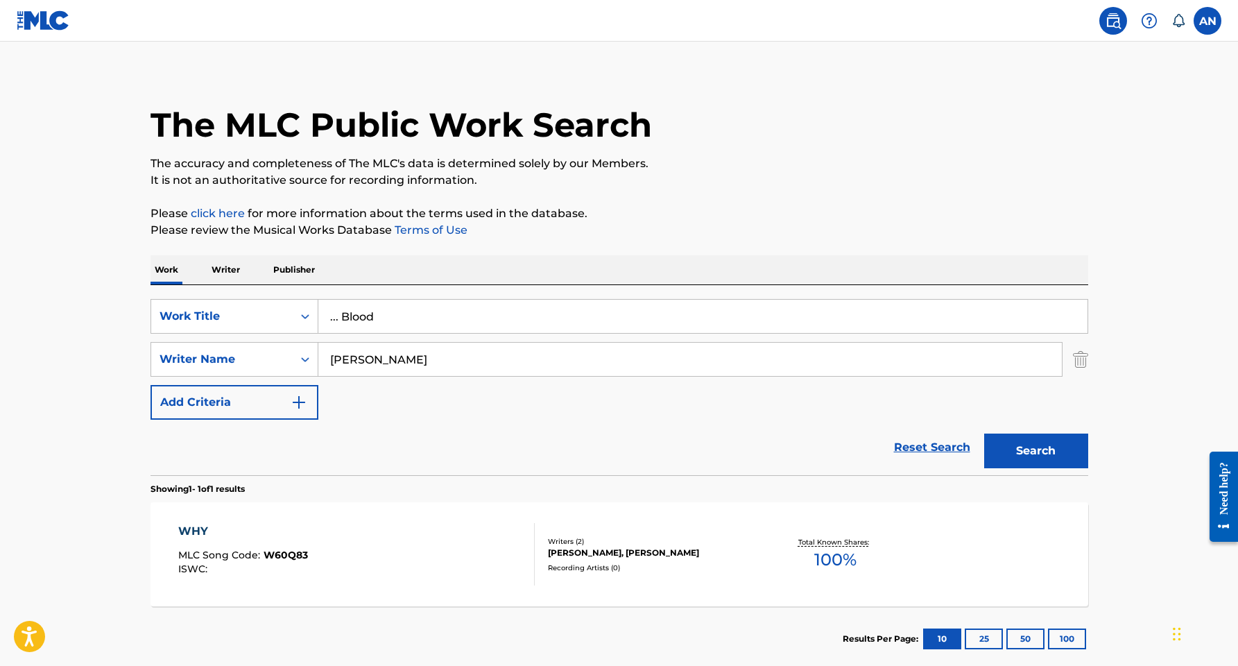
click at [1002, 449] on button "Search" at bounding box center [1036, 451] width 104 height 35
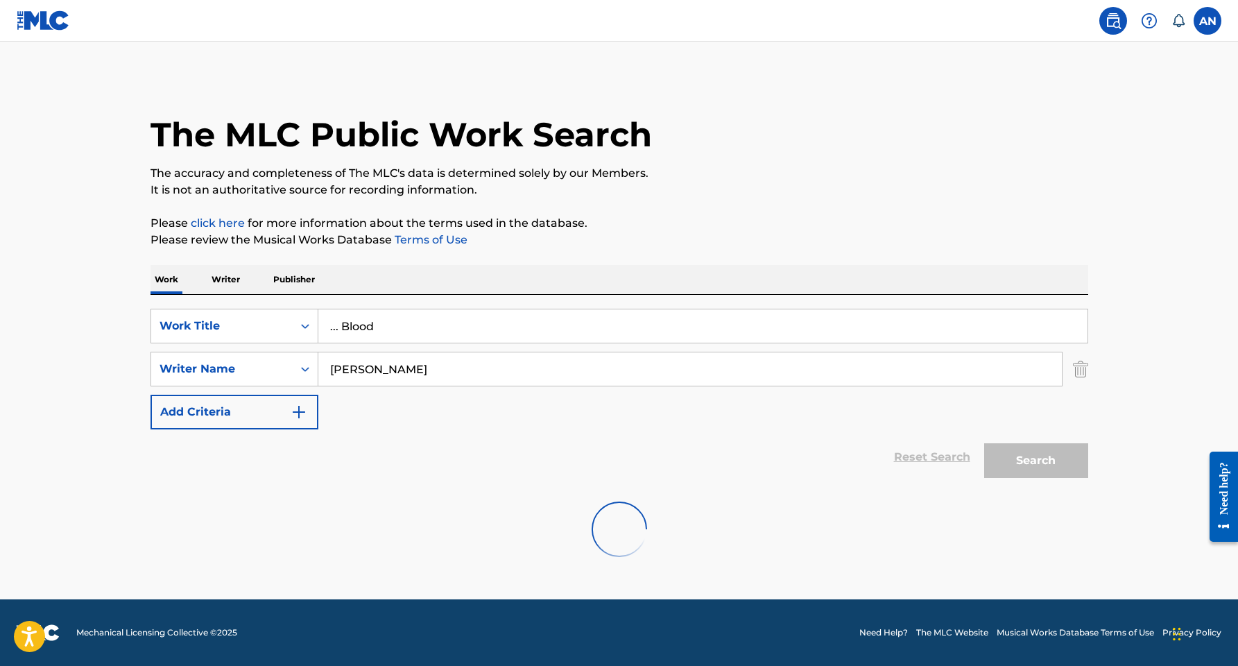
scroll to position [0, 0]
click at [413, 364] on input "aleyna neivandt-brown" at bounding box center [690, 368] width 744 height 33
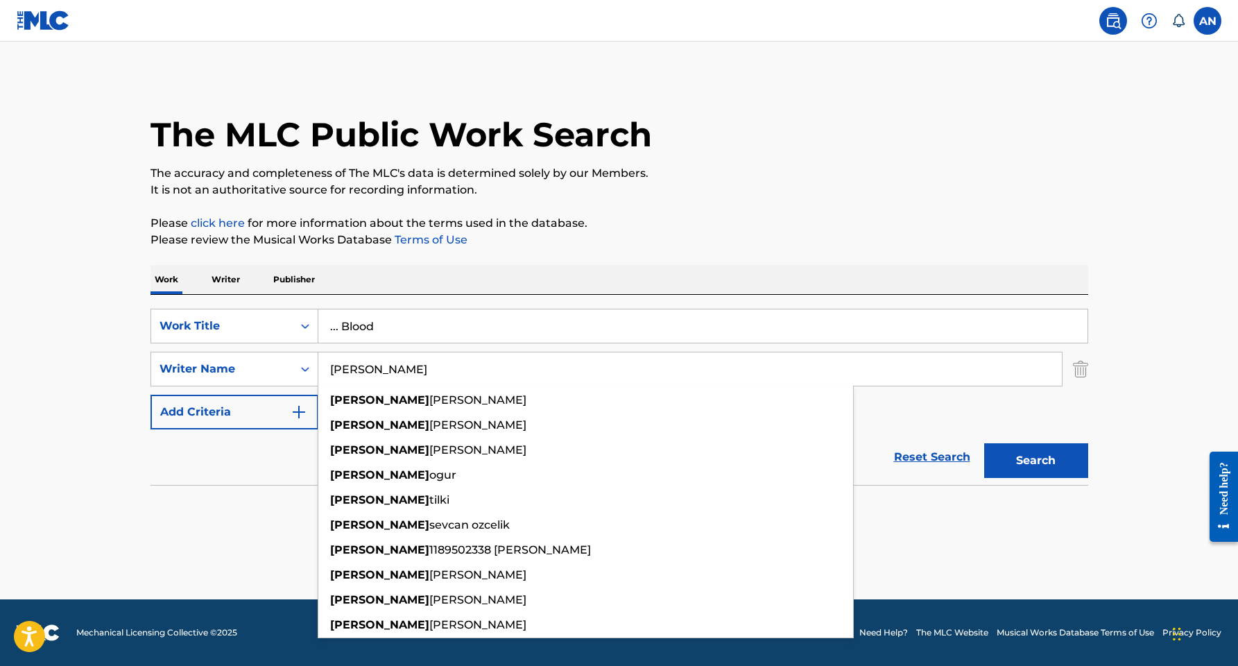
click at [1036, 461] on button "Search" at bounding box center [1036, 460] width 104 height 35
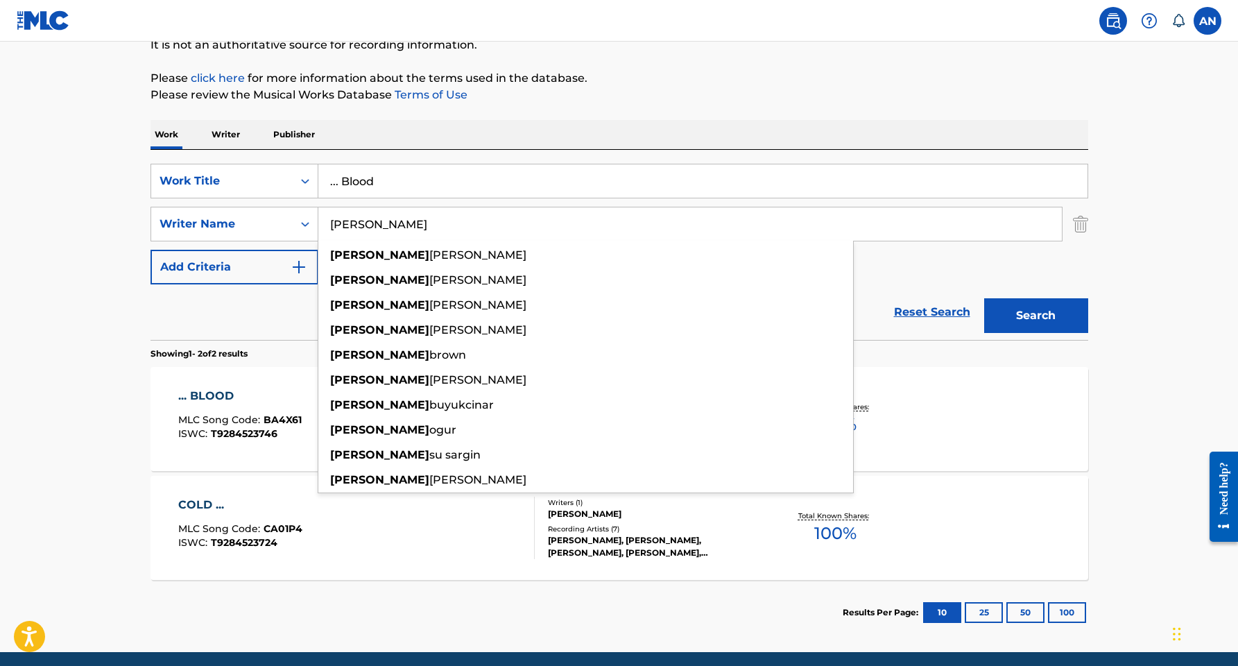
scroll to position [146, 0]
type input "[PERSON_NAME]"
click at [212, 397] on div "... BLOOD" at bounding box center [239, 395] width 123 height 17
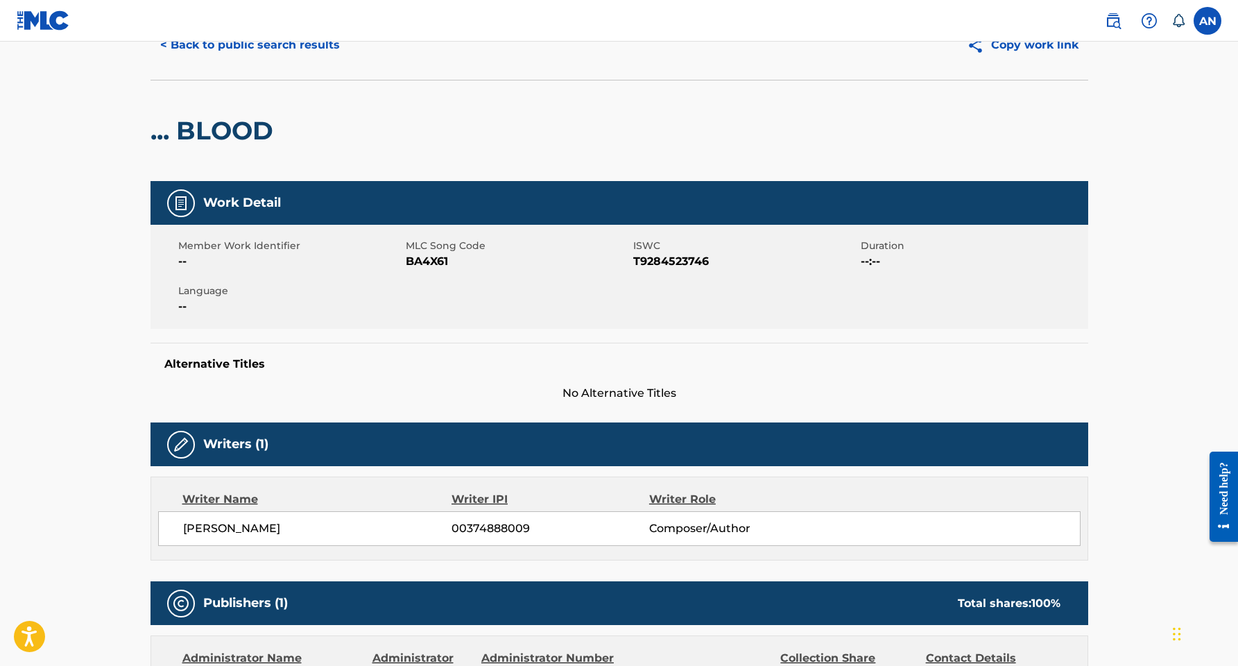
scroll to position [65, 0]
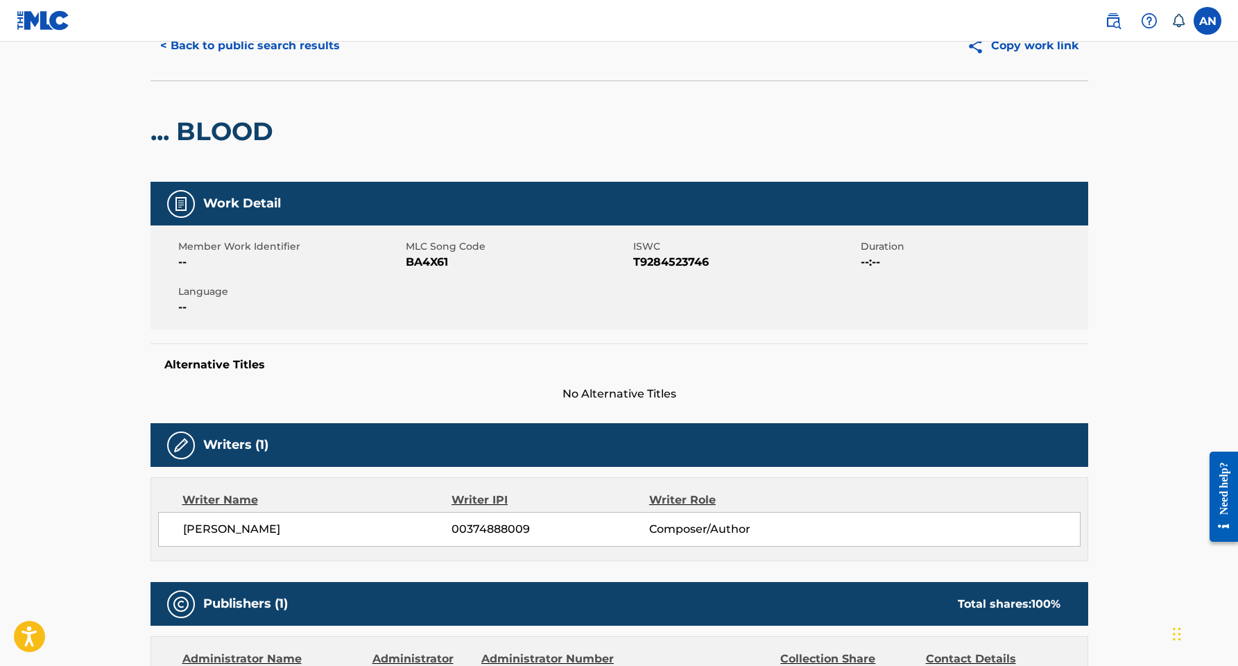
click at [218, 51] on button "< Back to public search results" at bounding box center [250, 45] width 199 height 35
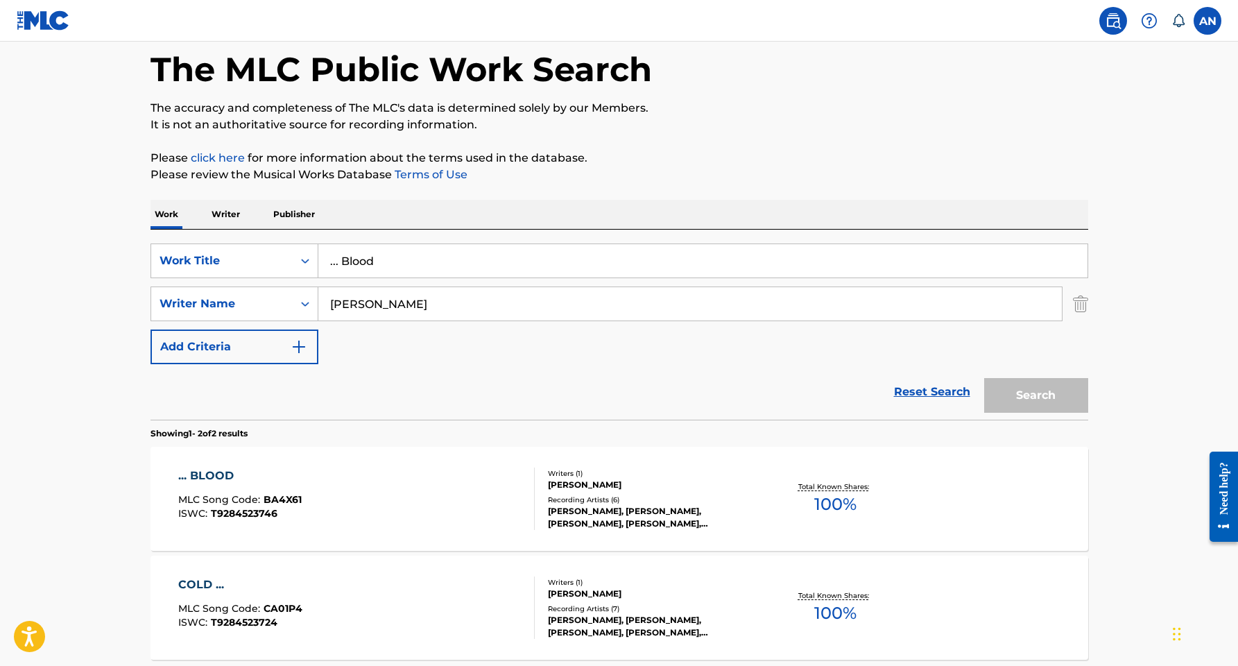
scroll to position [119, 0]
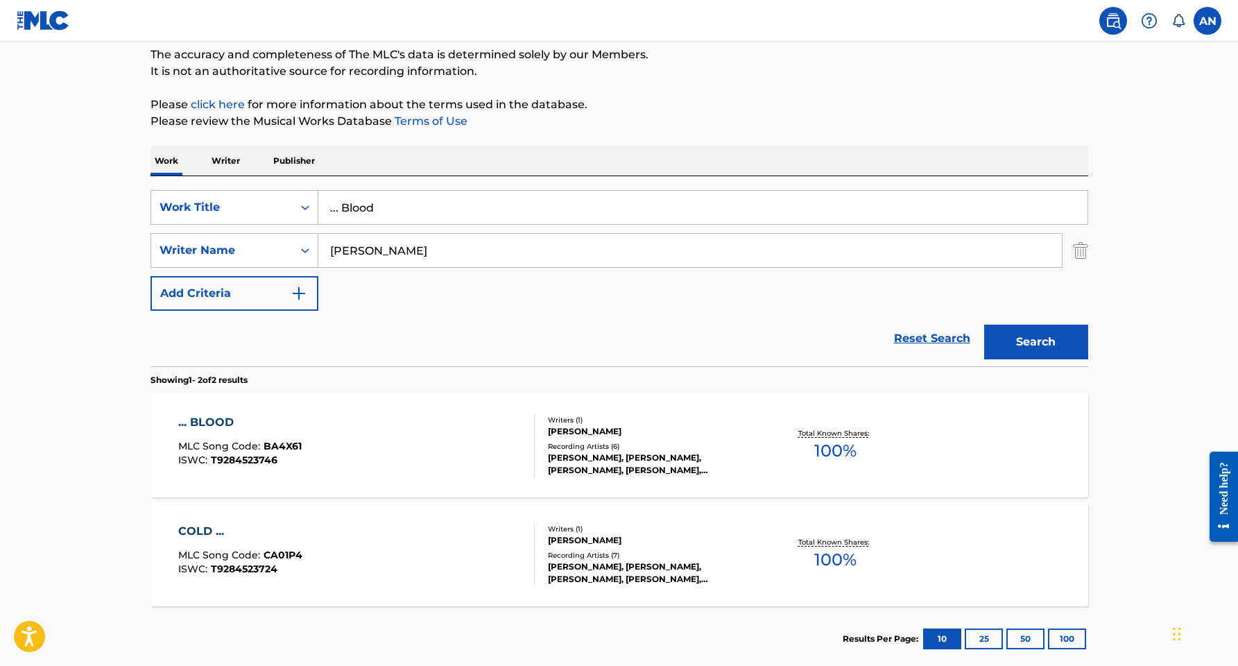
click at [350, 205] on input "... Blood" at bounding box center [702, 207] width 769 height 33
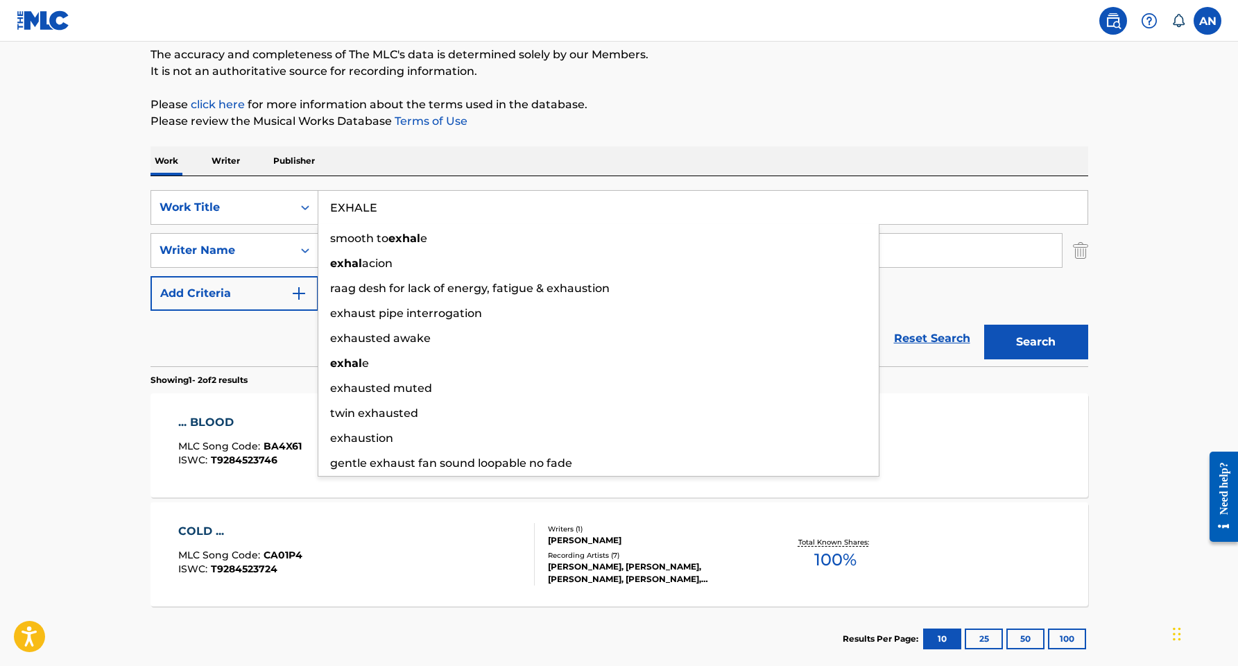
type input "EXHALE"
click at [1036, 342] on button "Search" at bounding box center [1036, 342] width 104 height 35
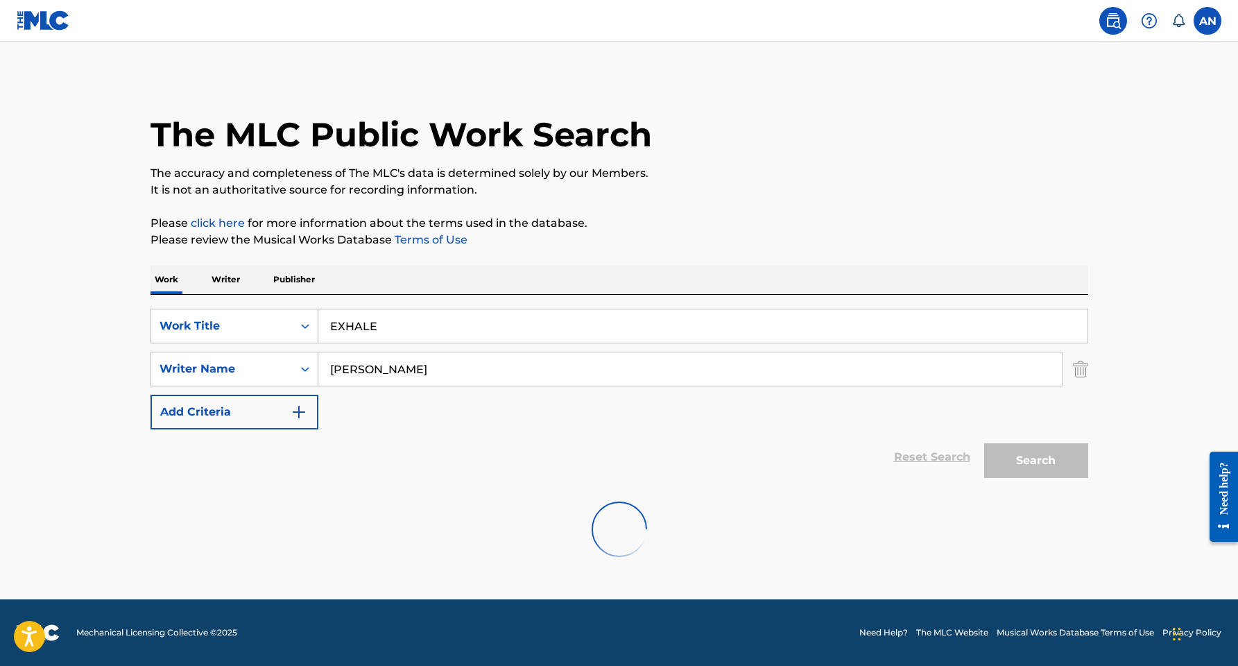
scroll to position [0, 0]
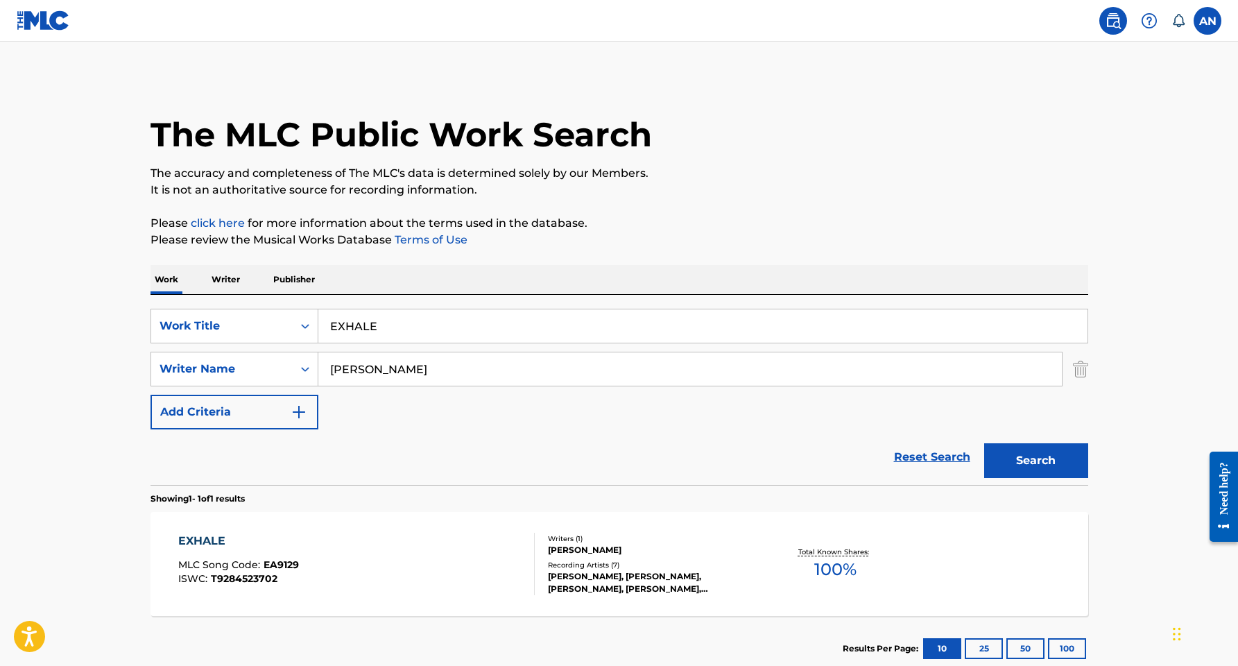
click at [403, 548] on div "EXHALE MLC Song Code : EA9129 ISWC : T9284523702" at bounding box center [356, 564] width 357 height 62
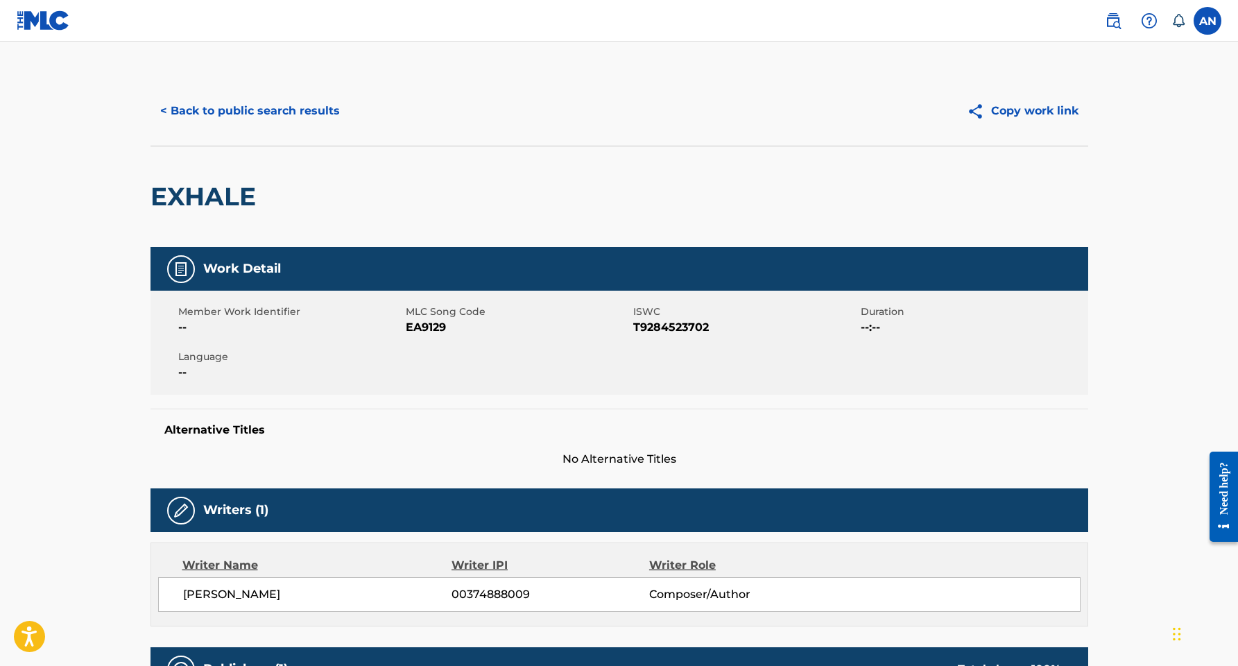
click at [1023, 119] on button "Copy work link" at bounding box center [1022, 111] width 131 height 35
click at [297, 114] on button "< Back to public search results" at bounding box center [250, 111] width 199 height 35
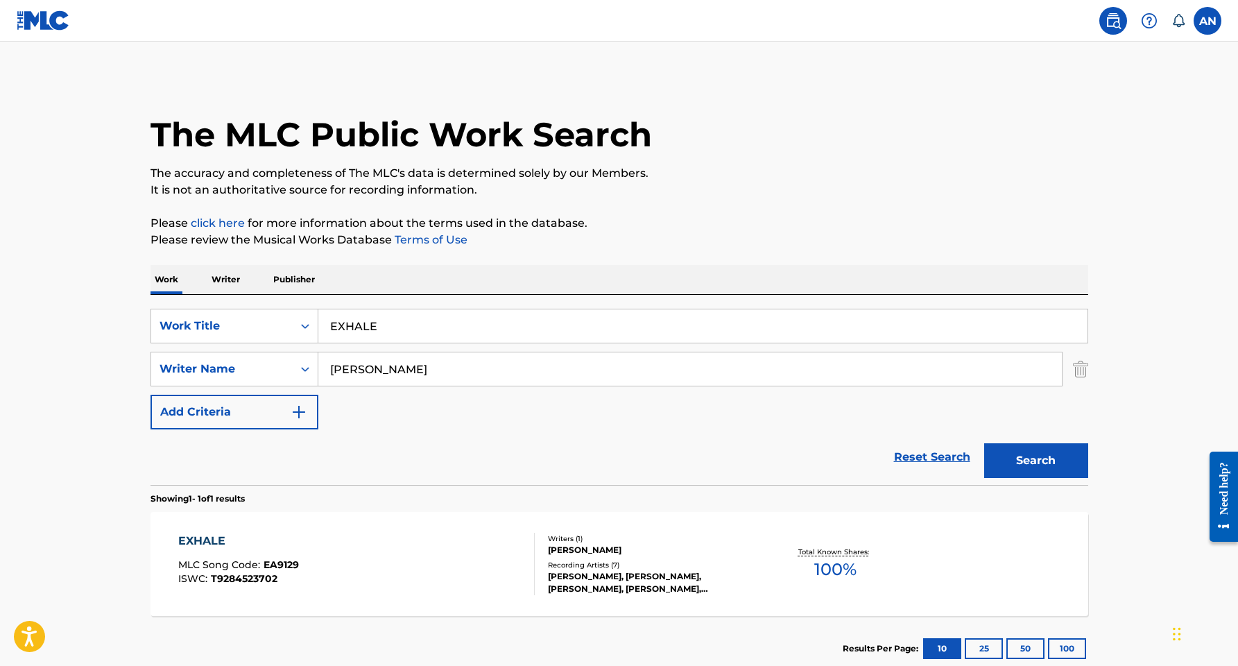
click at [220, 288] on p "Writer" at bounding box center [225, 279] width 37 height 29
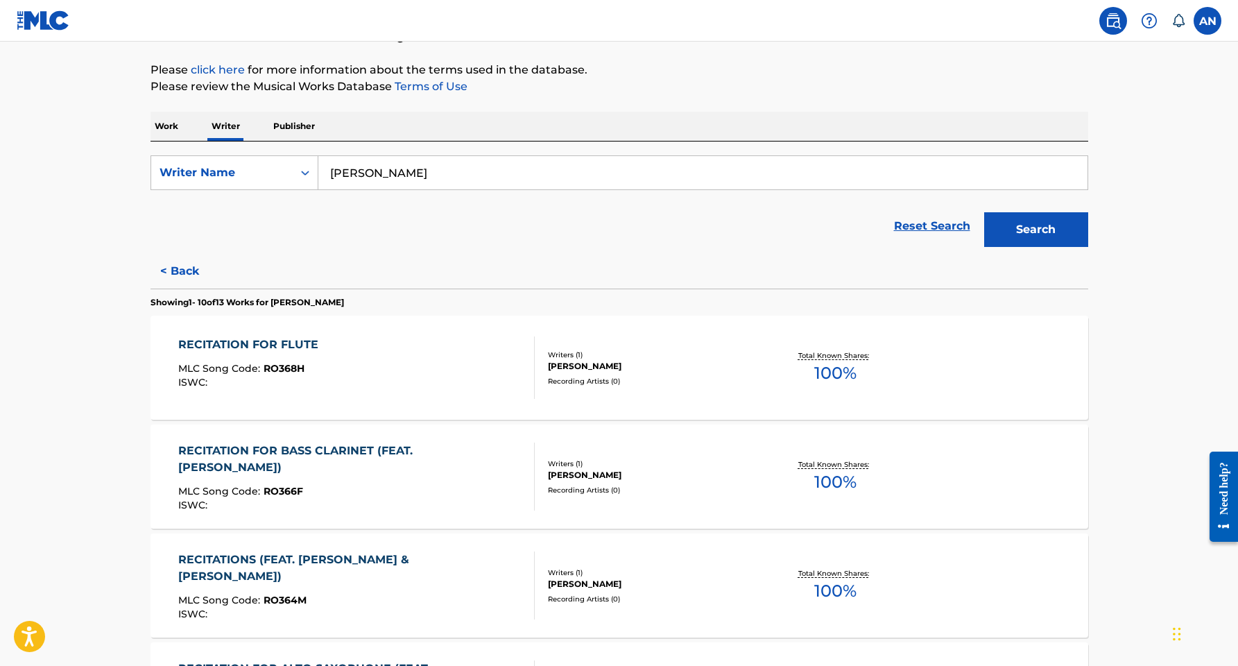
scroll to position [154, 0]
click at [570, 367] on div "ALEYNA BROWN" at bounding box center [652, 365] width 209 height 12
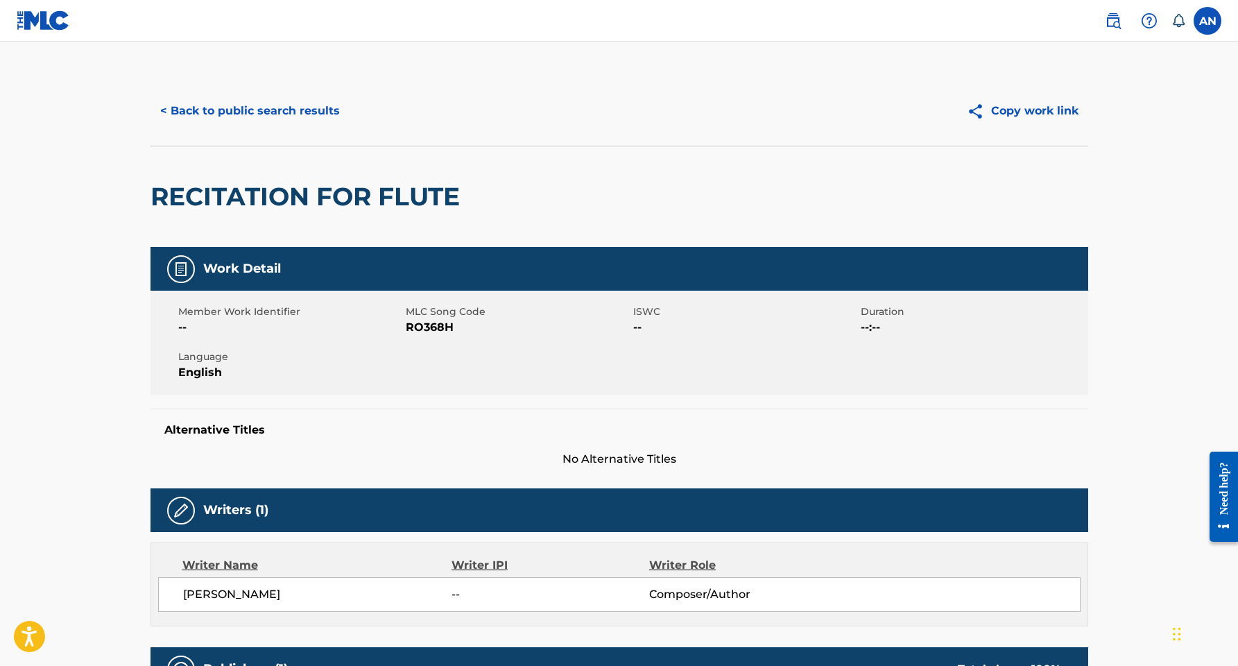
click at [1054, 114] on button "Copy work link" at bounding box center [1022, 111] width 131 height 35
click at [1024, 116] on button "Copy work link" at bounding box center [1022, 111] width 131 height 35
click at [1027, 112] on button "Copy work link" at bounding box center [1022, 111] width 131 height 35
click at [275, 115] on button "< Back to public search results" at bounding box center [250, 111] width 199 height 35
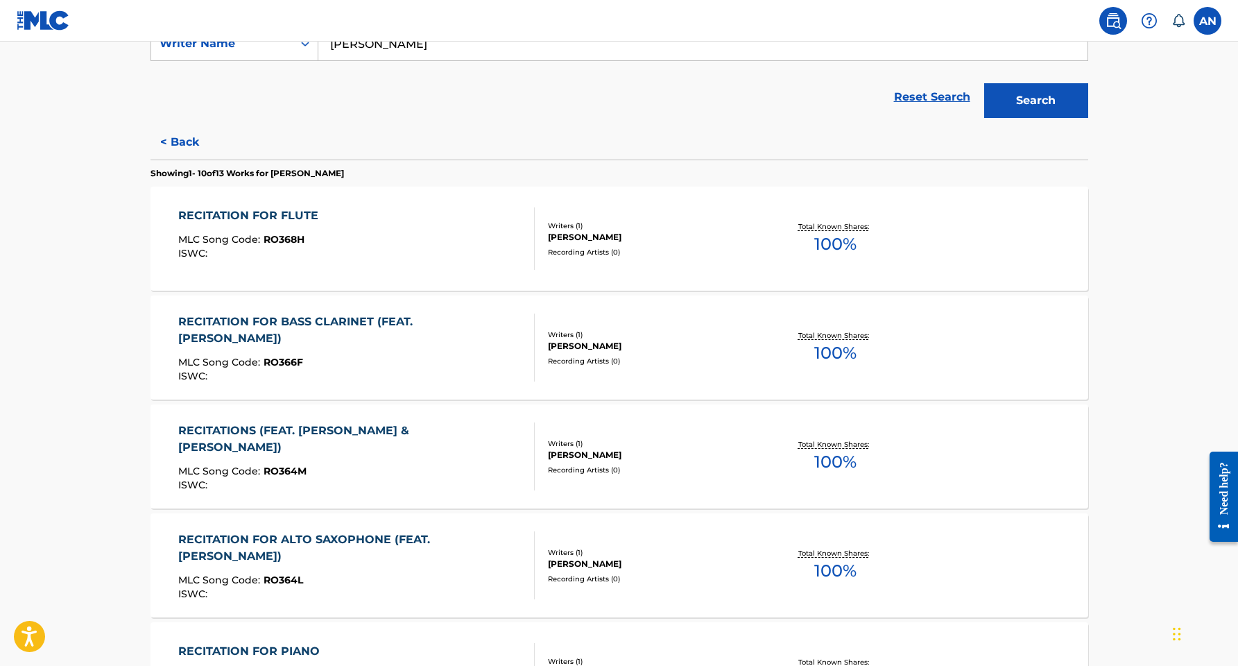
scroll to position [283, 0]
click at [567, 345] on div "ALEYNA BROWN" at bounding box center [652, 345] width 209 height 12
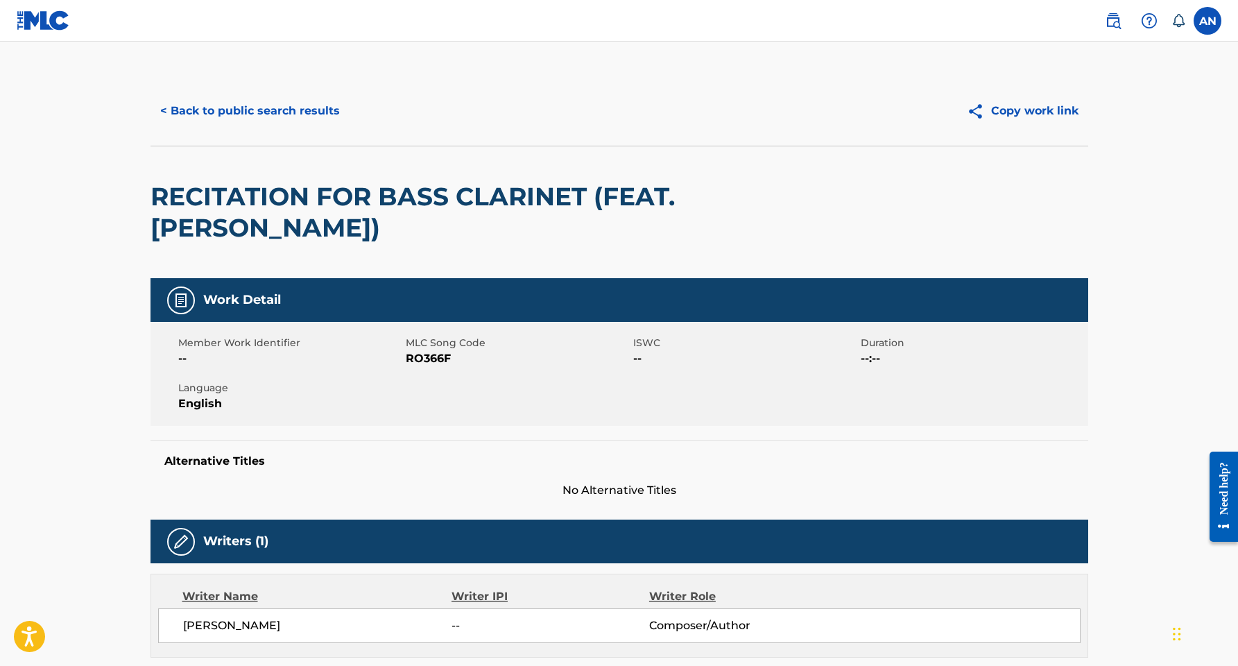
click at [252, 103] on button "< Back to public search results" at bounding box center [250, 111] width 199 height 35
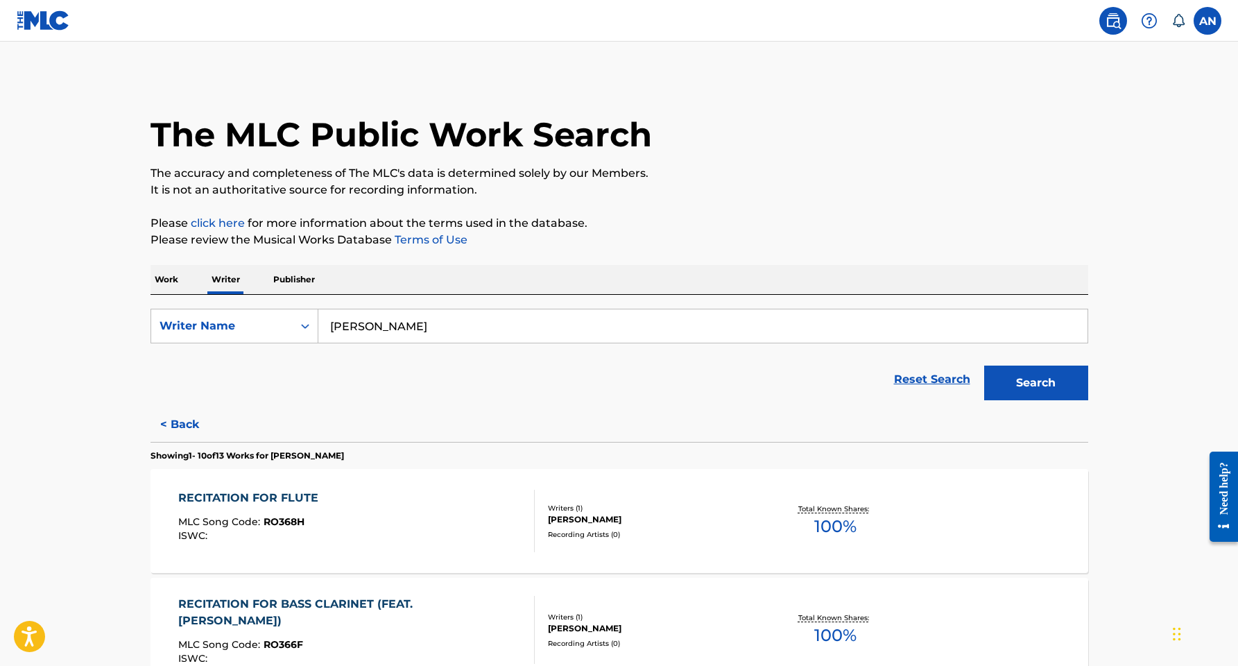
click at [262, 503] on div "RECITATION FOR FLUTE" at bounding box center [251, 498] width 147 height 17
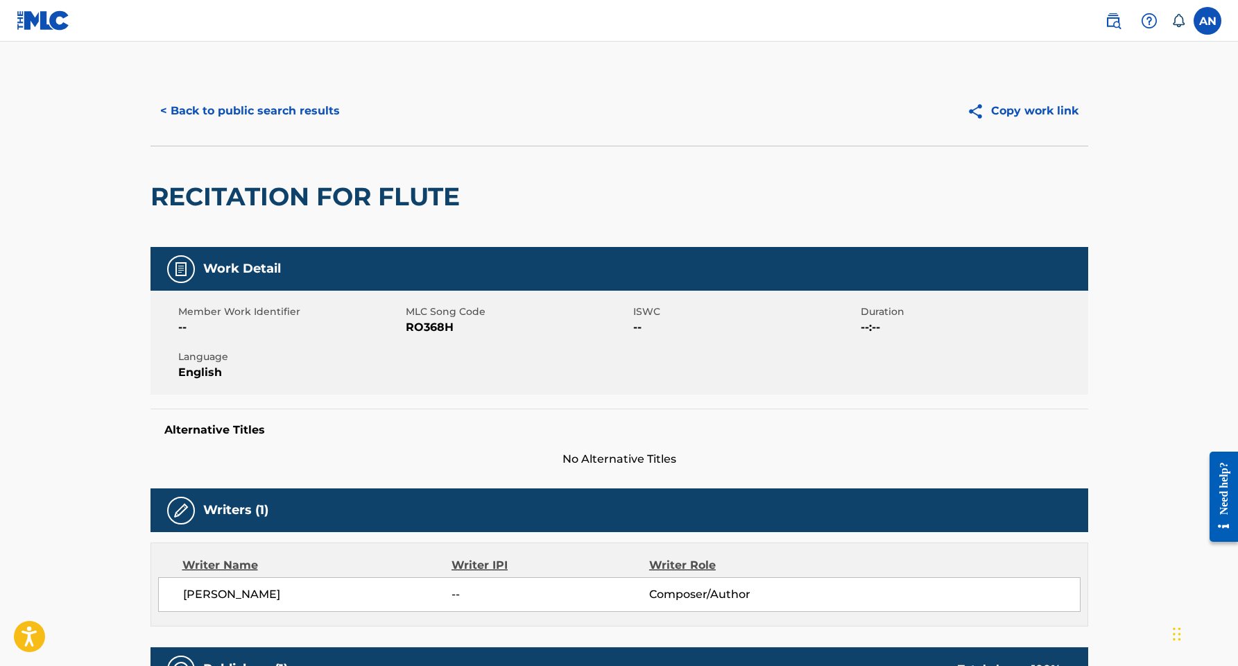
click at [278, 106] on button "< Back to public search results" at bounding box center [250, 111] width 199 height 35
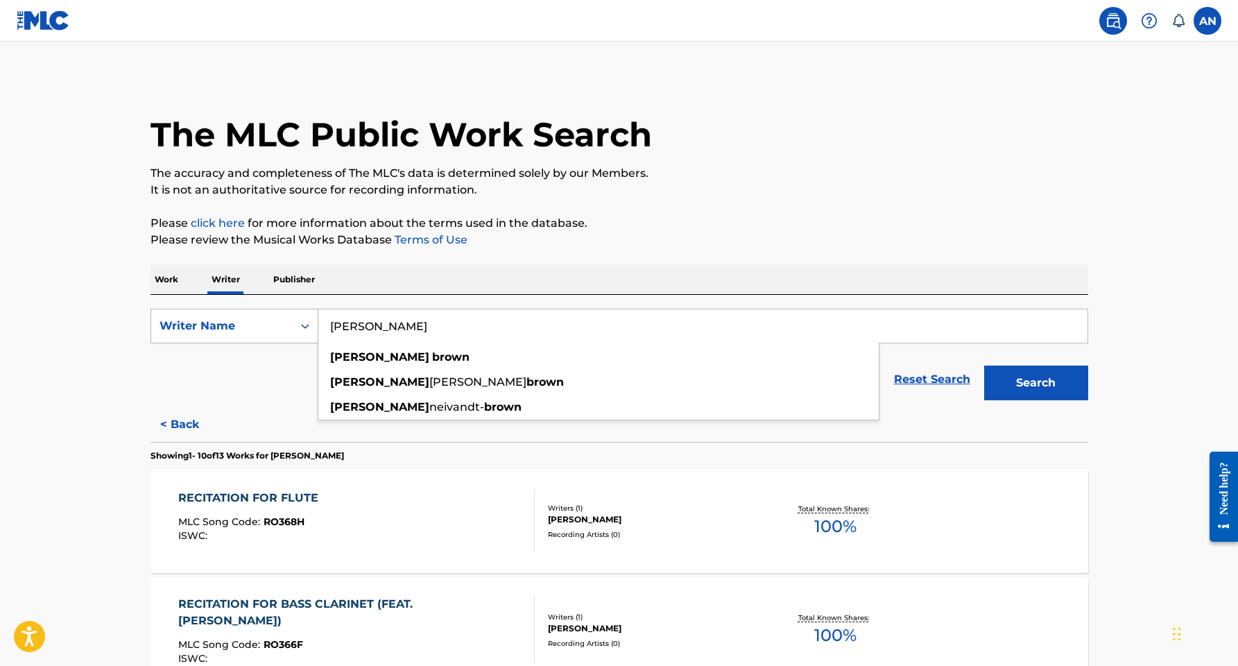
drag, startPoint x: 456, startPoint y: 329, endPoint x: 315, endPoint y: 318, distance: 141.3
click at [315, 318] on div "SearchWithCriteriac547af1f-a22b-4a67-91a1-f9f48cbab73e Writer Name aleyna brown…" at bounding box center [620, 326] width 938 height 35
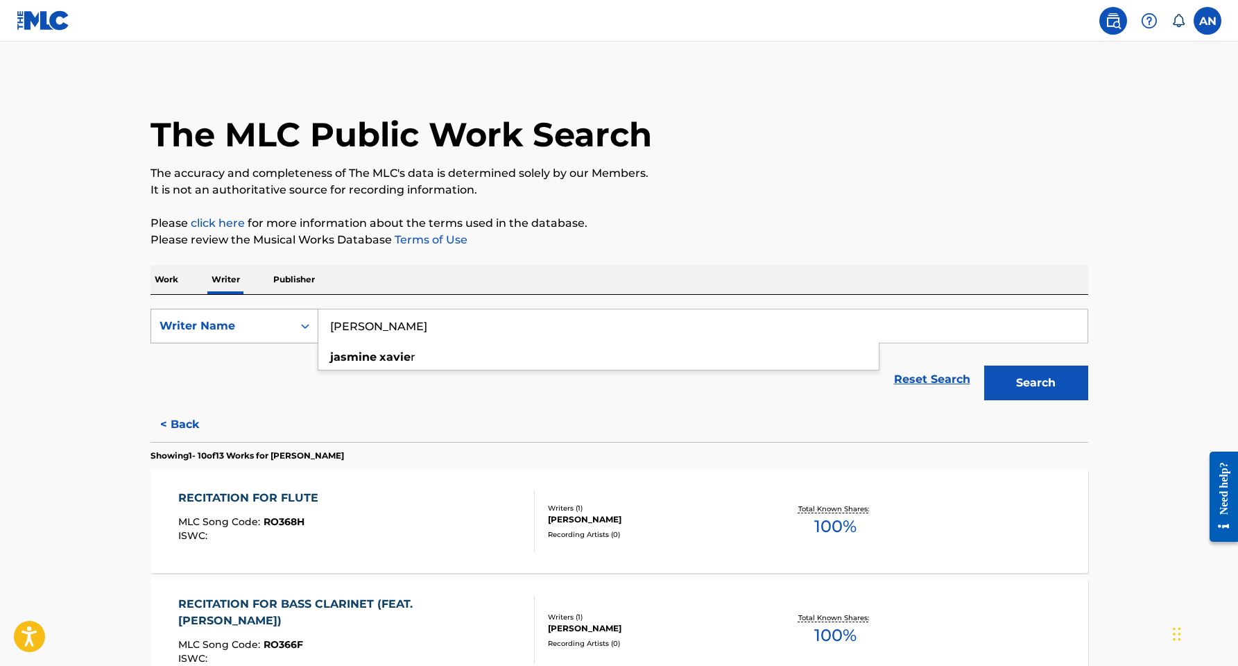
click at [1036, 383] on button "Search" at bounding box center [1036, 383] width 104 height 35
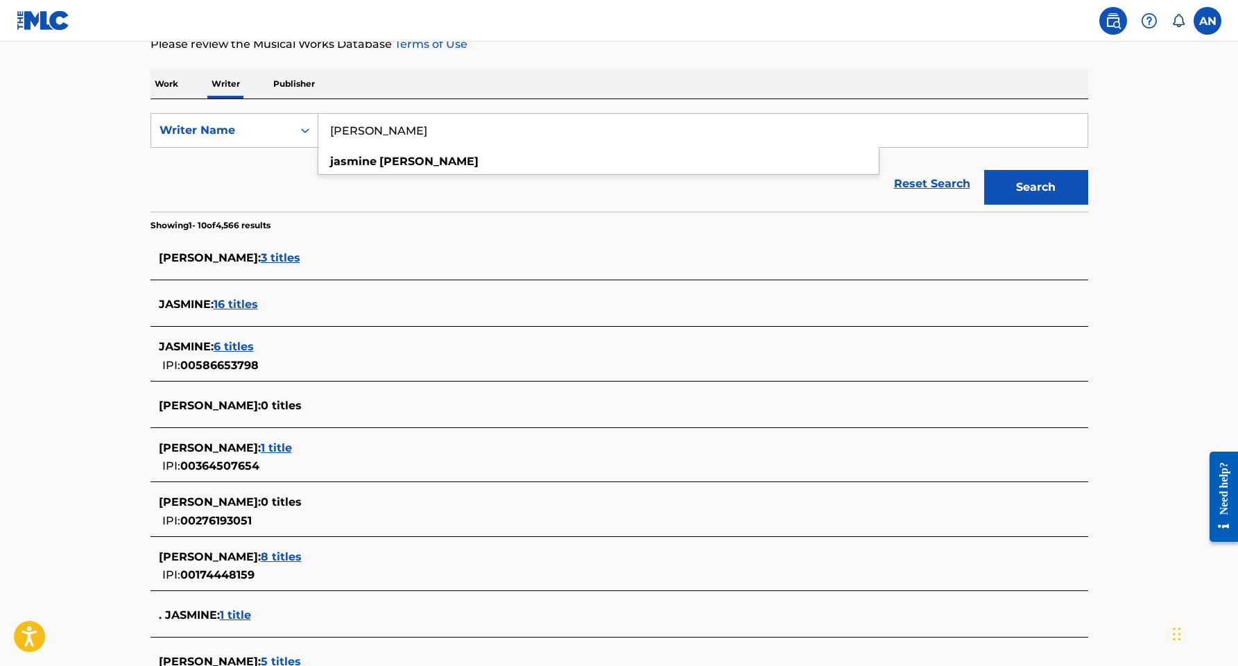
scroll to position [197, 0]
type input "jasmine Xavier"
click at [245, 303] on span "16 titles" at bounding box center [236, 302] width 44 height 13
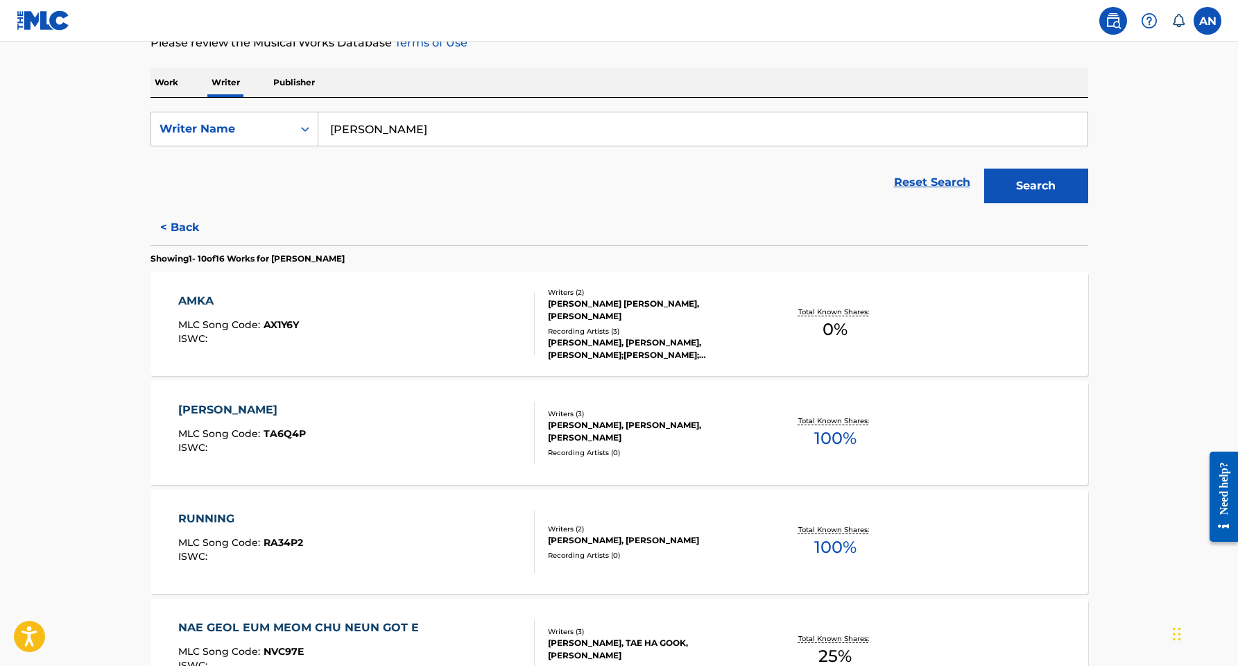
click at [166, 77] on p "Work" at bounding box center [167, 82] width 32 height 29
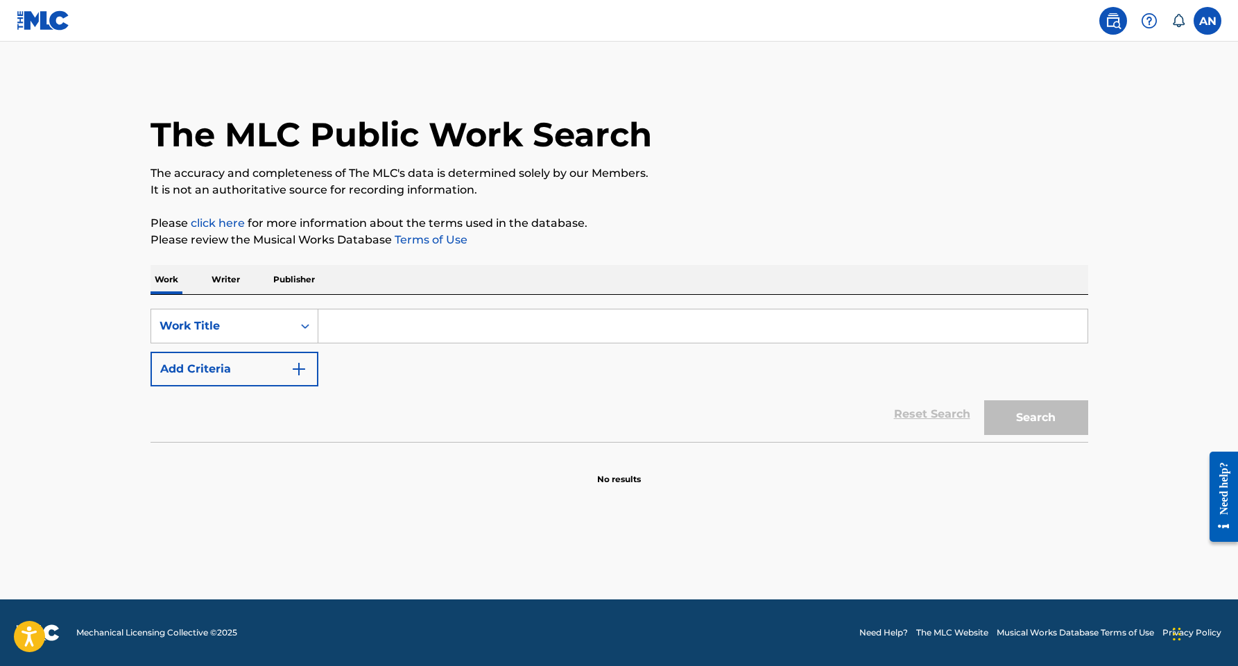
click at [338, 336] on input "Search Form" at bounding box center [702, 325] width 769 height 33
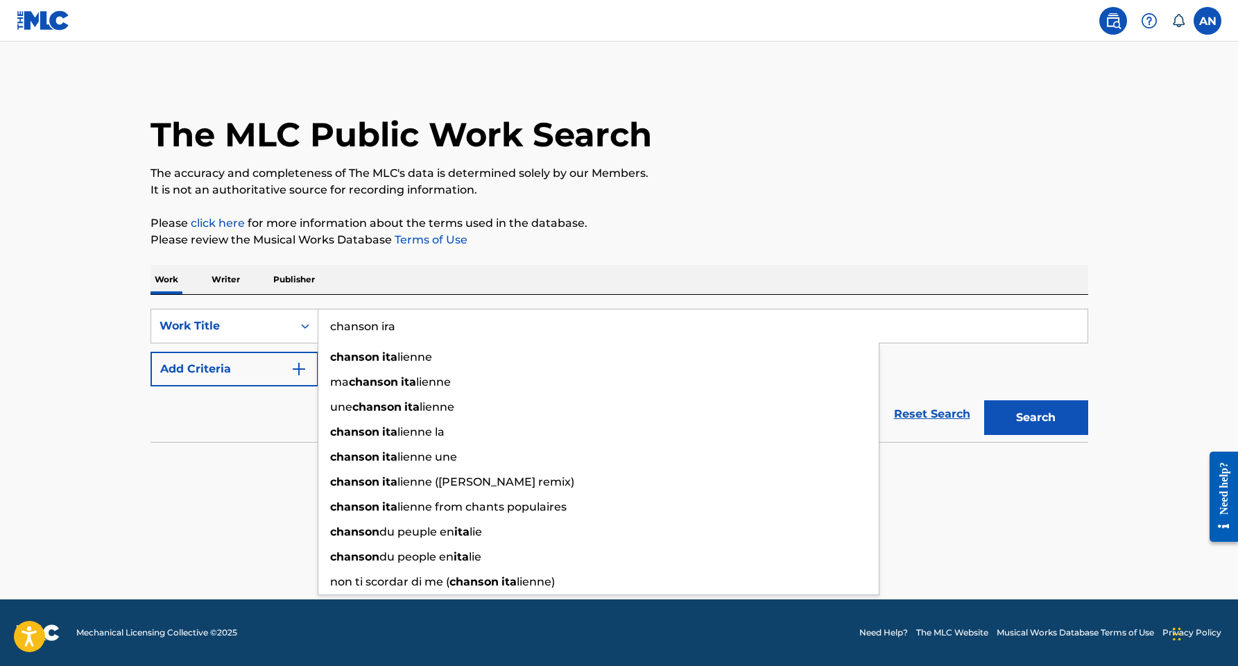
drag, startPoint x: 338, startPoint y: 336, endPoint x: 360, endPoint y: 481, distance: 146.7
click at [360, 481] on strong "chanson" at bounding box center [354, 481] width 49 height 13
type input "chanson italienne (aleyna remix)"
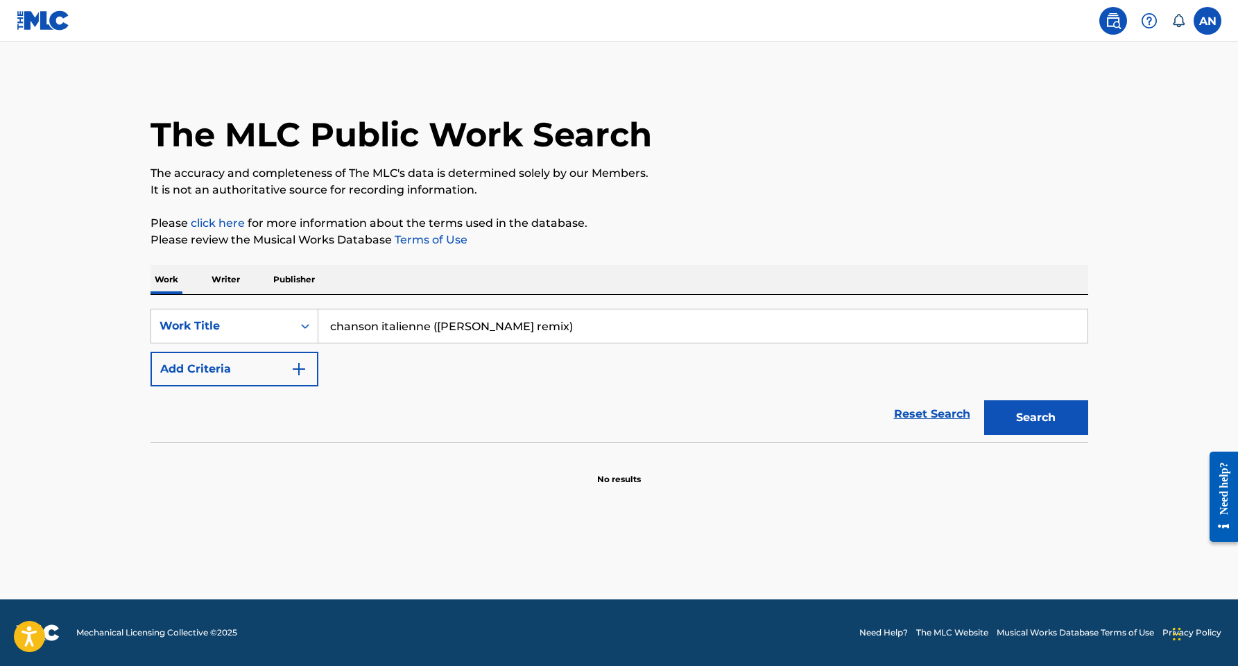
click at [1059, 425] on button "Search" at bounding box center [1036, 417] width 104 height 35
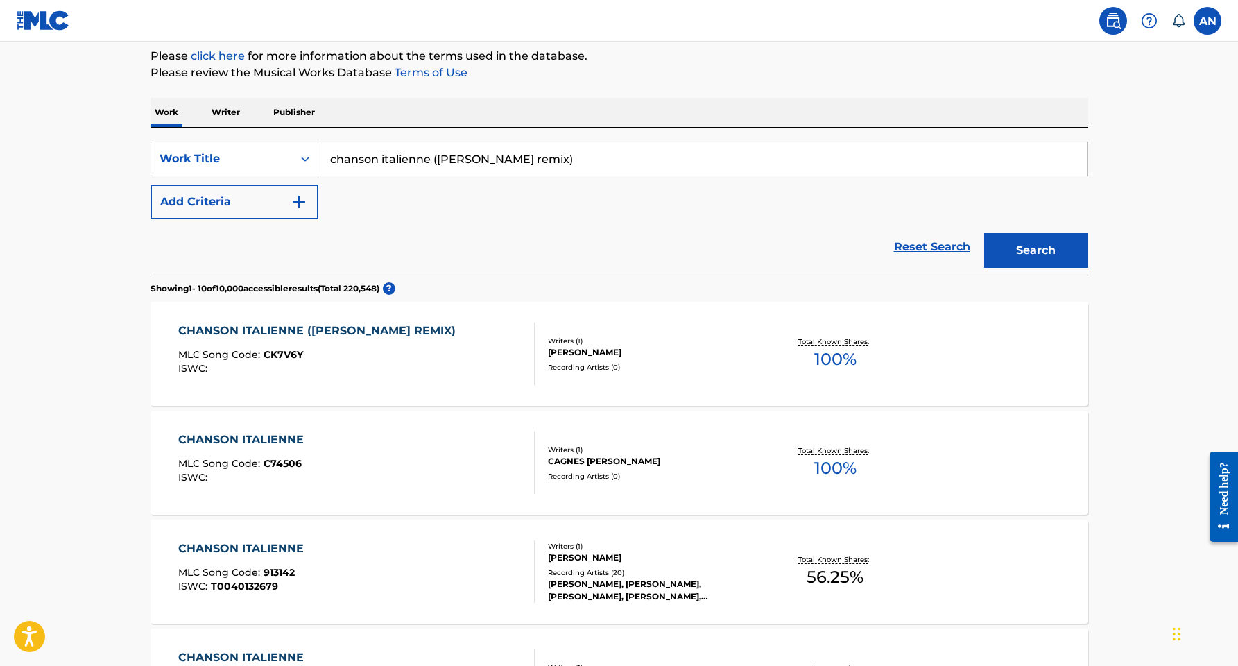
scroll to position [195, 0]
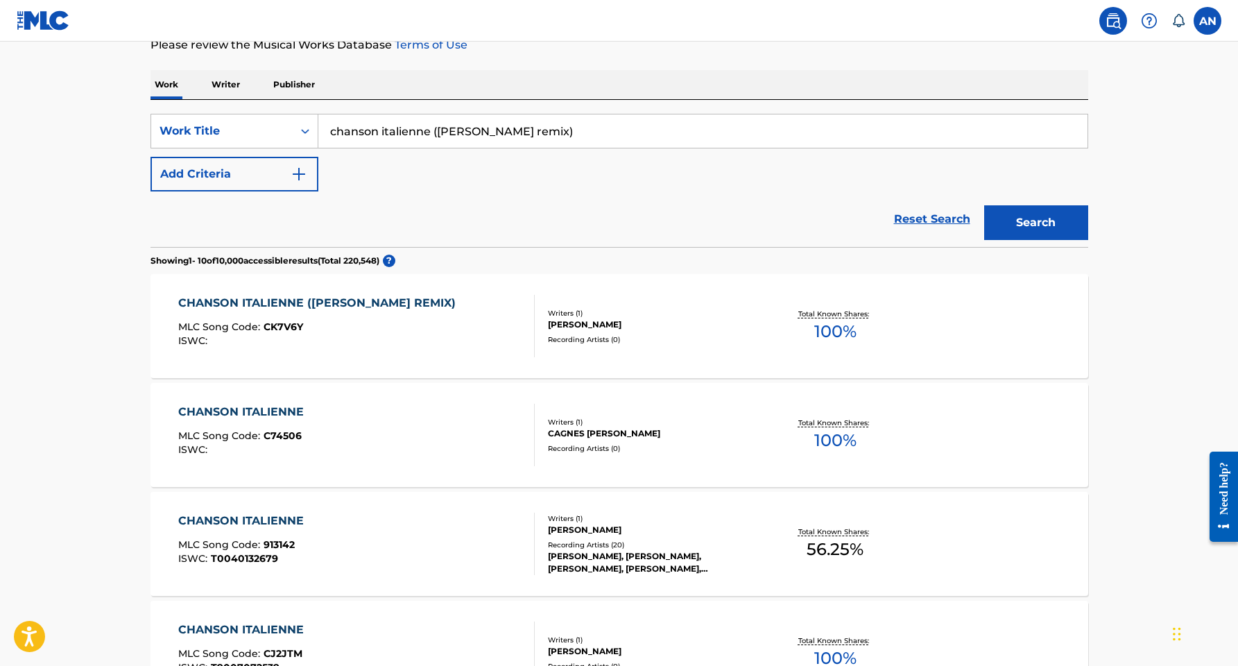
click at [610, 325] on div "ALEYNA NEIVANDT-BROWN" at bounding box center [652, 324] width 209 height 12
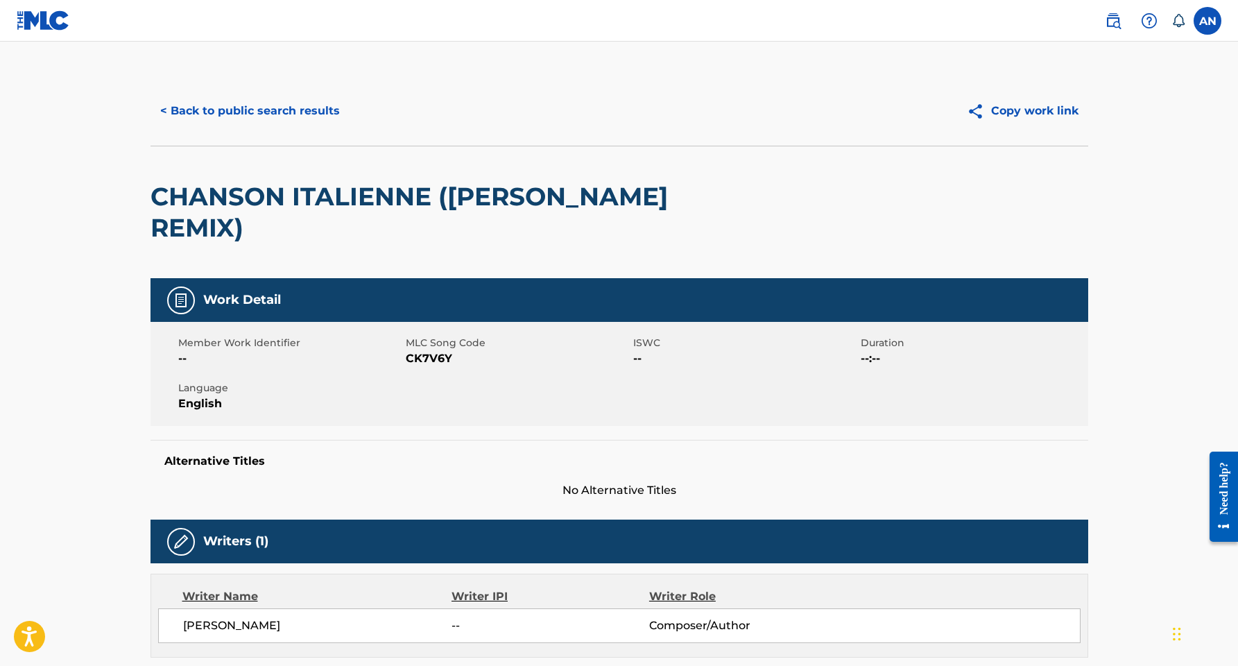
click at [236, 114] on button "< Back to public search results" at bounding box center [250, 111] width 199 height 35
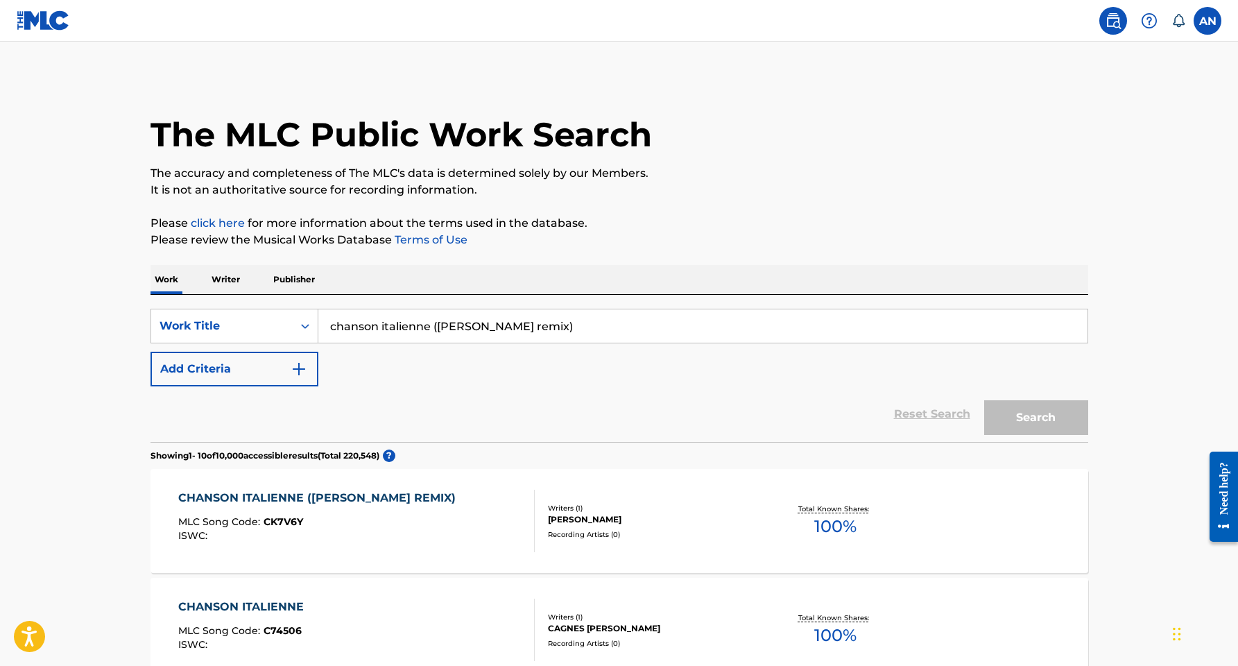
scroll to position [195, 0]
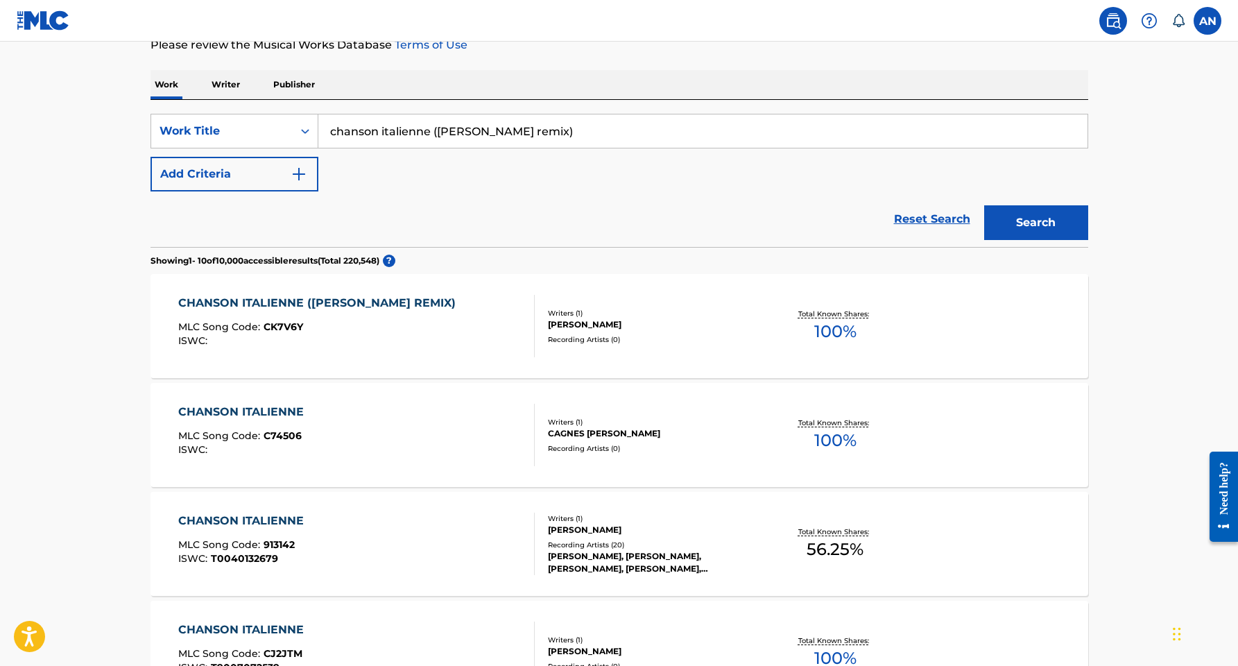
click at [582, 325] on div "ALEYNA NEIVANDT-BROWN" at bounding box center [652, 324] width 209 height 12
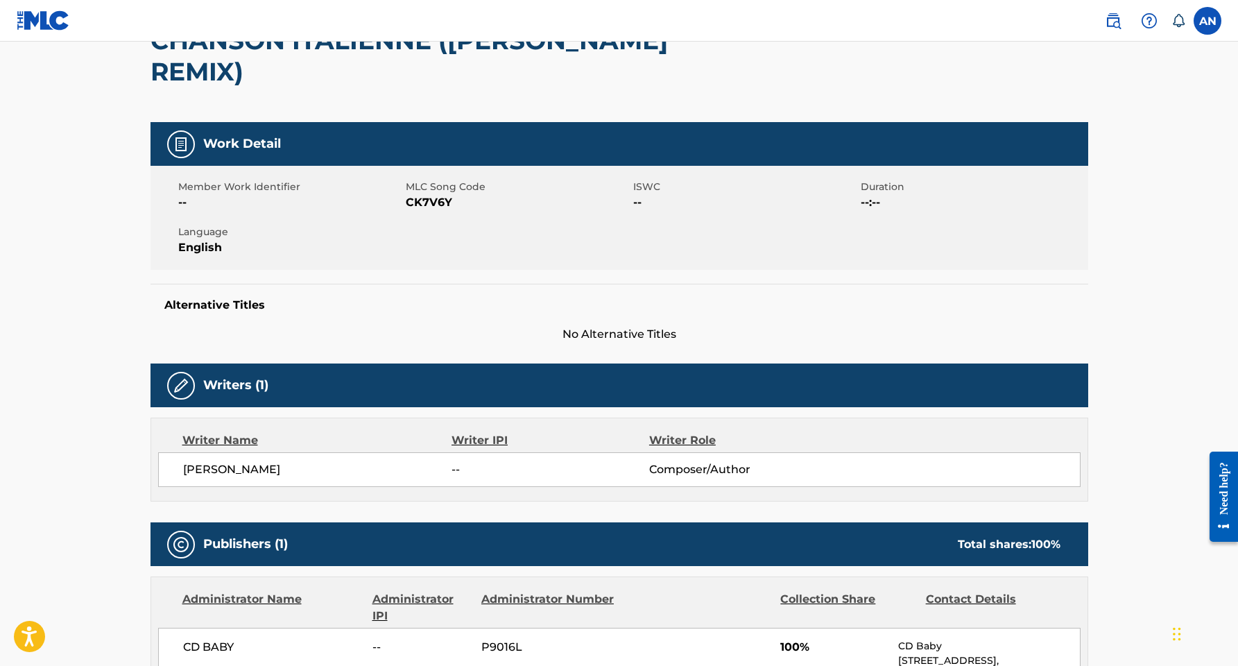
scroll to position [155, 0]
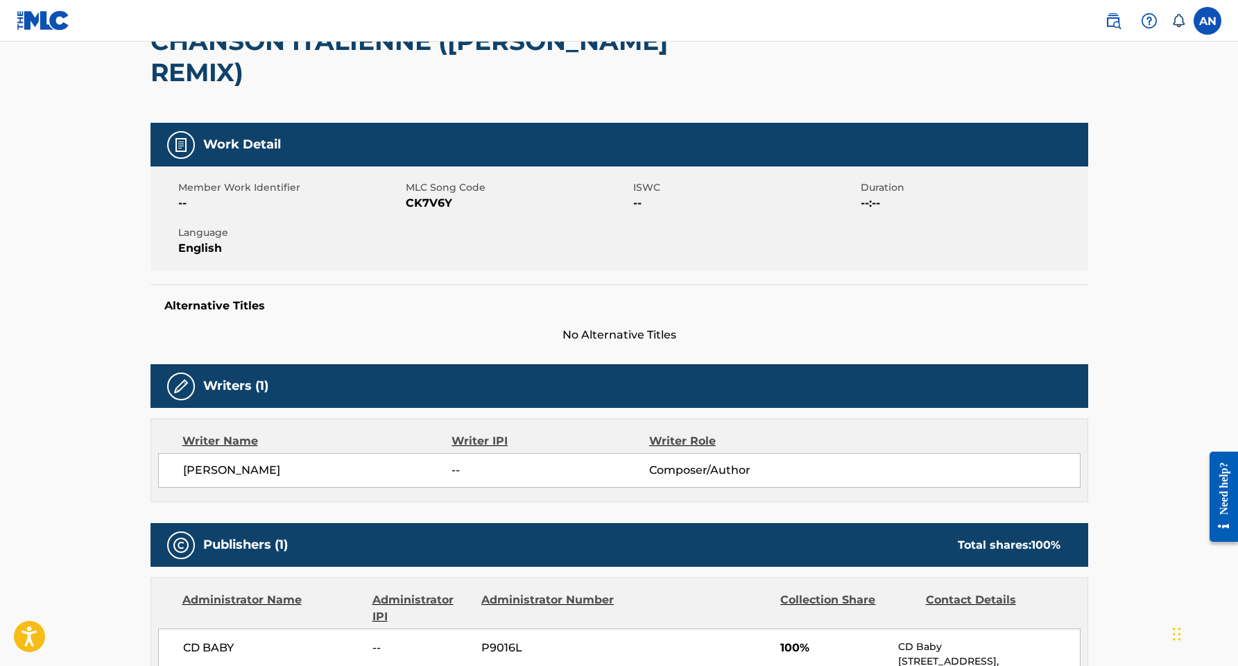
click at [227, 462] on span "ALEYNA NEIVANDT-BROWN" at bounding box center [317, 470] width 269 height 17
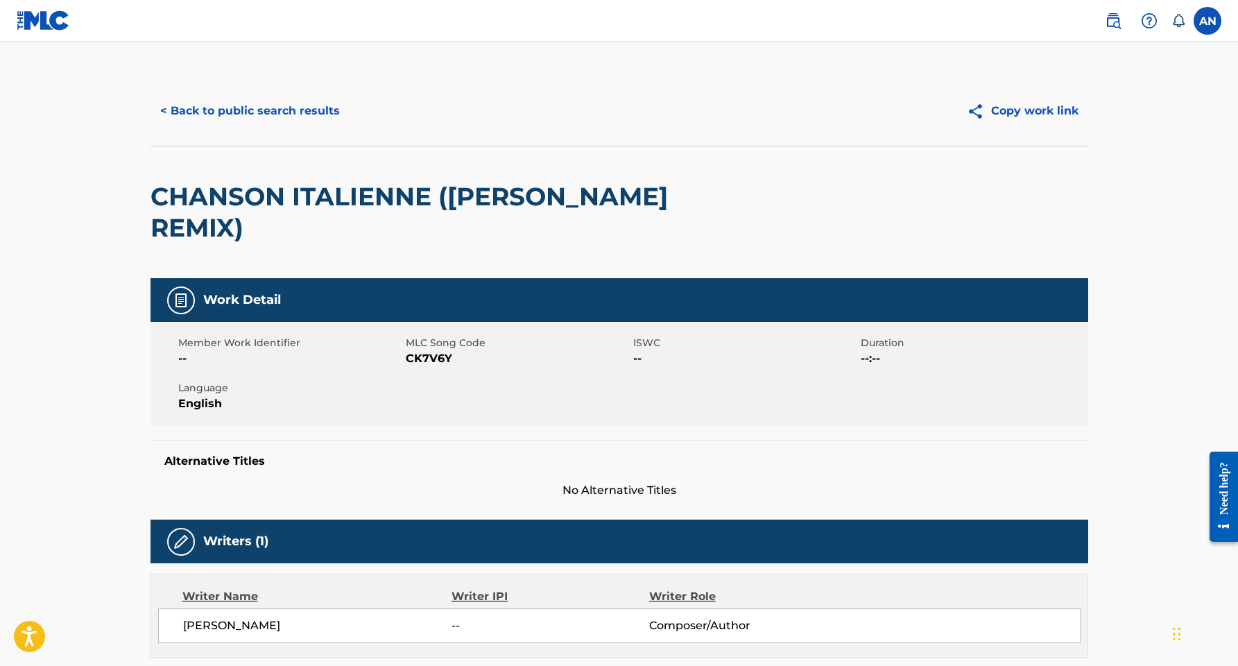
scroll to position [0, 0]
click at [208, 108] on button "< Back to public search results" at bounding box center [250, 111] width 199 height 35
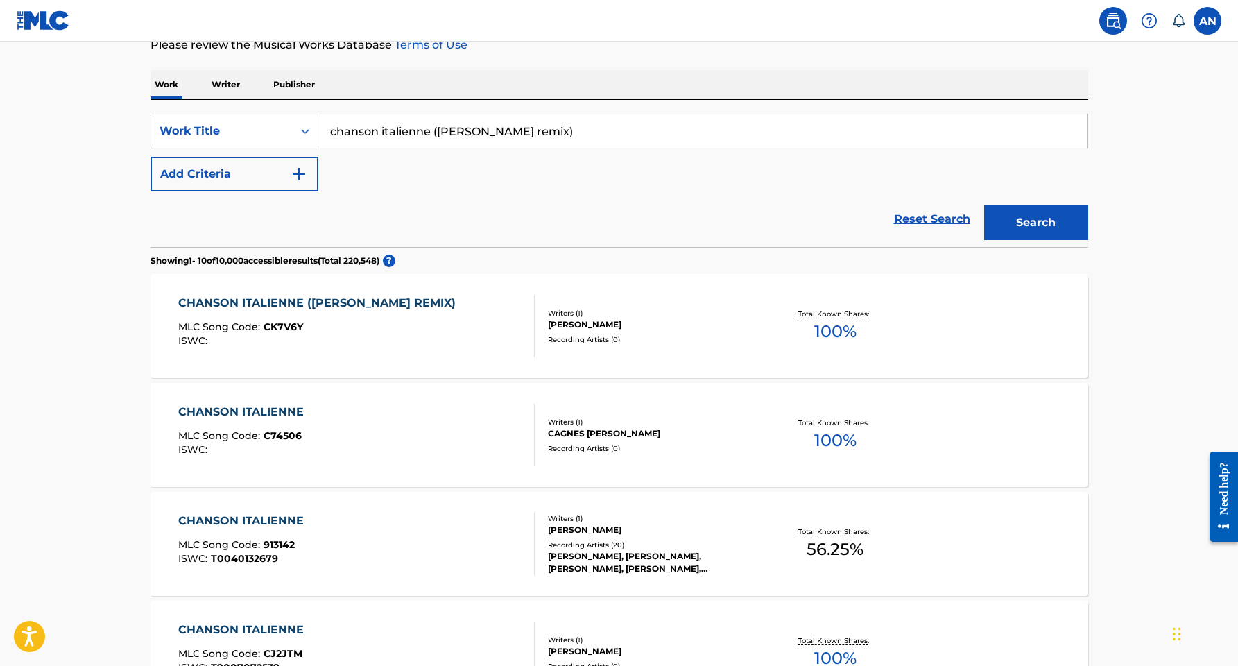
click at [214, 83] on p "Writer" at bounding box center [225, 84] width 37 height 29
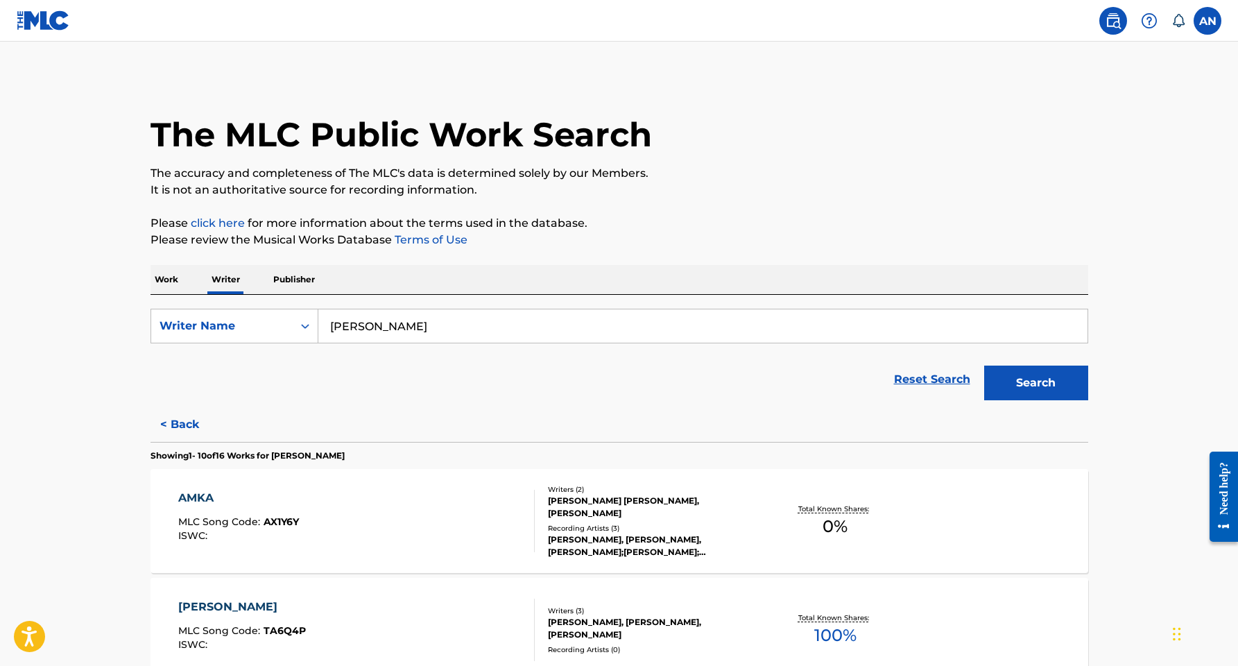
click at [395, 320] on input "jasmine Xavier" at bounding box center [702, 325] width 769 height 33
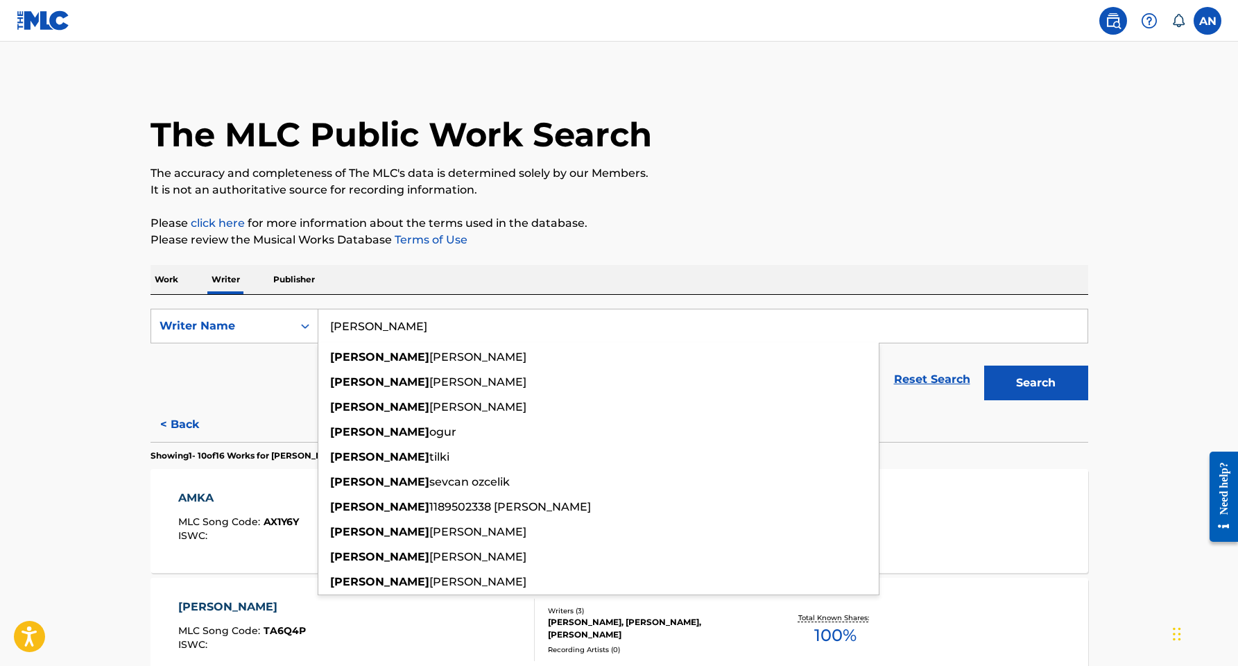
click at [1036, 383] on button "Search" at bounding box center [1036, 383] width 104 height 35
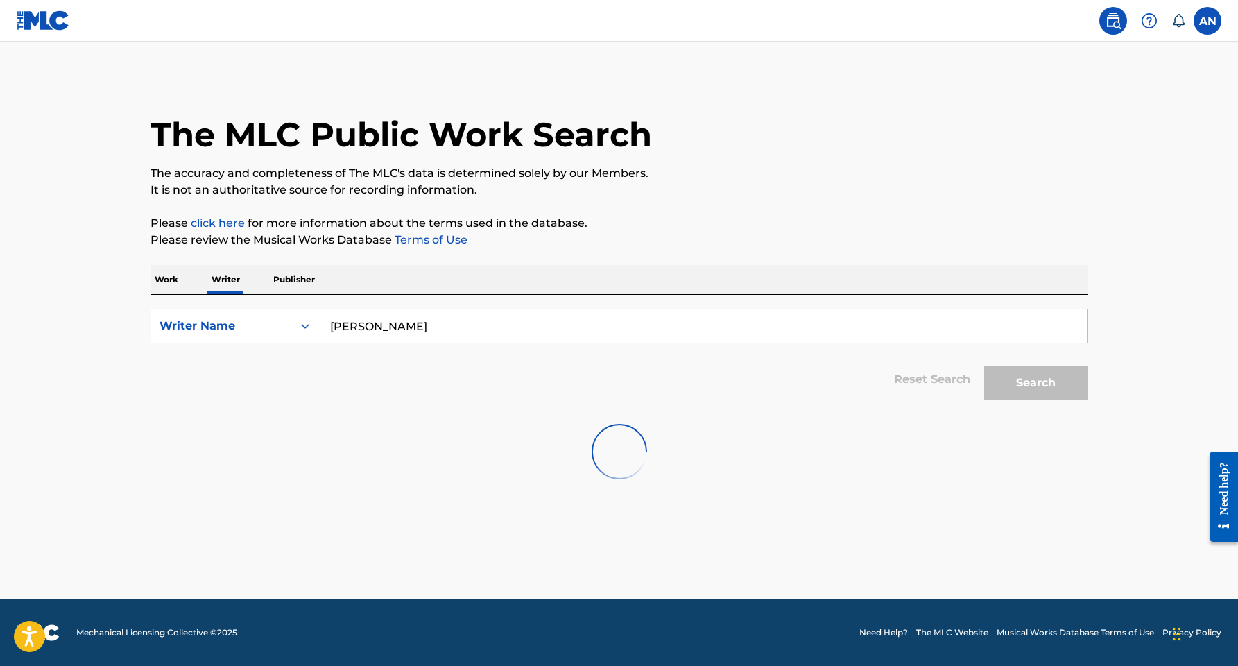
click at [363, 329] on input "[PERSON_NAME]" at bounding box center [702, 325] width 769 height 33
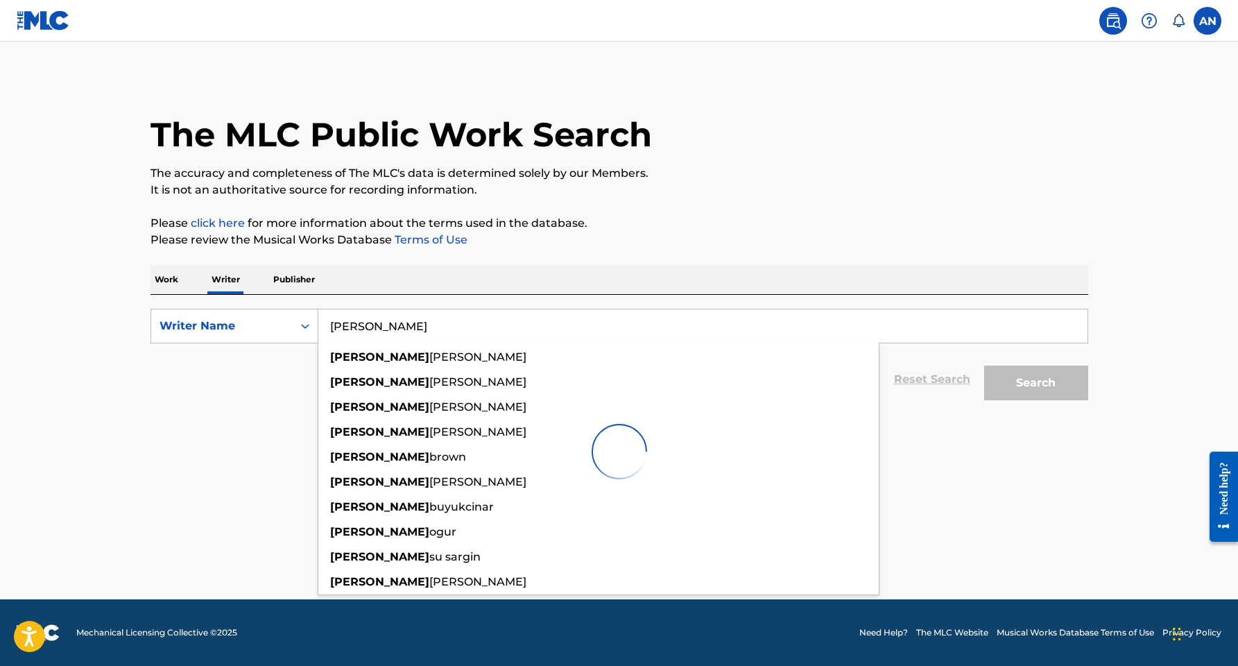
type input "[PERSON_NAME]"
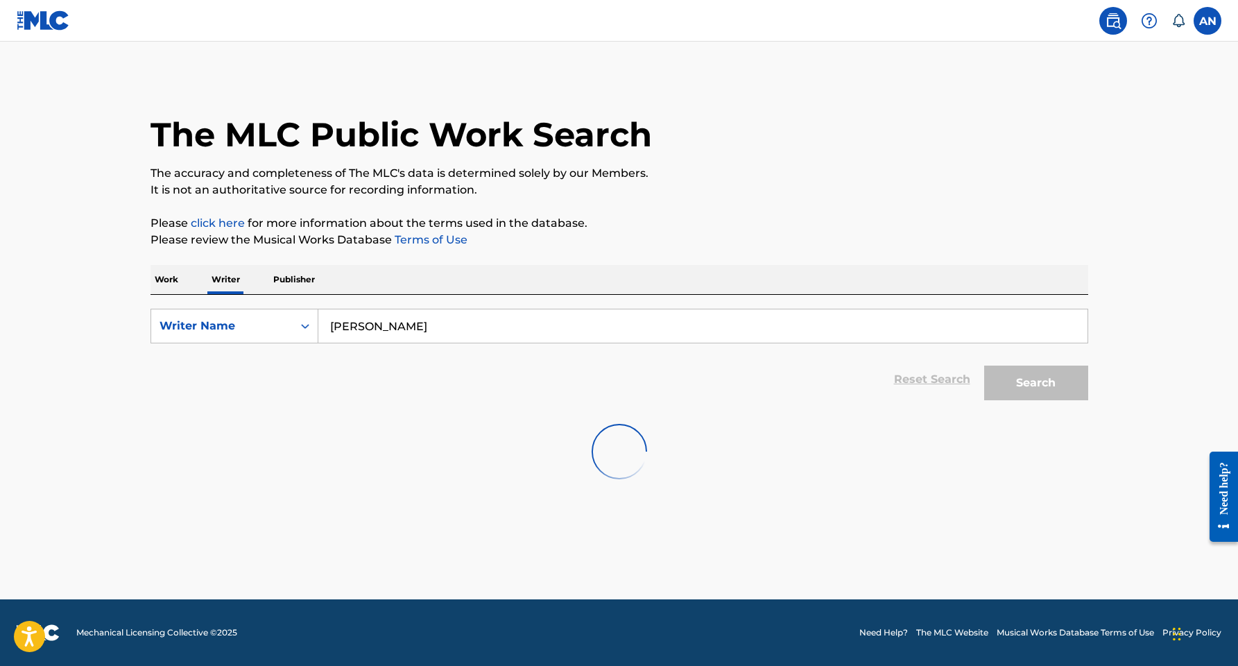
click at [1043, 403] on div "Search" at bounding box center [1032, 379] width 111 height 55
click at [454, 318] on input "Search Form" at bounding box center [702, 325] width 769 height 33
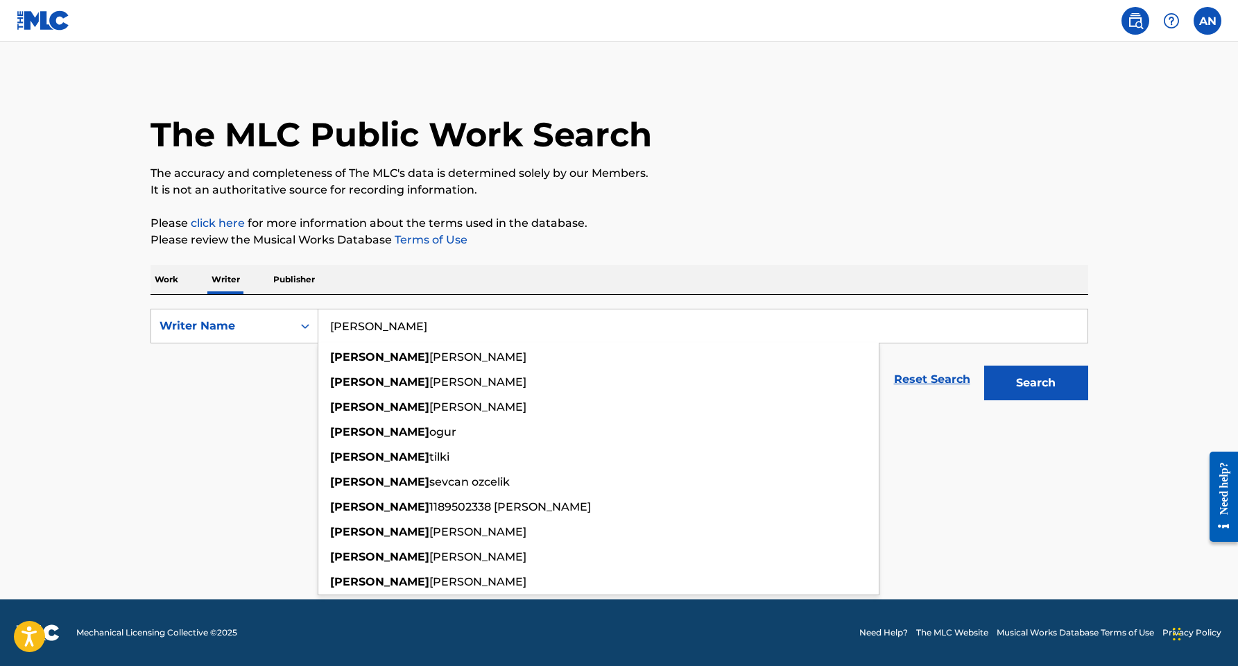
type input "[PERSON_NAME]"
click at [1036, 383] on button "Search" at bounding box center [1036, 383] width 104 height 35
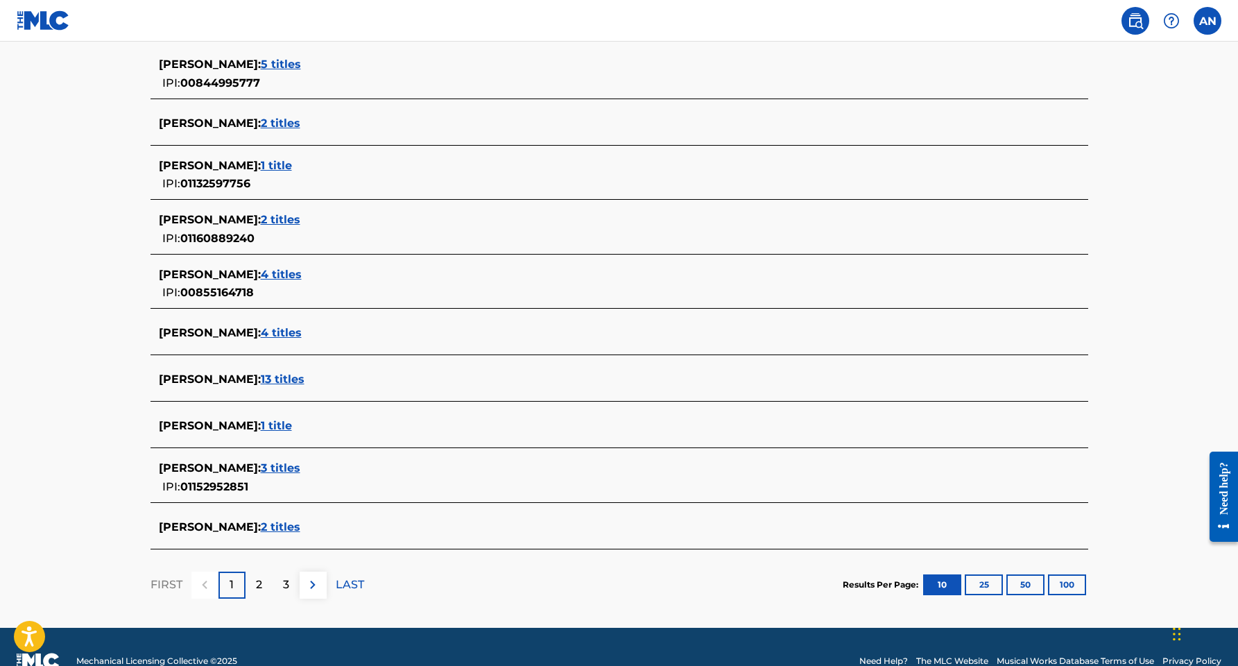
scroll to position [387, 0]
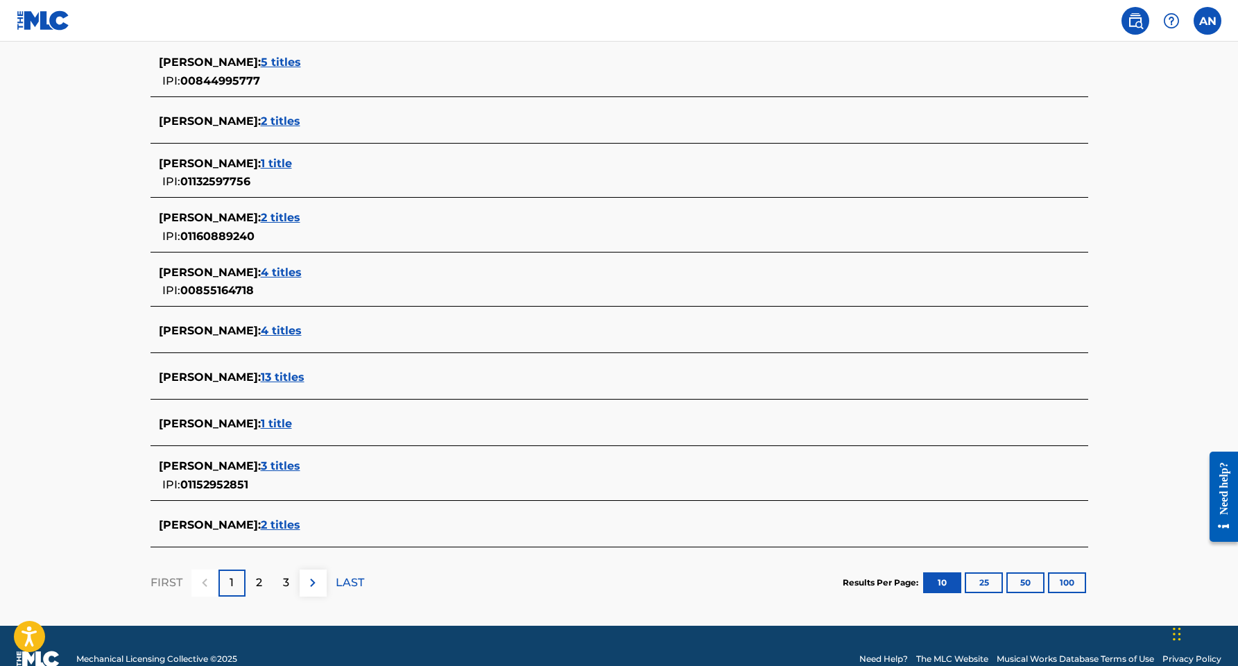
click at [293, 379] on span "13 titles" at bounding box center [283, 376] width 44 height 13
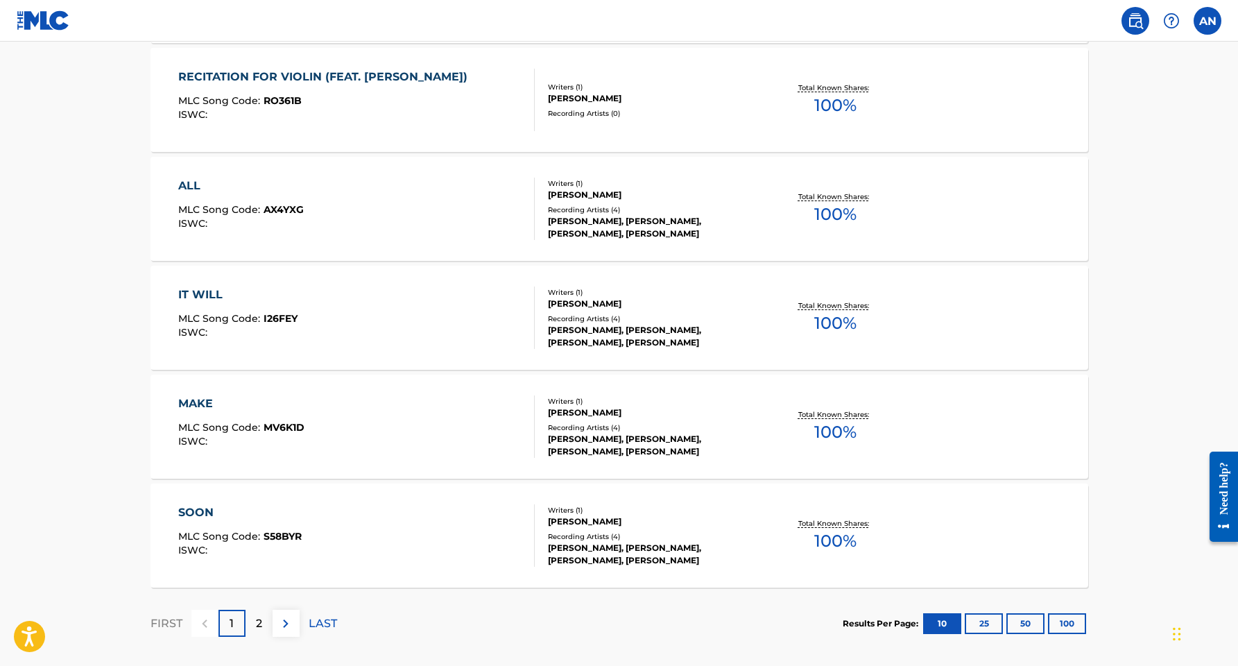
scroll to position [966, 0]
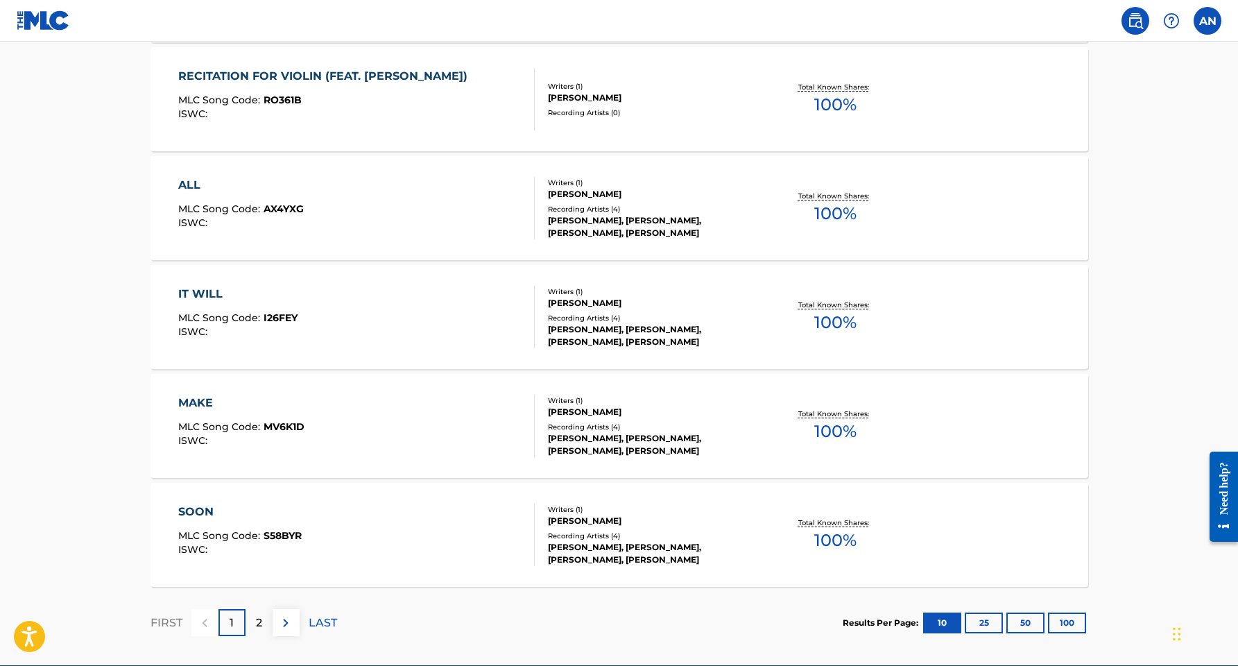
click at [292, 329] on div "ISWC :" at bounding box center [237, 332] width 119 height 10
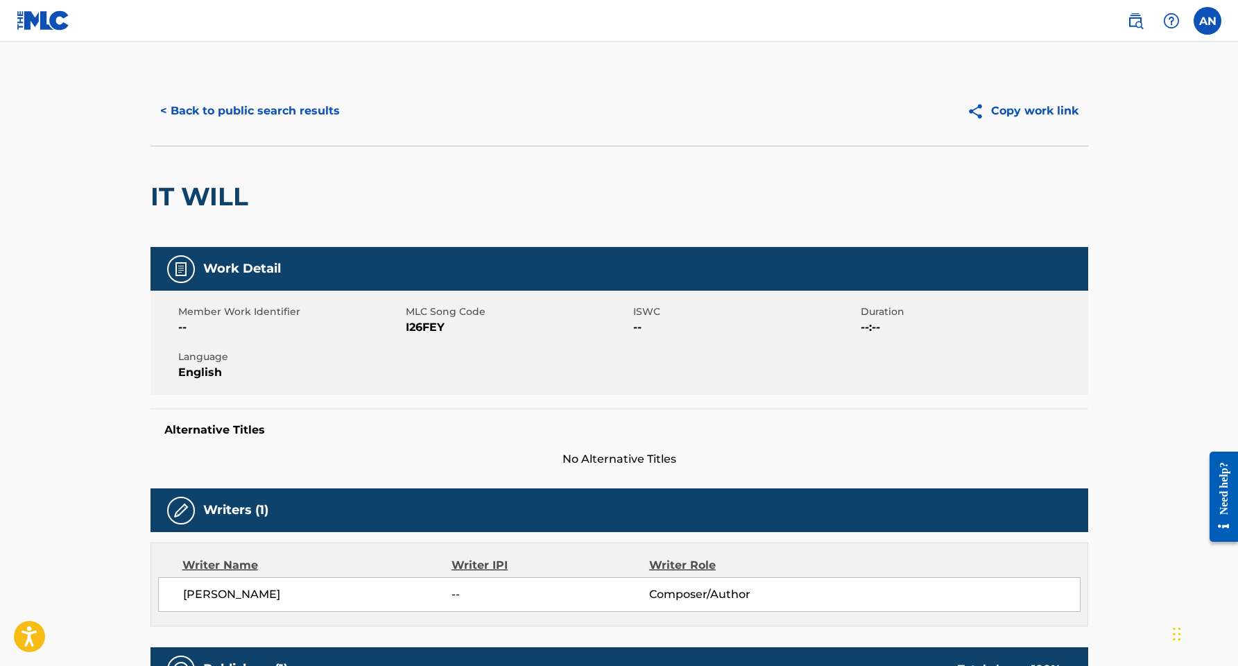
click at [230, 110] on button "< Back to public search results" at bounding box center [250, 111] width 199 height 35
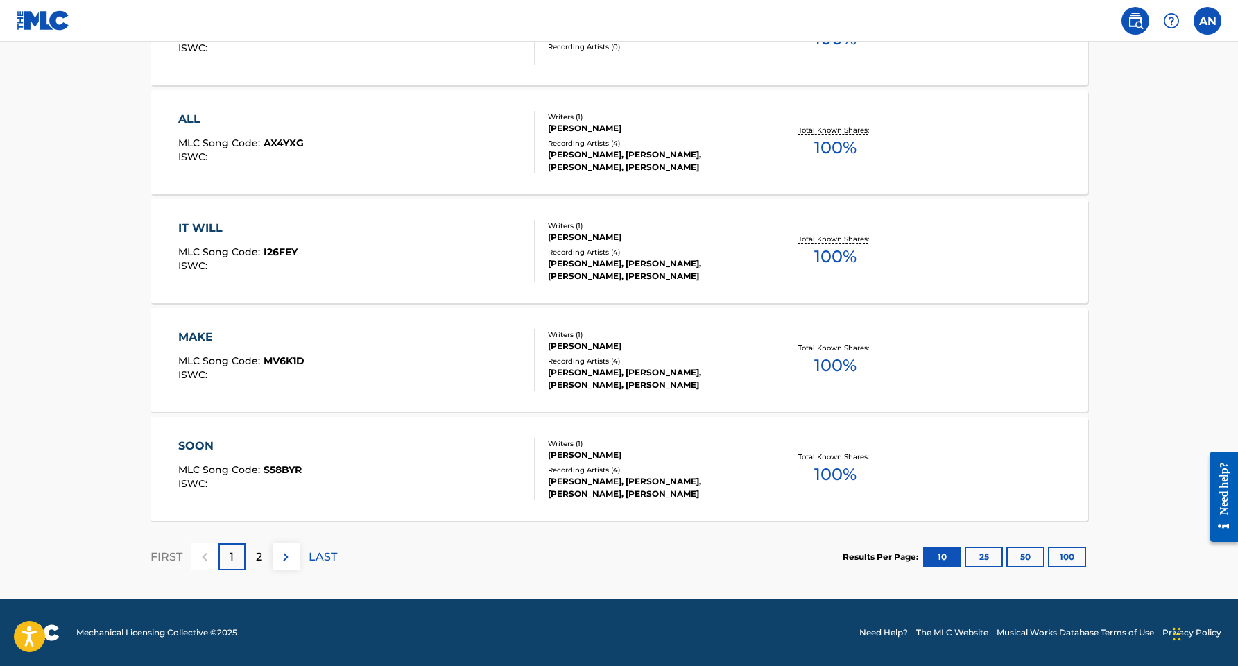
scroll to position [1032, 0]
click at [263, 555] on div "2" at bounding box center [259, 556] width 27 height 27
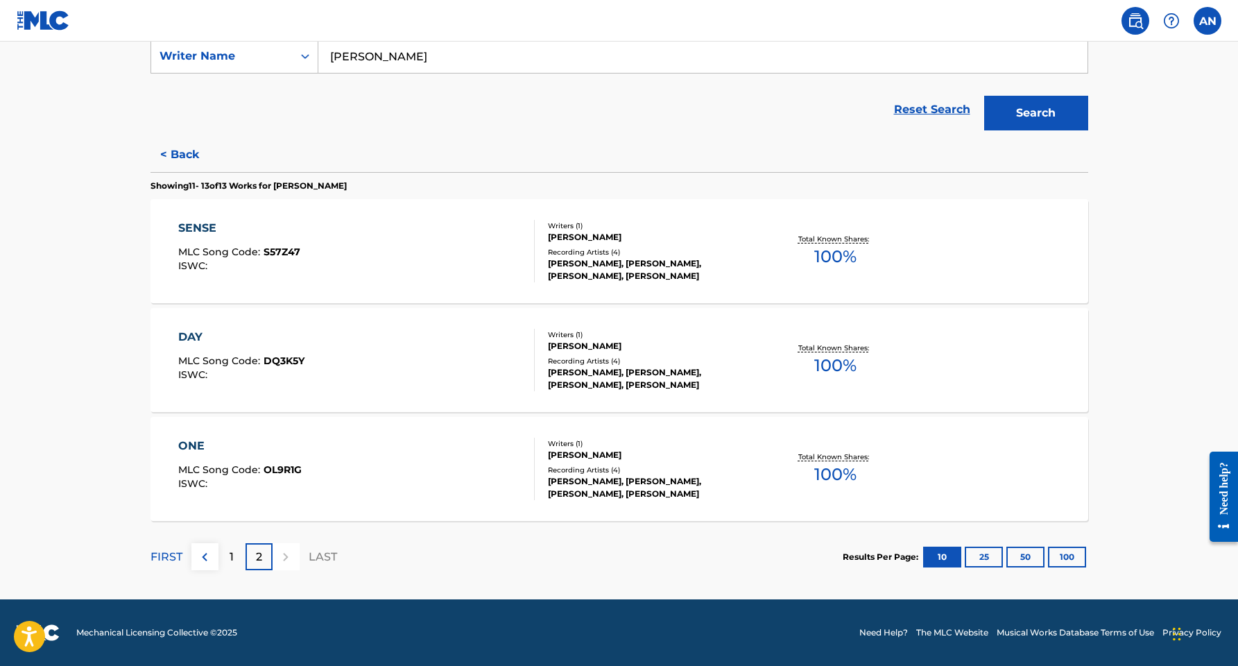
scroll to position [270, 0]
click at [189, 157] on button "< Back" at bounding box center [192, 154] width 83 height 35
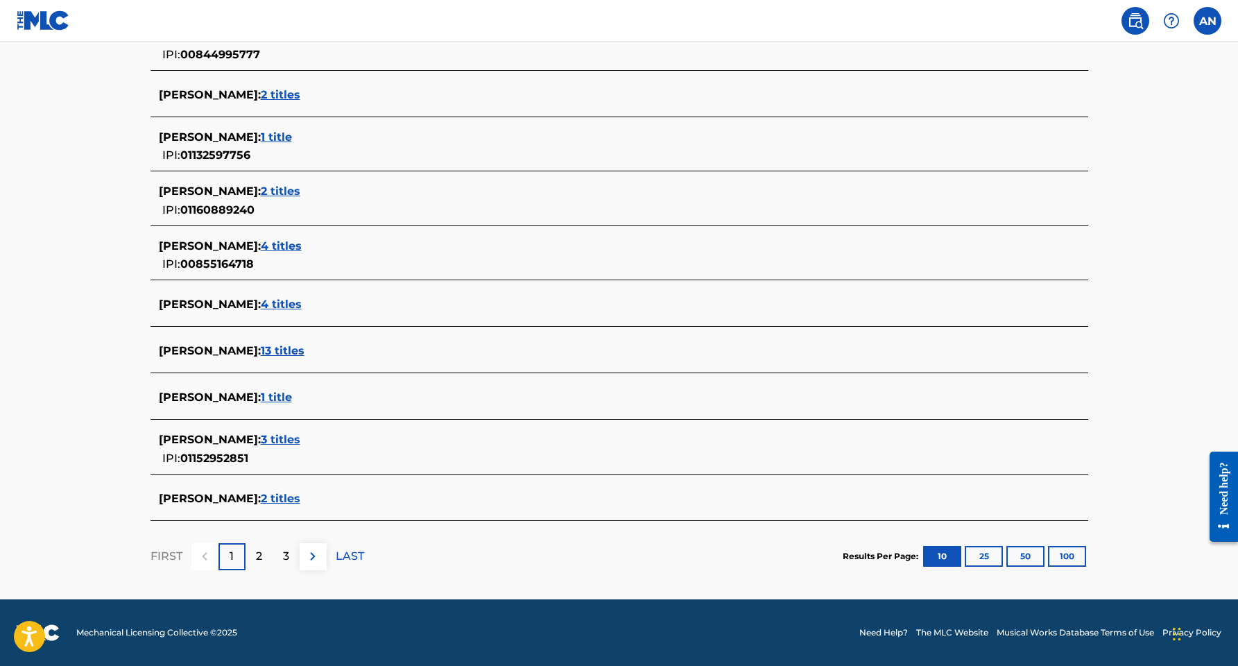
scroll to position [413, 0]
click at [266, 554] on div "2" at bounding box center [259, 556] width 27 height 27
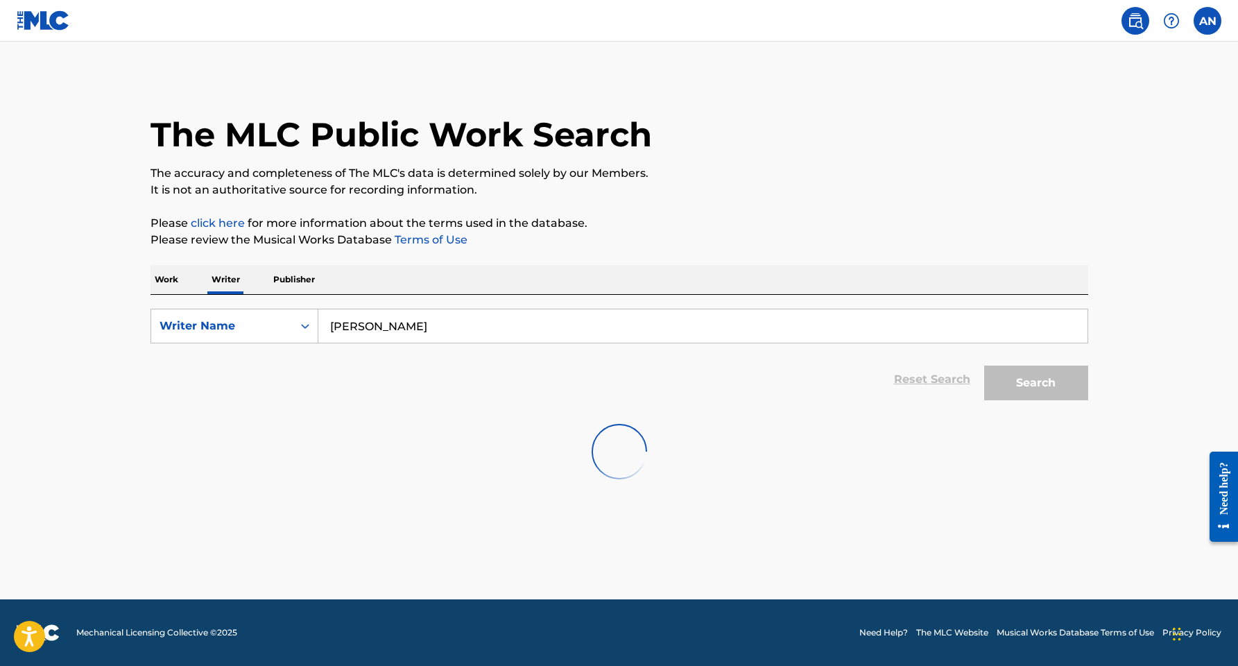
scroll to position [0, 0]
click at [362, 336] on input "Search Form" at bounding box center [702, 325] width 769 height 33
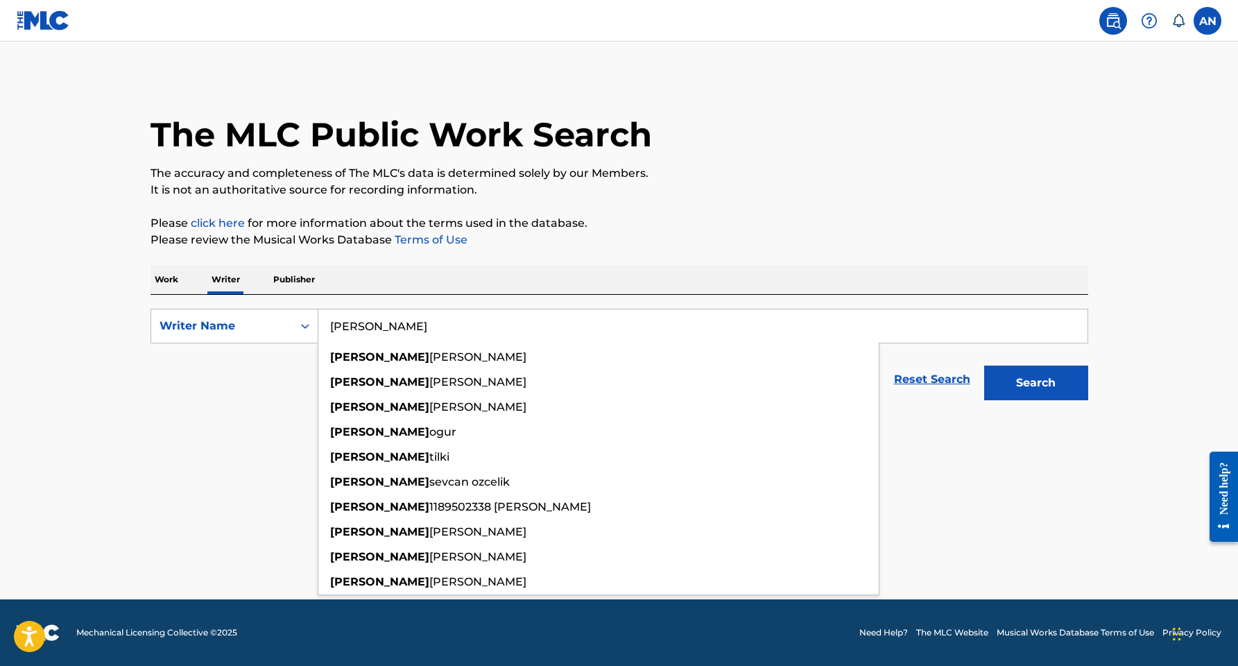
type input "[PERSON_NAME]"
click at [1036, 383] on button "Search" at bounding box center [1036, 383] width 104 height 35
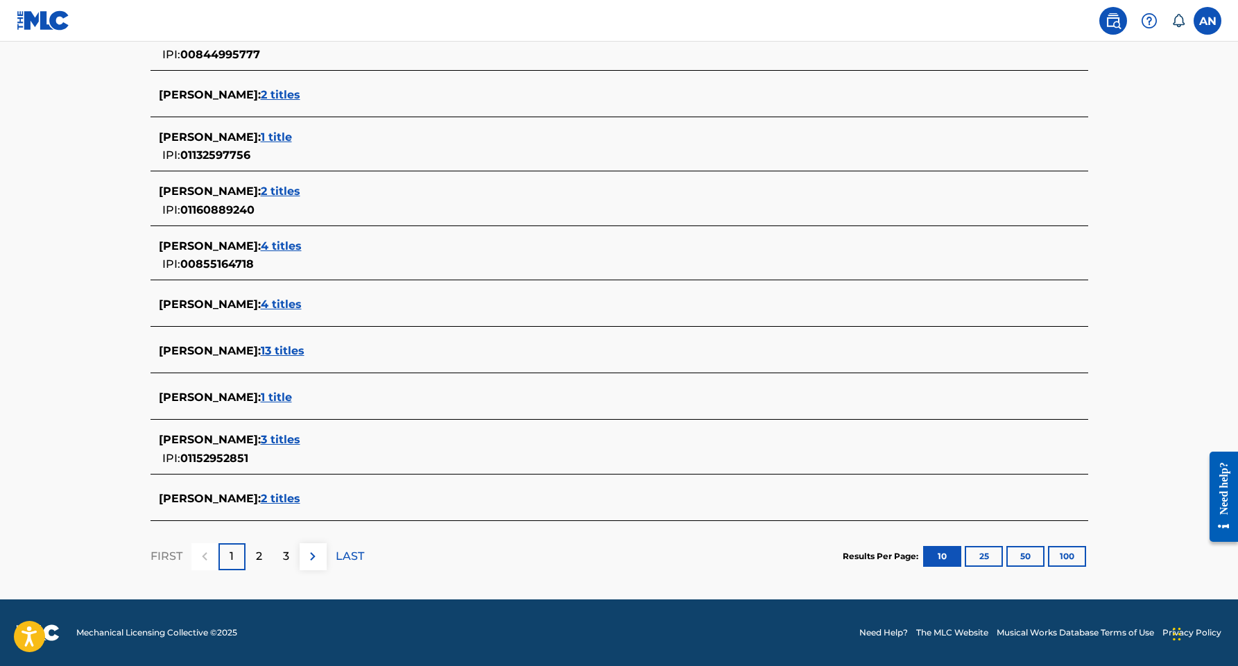
scroll to position [413, 0]
click at [261, 556] on p "2" at bounding box center [259, 556] width 6 height 17
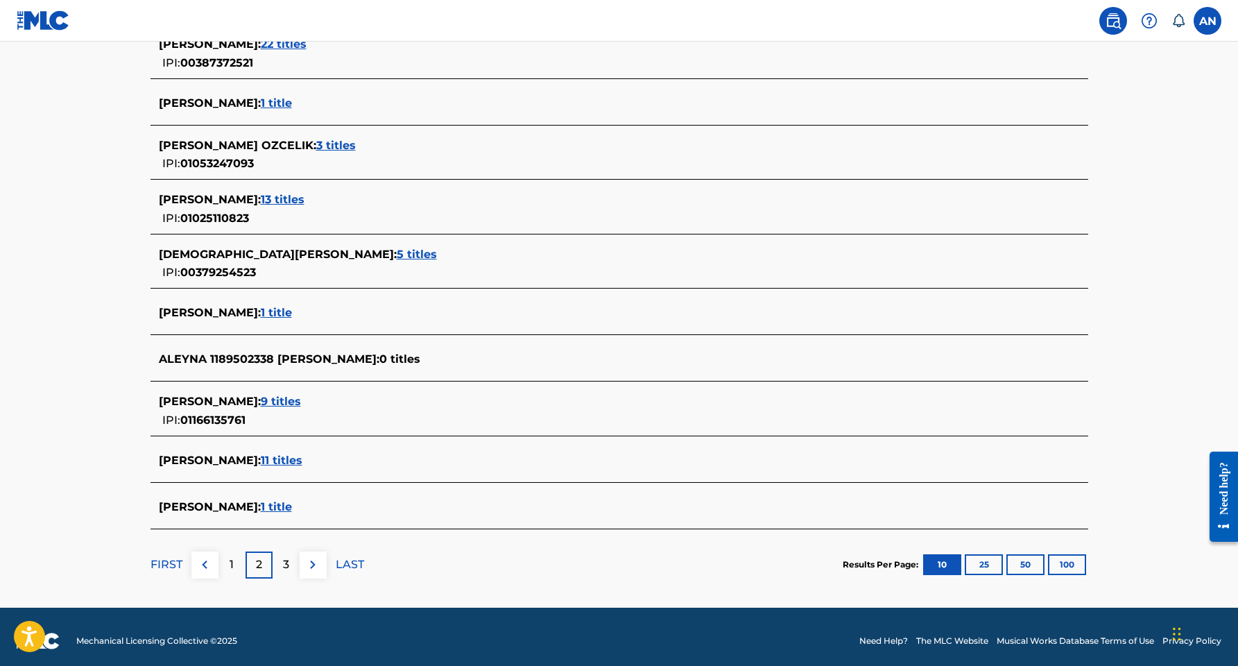
scroll to position [407, 0]
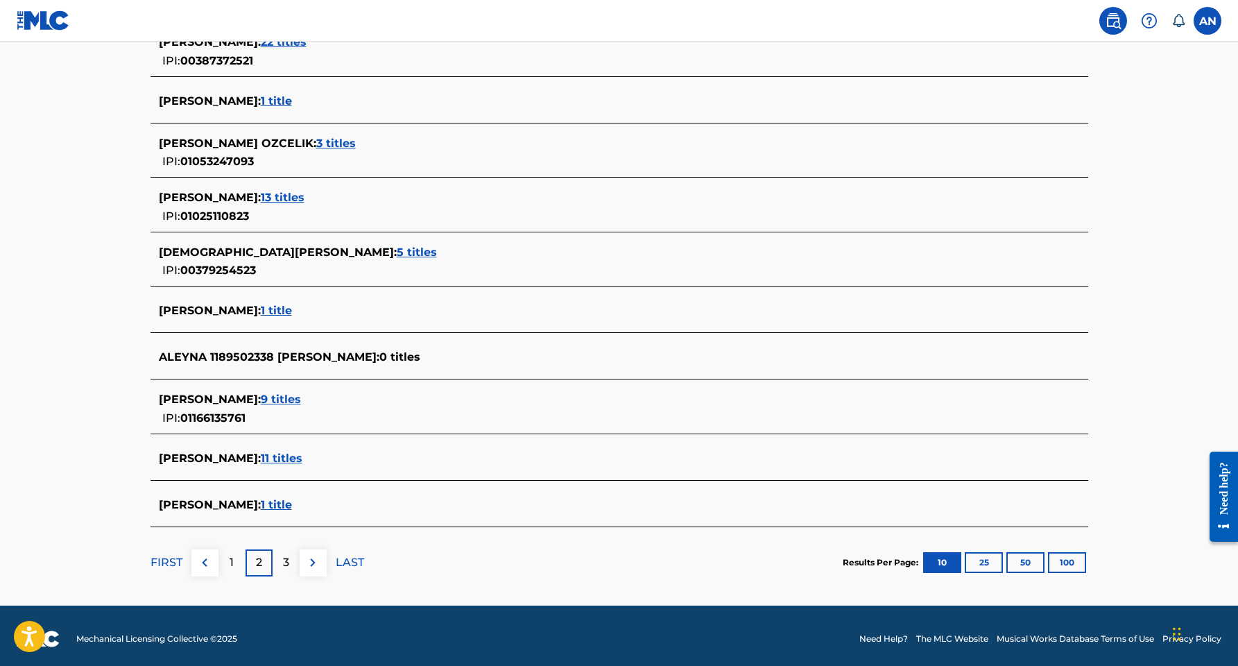
click at [286, 564] on p "3" at bounding box center [286, 562] width 6 height 17
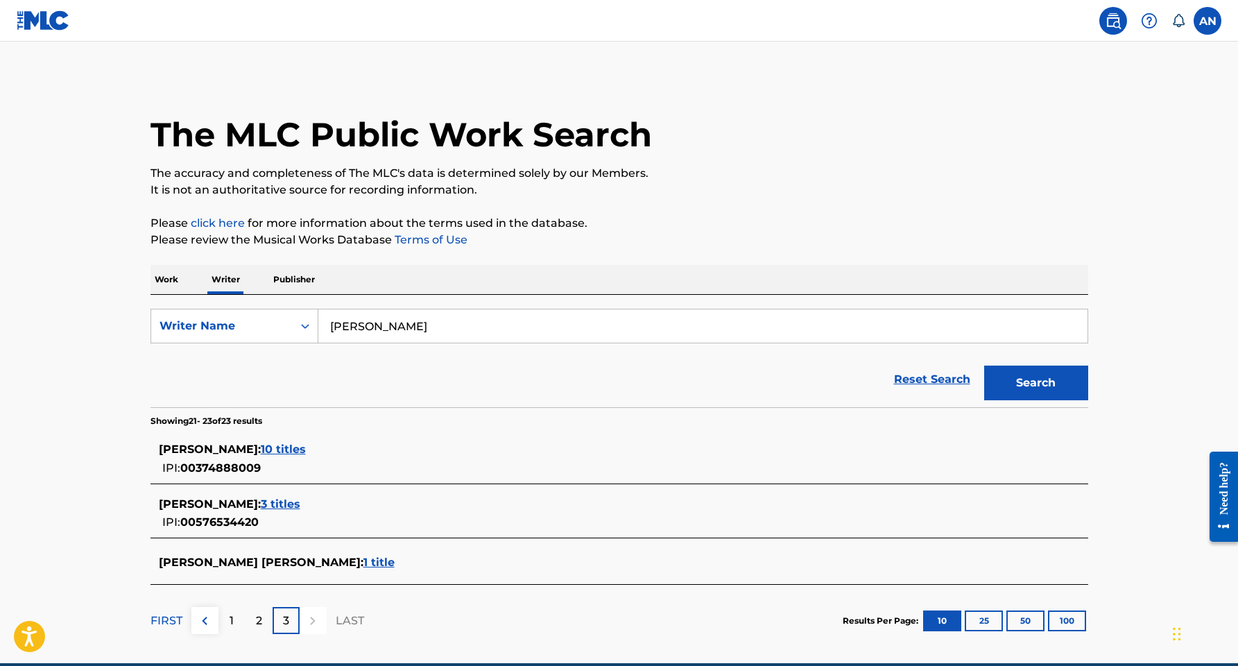
click at [306, 451] on span "10 titles" at bounding box center [283, 449] width 45 height 13
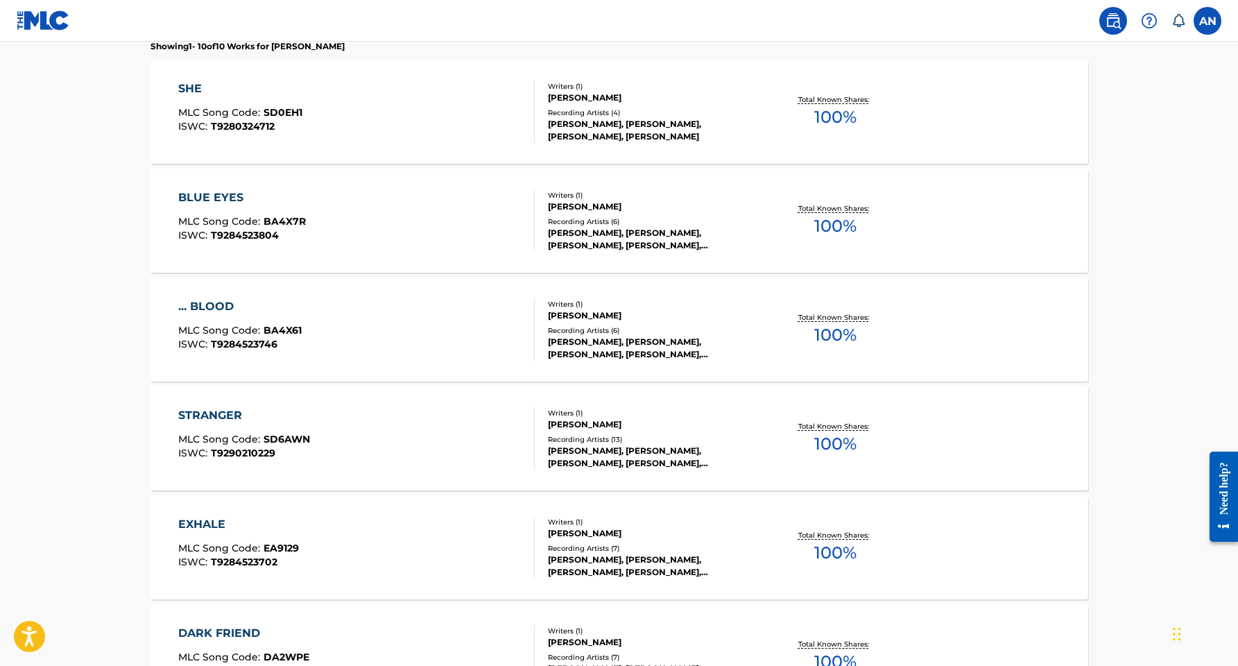
scroll to position [319, 0]
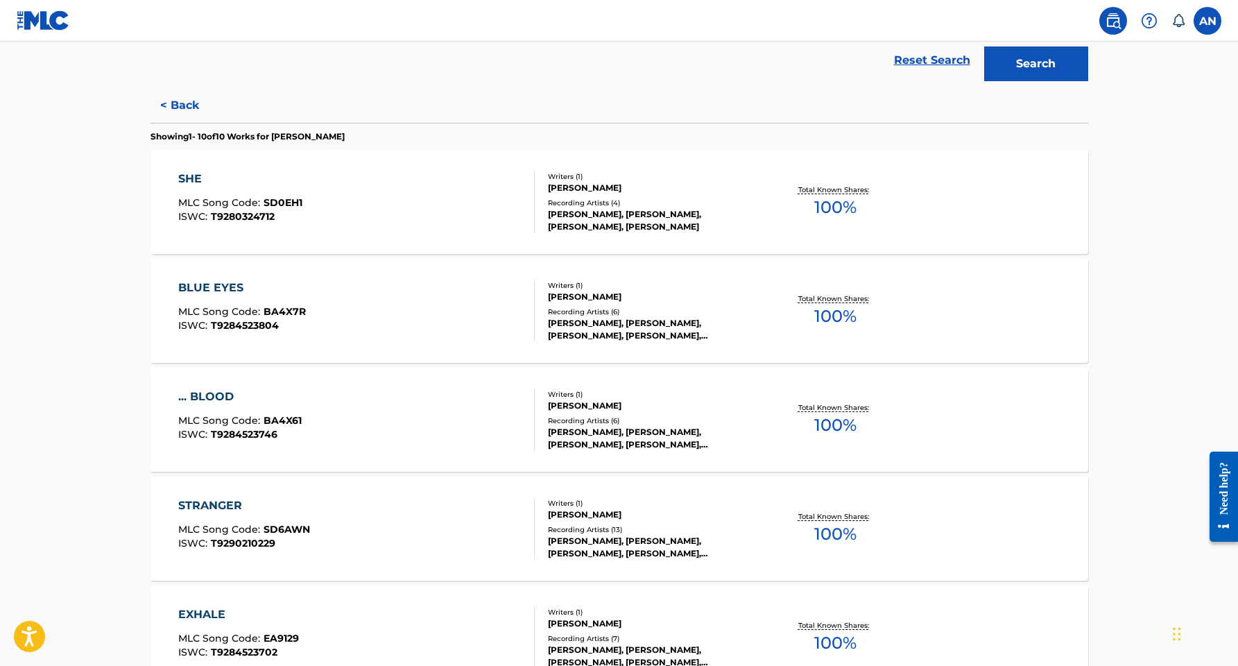
click at [163, 93] on button "< Back" at bounding box center [192, 105] width 83 height 35
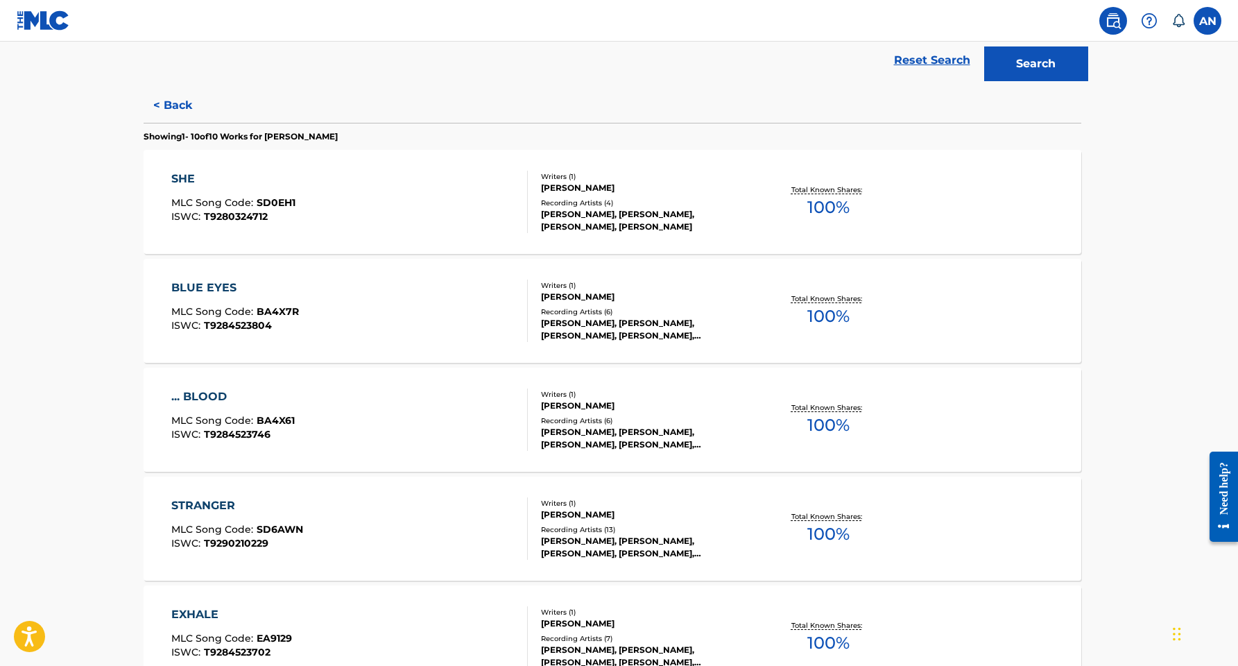
scroll to position [64, 0]
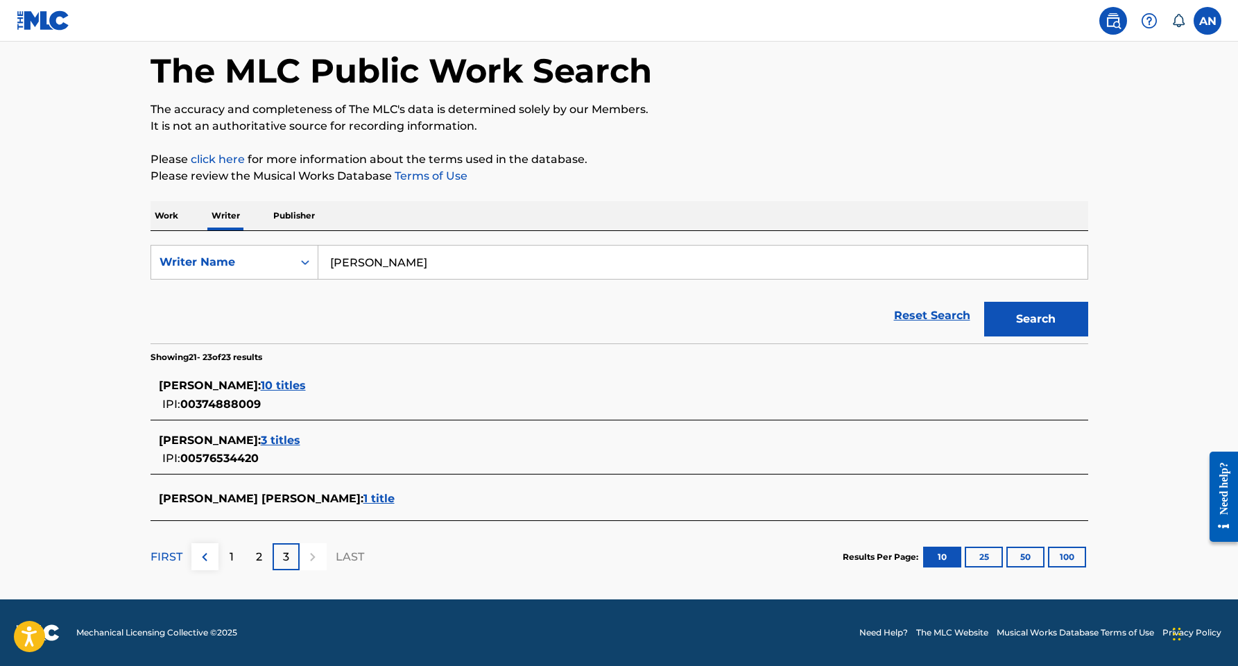
click at [256, 556] on p "2" at bounding box center [259, 557] width 6 height 17
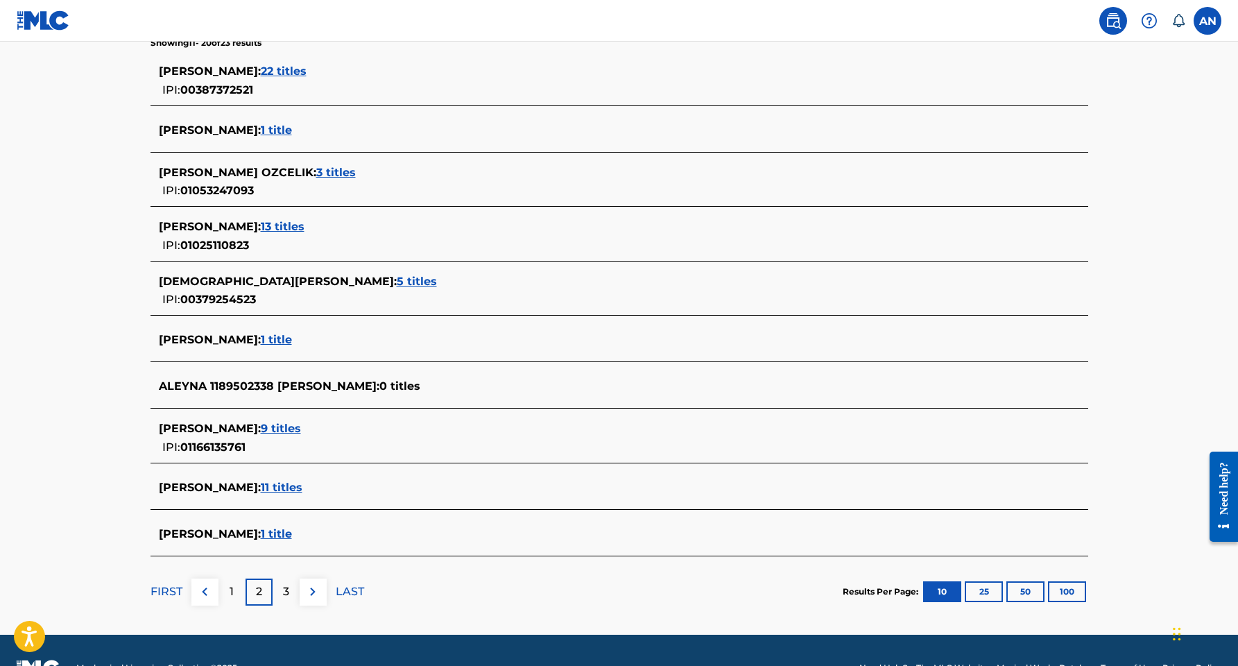
scroll to position [379, 0]
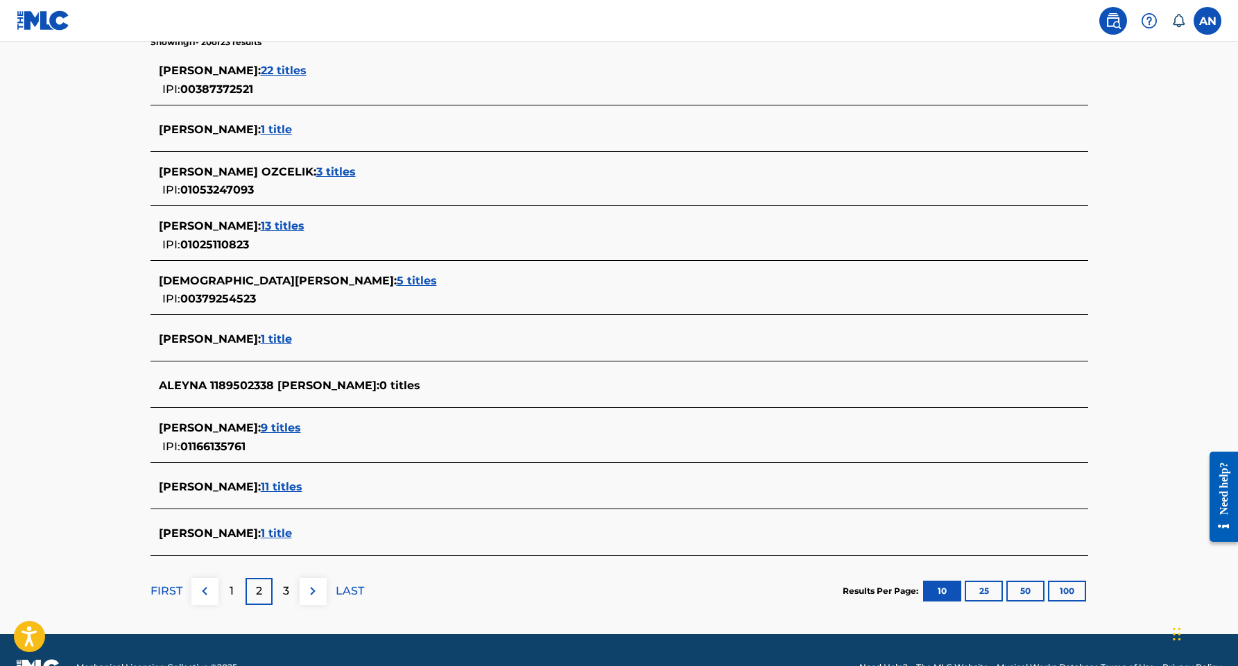
click at [238, 590] on div "1" at bounding box center [232, 591] width 27 height 27
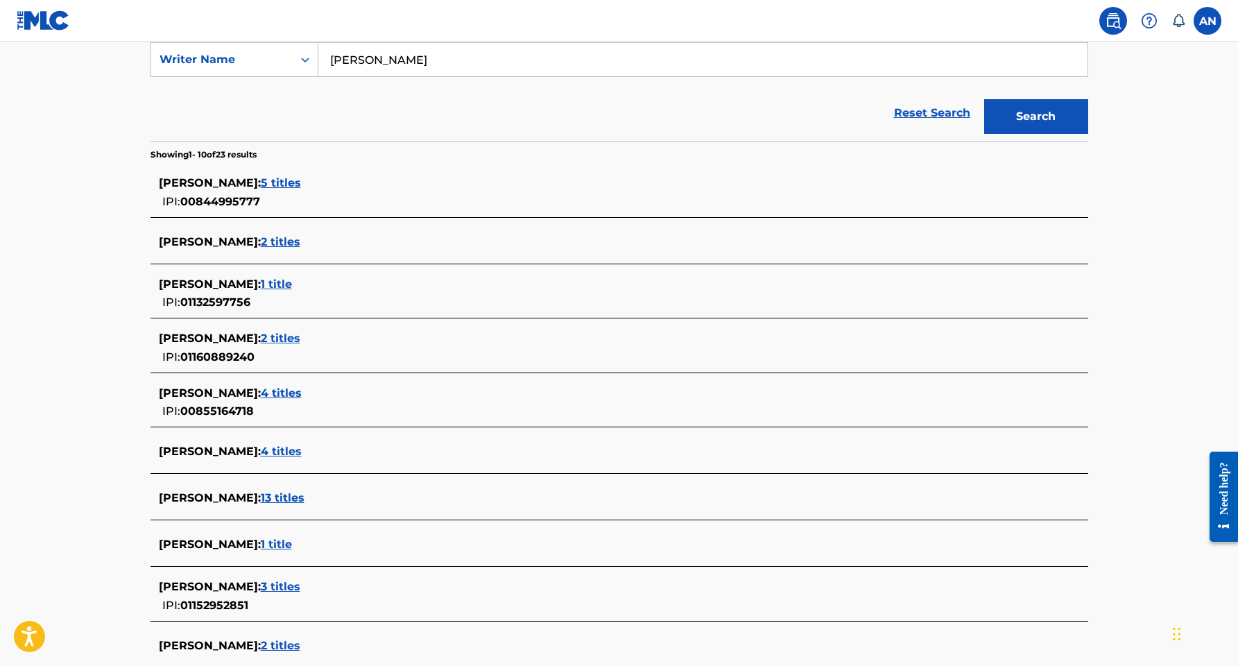
scroll to position [268, 0]
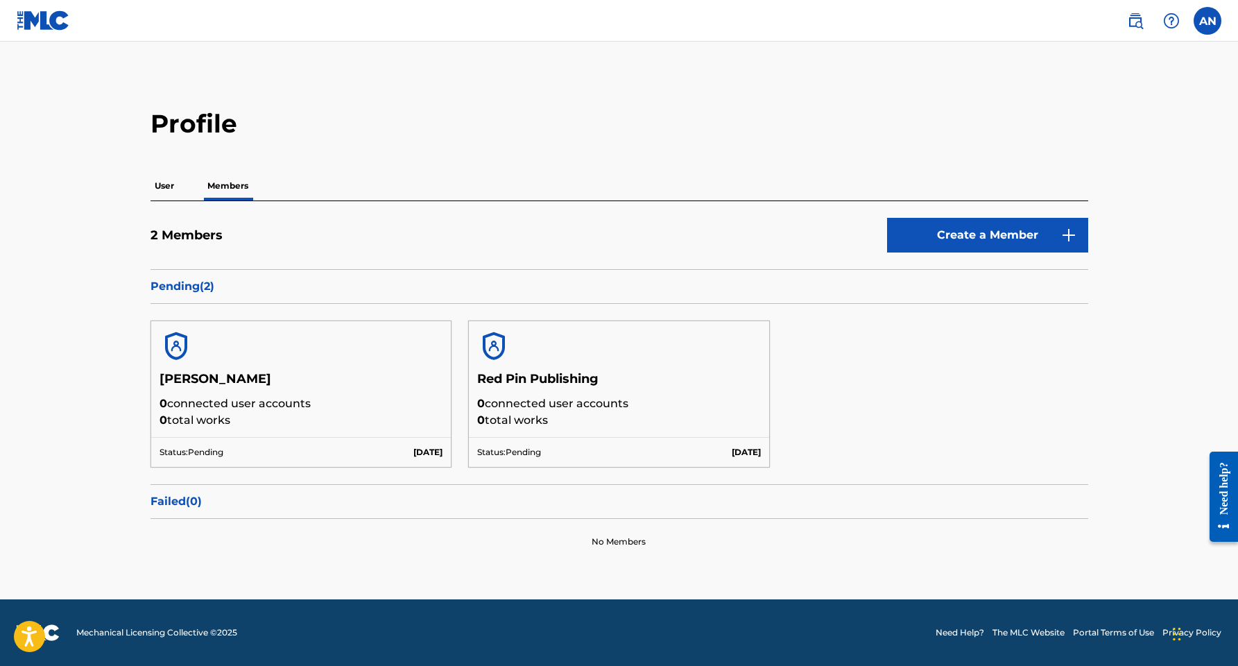
click at [1013, 250] on link "Create a Member" at bounding box center [987, 235] width 201 height 35
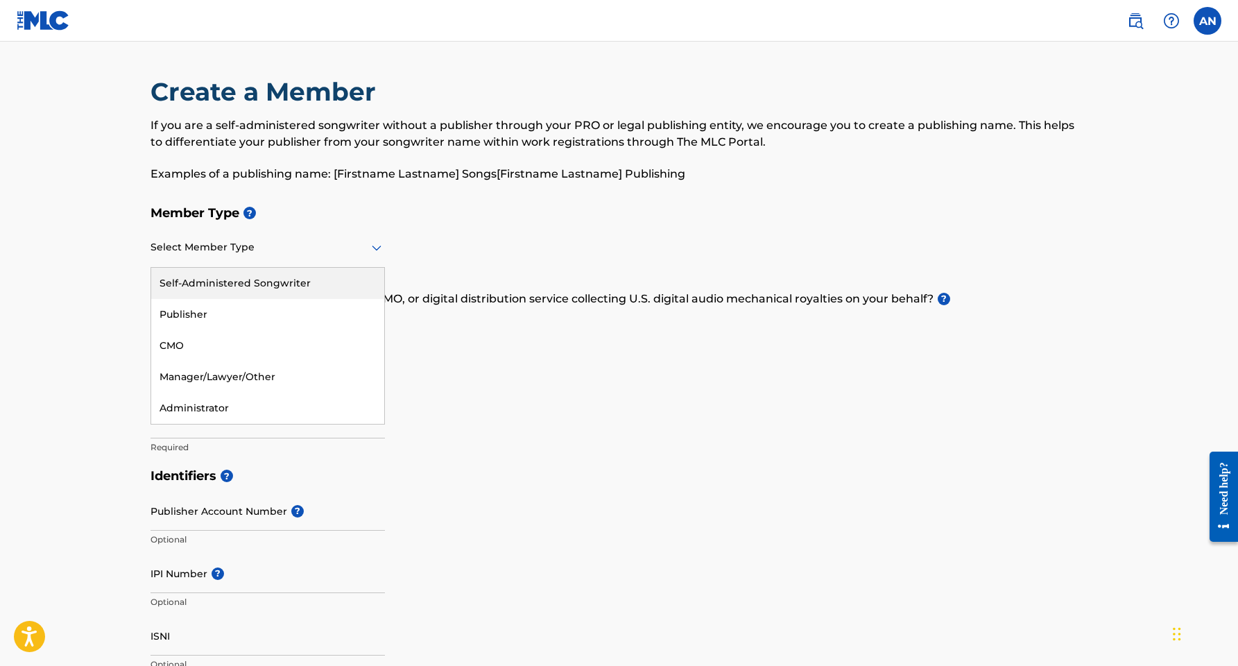
click at [323, 251] on div at bounding box center [268, 247] width 234 height 17
click at [215, 286] on div "Self-Administered Songwriter" at bounding box center [267, 283] width 233 height 31
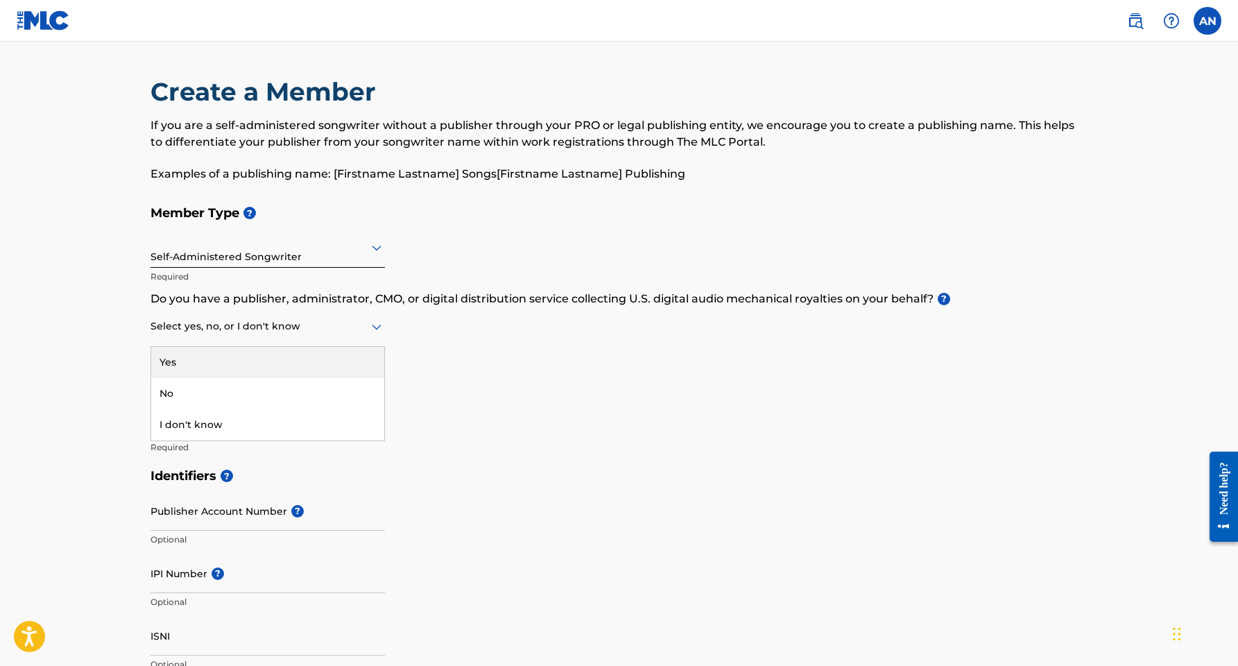
click at [189, 331] on div at bounding box center [268, 326] width 234 height 17
click at [192, 386] on div "No" at bounding box center [267, 393] width 233 height 31
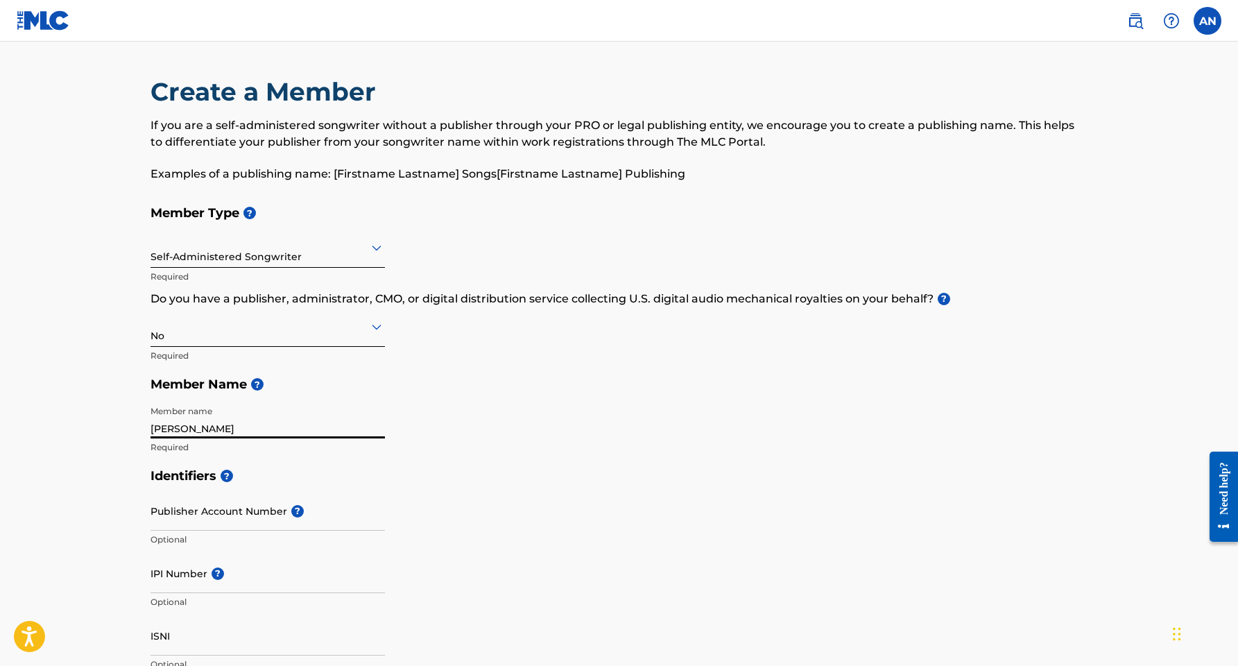
type input "Aleyna Brown"
click at [461, 296] on p "Do you have a publisher, administrator, CMO, or digital distribution service co…" at bounding box center [620, 299] width 938 height 17
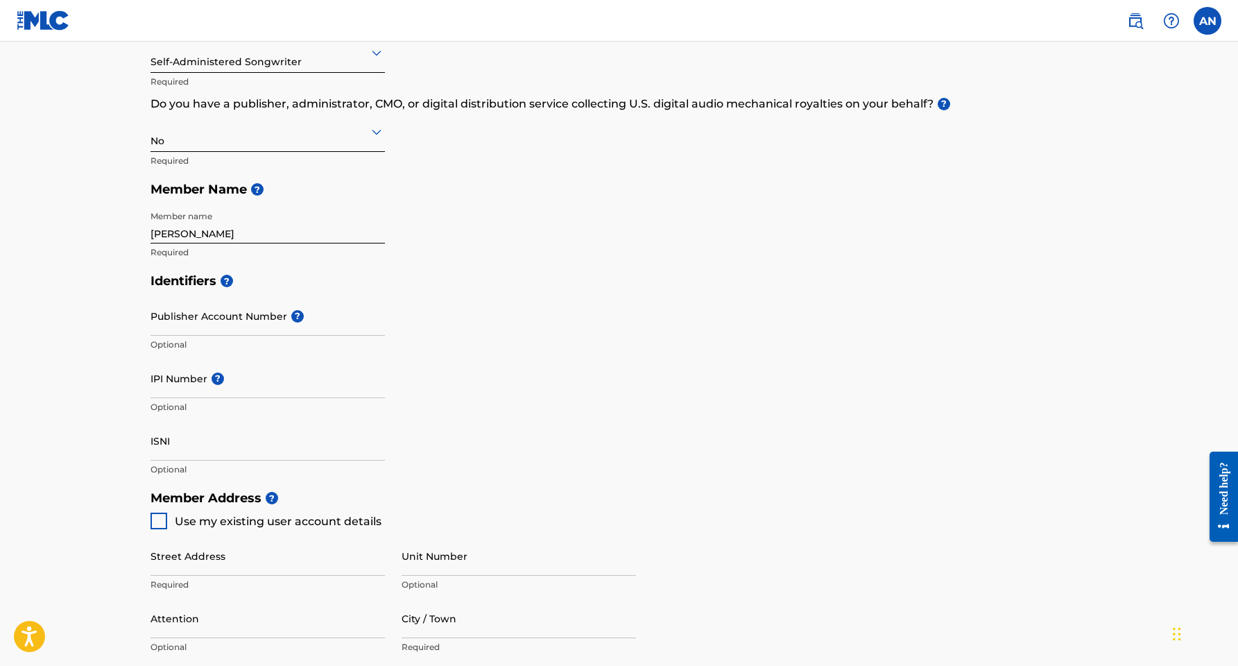
scroll to position [219, 0]
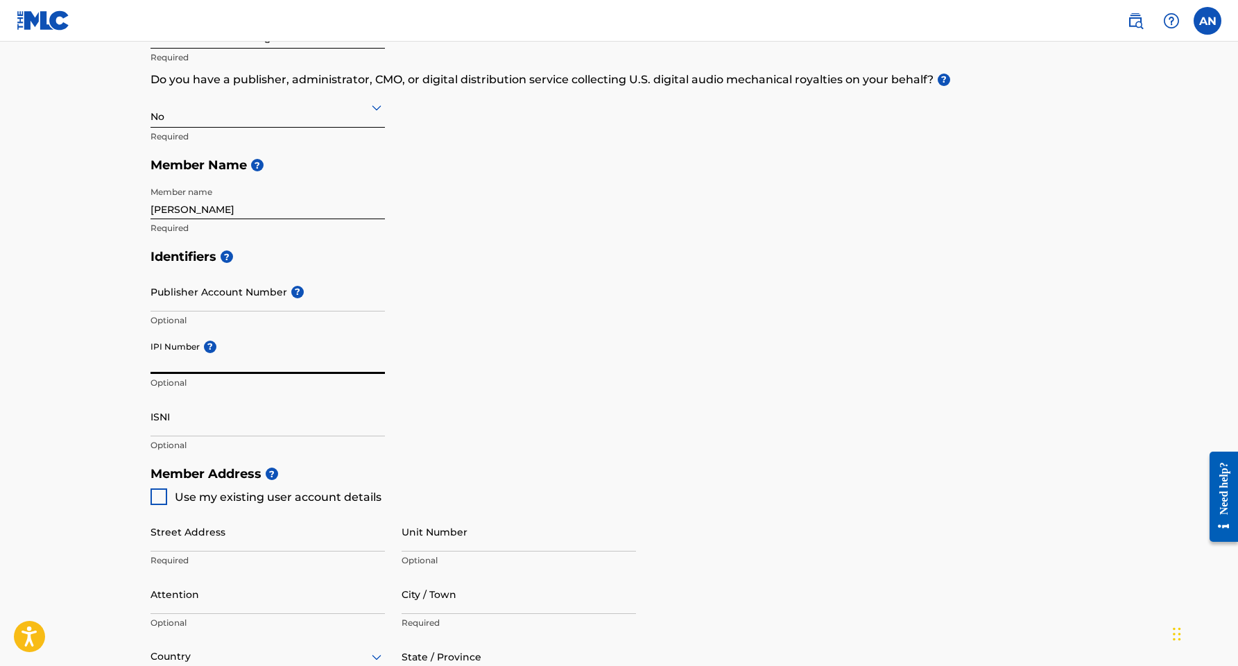
click at [167, 363] on input "IPI Number ?" at bounding box center [268, 354] width 234 height 40
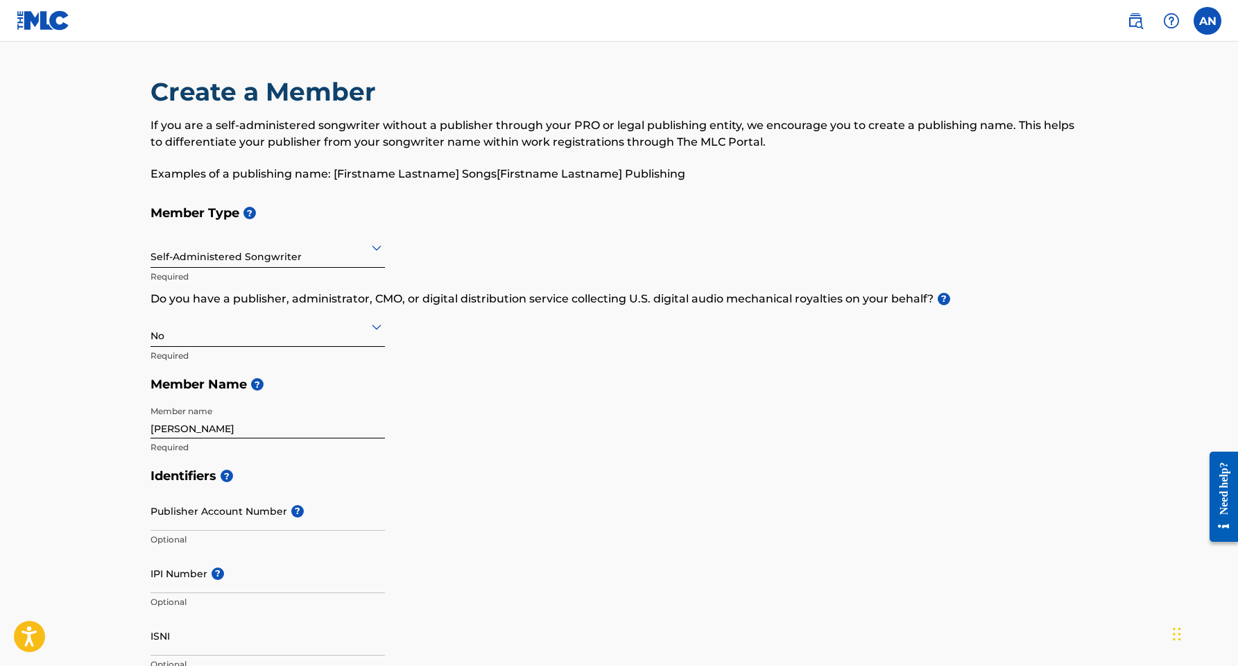
scroll to position [0, 0]
click at [1059, 182] on div "Create a Member If you are a self-administered songwriter without a publisher t…" at bounding box center [620, 137] width 938 height 122
click at [1135, 19] on img at bounding box center [1135, 20] width 17 height 17
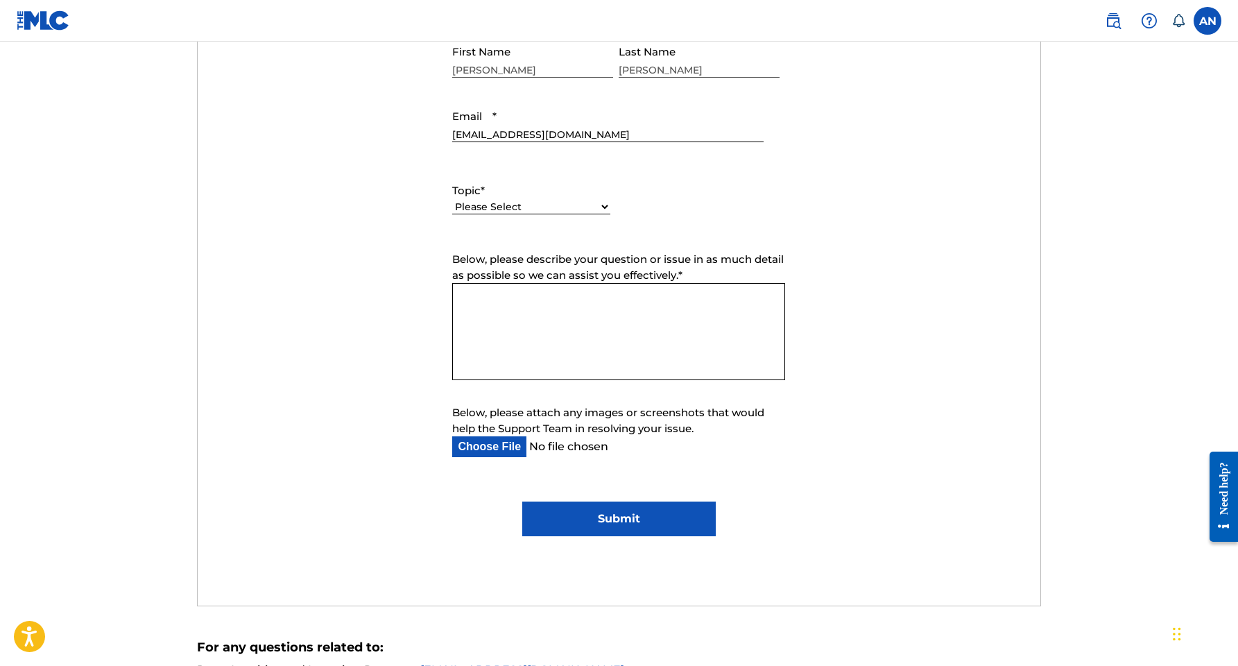
scroll to position [592, 0]
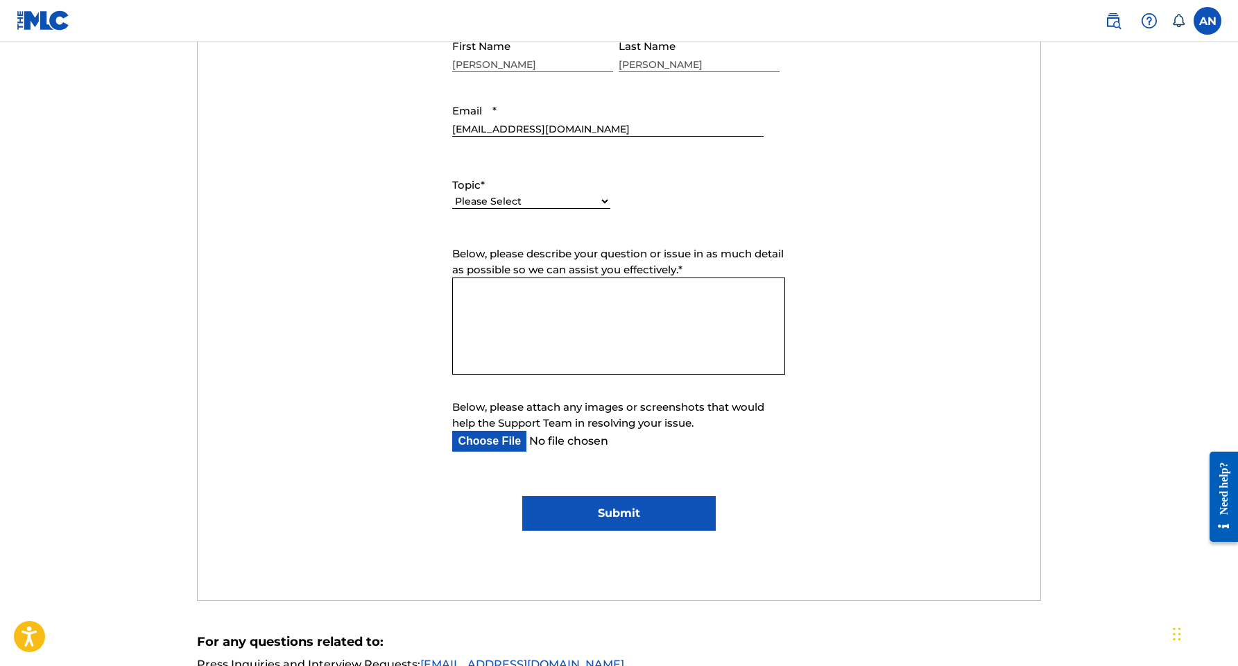
click at [572, 209] on div "Please Select I need help with my account I need help with managing my catalog …" at bounding box center [531, 208] width 158 height 31
select select "I need help with managing my catalog"
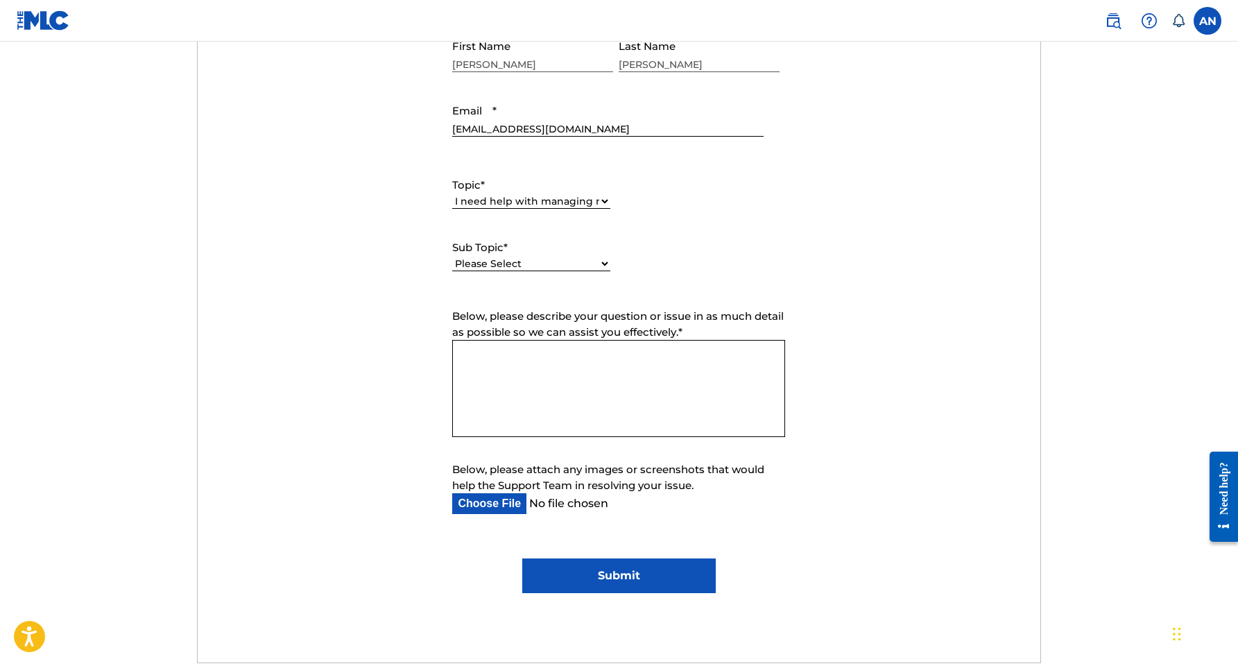
select select "I need to remove a user from my Member and/or gain access to my Member"
click at [567, 364] on textarea "Below, please describe your question or issue in as much detail as possible so …" at bounding box center [618, 388] width 333 height 97
drag, startPoint x: 687, startPoint y: 372, endPoint x: 635, endPoint y: 372, distance: 52.7
click at [635, 372] on textarea "Hello, My name is [PERSON_NAME] (formerly" at bounding box center [618, 388] width 333 height 97
click at [479, 384] on textarea "Hello, My name is [PERSON_NAME]. I have works registered under my maiden name" at bounding box center [618, 388] width 333 height 97
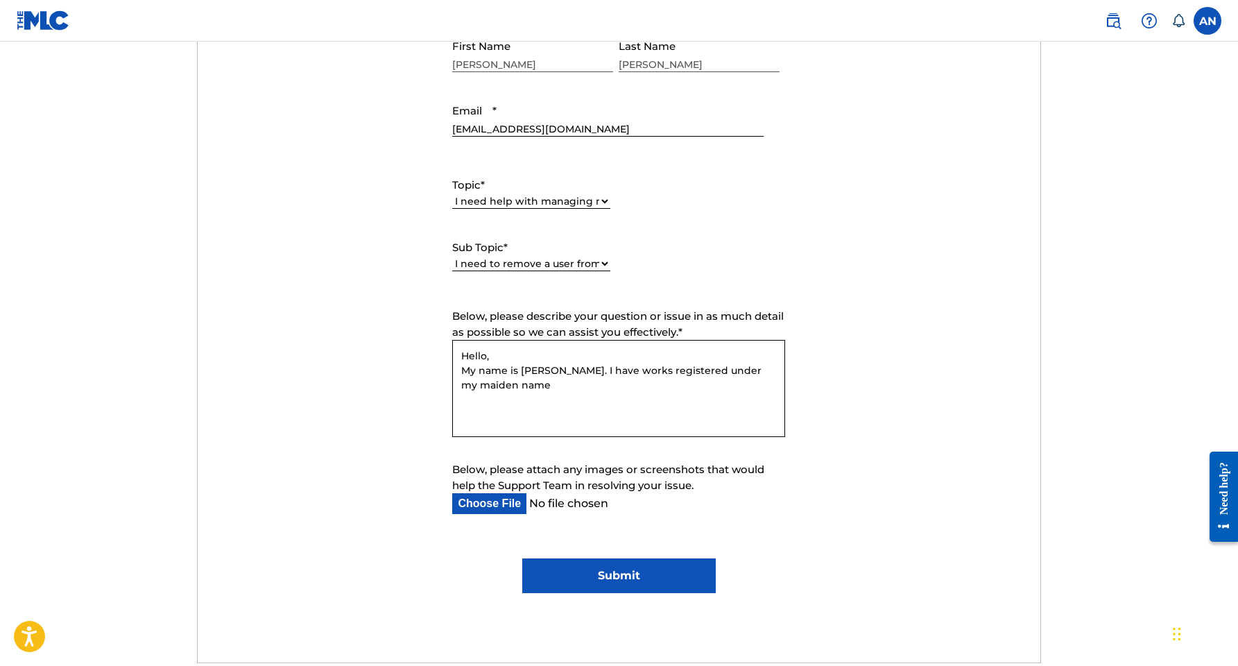
click at [479, 384] on textarea "Hello, My name is [PERSON_NAME]. I have works registered under my maiden name" at bounding box center [618, 388] width 333 height 97
click at [622, 384] on textarea "Hello, My name is [PERSON_NAME]. I have works registered via CDBaby using my ma…" at bounding box center [618, 388] width 333 height 97
click at [515, 386] on textarea "Hello, My name is [PERSON_NAME]. I have works registered via CDBaby using my ma…" at bounding box center [618, 388] width 333 height 97
click at [748, 381] on textarea "Hello, My name is [PERSON_NAME]. I have works registered via CDBaby including m…" at bounding box center [618, 388] width 333 height 97
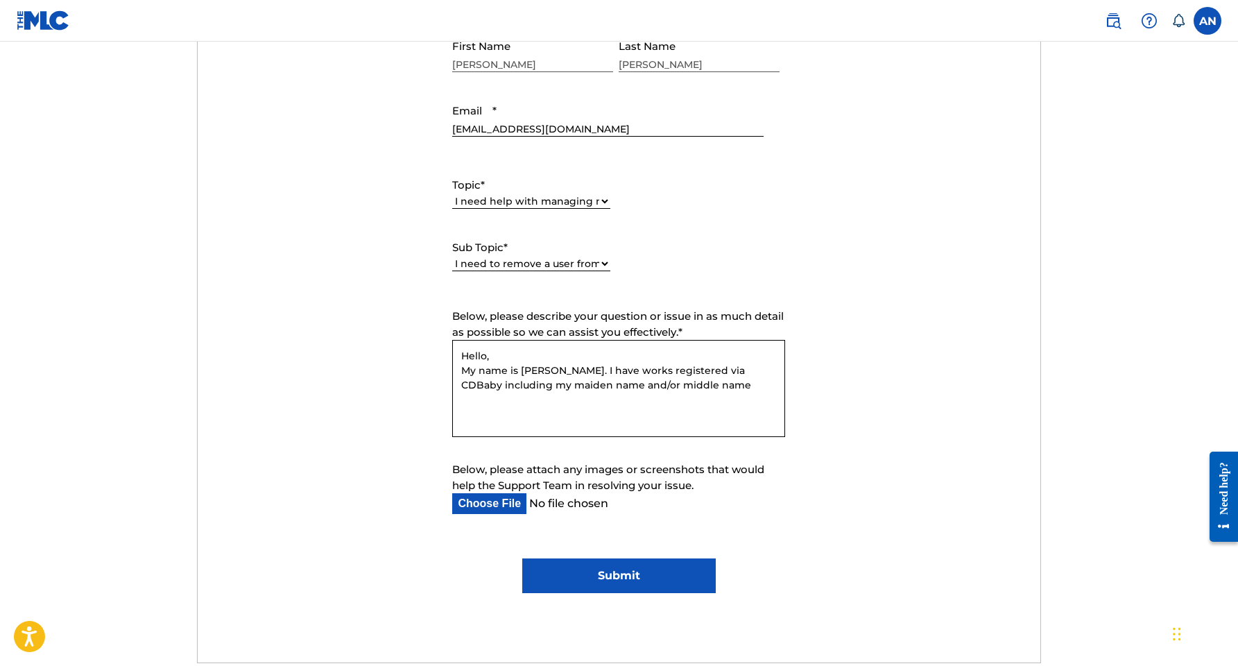
click at [556, 382] on textarea "Hello, My name is [PERSON_NAME]. I have works registered via CDBaby including m…" at bounding box center [618, 388] width 333 height 97
click at [697, 384] on textarea "Hello, My name is [PERSON_NAME]. I have works registered via CDBaby including t…" at bounding box center [618, 388] width 333 height 97
click at [531, 399] on textarea "Hello, My name is [PERSON_NAME]. I have works registered via CDBaby including t…" at bounding box center [618, 388] width 333 height 97
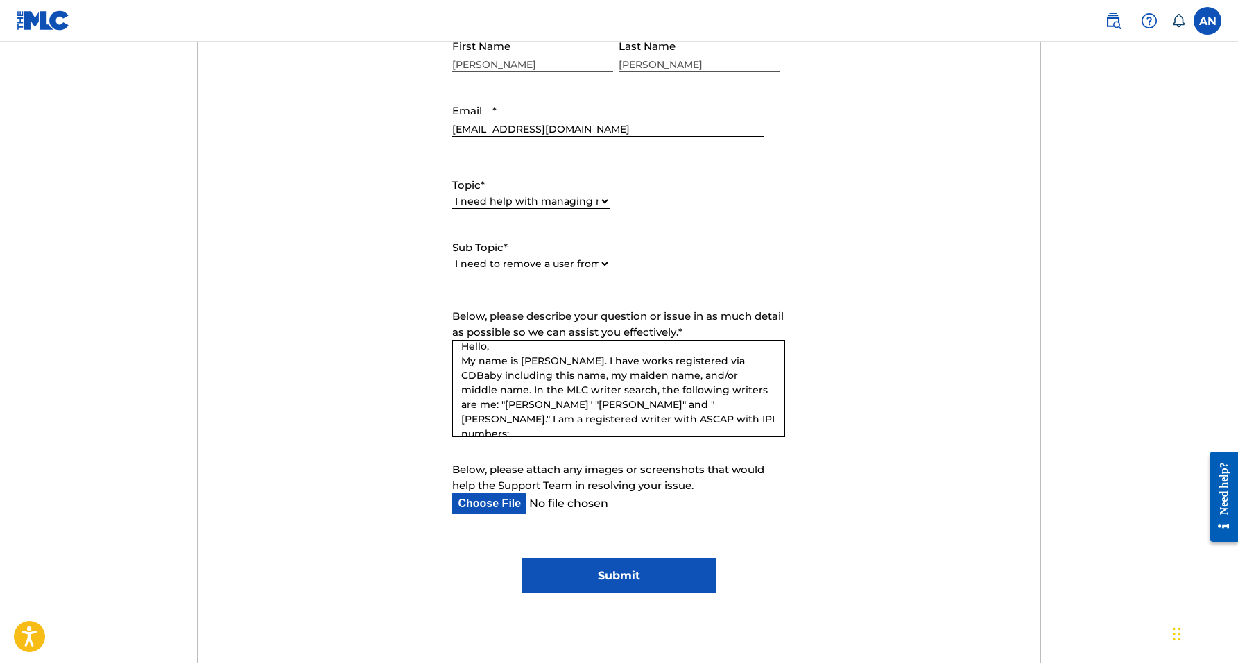
scroll to position [8, 0]
drag, startPoint x: 503, startPoint y: 420, endPoint x: 769, endPoint y: 415, distance: 265.7
click at [769, 415] on textarea "Hello, My name is [PERSON_NAME]. I have works registered via CDBaby including t…" at bounding box center [618, 388] width 333 height 97
paste textarea "[URL][DOMAIN_NAME]"
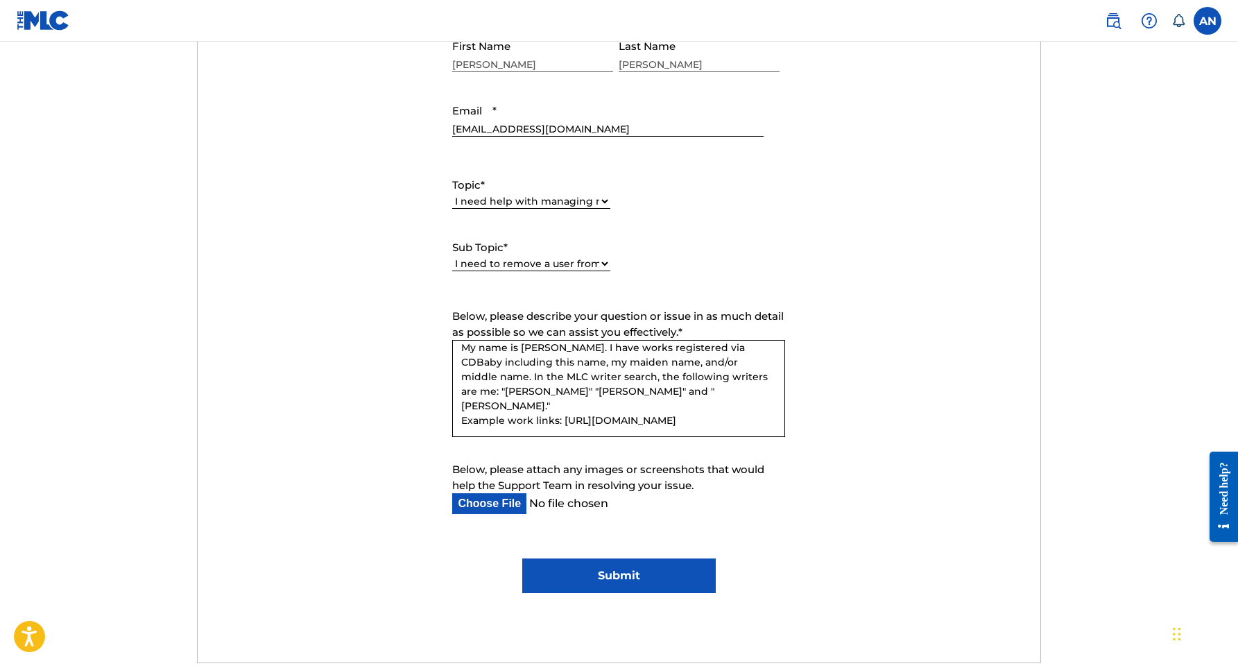
scroll to position [42, 0]
paste textarea "[URL][DOMAIN_NAME]"
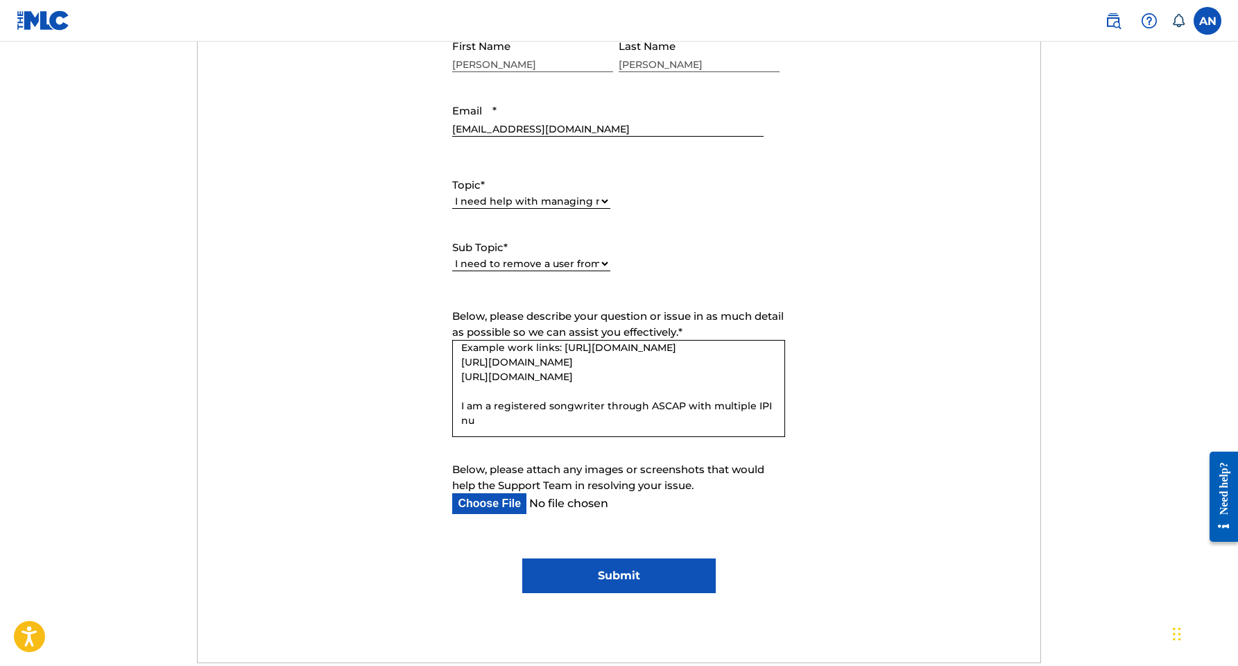
scroll to position [101, 0]
paste textarea "#374888009"
drag, startPoint x: 574, startPoint y: 428, endPoint x: 513, endPoint y: 429, distance: 61.0
click at [513, 429] on textarea "Hello, My name is [PERSON_NAME]. I have works registered via CDBaby including t…" at bounding box center [618, 388] width 333 height 97
click at [592, 430] on textarea "Hello, My name is [PERSON_NAME]. I have works registered via CDBaby including t…" at bounding box center [618, 388] width 333 height 97
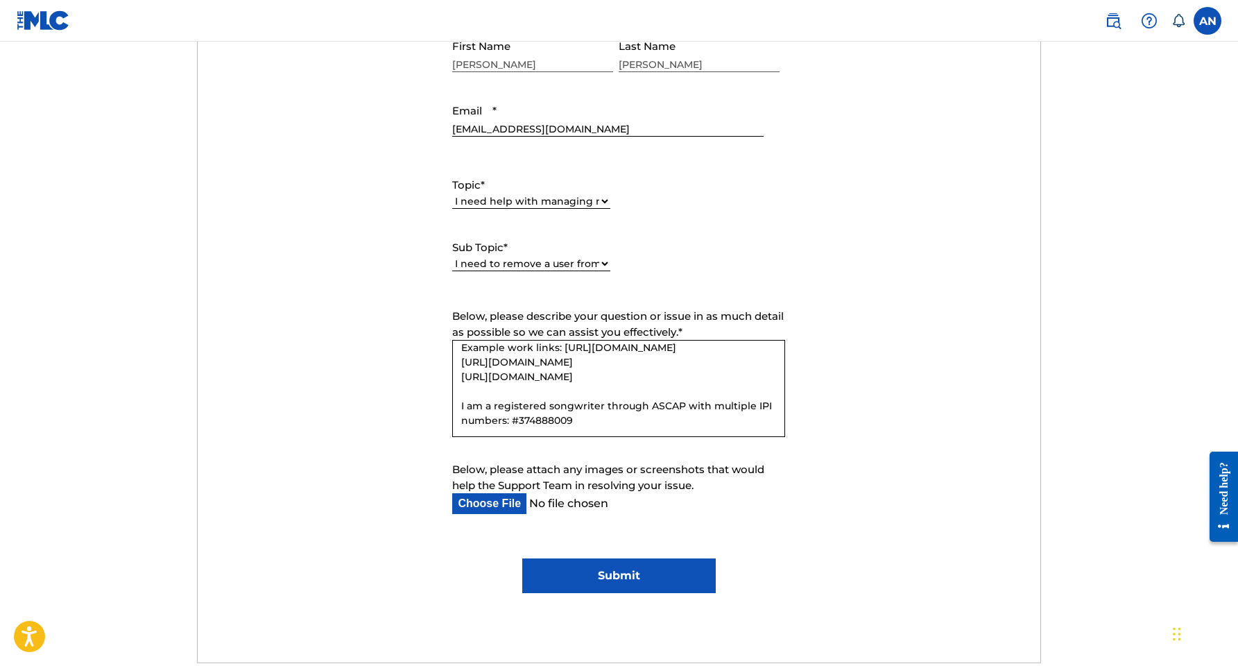
paste textarea "#1298325126"
drag, startPoint x: 576, startPoint y: 427, endPoint x: 513, endPoint y: 427, distance: 63.1
click at [513, 427] on textarea "Hello, My name is [PERSON_NAME]. I have works registered via CDBaby including t…" at bounding box center [618, 388] width 333 height 97
click at [710, 421] on textarea "Hello, My name is [PERSON_NAME]. I have works registered via CDBaby including t…" at bounding box center [618, 388] width 333 height 97
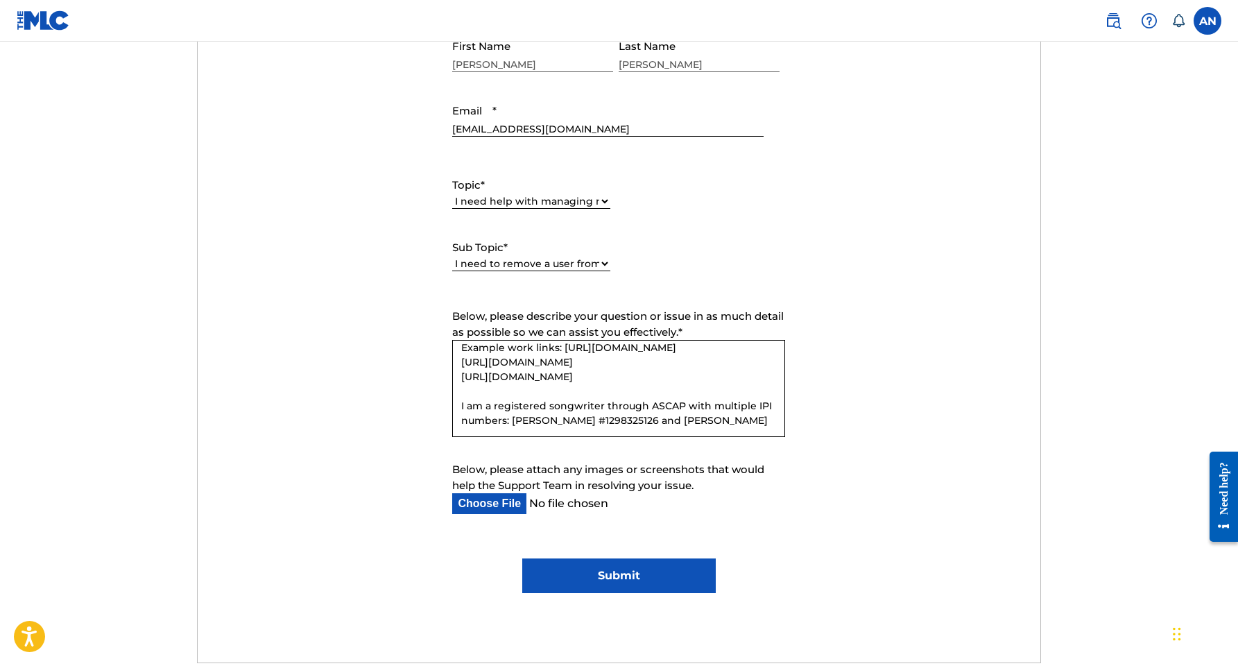
paste textarea "#374888009"
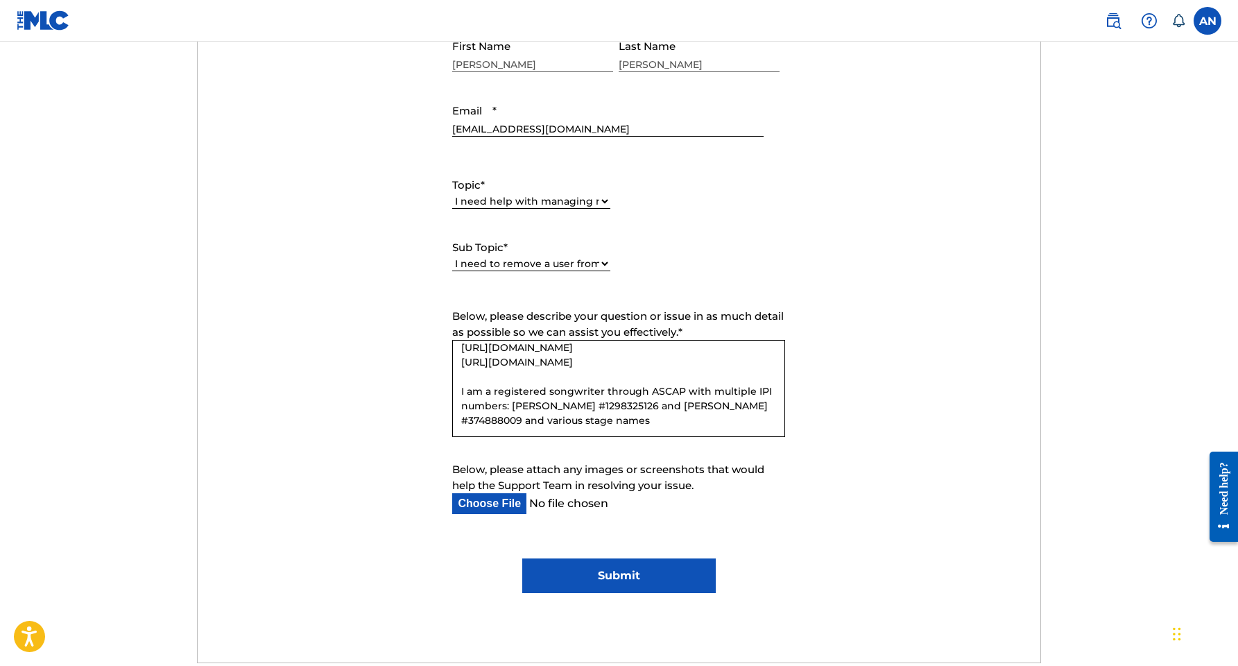
paste textarea "#1259065833"
paste textarea "#374888107"
paste textarea "#1296043739"
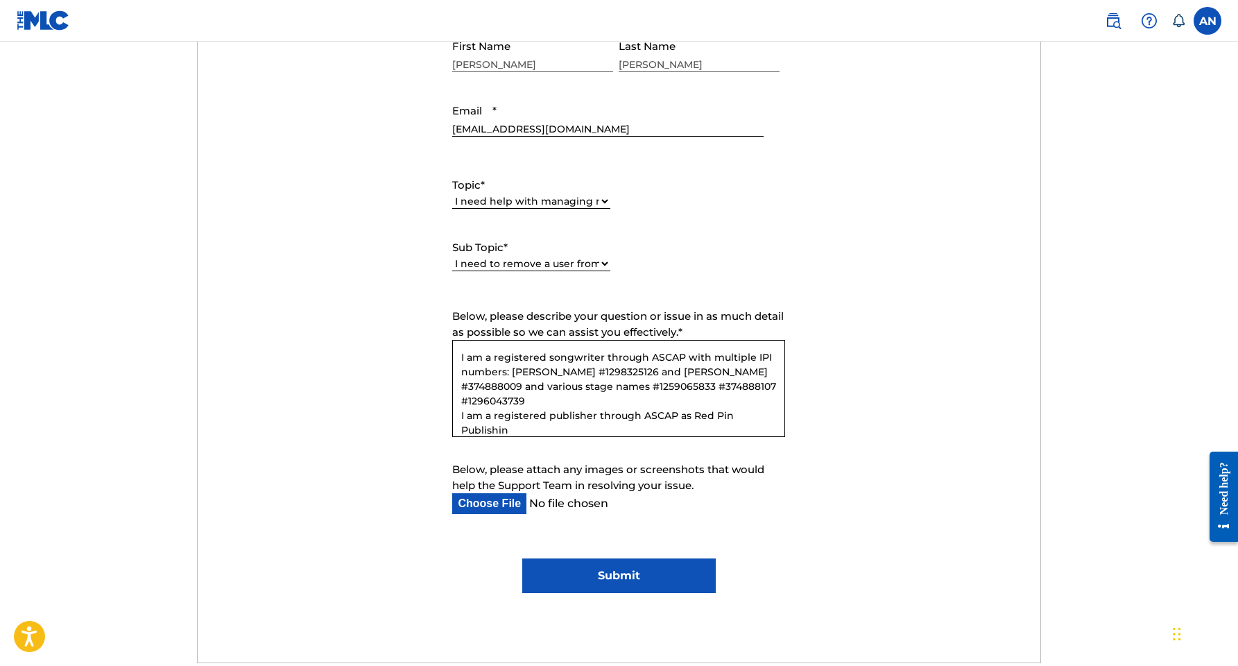
scroll to position [169, 0]
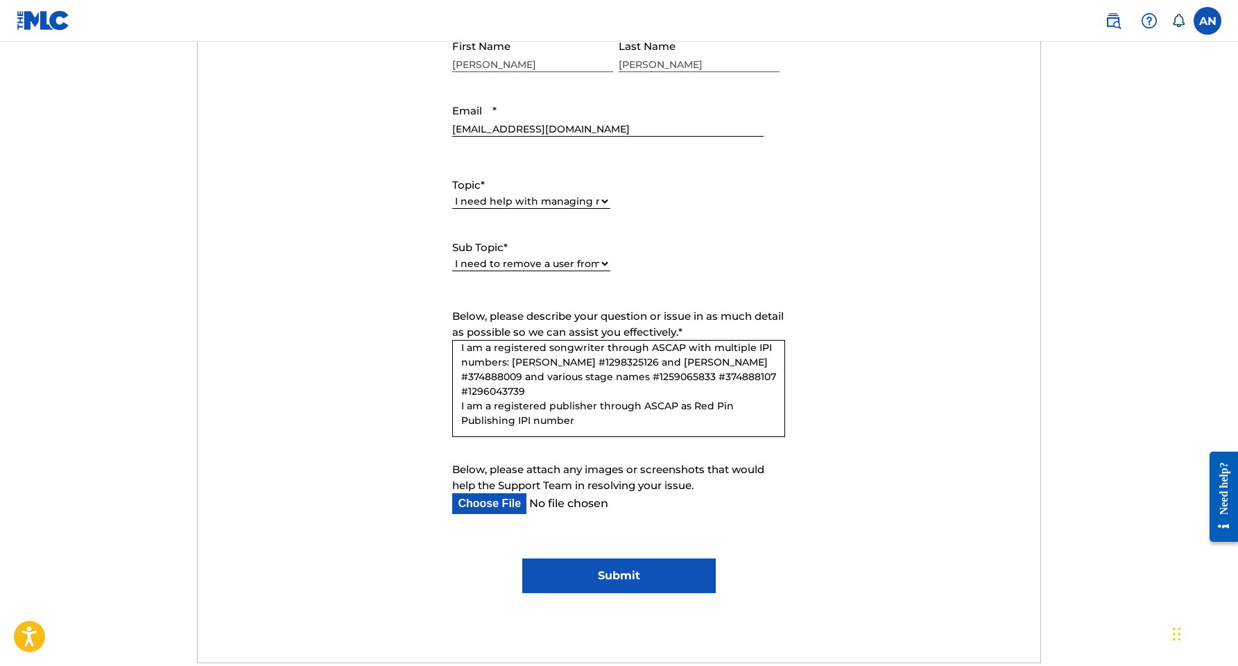
paste textarea "#375724632"
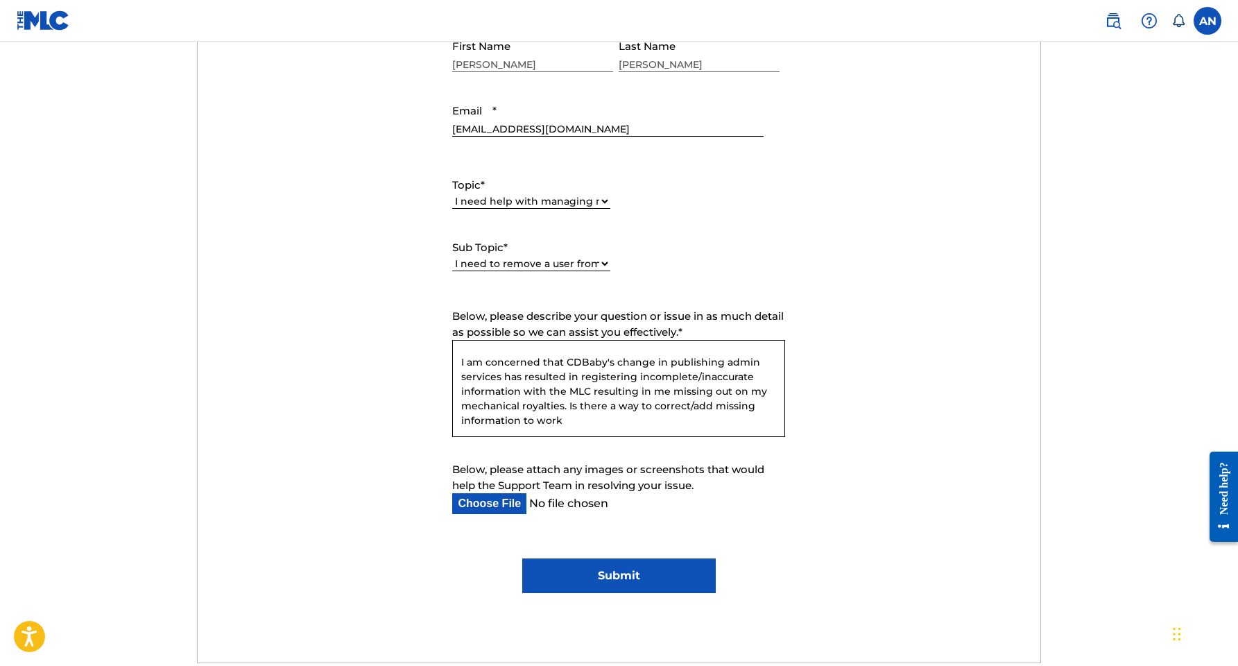
scroll to position [256, 0]
drag, startPoint x: 640, startPoint y: 424, endPoint x: 567, endPoint y: 406, distance: 74.9
click at [567, 406] on textarea "Hello, My name is [PERSON_NAME]. I have works registered via CDBaby including t…" at bounding box center [618, 388] width 333 height 97
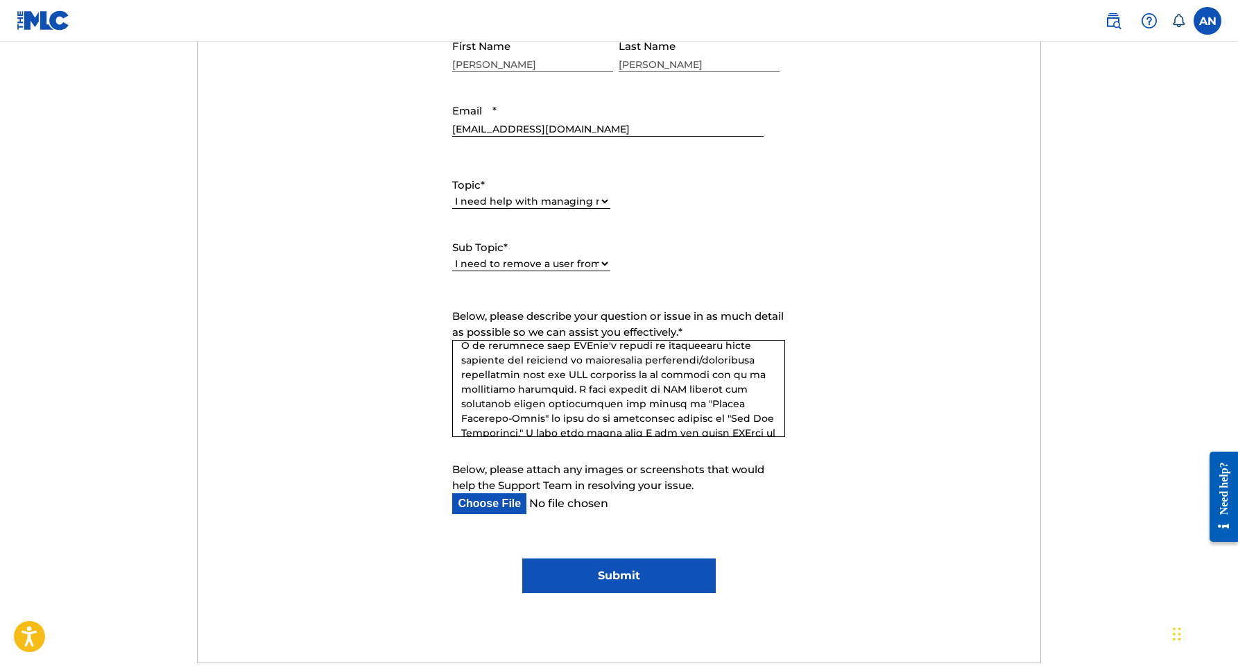
scroll to position [260, 0]
click at [588, 387] on textarea "Below, please describe your question or issue in as much detail as possible so …" at bounding box center [618, 388] width 333 height 97
click at [646, 388] on textarea "Below, please describe your question or issue in as much detail as possible so …" at bounding box center [618, 388] width 333 height 97
click at [582, 401] on textarea "Below, please describe your question or issue in as much detail as possible so …" at bounding box center [618, 388] width 333 height 97
click at [573, 420] on textarea "Below, please describe your question or issue in as much detail as possible so …" at bounding box center [618, 388] width 333 height 97
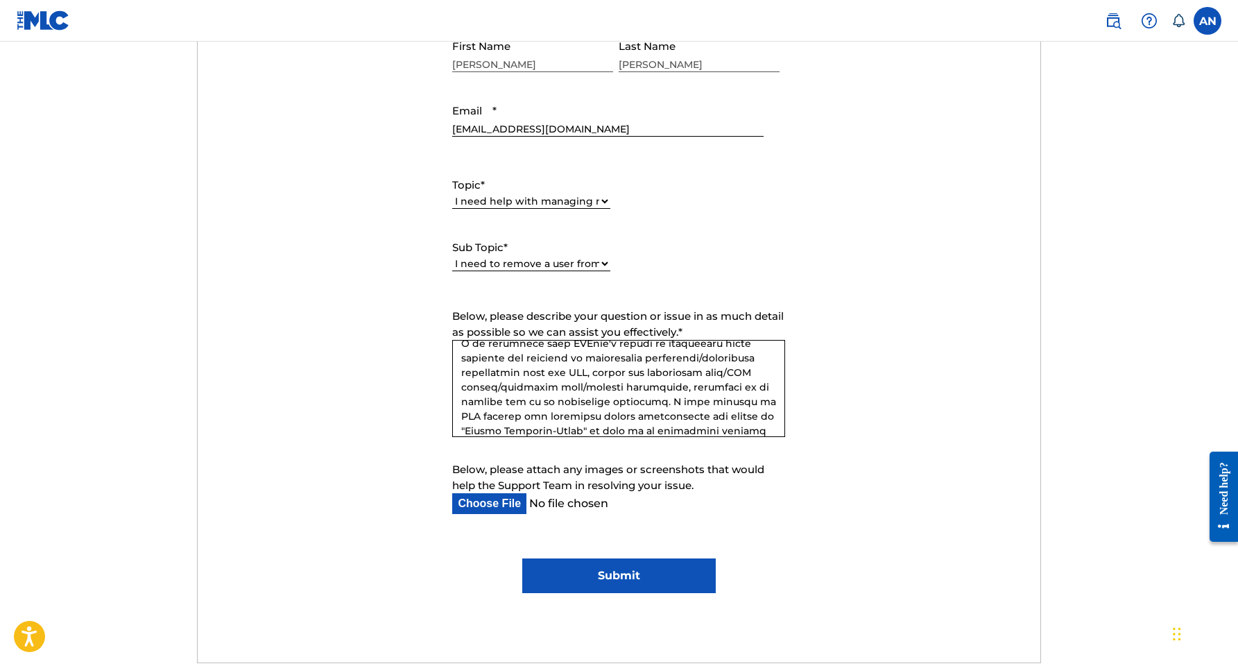
click at [643, 388] on textarea "Below, please describe your question or issue in as much detail as possible so …" at bounding box center [618, 388] width 333 height 97
click at [494, 400] on textarea "Below, please describe your question or issue in as much detail as possible so …" at bounding box center [618, 388] width 333 height 97
click at [590, 400] on textarea "Below, please describe your question or issue in as much detail as possible so …" at bounding box center [618, 388] width 333 height 97
click at [599, 401] on textarea "Below, please describe your question or issue in as much detail as possible so …" at bounding box center [618, 388] width 333 height 97
click at [733, 384] on textarea "Below, please describe your question or issue in as much detail as possible so …" at bounding box center [618, 388] width 333 height 97
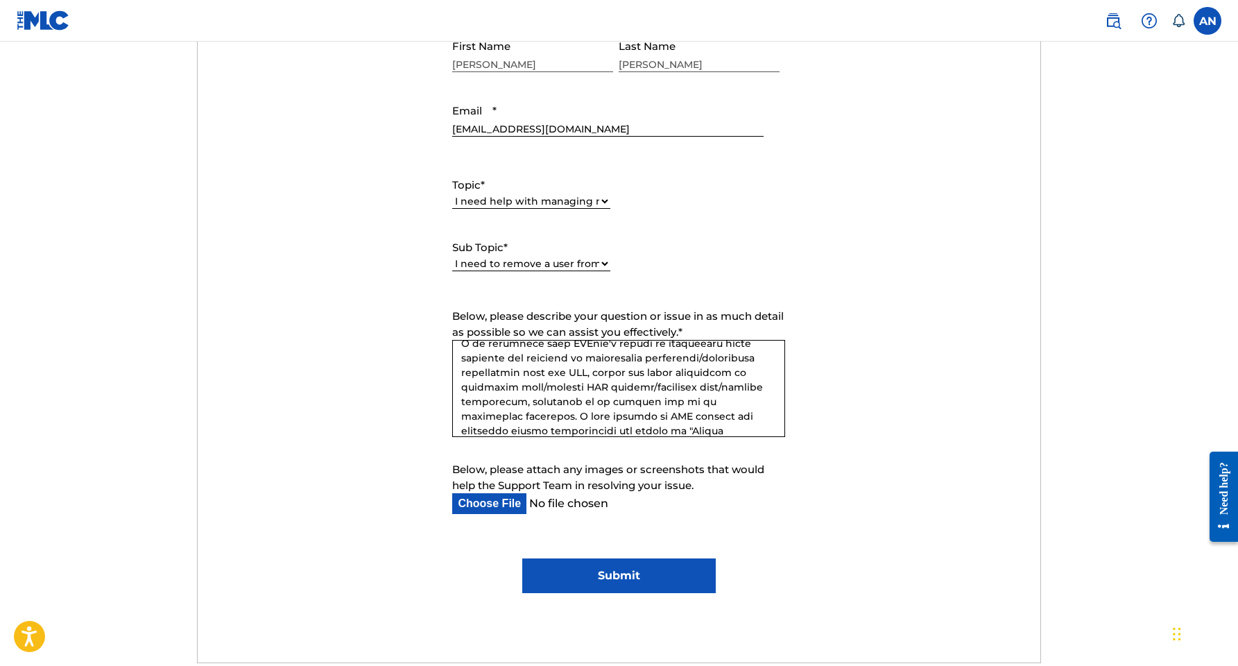
drag, startPoint x: 725, startPoint y: 398, endPoint x: 648, endPoint y: 402, distance: 77.1
click at [648, 402] on textarea "Below, please describe your question or issue in as much detail as possible so …" at bounding box center [618, 388] width 333 height 97
click at [669, 417] on textarea "Below, please describe your question or issue in as much detail as possible so …" at bounding box center [618, 388] width 333 height 97
drag, startPoint x: 687, startPoint y: 400, endPoint x: 644, endPoint y: 401, distance: 43.0
click at [644, 401] on textarea "Below, please describe your question or issue in as much detail as possible so …" at bounding box center [618, 388] width 333 height 97
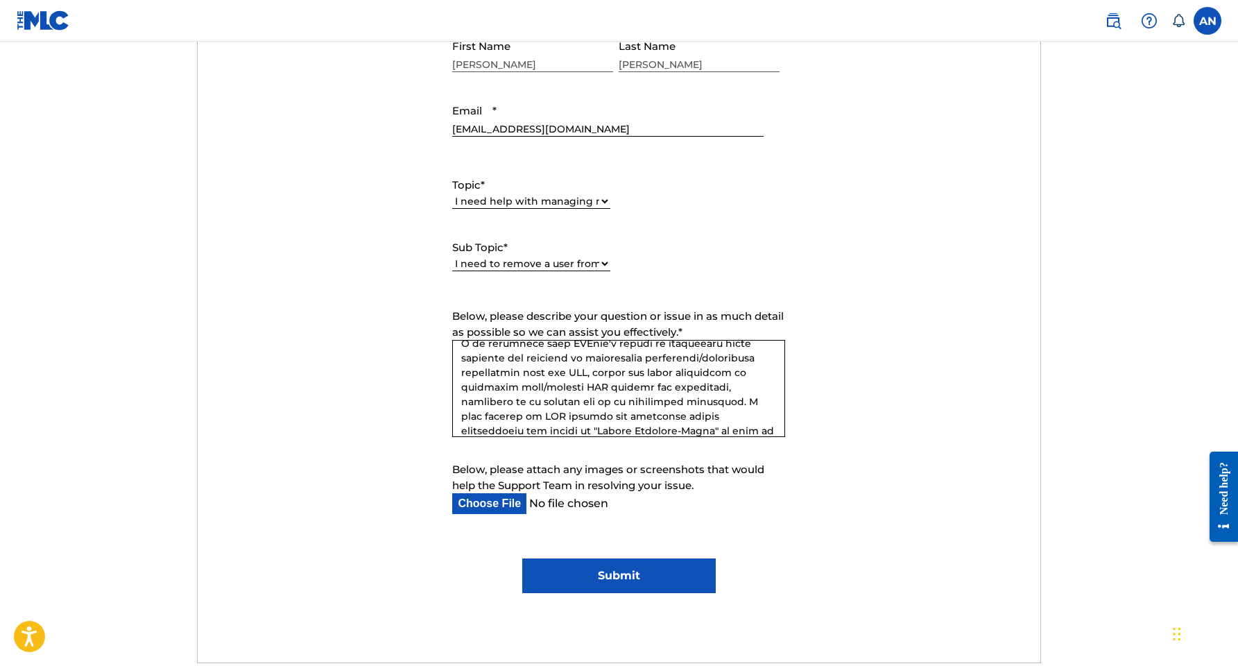
click at [690, 424] on textarea "Below, please describe your question or issue in as much detail as possible so …" at bounding box center [618, 388] width 333 height 97
drag, startPoint x: 727, startPoint y: 372, endPoint x: 688, endPoint y: 387, distance: 41.5
click at [688, 387] on textarea "Below, please describe your question or issue in as much detail as possible so …" at bounding box center [618, 388] width 333 height 97
click at [725, 371] on textarea "Below, please describe your question or issue in as much detail as possible so …" at bounding box center [618, 388] width 333 height 97
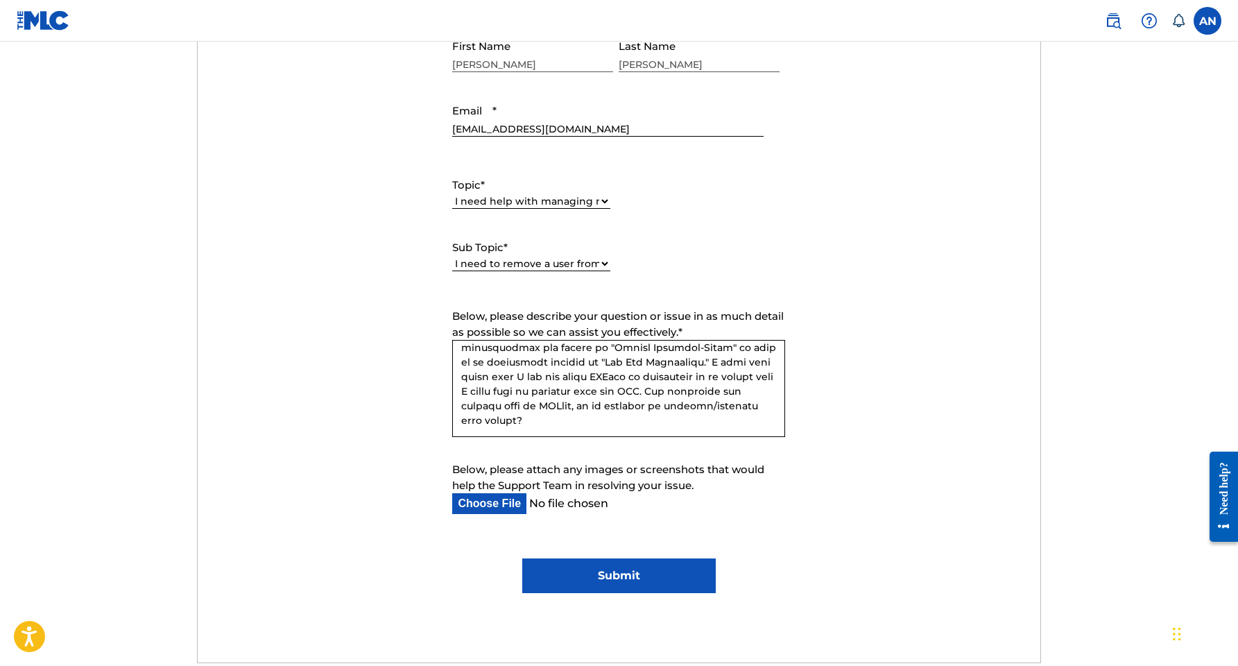
scroll to position [329, 0]
click at [746, 420] on textarea "Below, please describe your question or issue in as much detail as possible so …" at bounding box center [618, 388] width 333 height 97
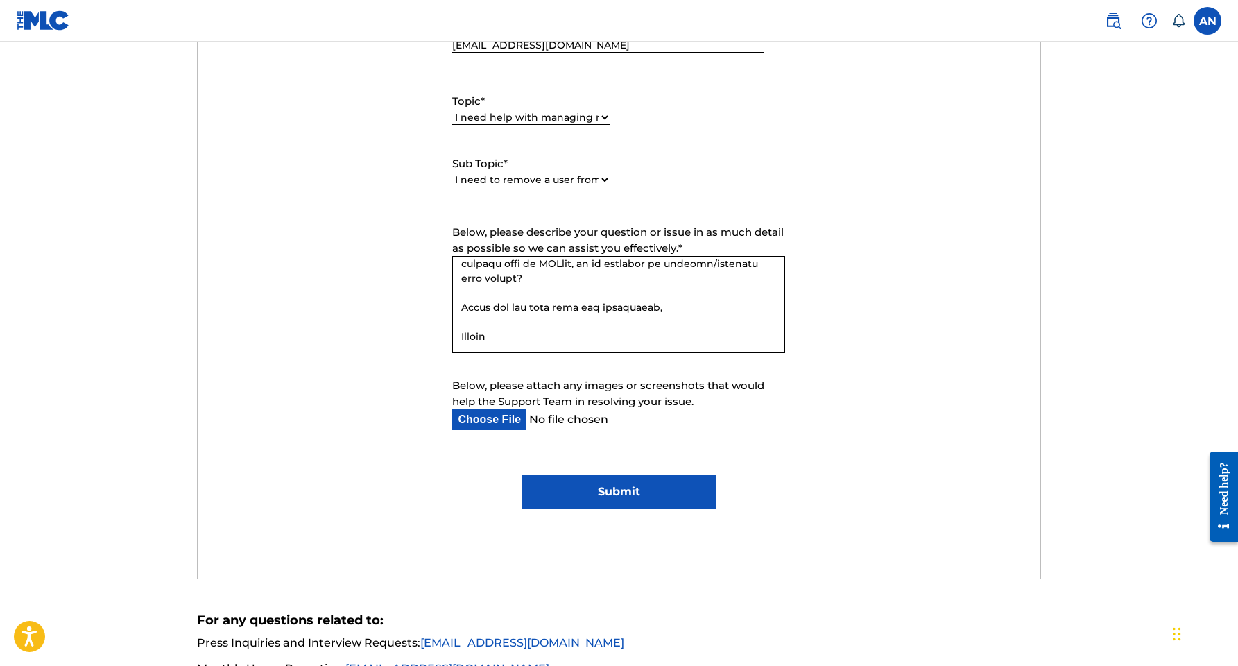
scroll to position [674, 0]
type textarea "Hello, My name is [PERSON_NAME]. I have works registered via CDBaby including t…"
click at [606, 500] on input "Submit" at bounding box center [619, 493] width 194 height 35
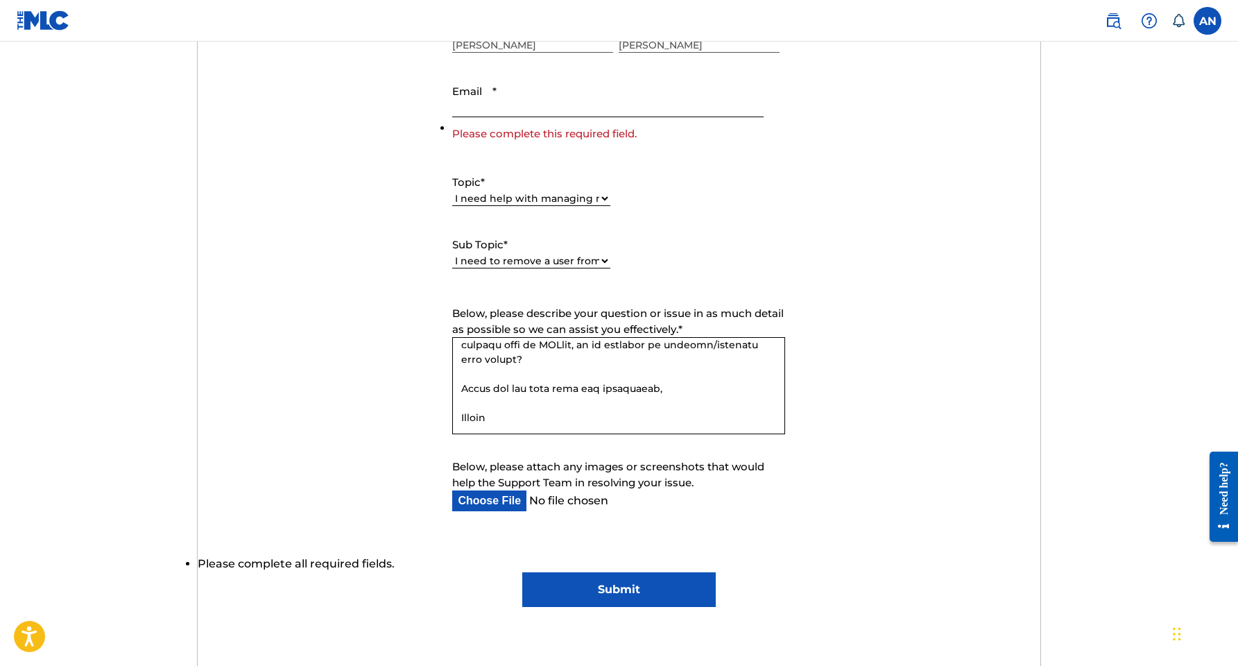
scroll to position [607, 0]
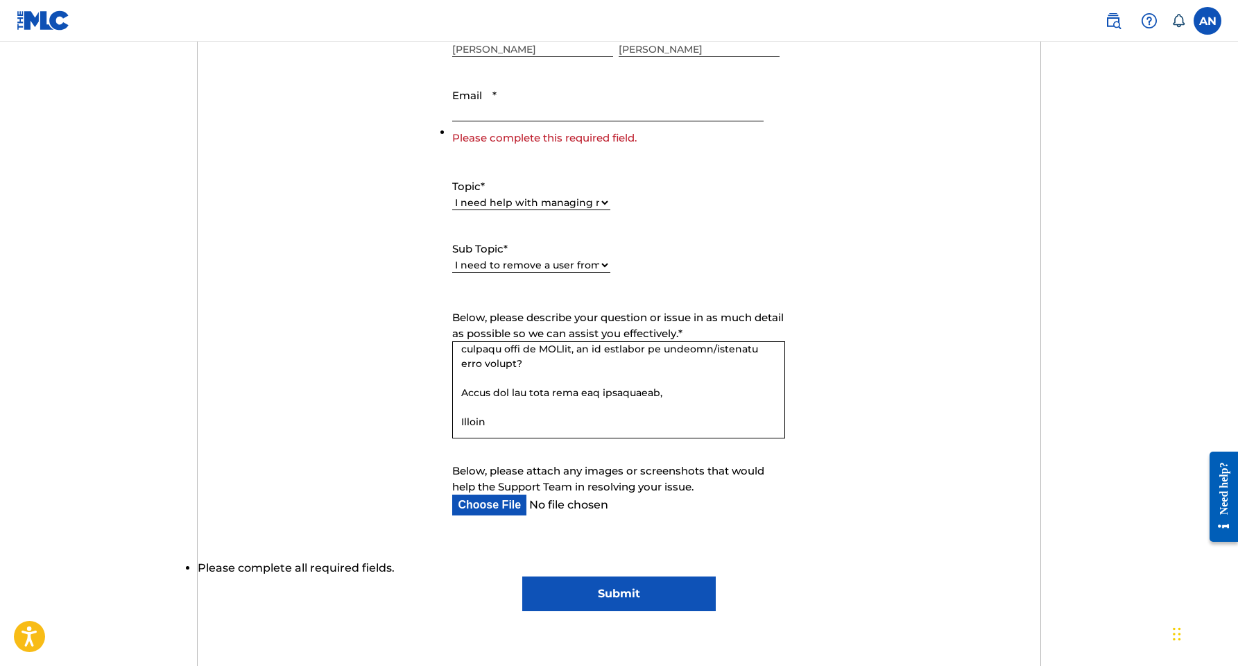
click at [483, 109] on input "Email *" at bounding box center [607, 102] width 311 height 40
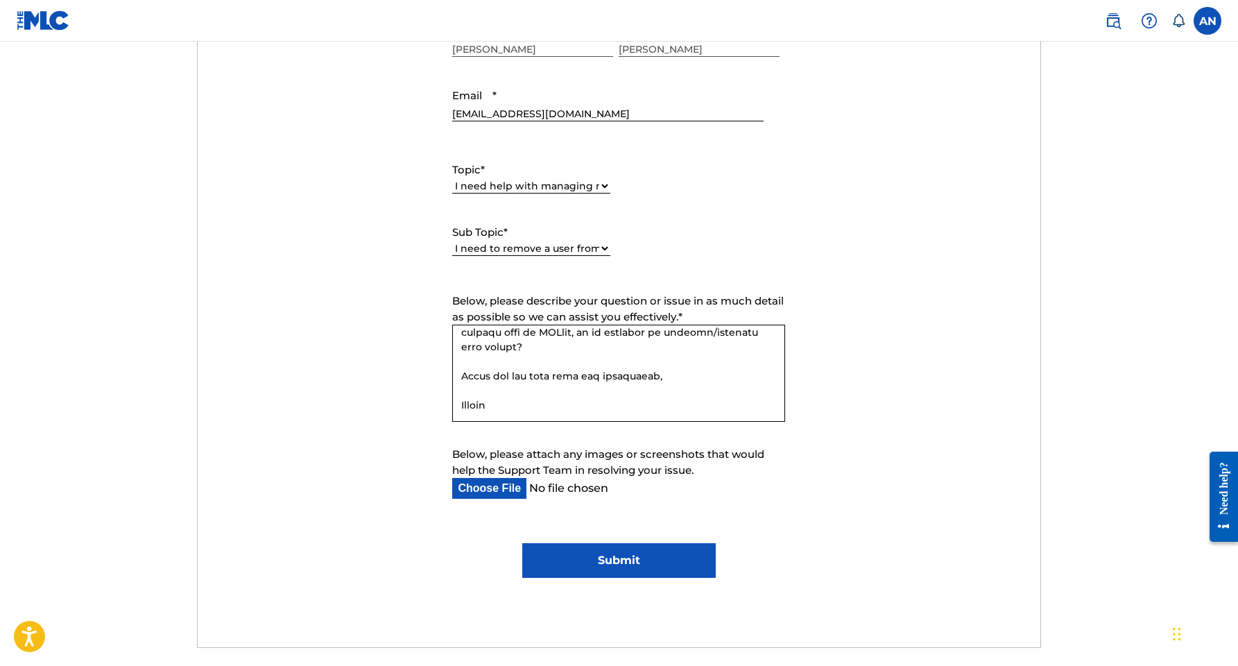
click at [721, 112] on input "[EMAIL_ADDRESS][DOMAIN_NAME]" at bounding box center [607, 102] width 311 height 40
type input "[EMAIL_ADDRESS][DOMAIN_NAME]"
click at [799, 125] on form "Submit a request Typical reply time: within hours via email First Name [PERSON_…" at bounding box center [619, 256] width 843 height 642
click at [796, 193] on form "Submit a request Typical reply time: within hours via email First Name [PERSON_…" at bounding box center [619, 256] width 843 height 642
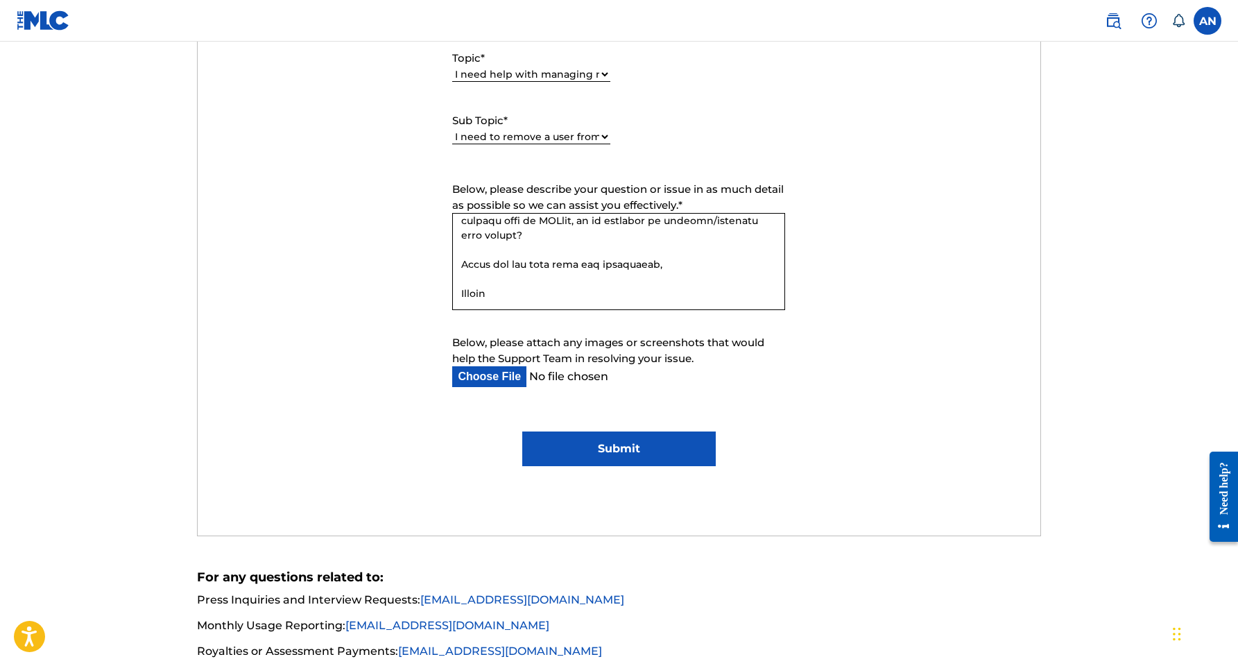
scroll to position [719, 0]
click at [677, 450] on input "Submit" at bounding box center [619, 448] width 194 height 35
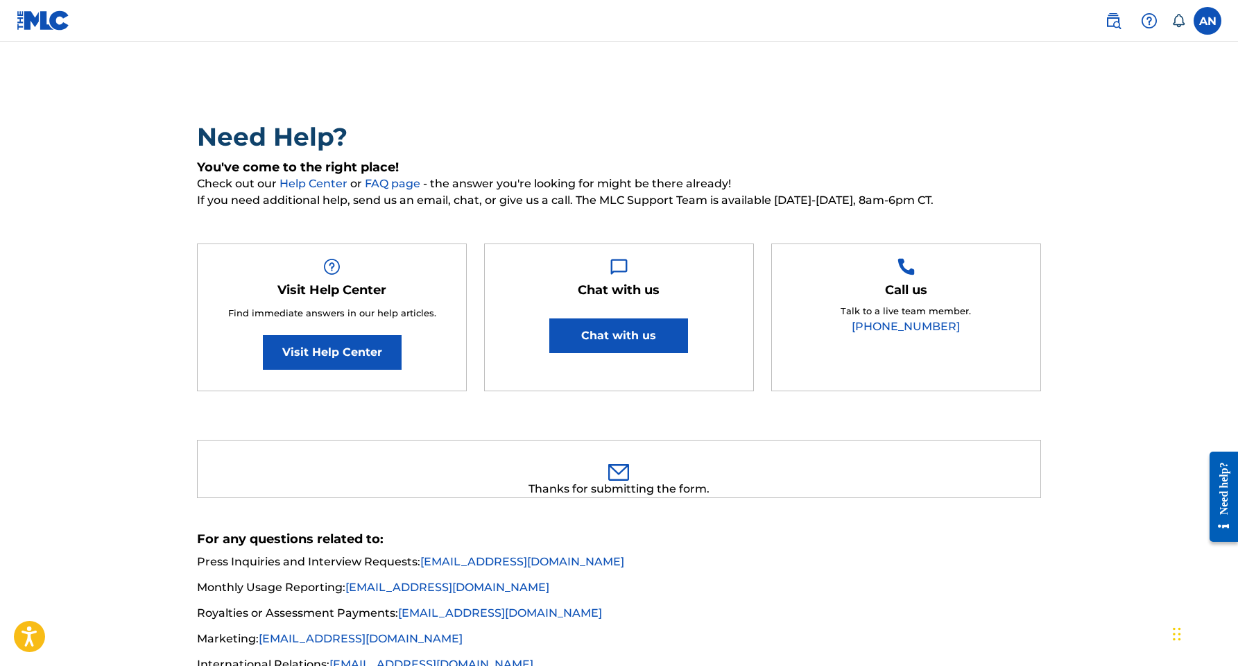
scroll to position [39, 0]
click at [328, 356] on link "Visit Help Center" at bounding box center [332, 351] width 139 height 35
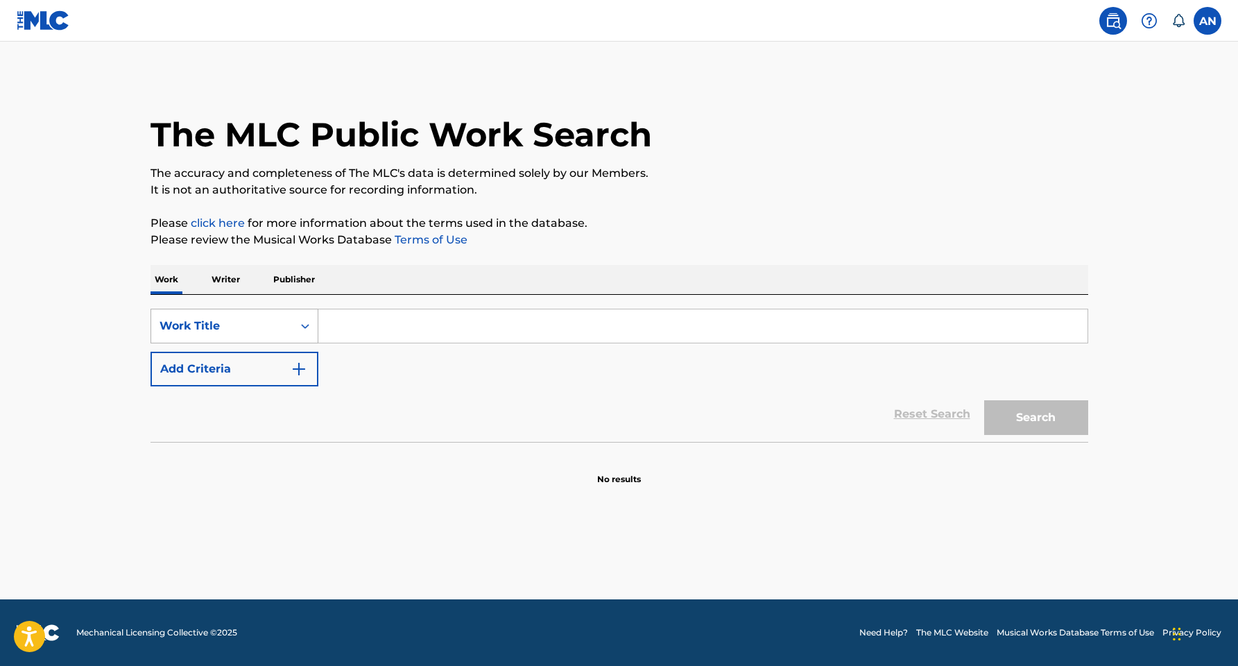
click at [251, 325] on div "Work Title" at bounding box center [222, 326] width 125 height 17
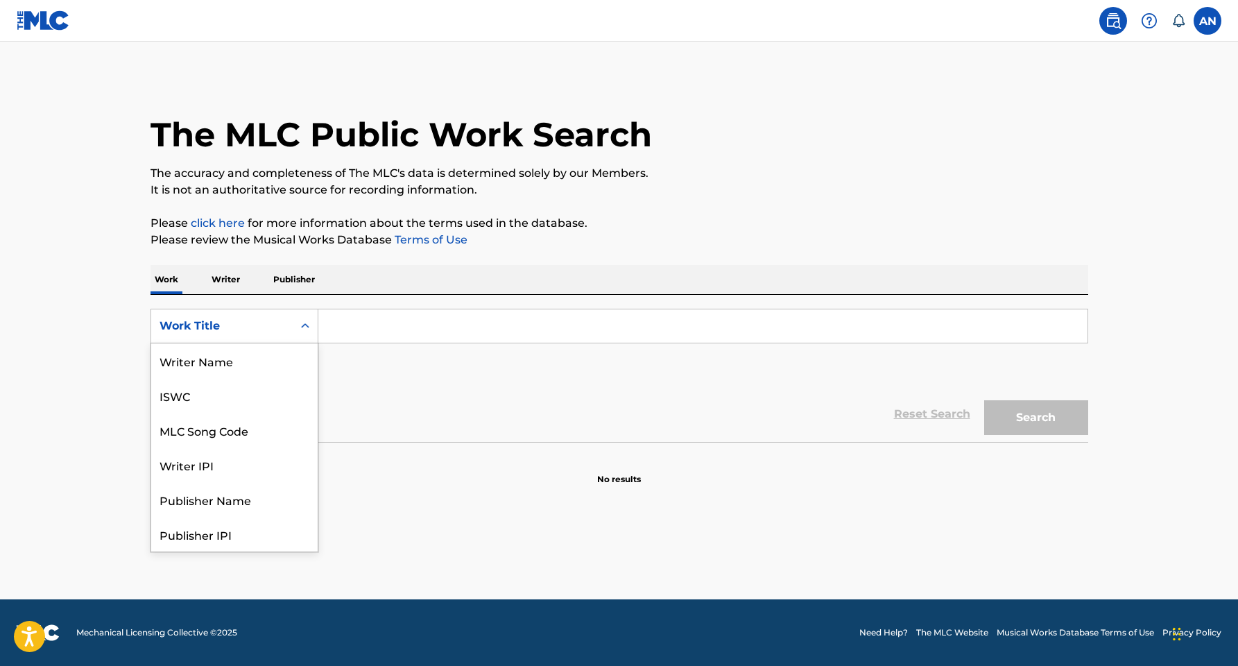
scroll to position [69, 0]
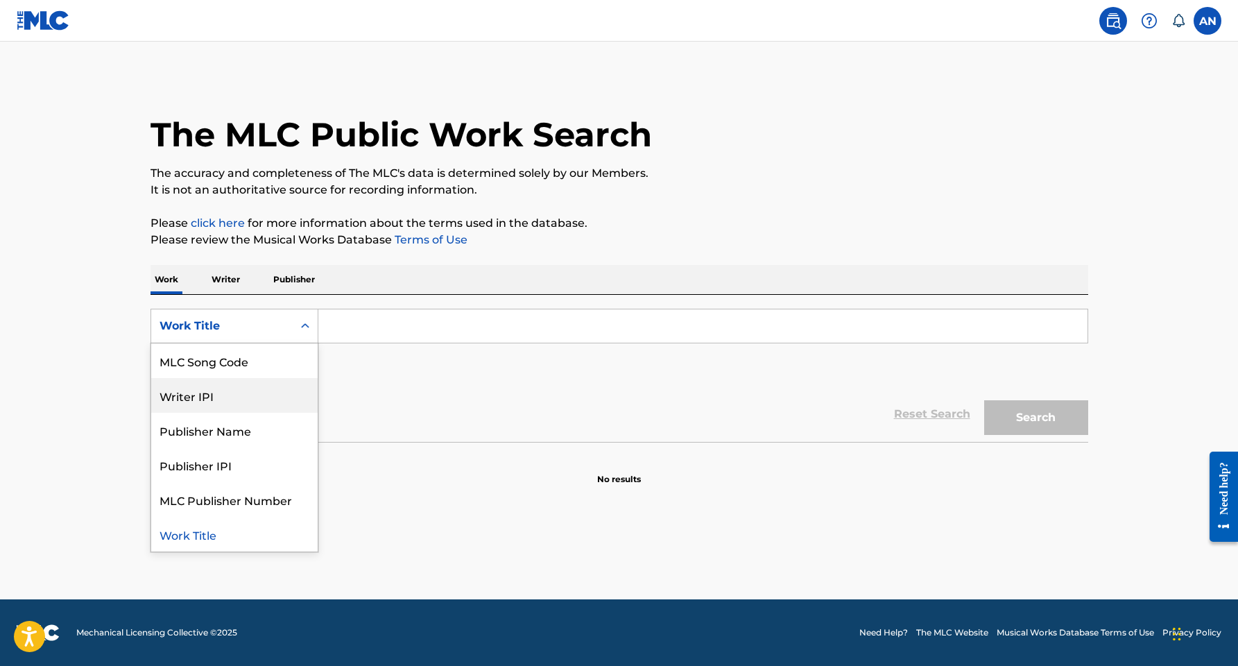
click at [222, 398] on div "Writer IPI" at bounding box center [234, 395] width 166 height 35
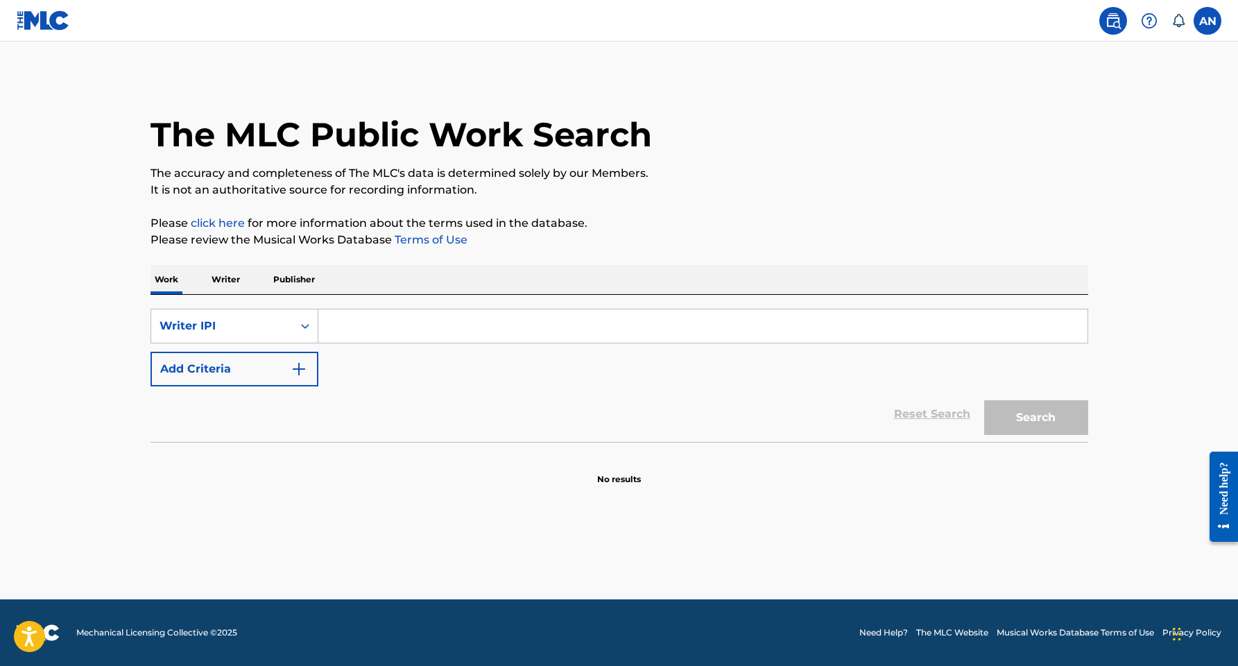
click at [358, 332] on input "Search Form" at bounding box center [702, 325] width 769 height 33
paste input "1298325126"
type input "1298325126"
click at [1036, 418] on button "Search" at bounding box center [1036, 417] width 104 height 35
click at [232, 280] on p "Writer" at bounding box center [225, 279] width 37 height 29
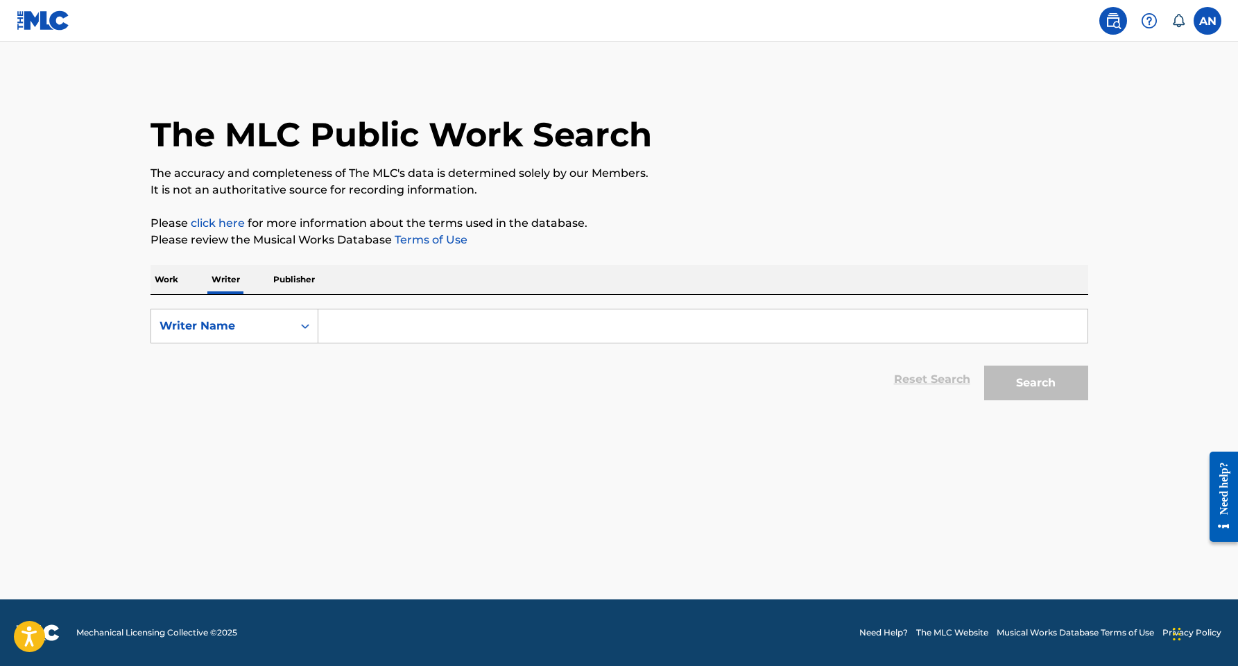
click at [380, 322] on input "Search Form" at bounding box center [702, 325] width 769 height 33
click at [177, 280] on p "Work" at bounding box center [167, 279] width 32 height 29
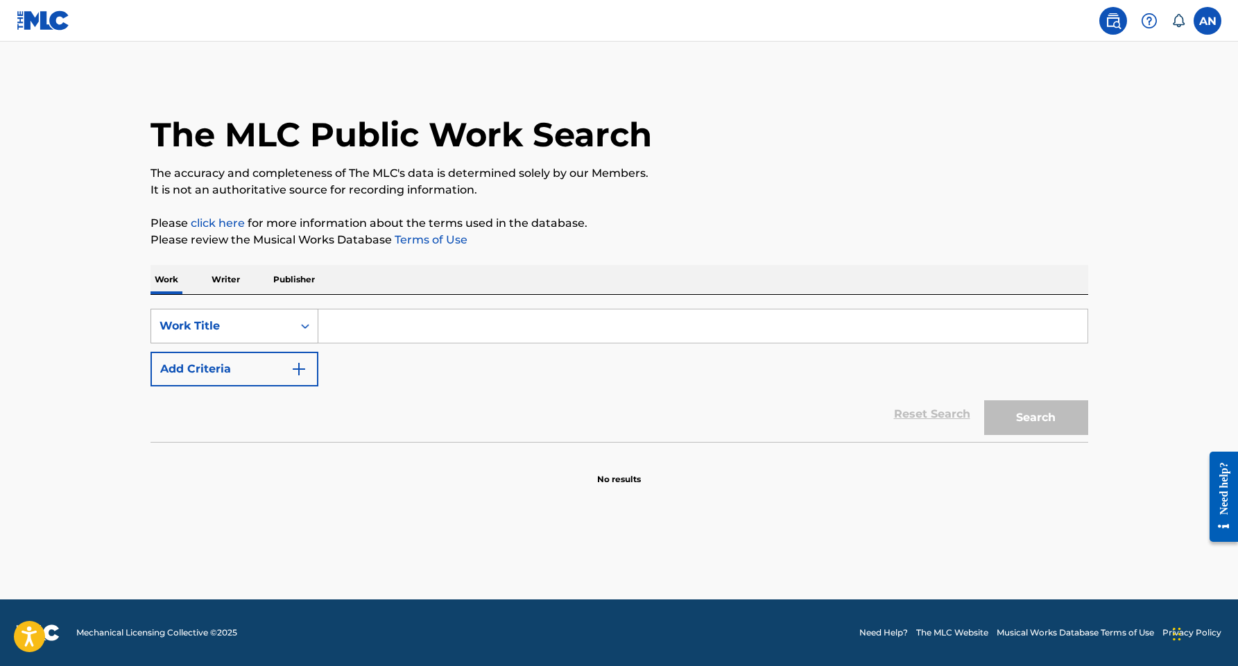
click at [203, 323] on div "Work Title" at bounding box center [222, 326] width 125 height 17
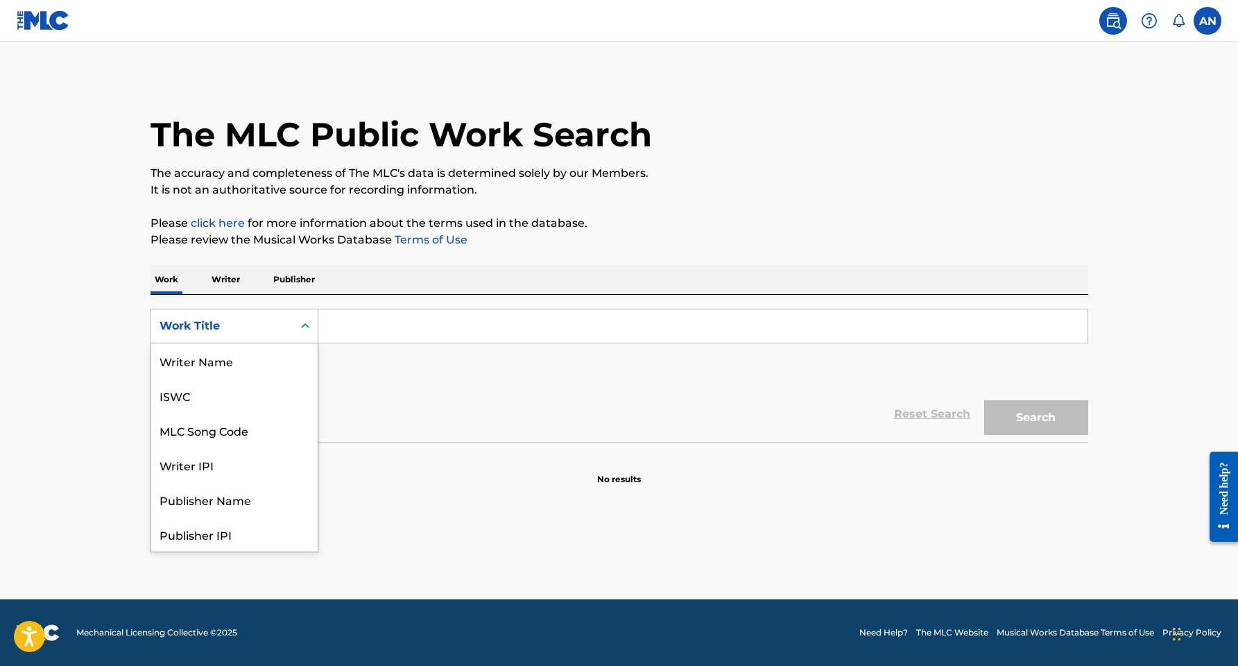
scroll to position [69, 0]
click at [201, 401] on div "Writer IPI" at bounding box center [234, 395] width 166 height 35
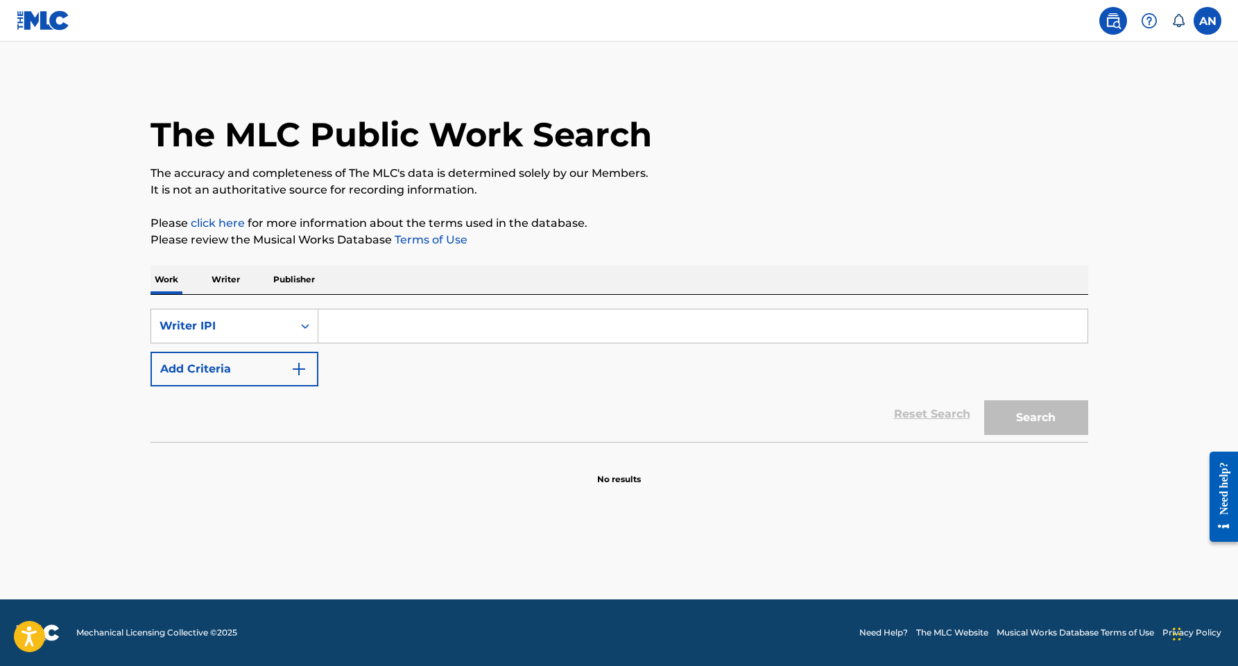
click at [359, 323] on input "Search Form" at bounding box center [702, 325] width 769 height 33
paste input "1298325126"
click at [1034, 404] on button "Search" at bounding box center [1036, 417] width 104 height 35
click at [356, 329] on input "1298325126" at bounding box center [702, 325] width 769 height 33
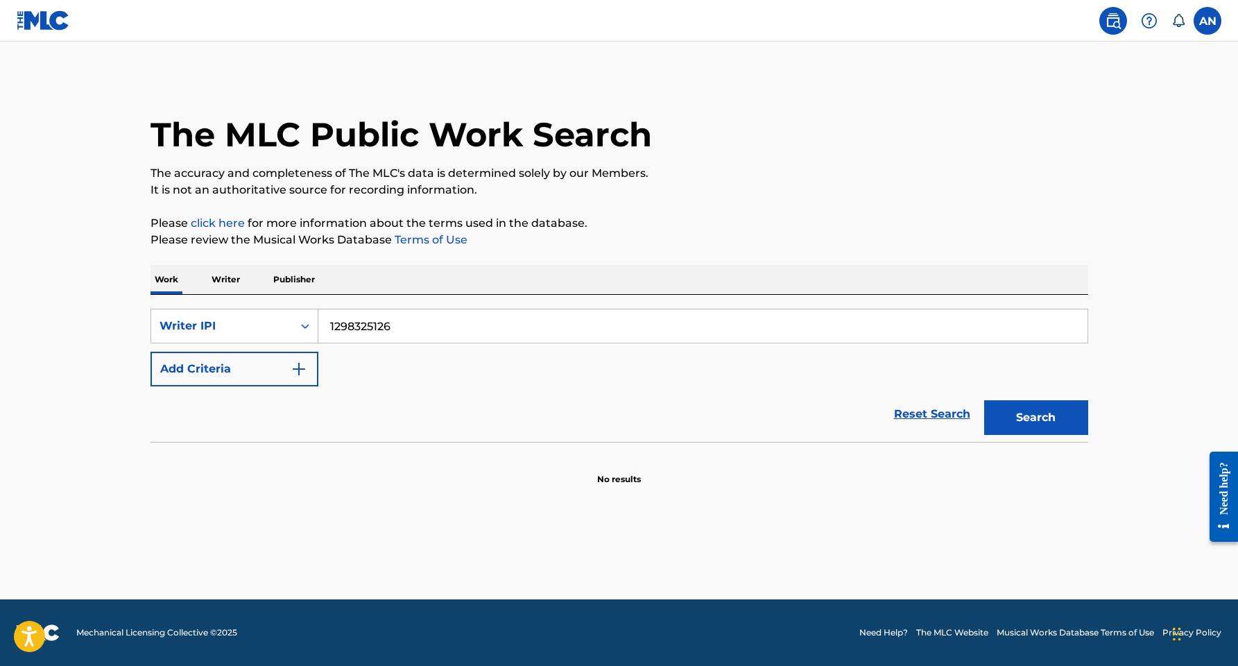
paste input "6043739"
click at [1036, 418] on button "Search" at bounding box center [1036, 417] width 104 height 35
click at [361, 325] on input "1296043739" at bounding box center [702, 325] width 769 height 33
paste input "37488800"
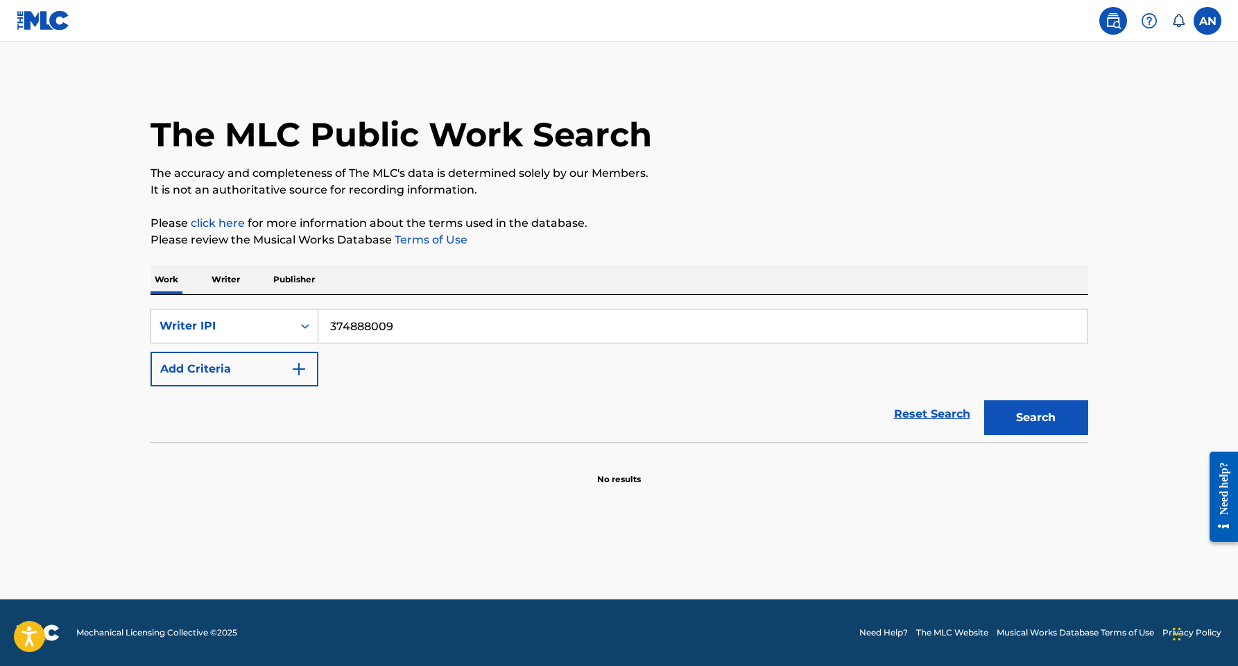
click at [1036, 418] on button "Search" at bounding box center [1036, 417] width 104 height 35
click at [349, 327] on input "374888009" at bounding box center [702, 325] width 769 height 33
paste input "107"
click at [1036, 418] on button "Search" at bounding box center [1036, 417] width 104 height 35
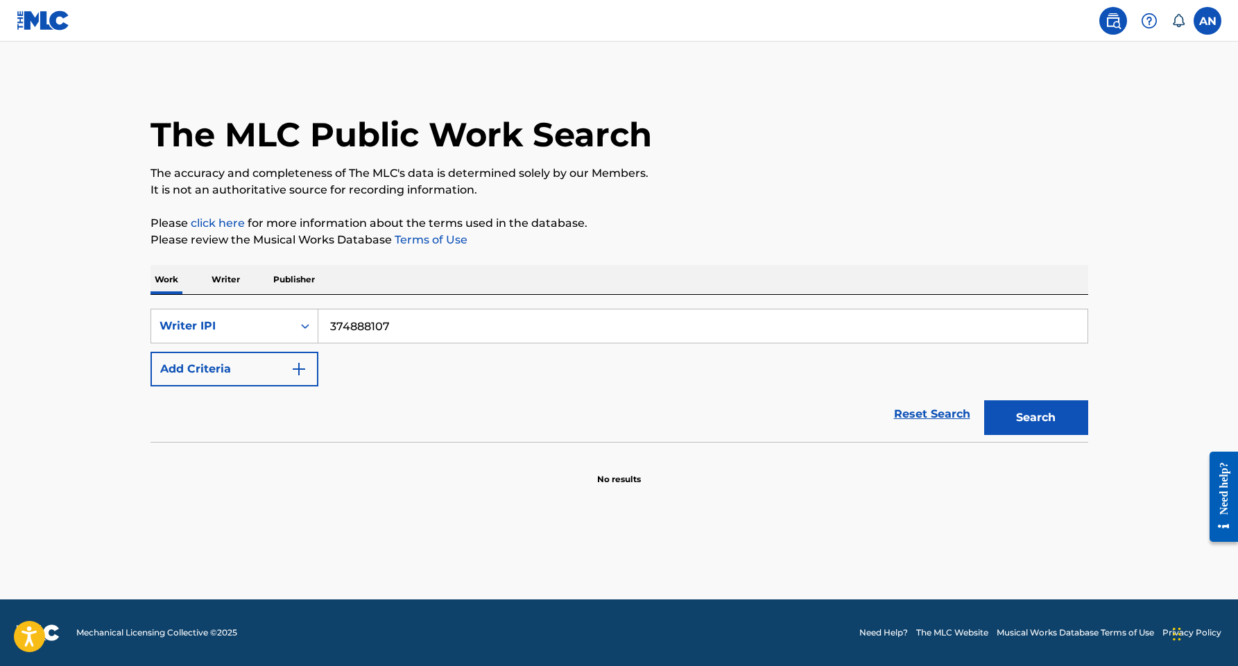
click at [363, 322] on input "374888107" at bounding box center [702, 325] width 769 height 33
paste input "1259065833"
type input "1259065833"
click at [1036, 418] on button "Search" at bounding box center [1036, 417] width 104 height 35
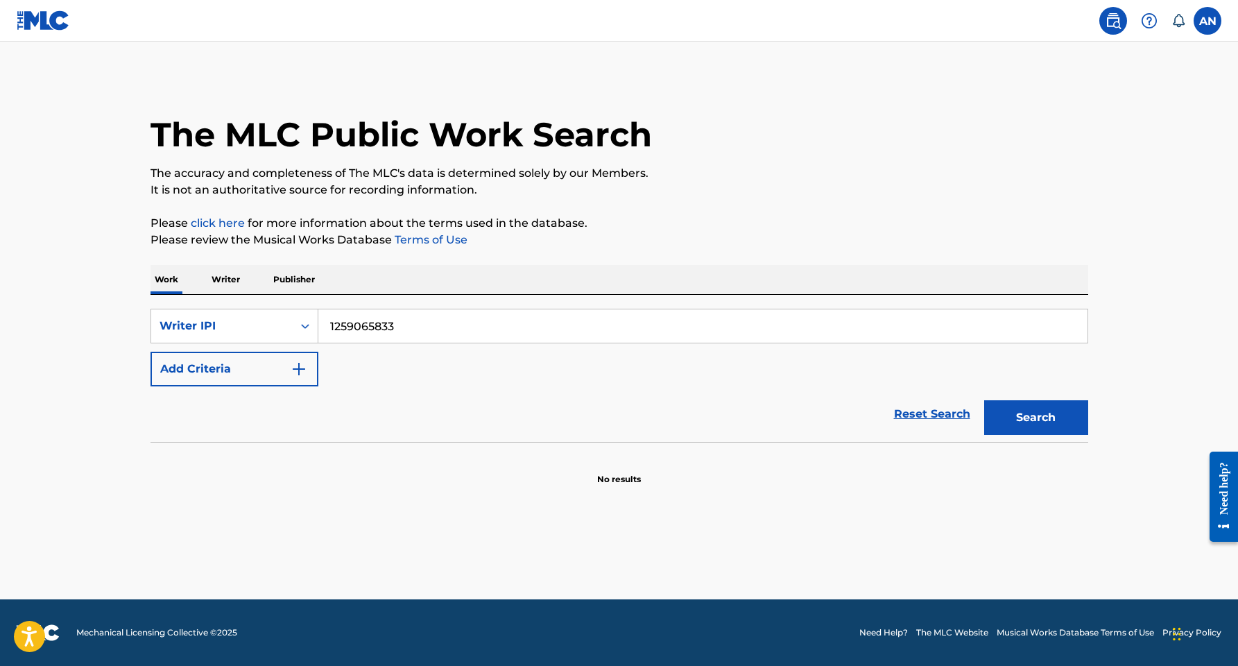
click at [235, 275] on p "Writer" at bounding box center [225, 279] width 37 height 29
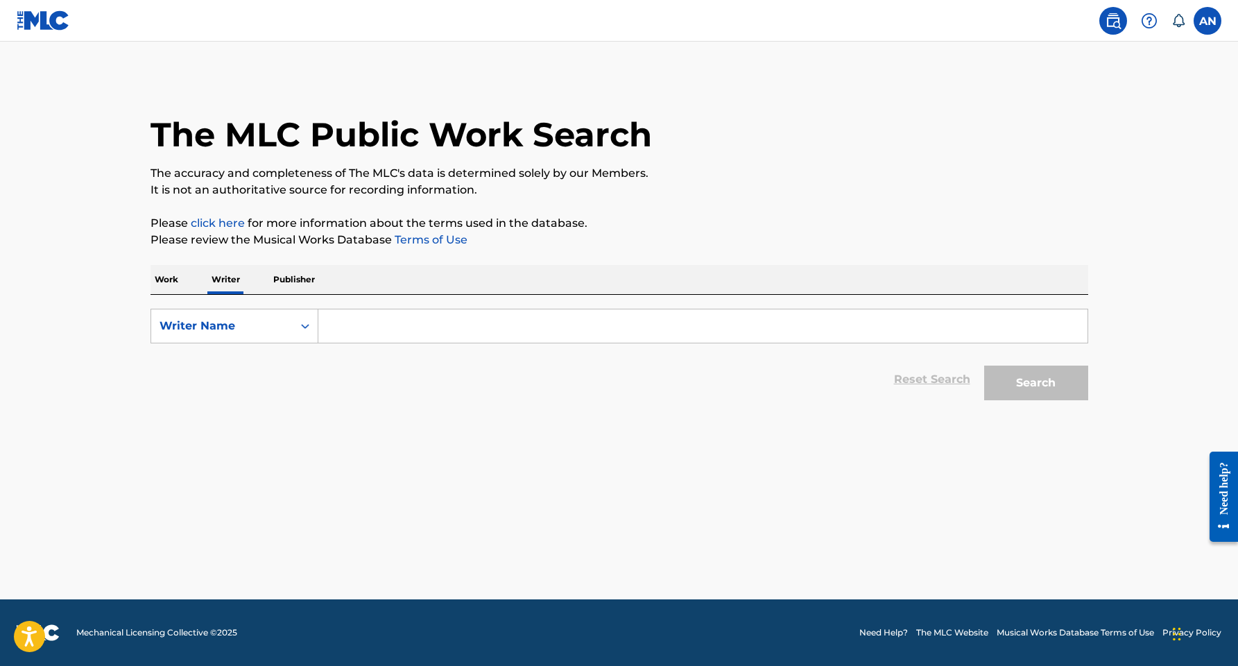
click at [348, 325] on input "Search Form" at bounding box center [702, 325] width 769 height 33
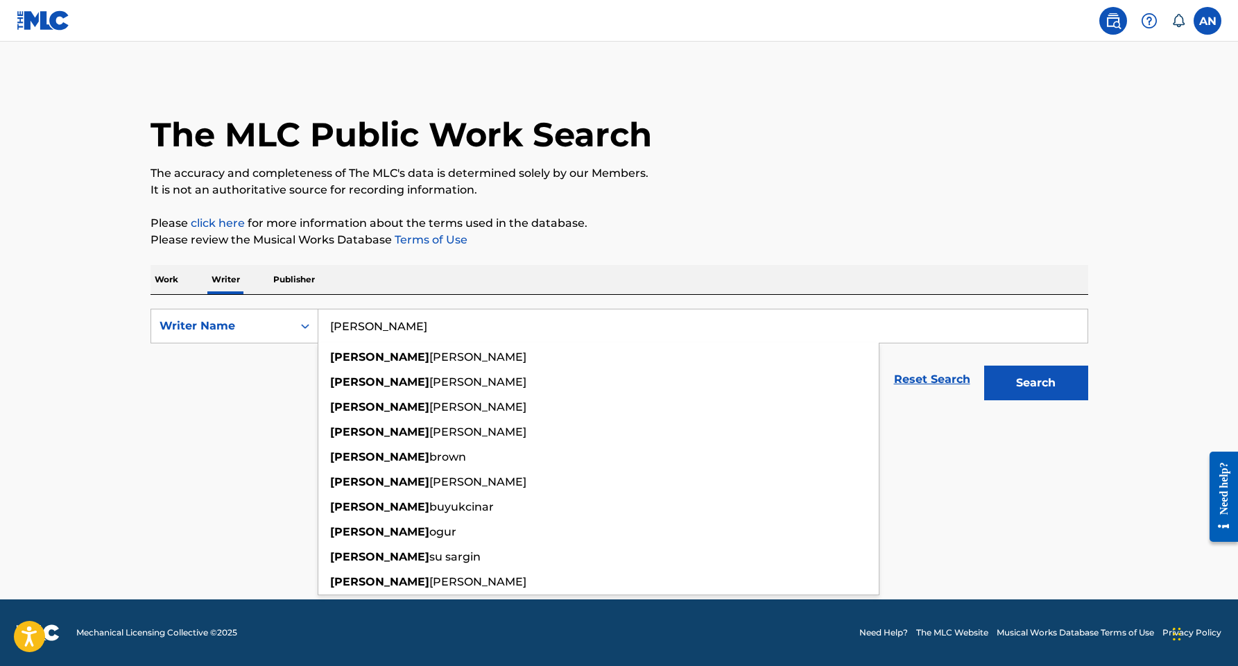
type input "[PERSON_NAME]"
click at [1036, 383] on button "Search" at bounding box center [1036, 383] width 104 height 35
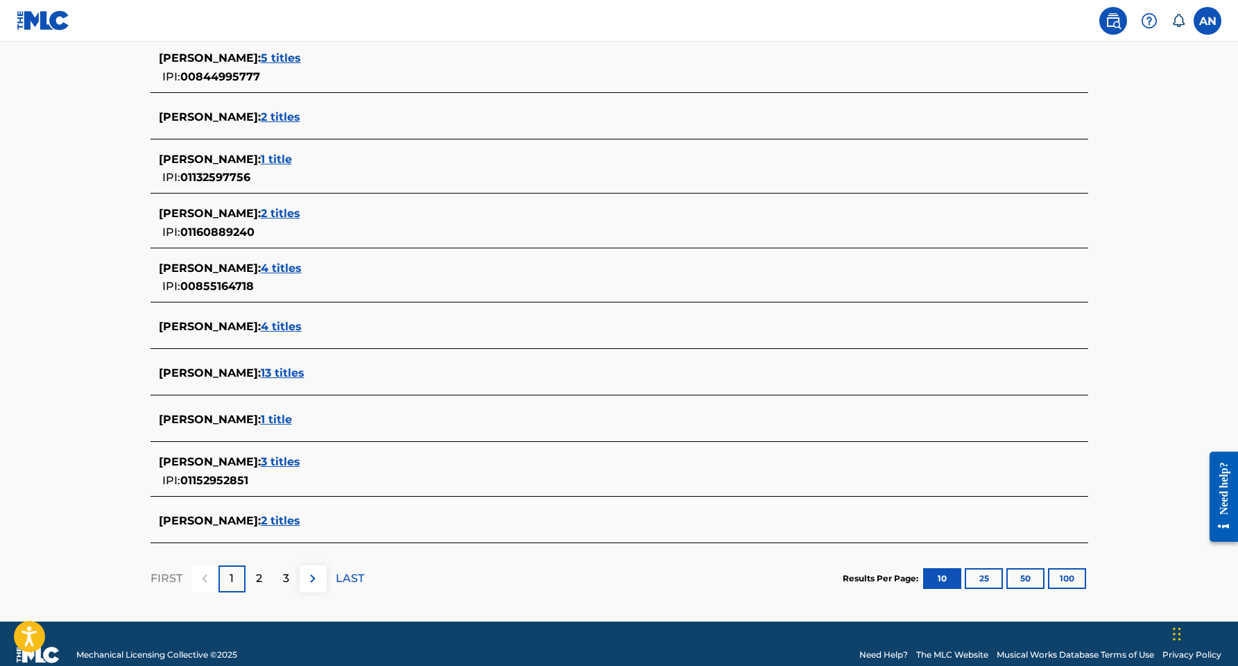
scroll to position [392, 0]
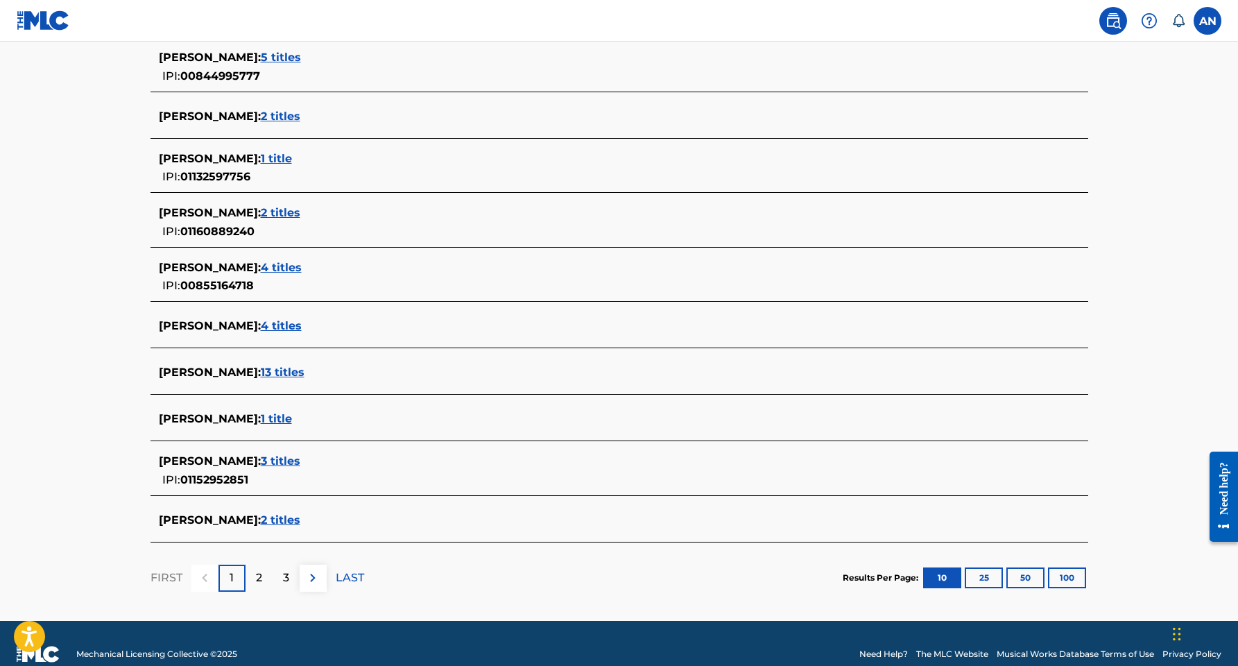
click at [288, 372] on span "13 titles" at bounding box center [283, 372] width 44 height 13
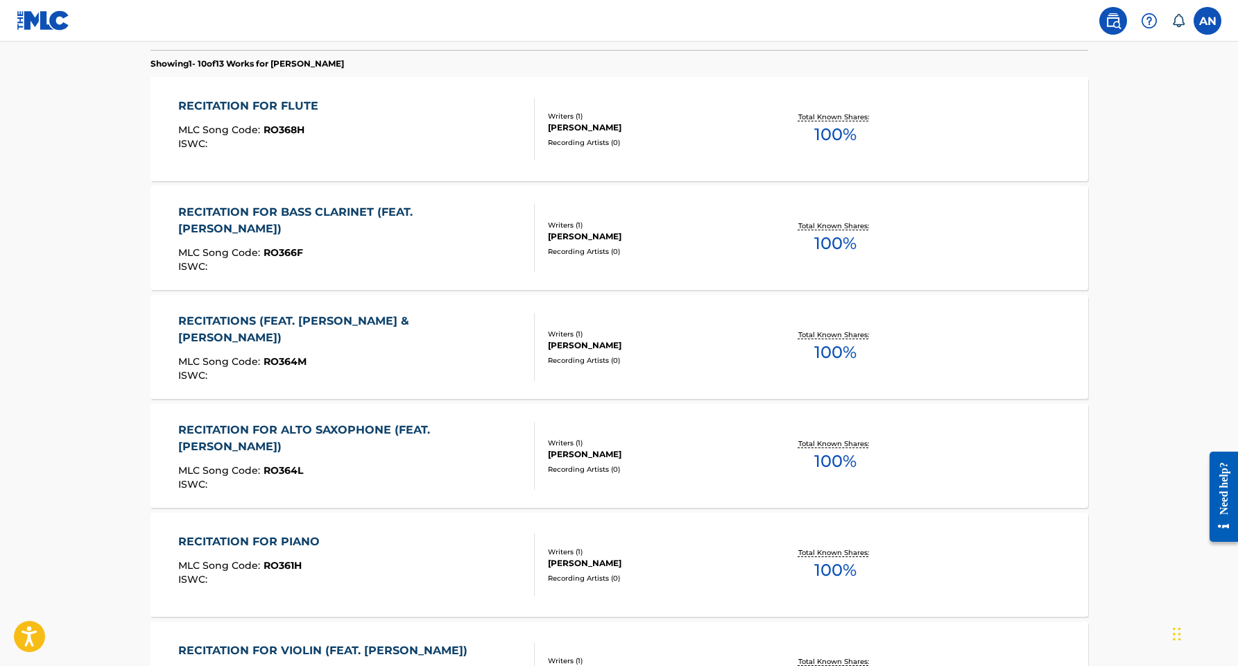
click at [285, 108] on div "RECITATION FOR FLUTE" at bounding box center [251, 106] width 147 height 17
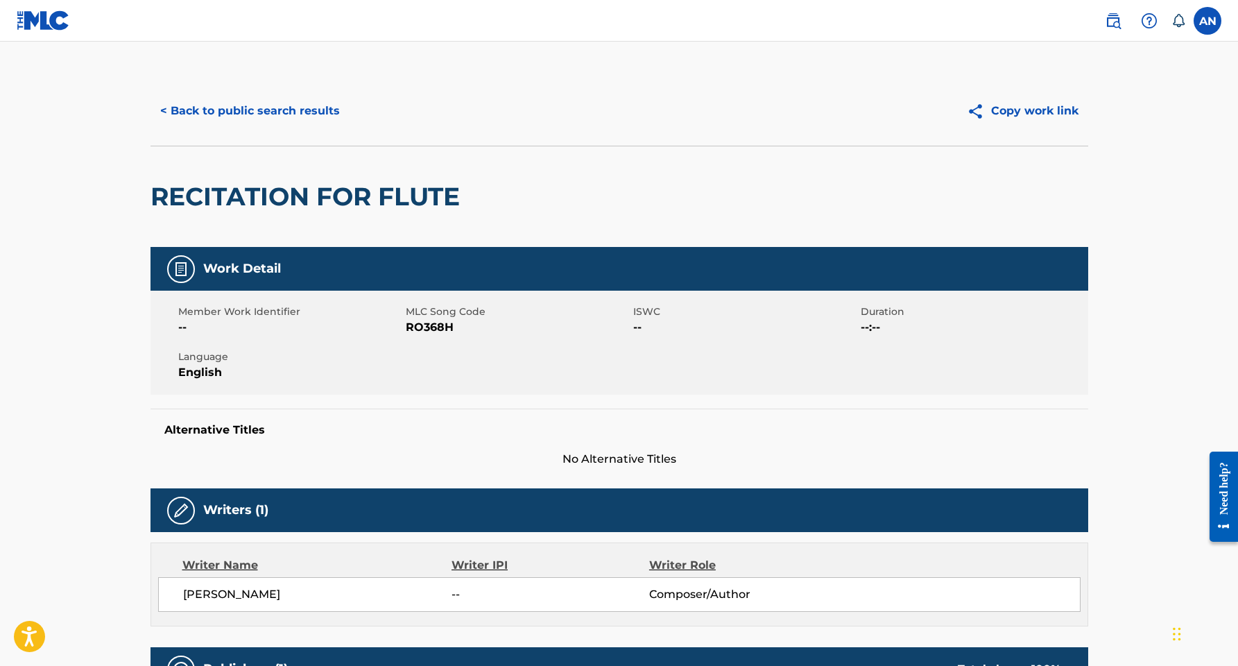
click at [234, 110] on button "< Back to public search results" at bounding box center [250, 111] width 199 height 35
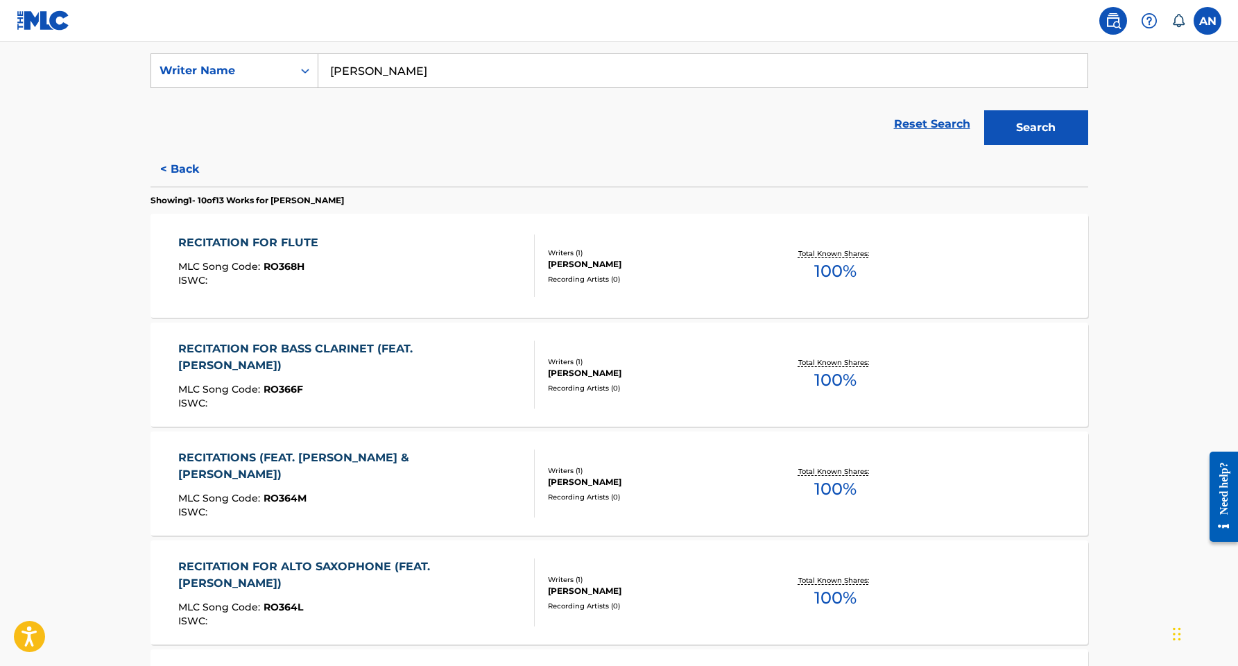
scroll to position [260, 0]
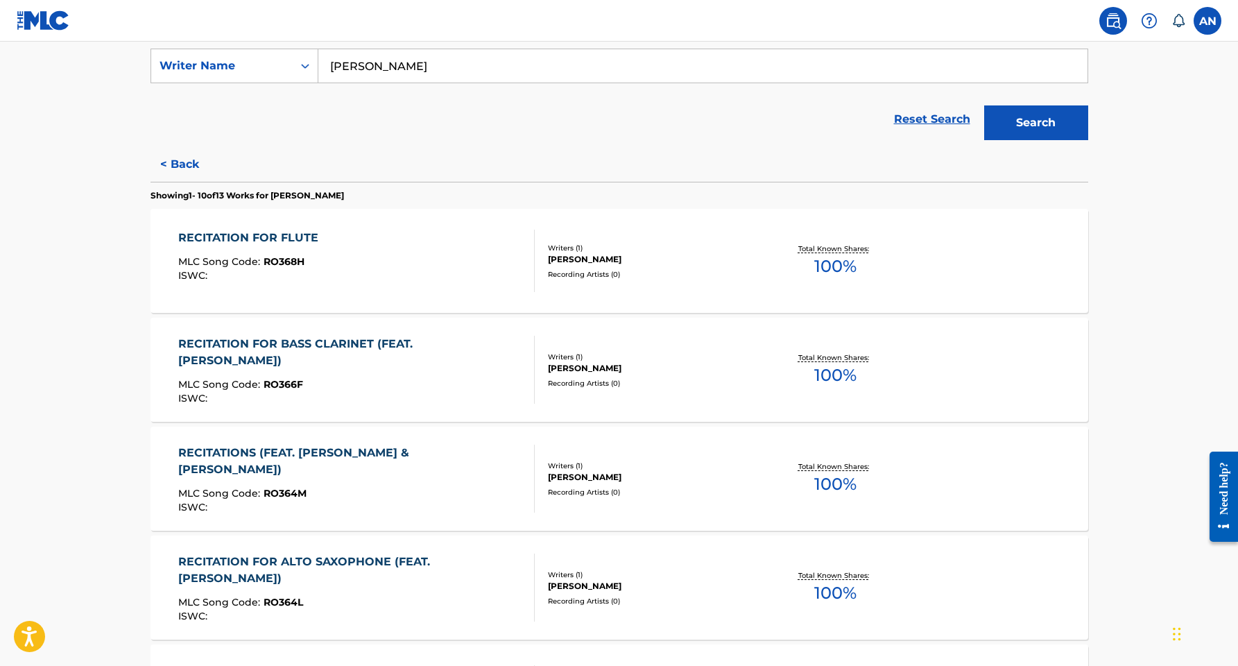
click at [186, 161] on button "< Back" at bounding box center [192, 164] width 83 height 35
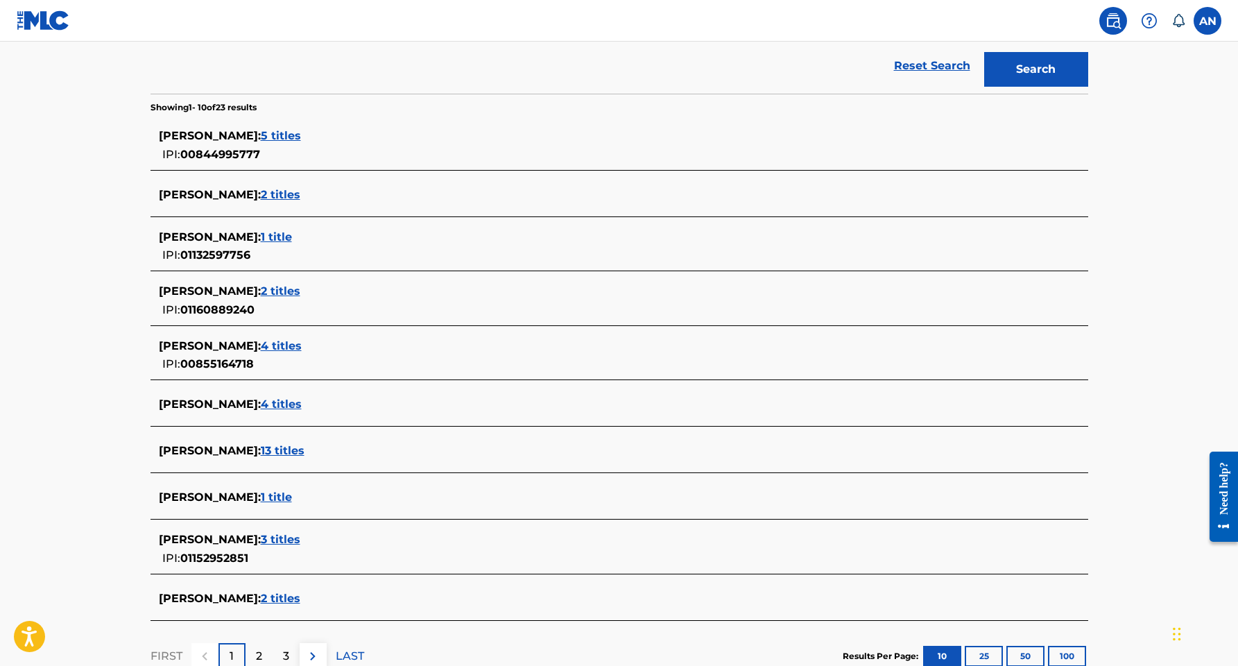
scroll to position [319, 0]
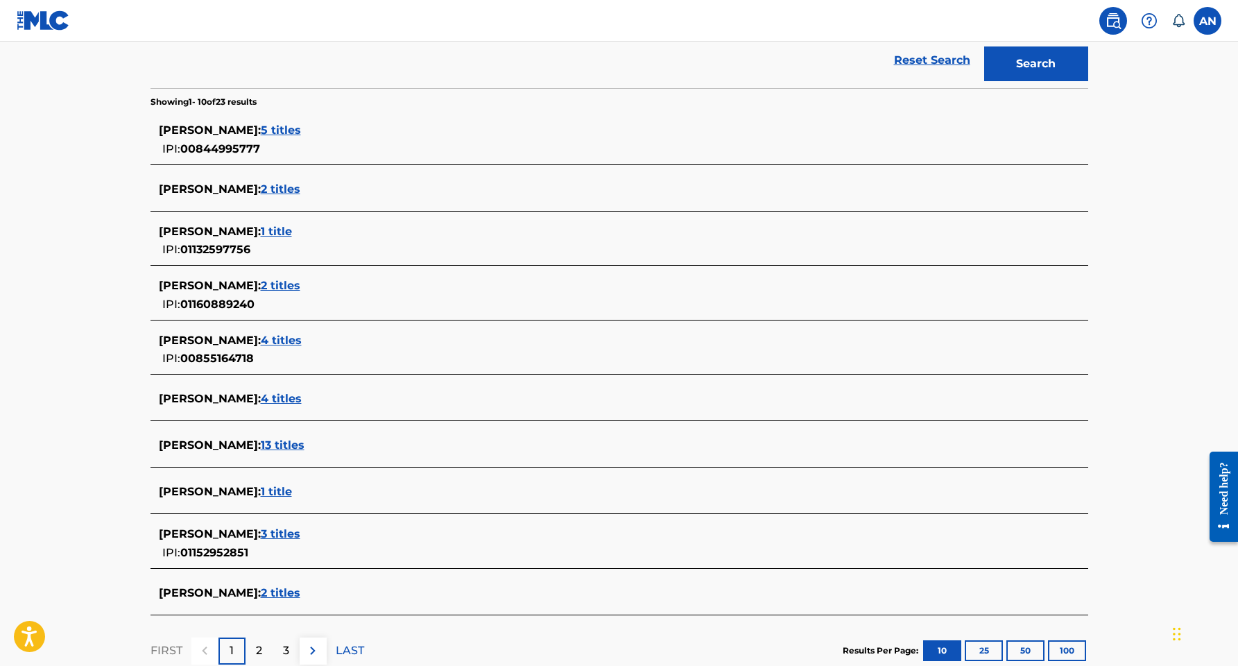
click at [279, 445] on span "13 titles" at bounding box center [283, 444] width 44 height 13
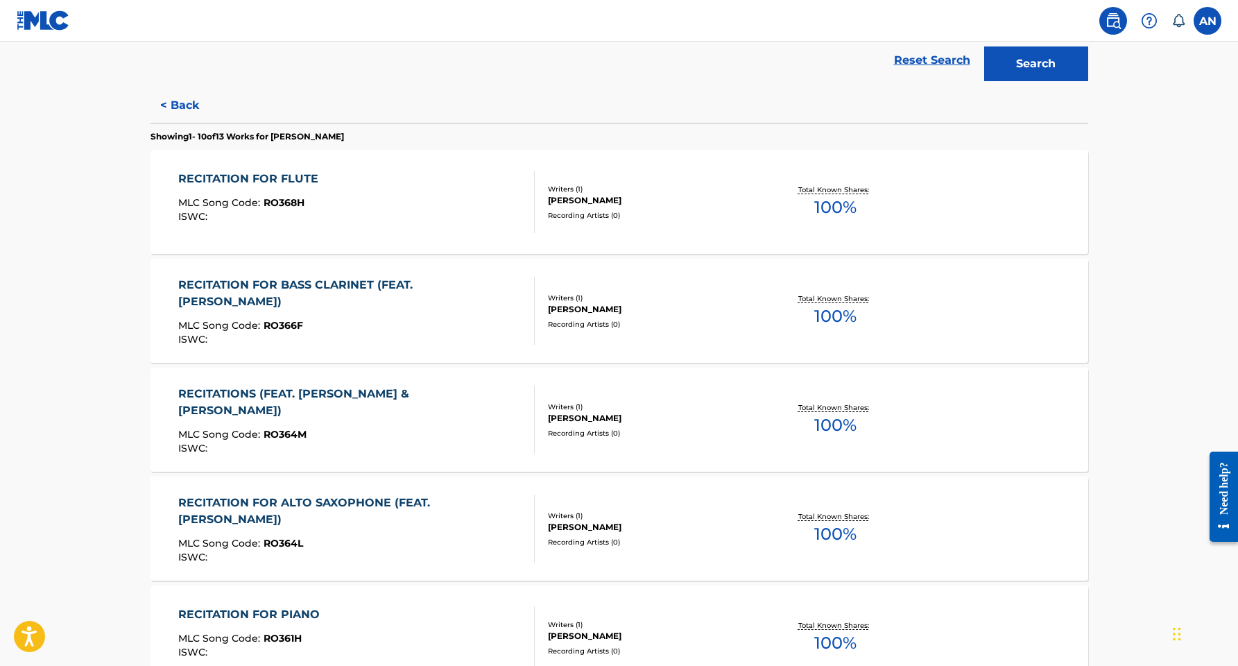
click at [233, 178] on div "RECITATION FOR FLUTE" at bounding box center [251, 179] width 147 height 17
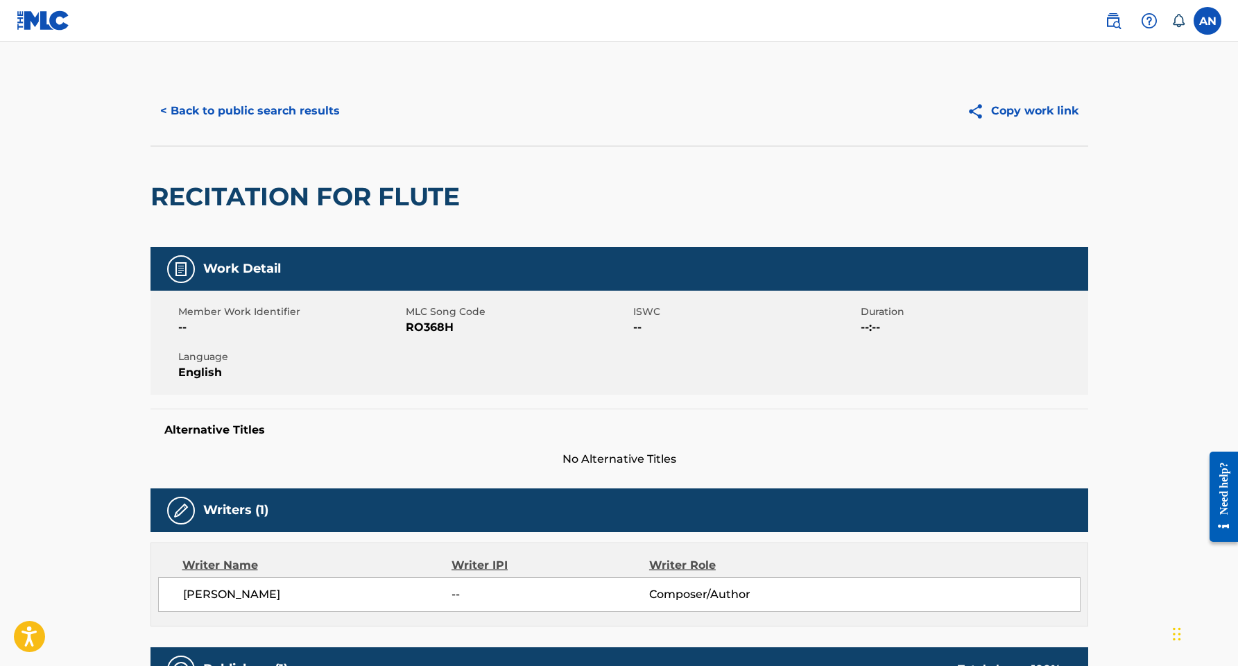
click at [1061, 110] on button "Copy work link" at bounding box center [1022, 111] width 131 height 35
click at [272, 108] on button "< Back to public search results" at bounding box center [250, 111] width 199 height 35
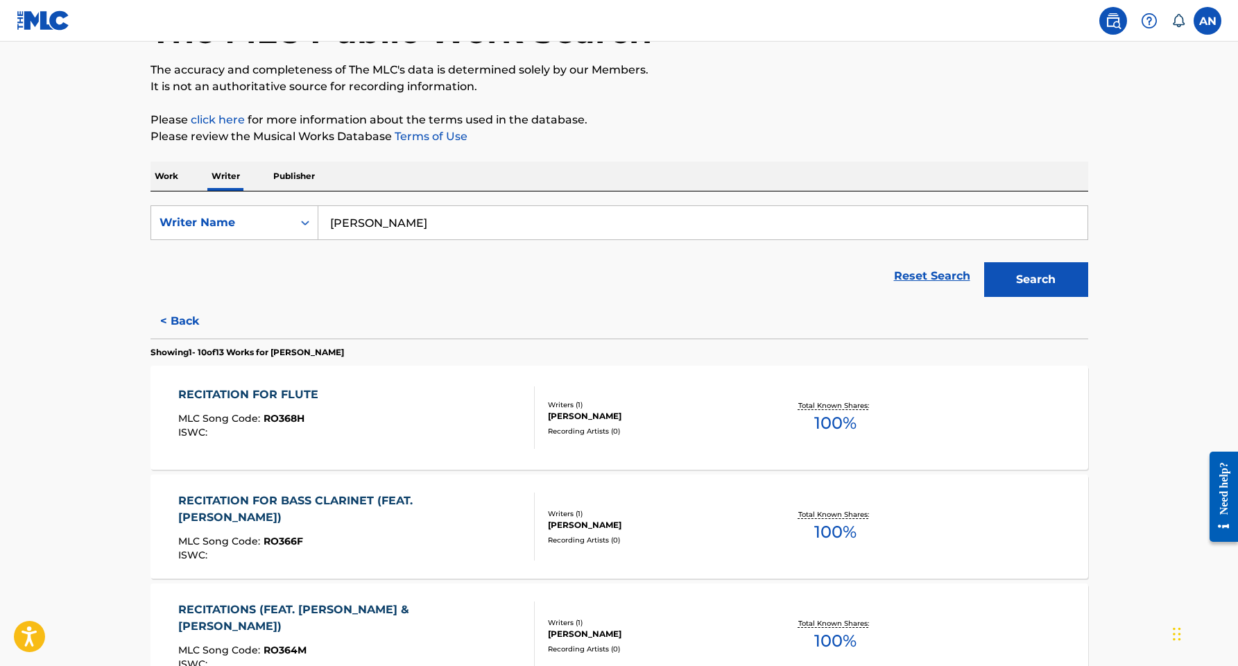
scroll to position [110, 0]
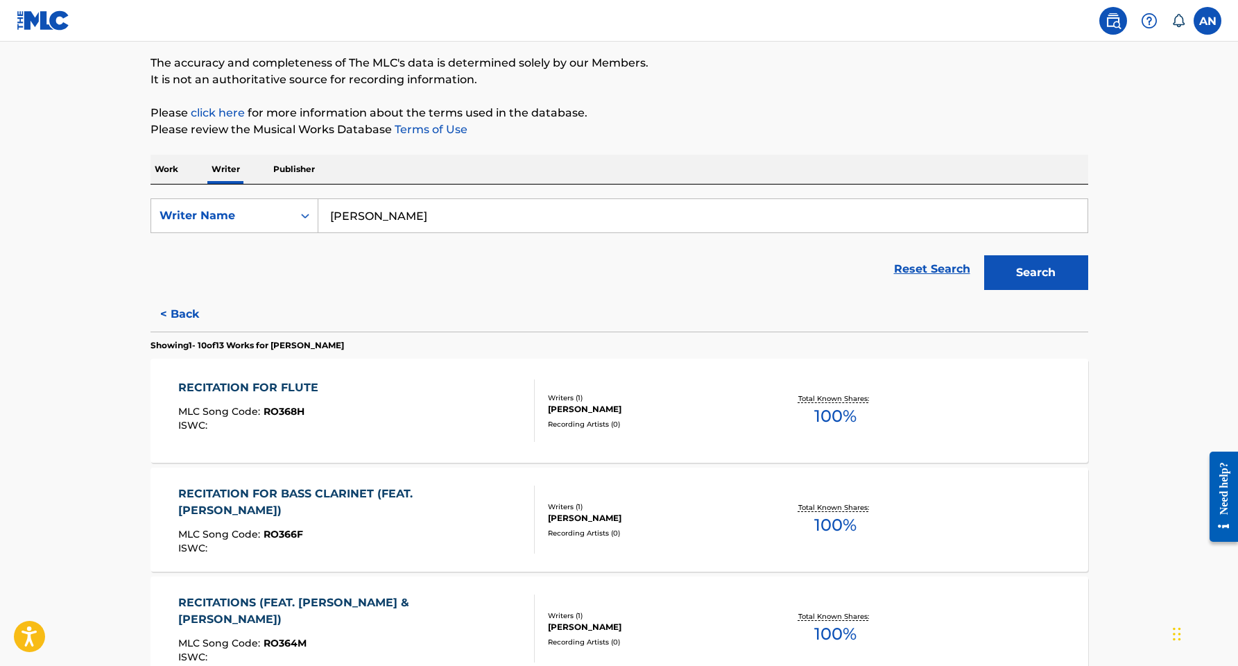
click at [194, 320] on button "< Back" at bounding box center [192, 314] width 83 height 35
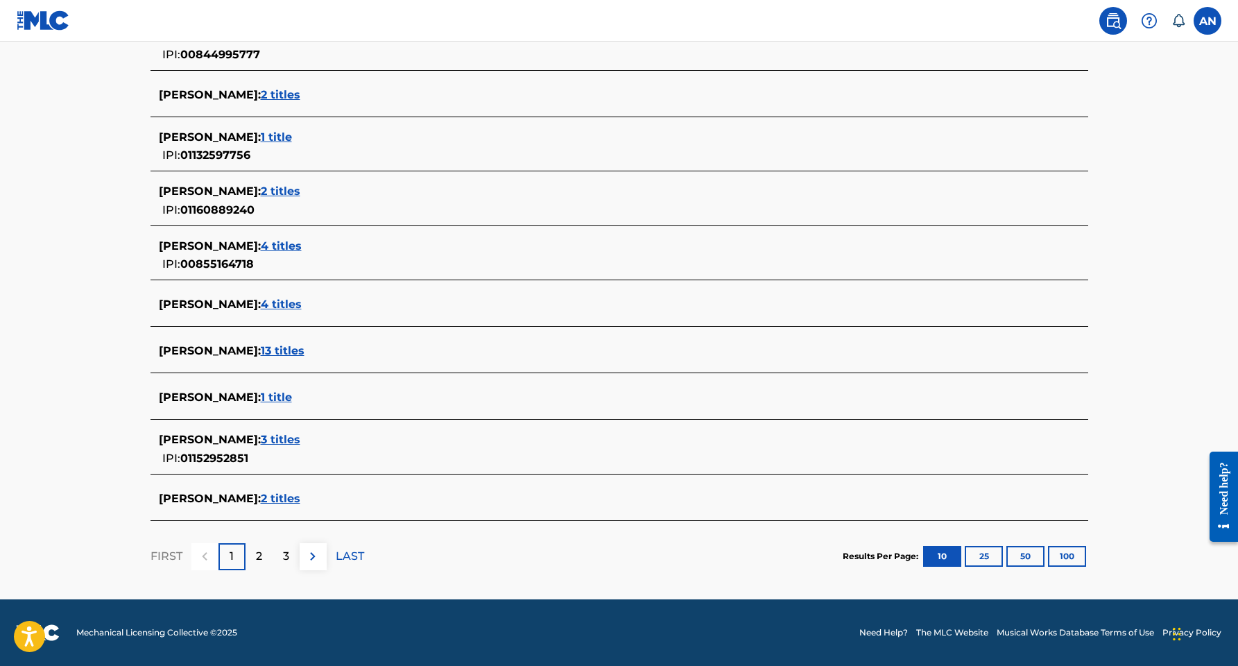
scroll to position [413, 0]
click at [262, 551] on p "2" at bounding box center [259, 556] width 6 height 17
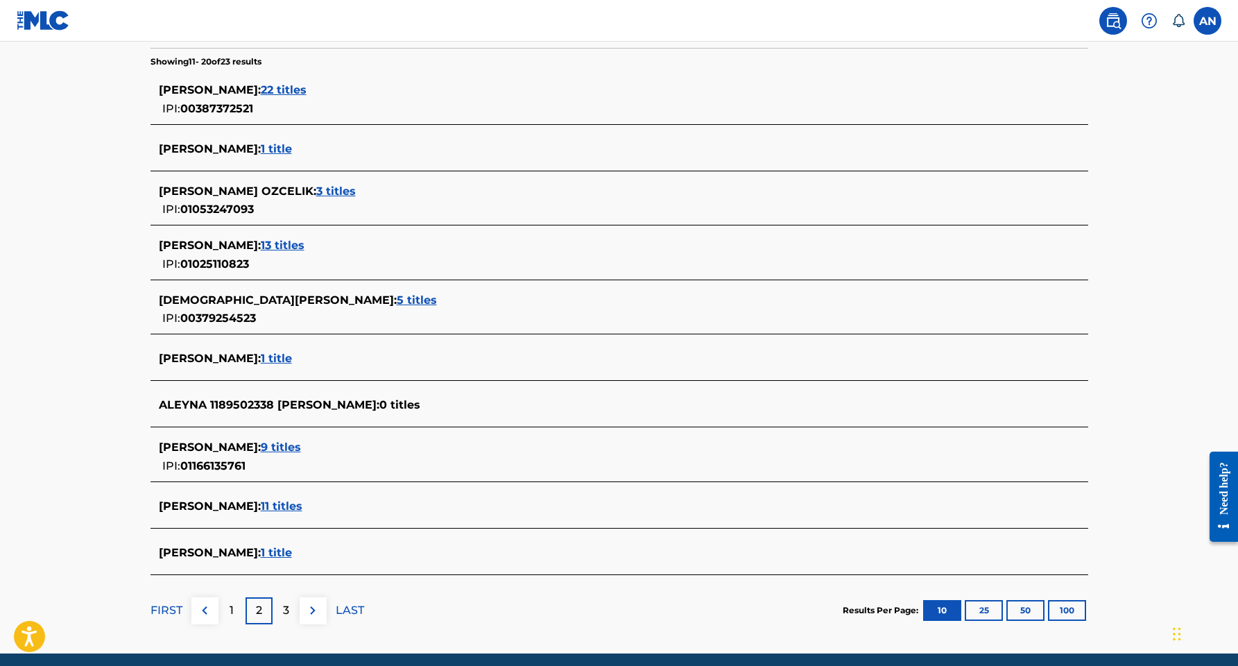
scroll to position [357, 0]
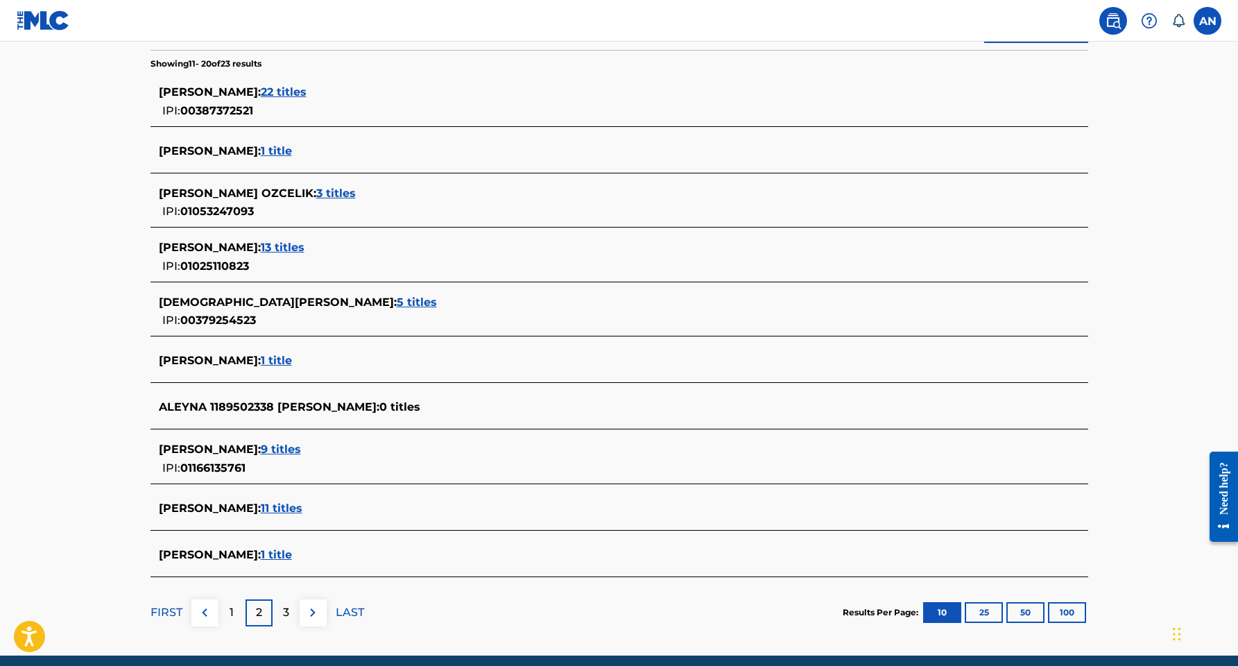
click at [302, 508] on span "11 titles" at bounding box center [282, 508] width 42 height 13
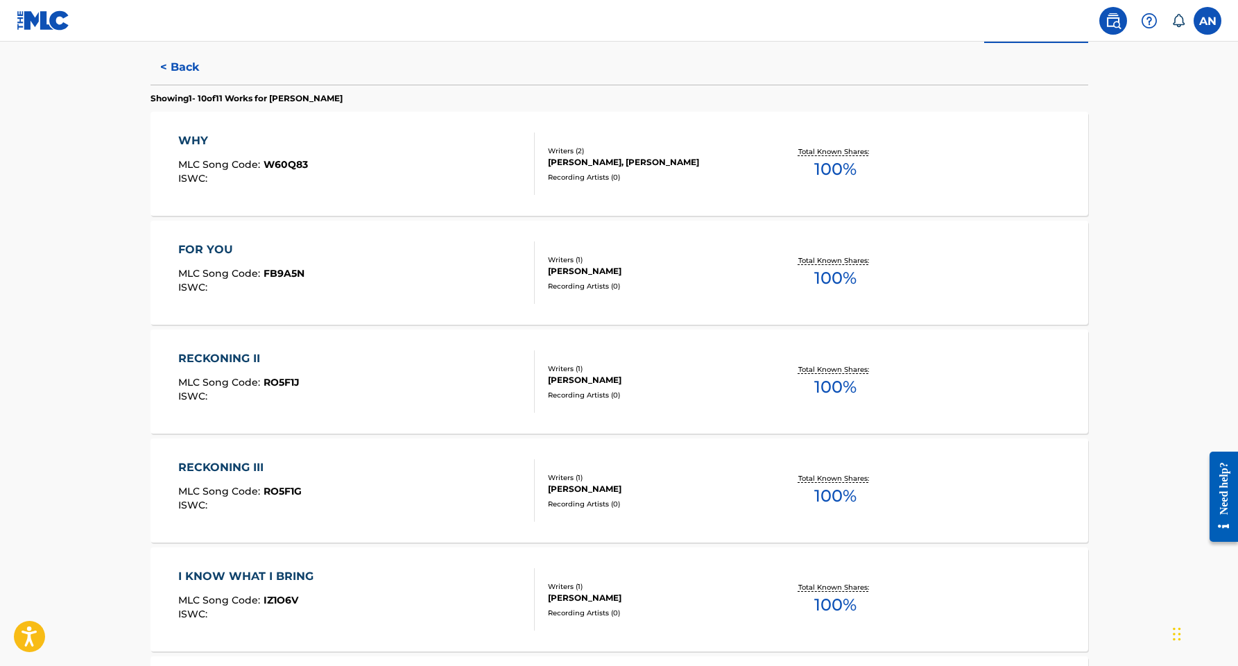
click at [196, 252] on div "FOR YOU" at bounding box center [241, 249] width 126 height 17
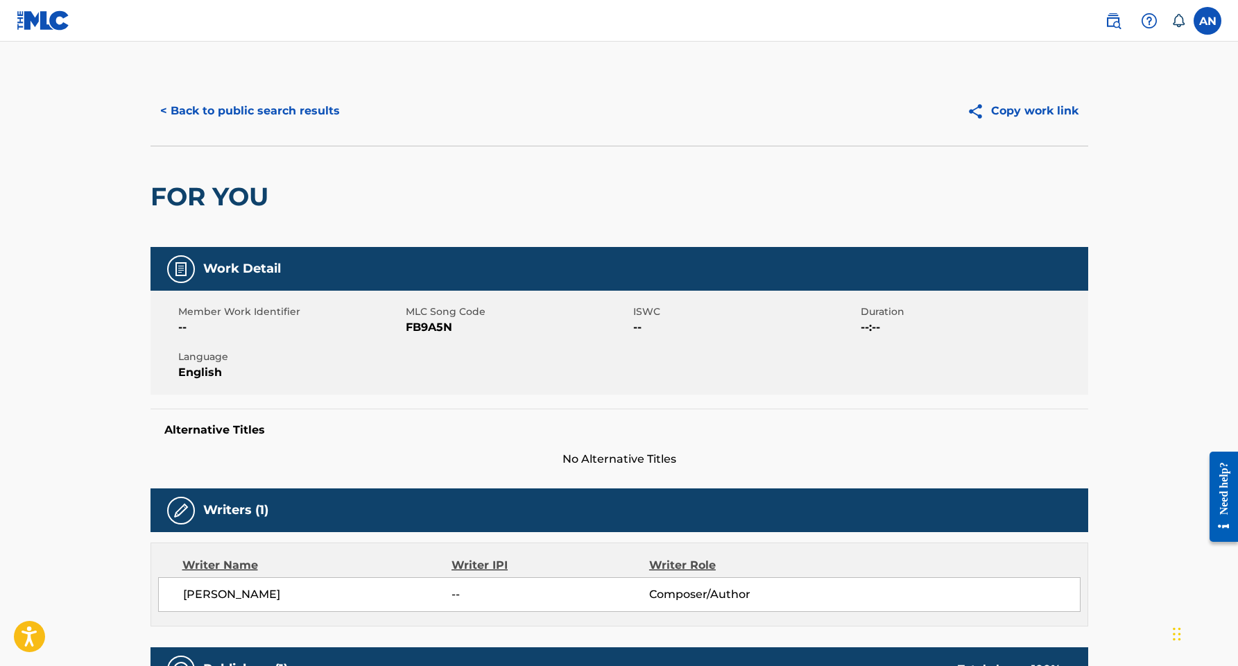
click at [1013, 103] on button "Copy work link" at bounding box center [1022, 111] width 131 height 35
click at [237, 114] on button "< Back to public search results" at bounding box center [250, 111] width 199 height 35
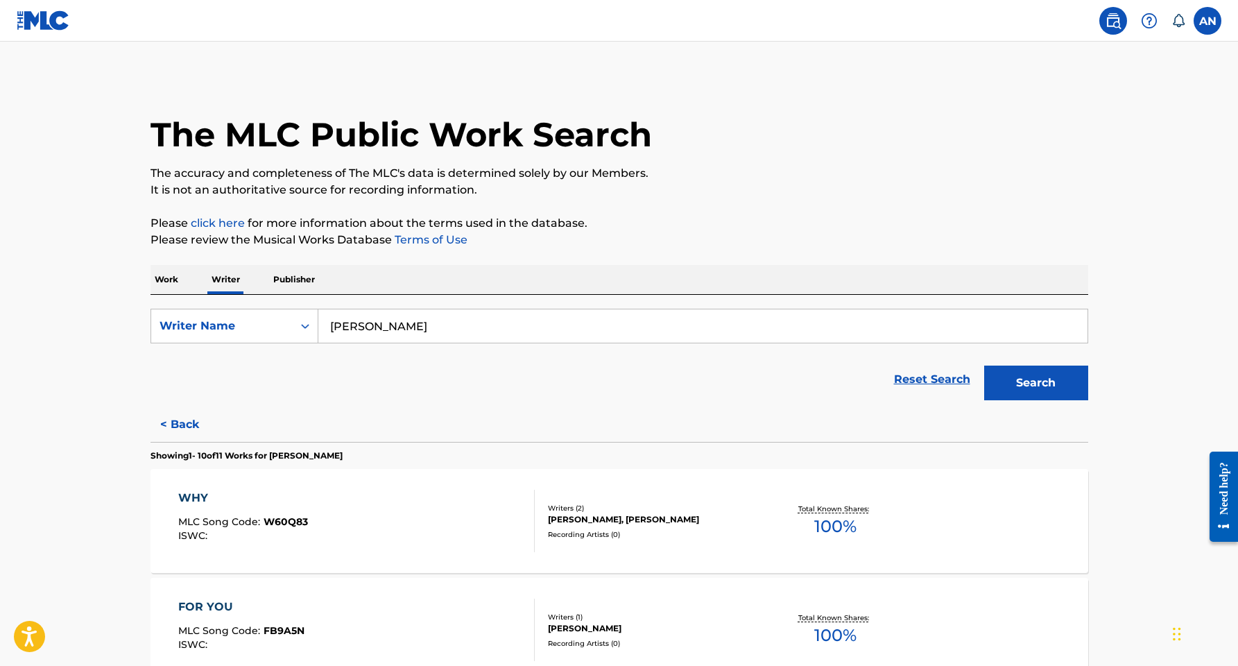
click at [200, 493] on div "WHY" at bounding box center [243, 498] width 130 height 17
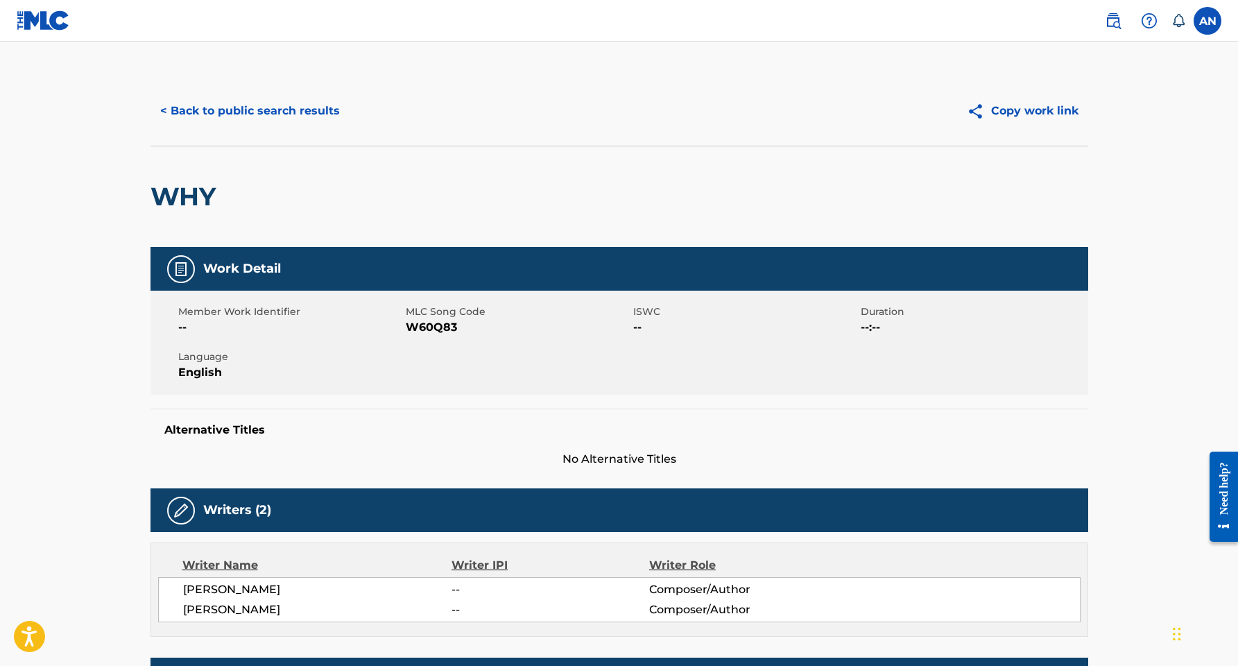
click at [222, 106] on button "< Back to public search results" at bounding box center [250, 111] width 199 height 35
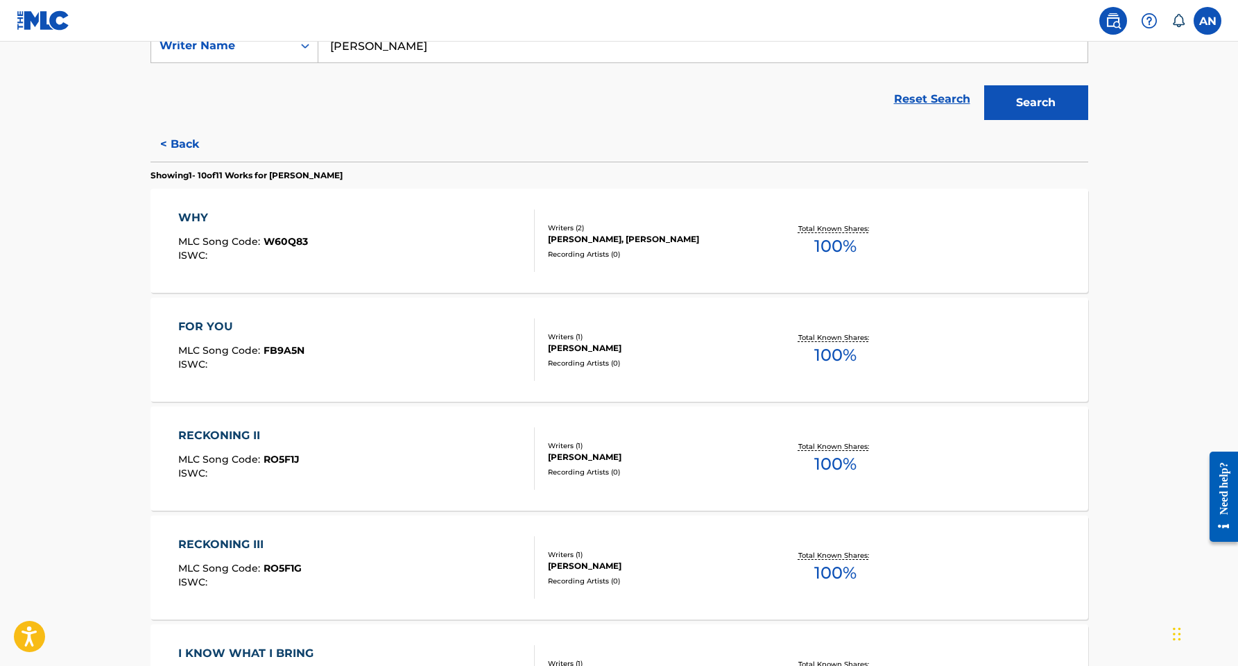
scroll to position [279, 0]
click at [191, 146] on button "< Back" at bounding box center [192, 145] width 83 height 35
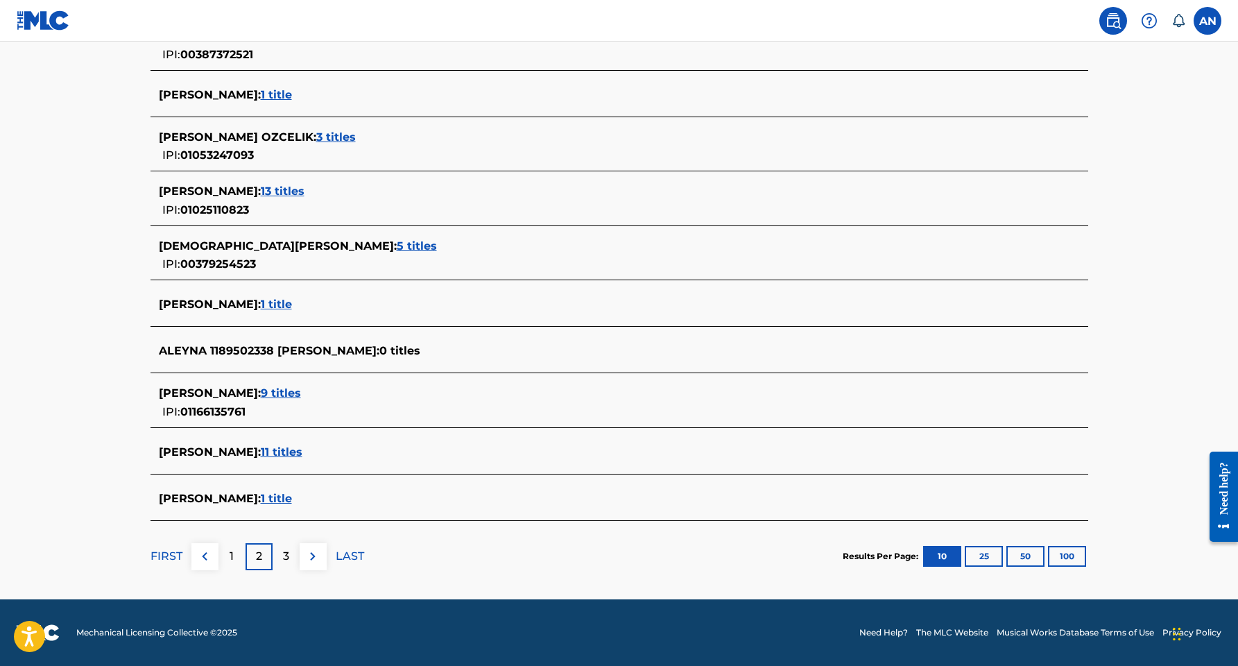
scroll to position [413, 0]
click at [286, 549] on p "3" at bounding box center [286, 556] width 6 height 17
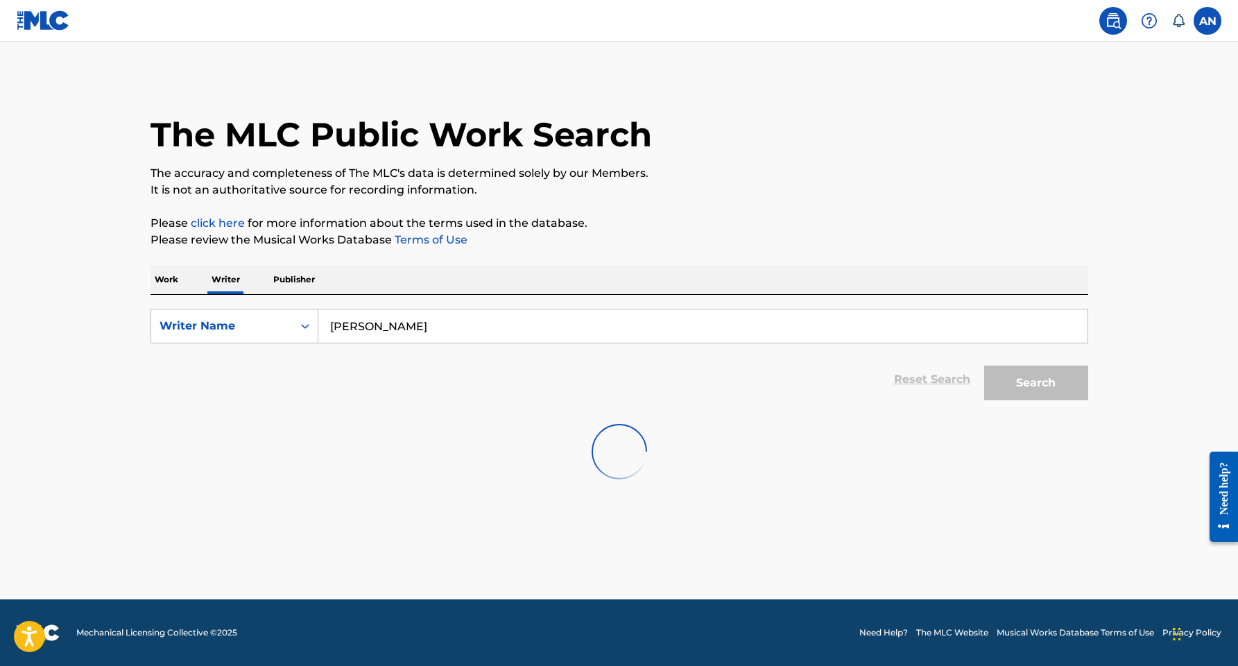
scroll to position [0, 0]
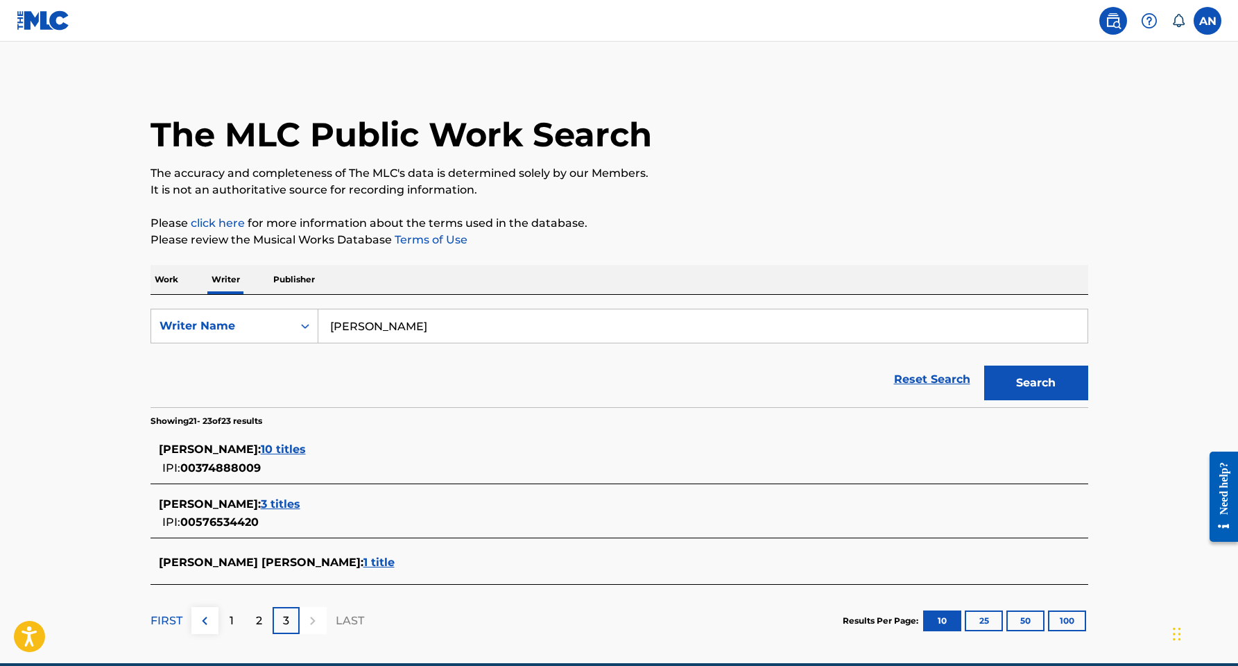
click at [306, 447] on span "10 titles" at bounding box center [283, 449] width 45 height 13
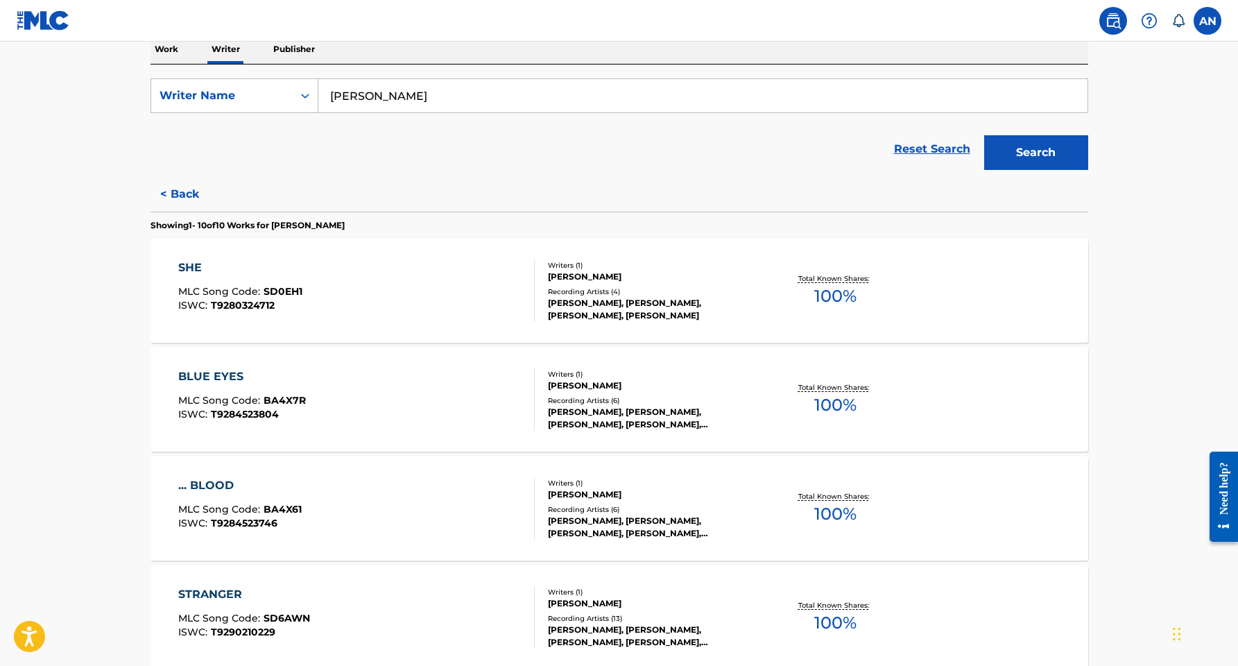
scroll to position [230, 0]
click at [190, 200] on button "< Back" at bounding box center [192, 195] width 83 height 35
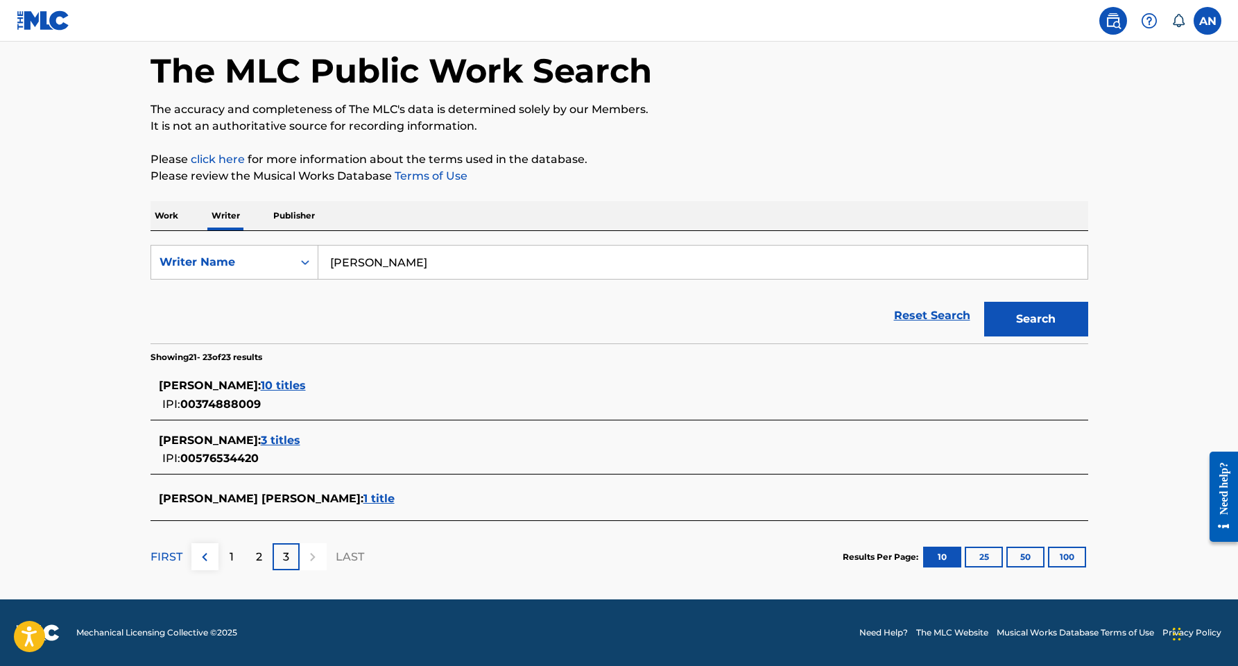
scroll to position [64, 0]
click at [306, 386] on span "10 titles" at bounding box center [283, 385] width 45 height 13
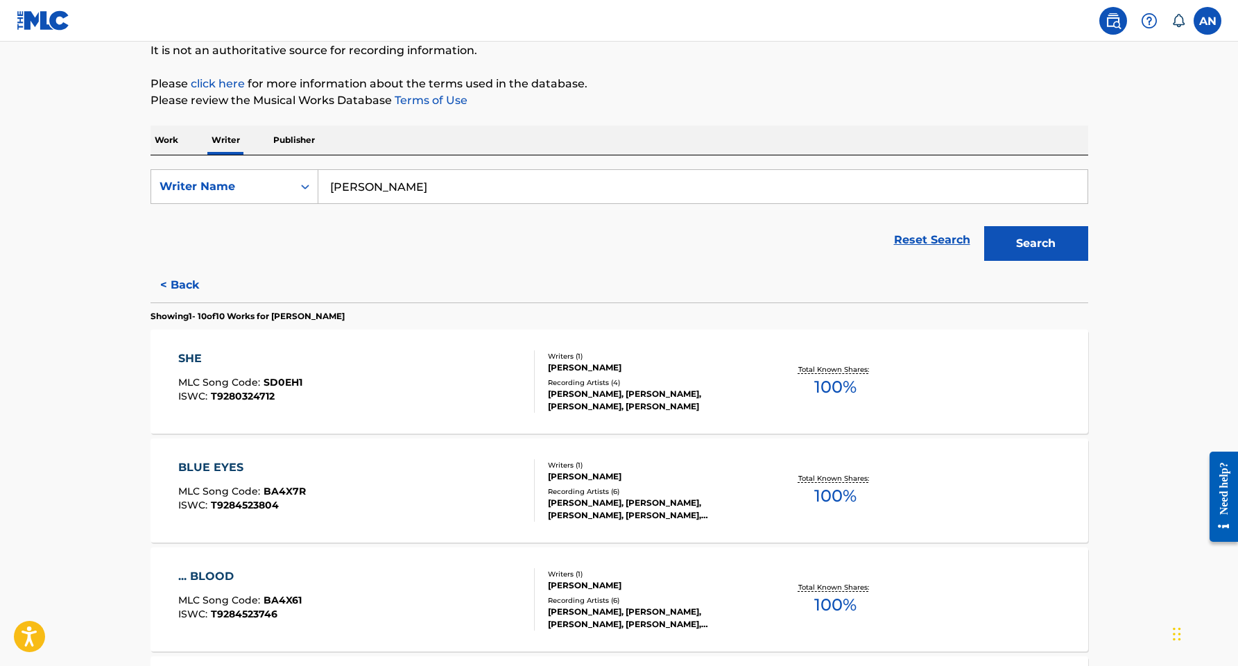
scroll to position [142, 0]
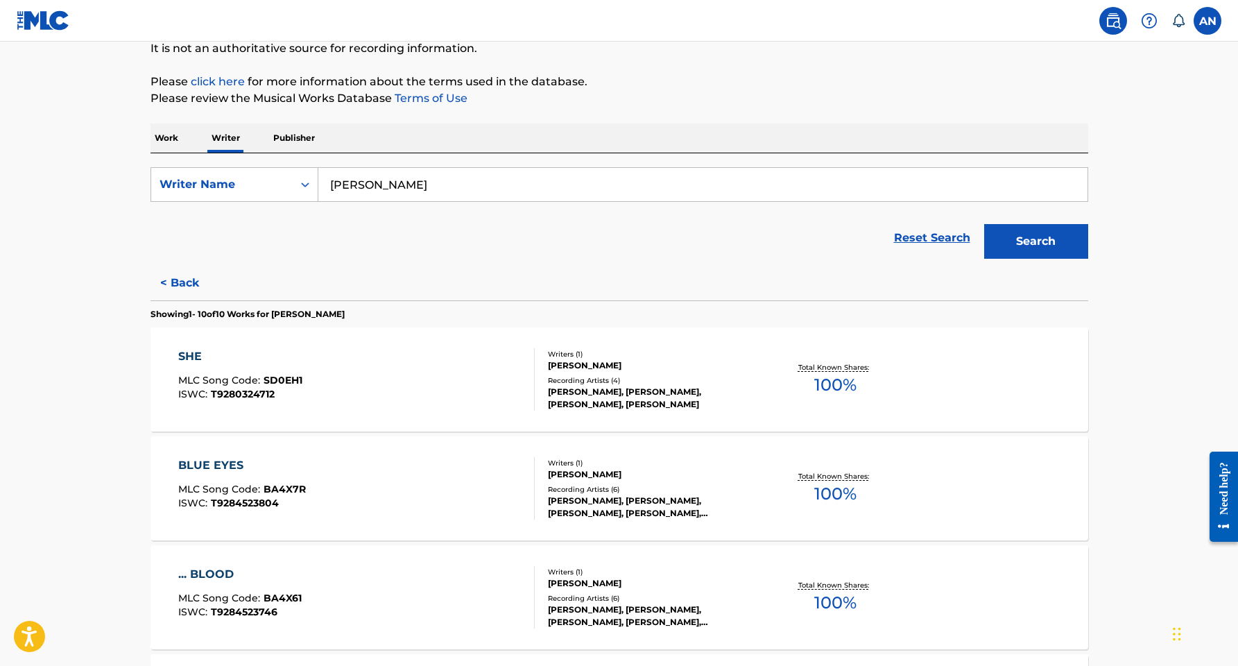
click at [225, 354] on div "SHE" at bounding box center [240, 356] width 124 height 17
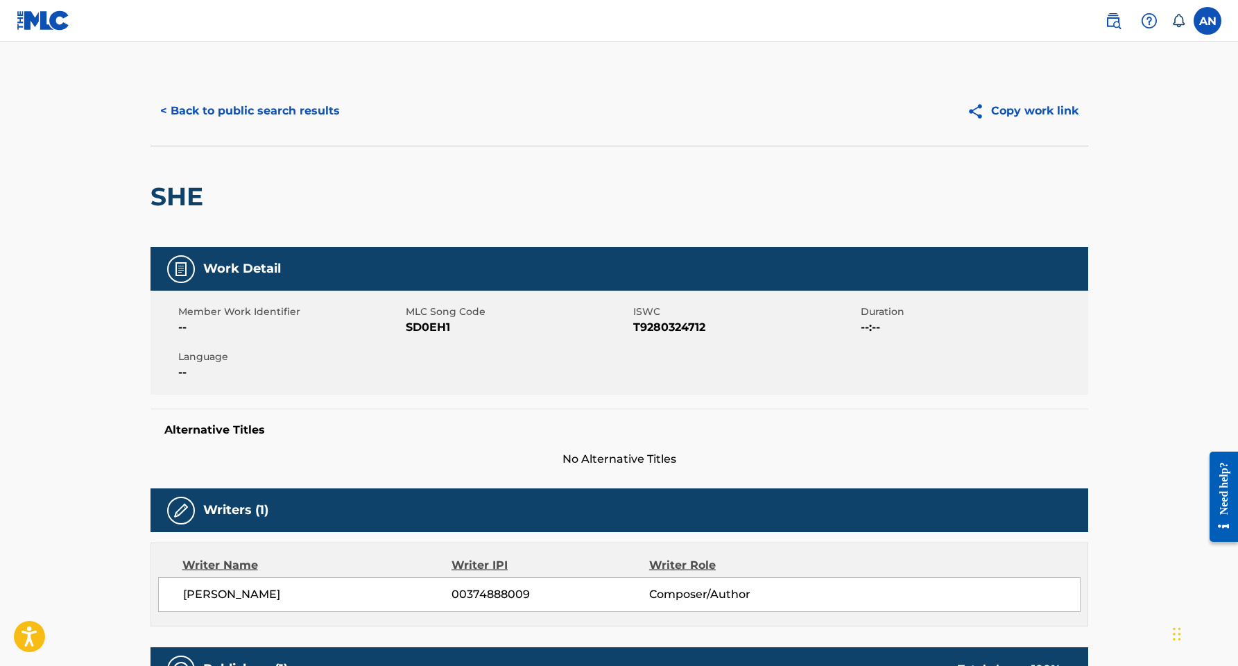
click at [1050, 113] on button "Copy work link" at bounding box center [1022, 111] width 131 height 35
